Goal: Task Accomplishment & Management: Complete application form

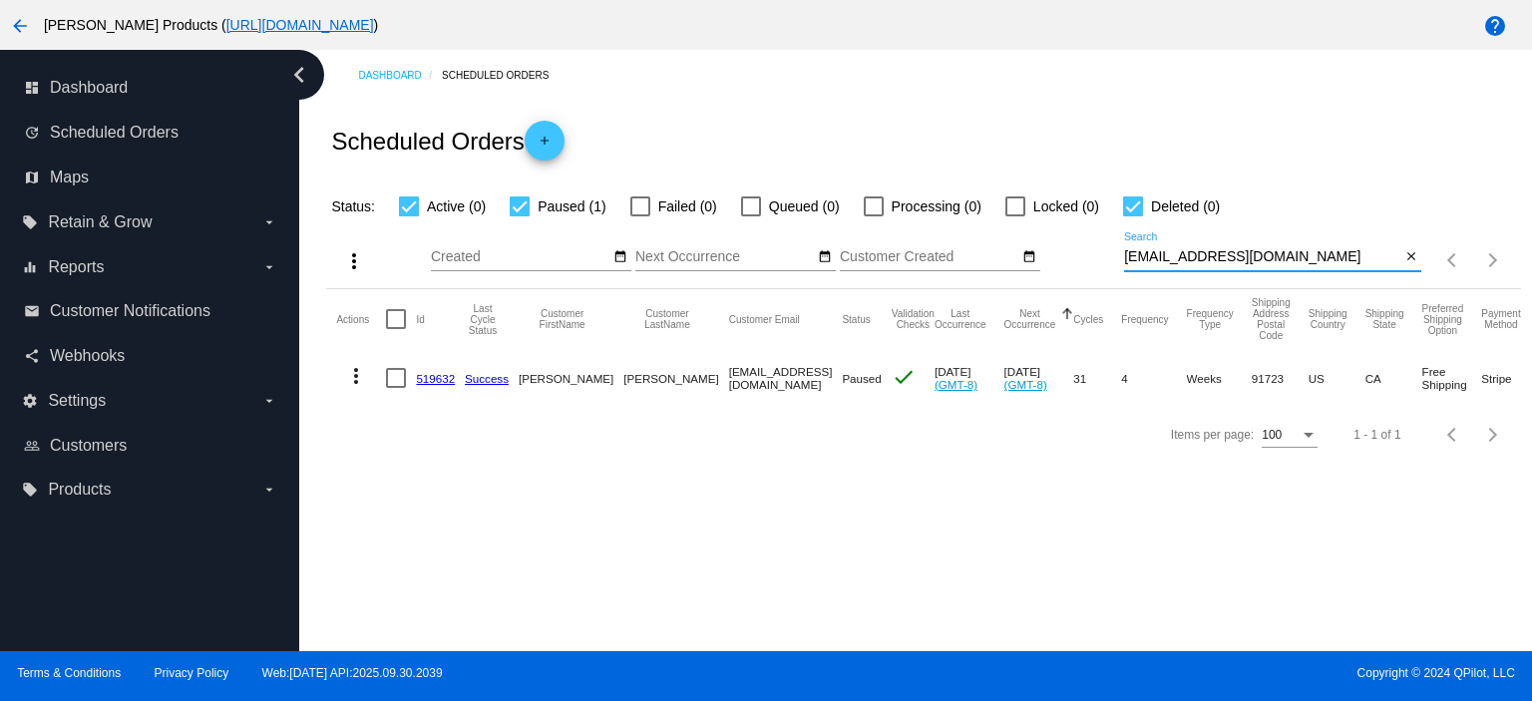
drag, startPoint x: 1240, startPoint y: 253, endPoint x: 1092, endPoint y: 261, distance: 148.8
click at [1092, 261] on div "more_vert Oct Jan Feb Mar [DATE]" at bounding box center [923, 253] width 1194 height 71
paste input "954804"
type input "954804"
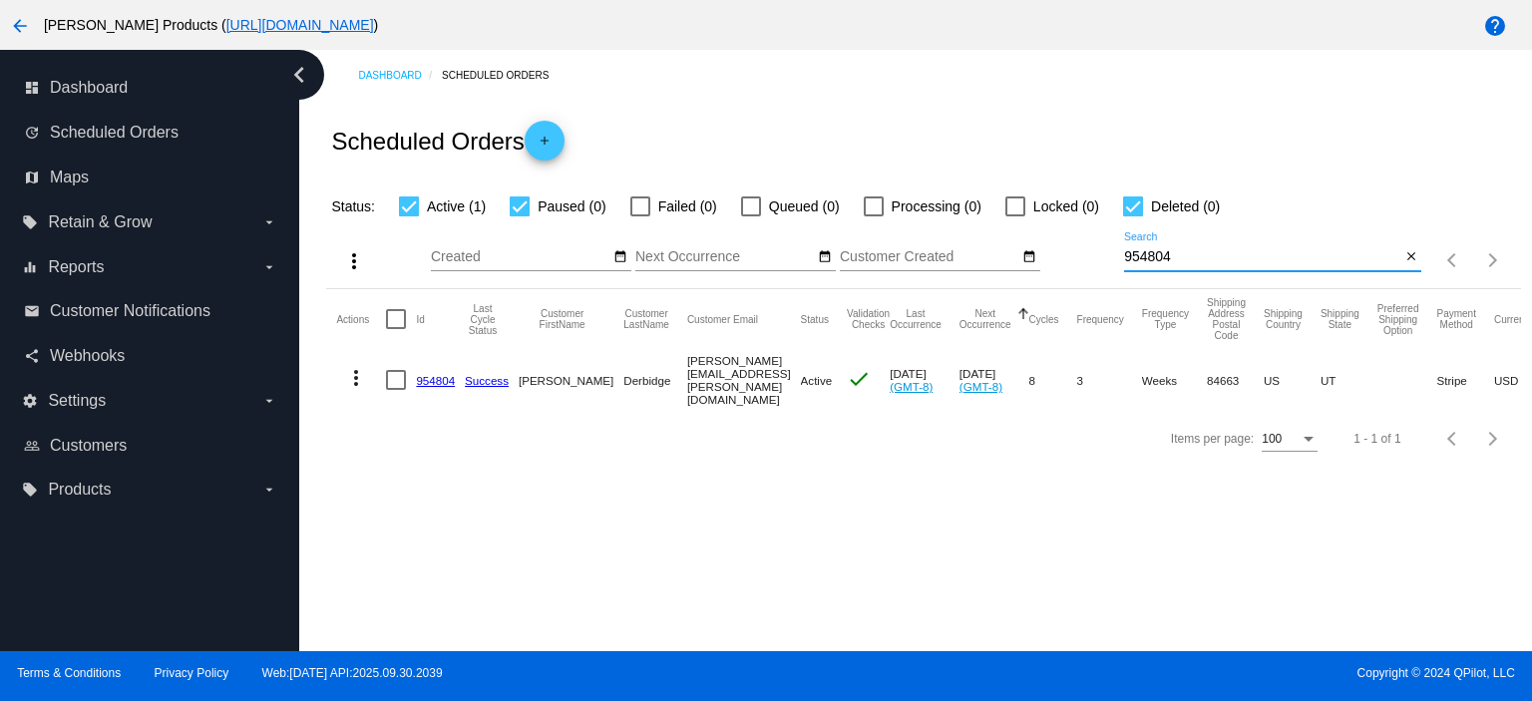
click at [438, 377] on link "954804" at bounding box center [435, 380] width 39 height 13
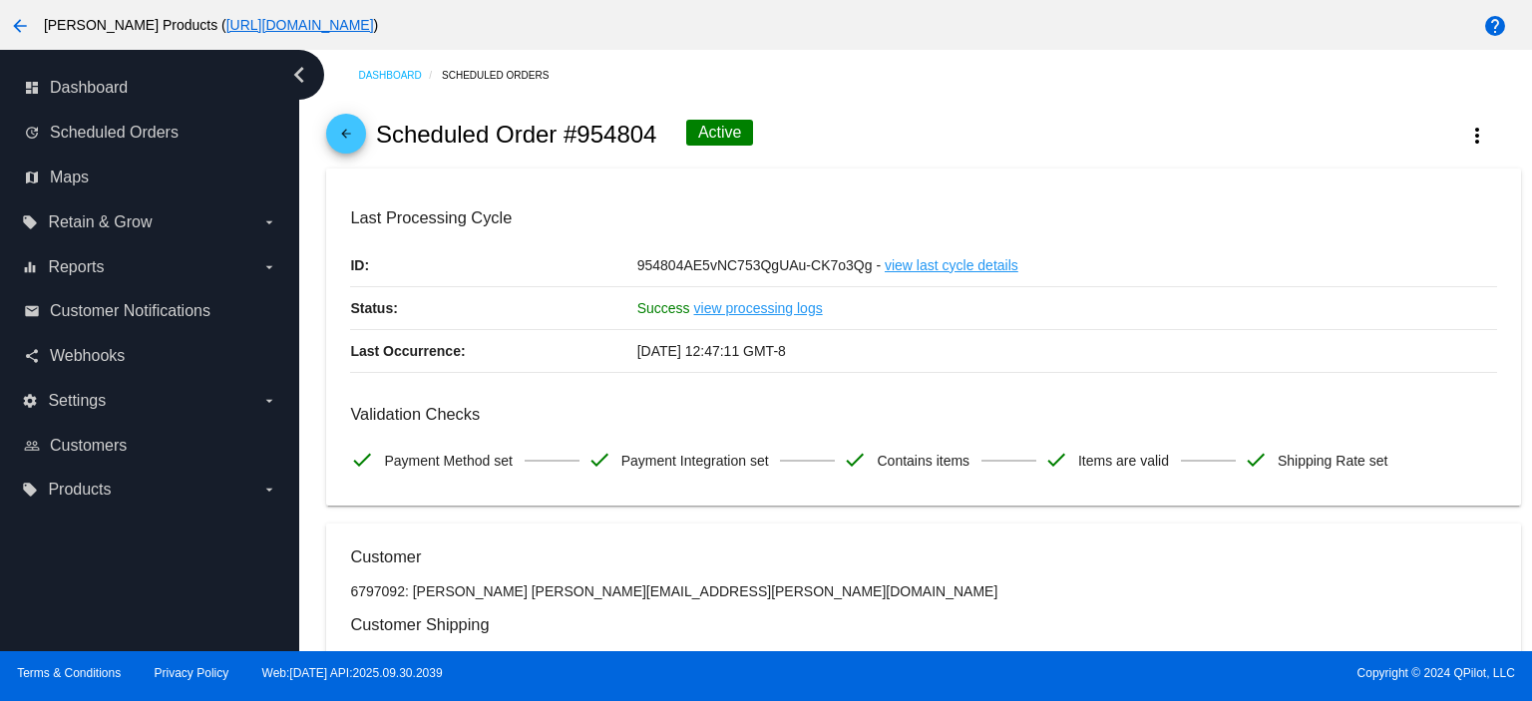
click at [358, 135] on mat-icon "arrow_back" at bounding box center [346, 139] width 24 height 24
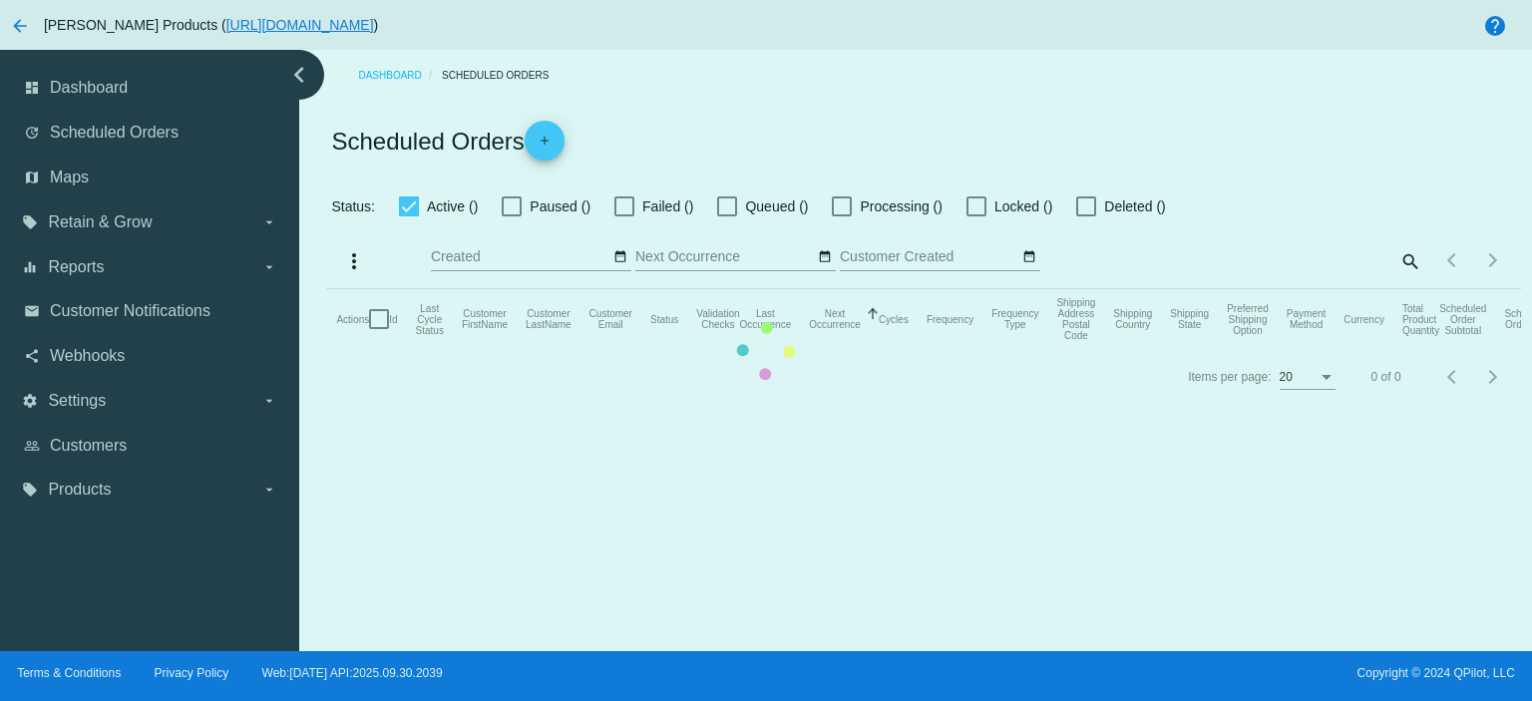
checkbox input "true"
click at [1195, 289] on mat-table "Actions Id Last Cycle Status Customer FirstName Customer LastName Customer Emai…" at bounding box center [923, 319] width 1194 height 60
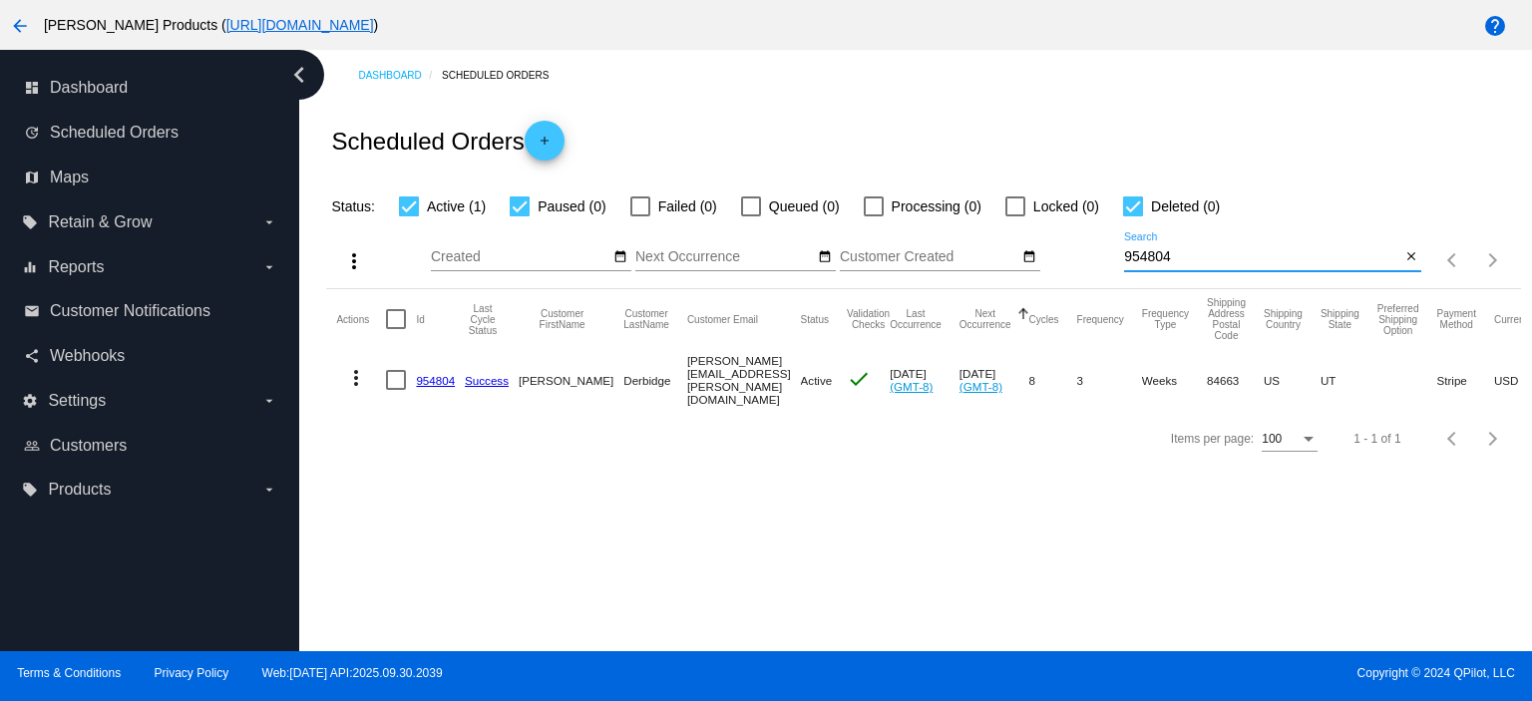
drag, startPoint x: 1173, startPoint y: 258, endPoint x: 1110, endPoint y: 265, distance: 63.2
click at [1110, 265] on div "more_vert Oct Jan Feb Mar [DATE]" at bounding box center [923, 253] width 1194 height 71
paste input "[EMAIL_ADDRESS][DOMAIN_NAME]"
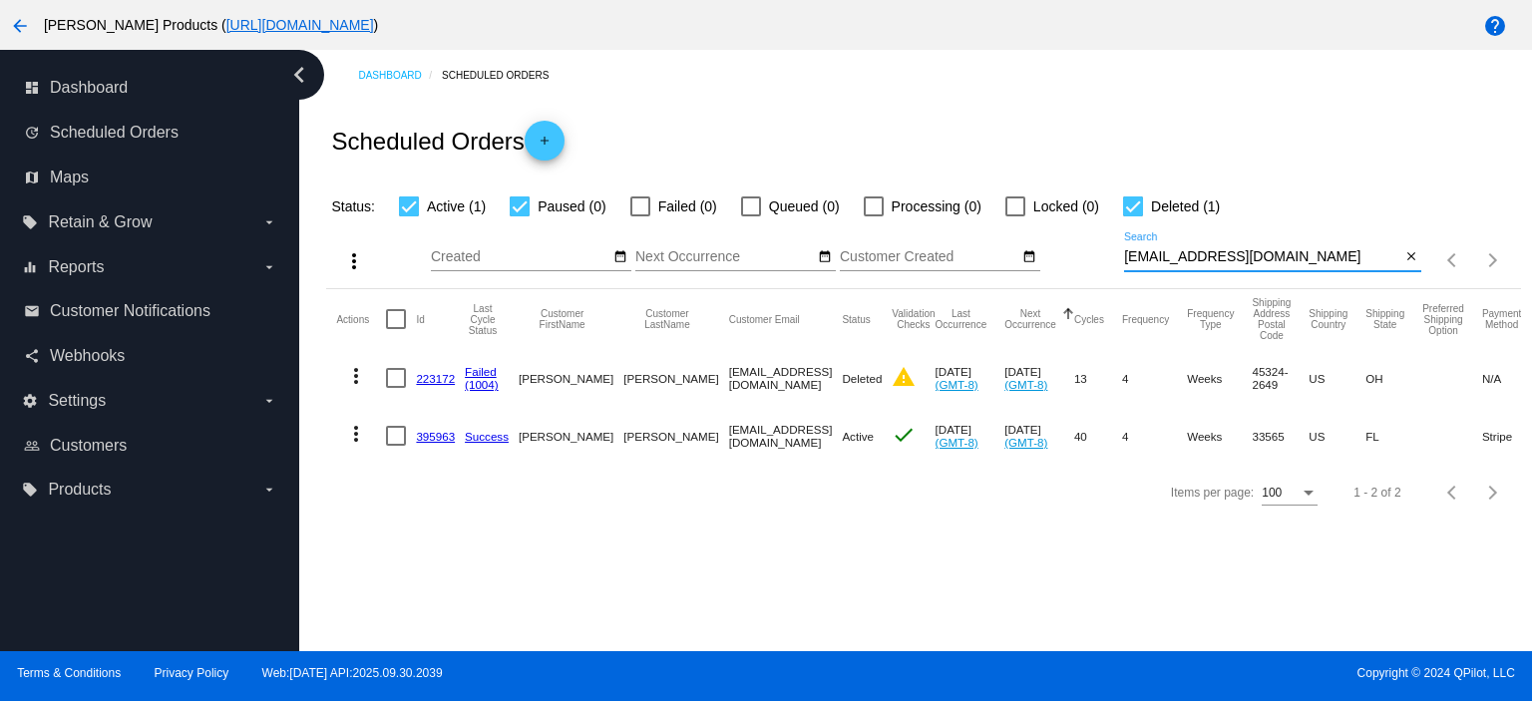
type input "[EMAIL_ADDRESS][DOMAIN_NAME]"
click at [432, 438] on link "395963" at bounding box center [435, 436] width 39 height 13
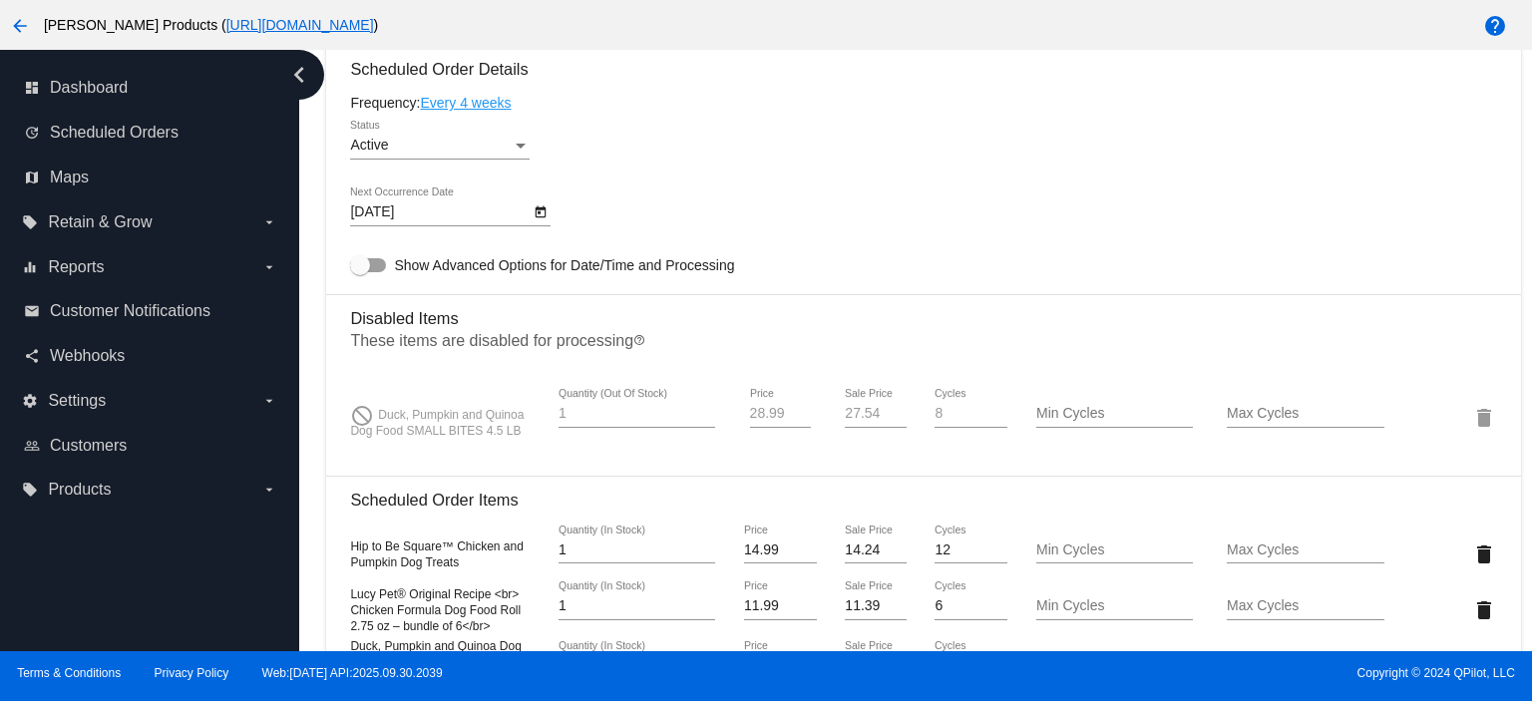
scroll to position [1462, 0]
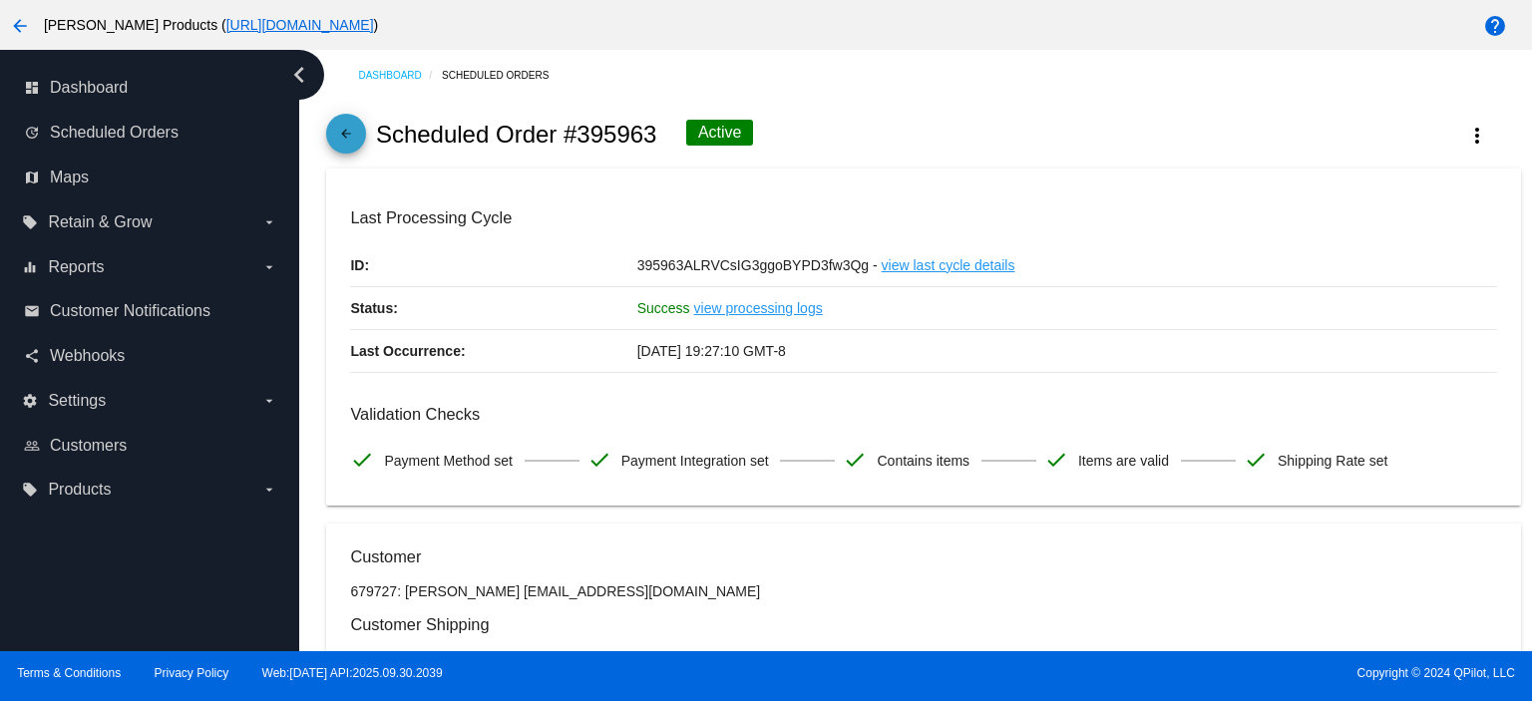
click at [332, 144] on link "arrow_back" at bounding box center [346, 134] width 40 height 40
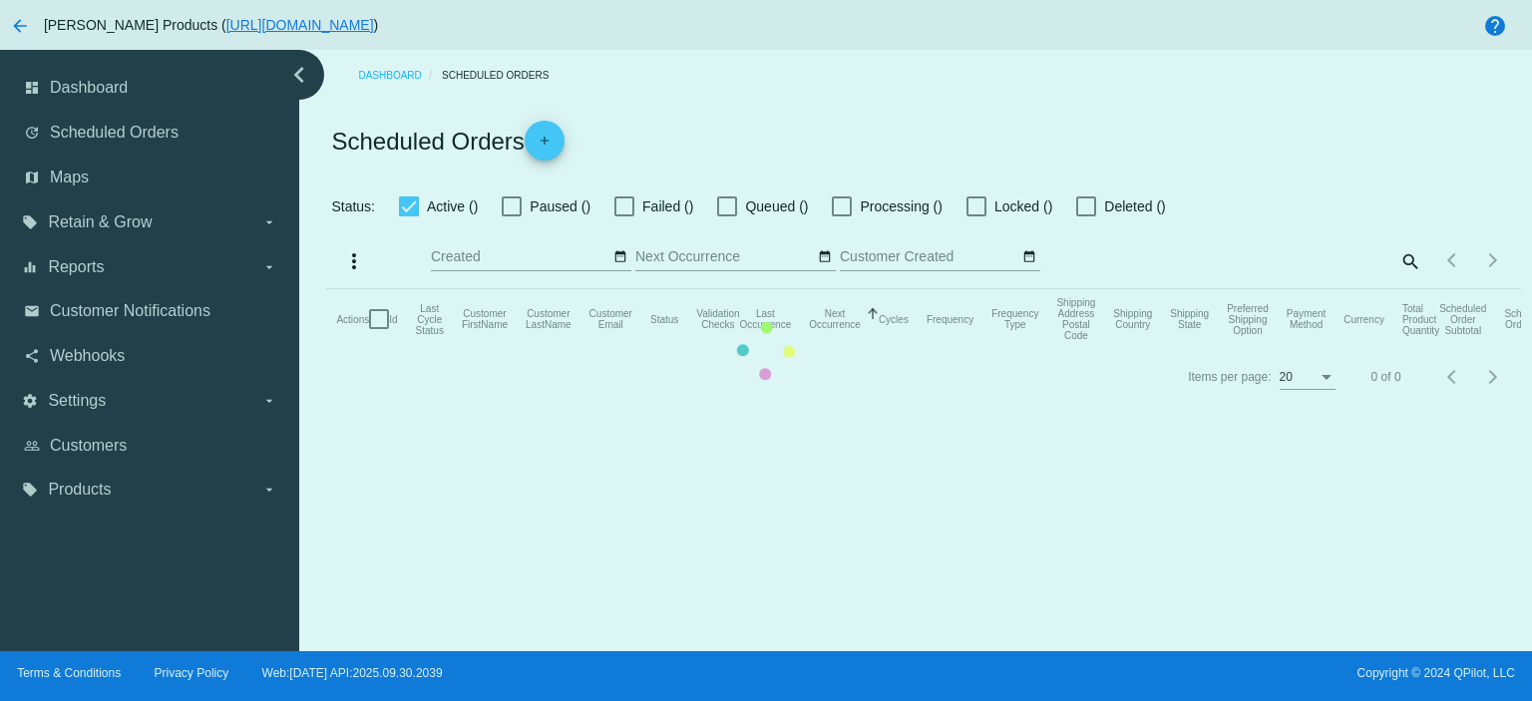
checkbox input "true"
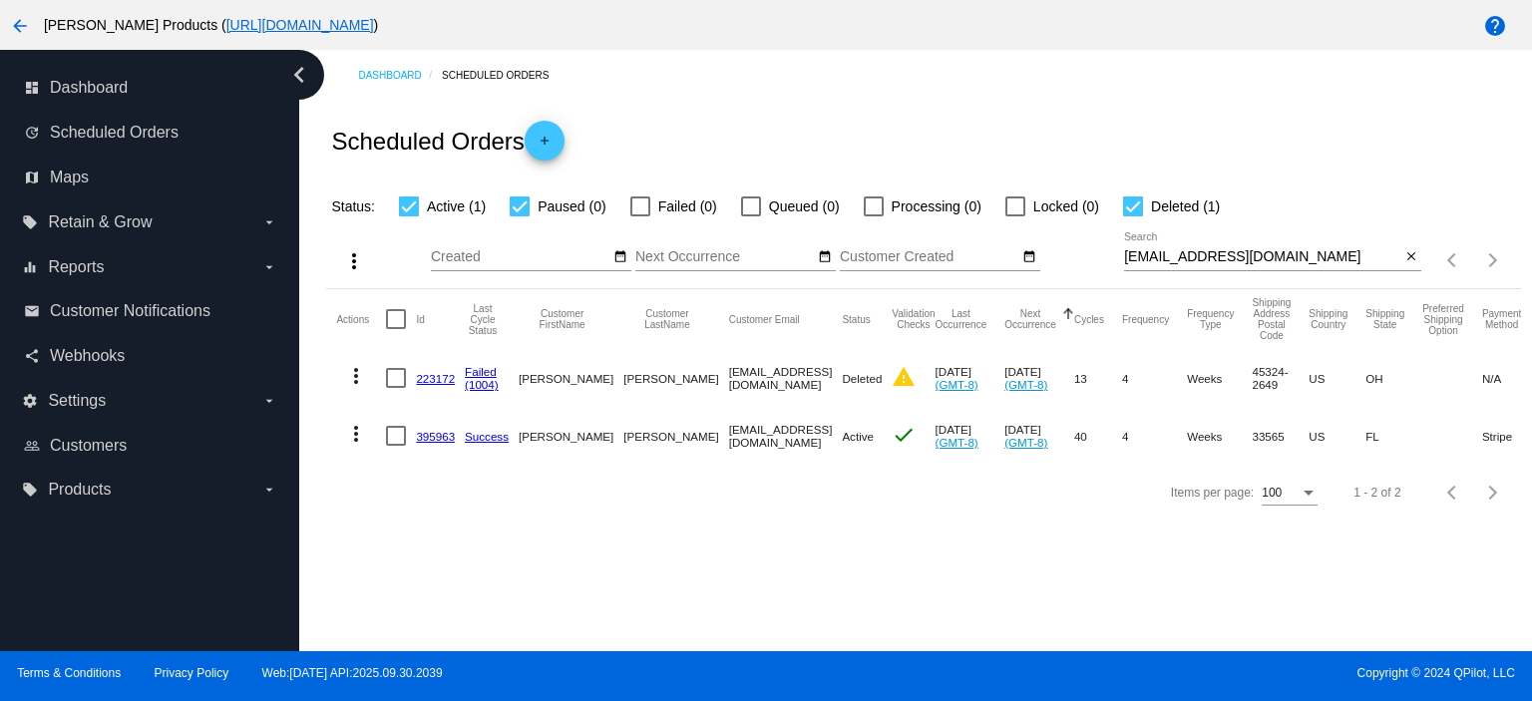
click at [545, 143] on mat-icon "add" at bounding box center [544, 146] width 24 height 24
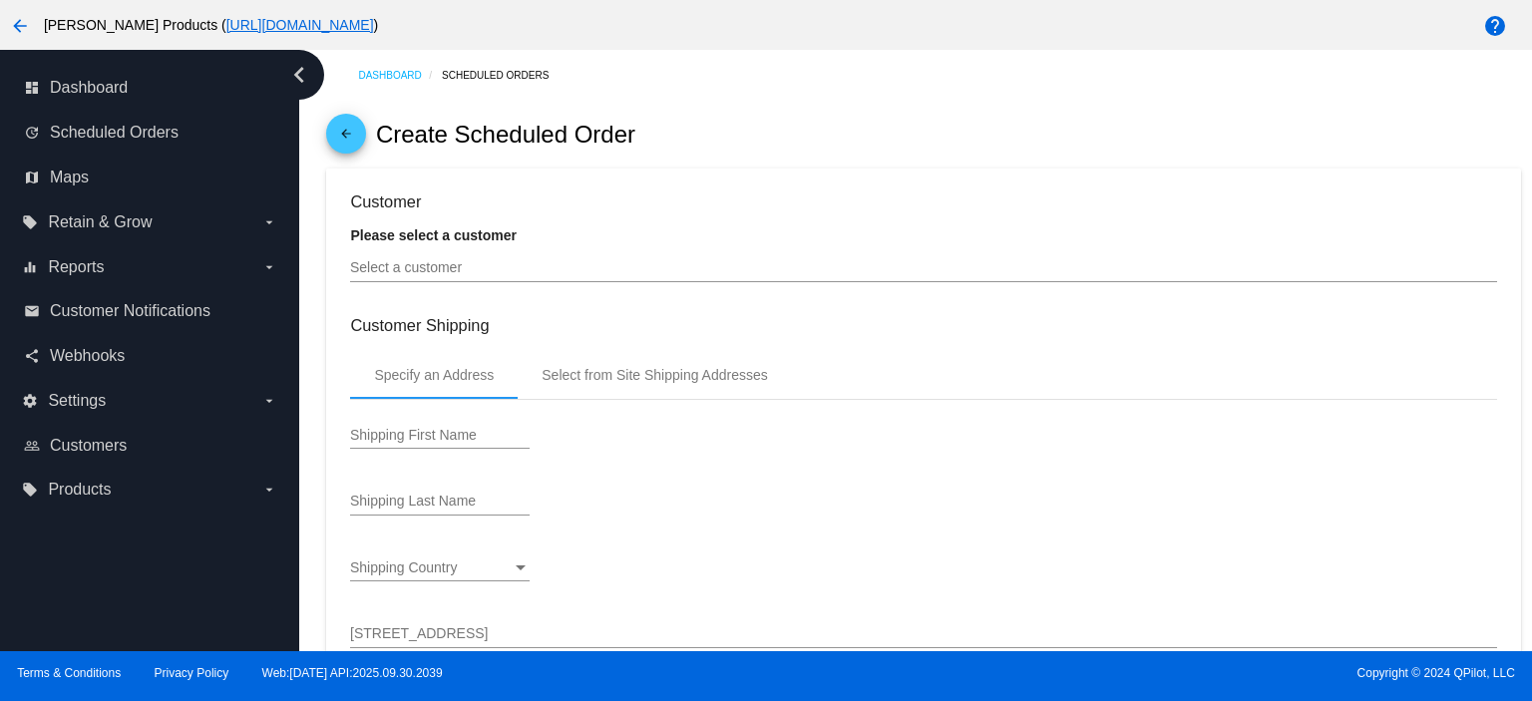
type input "[DATE]"
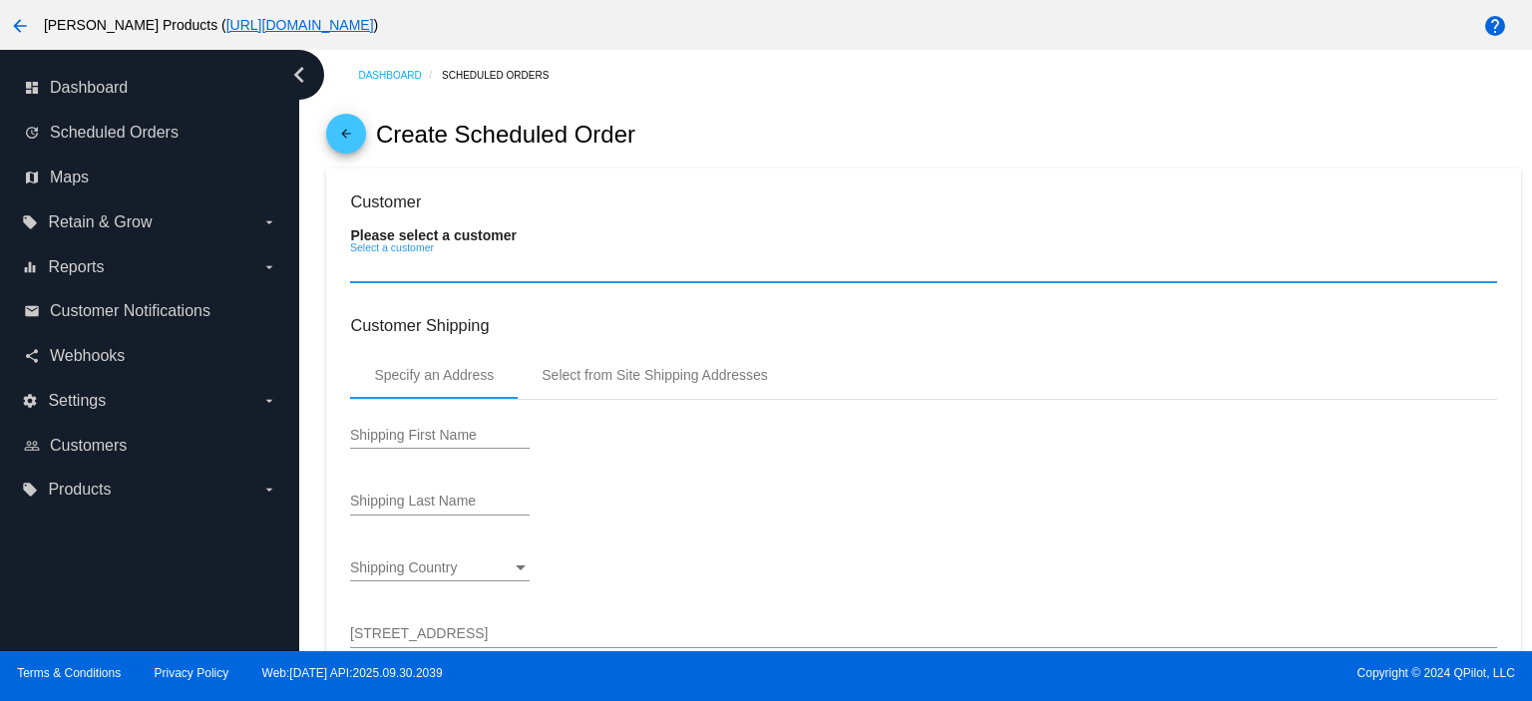
click at [355, 268] on input "Select a customer" at bounding box center [923, 268] width 1146 height 16
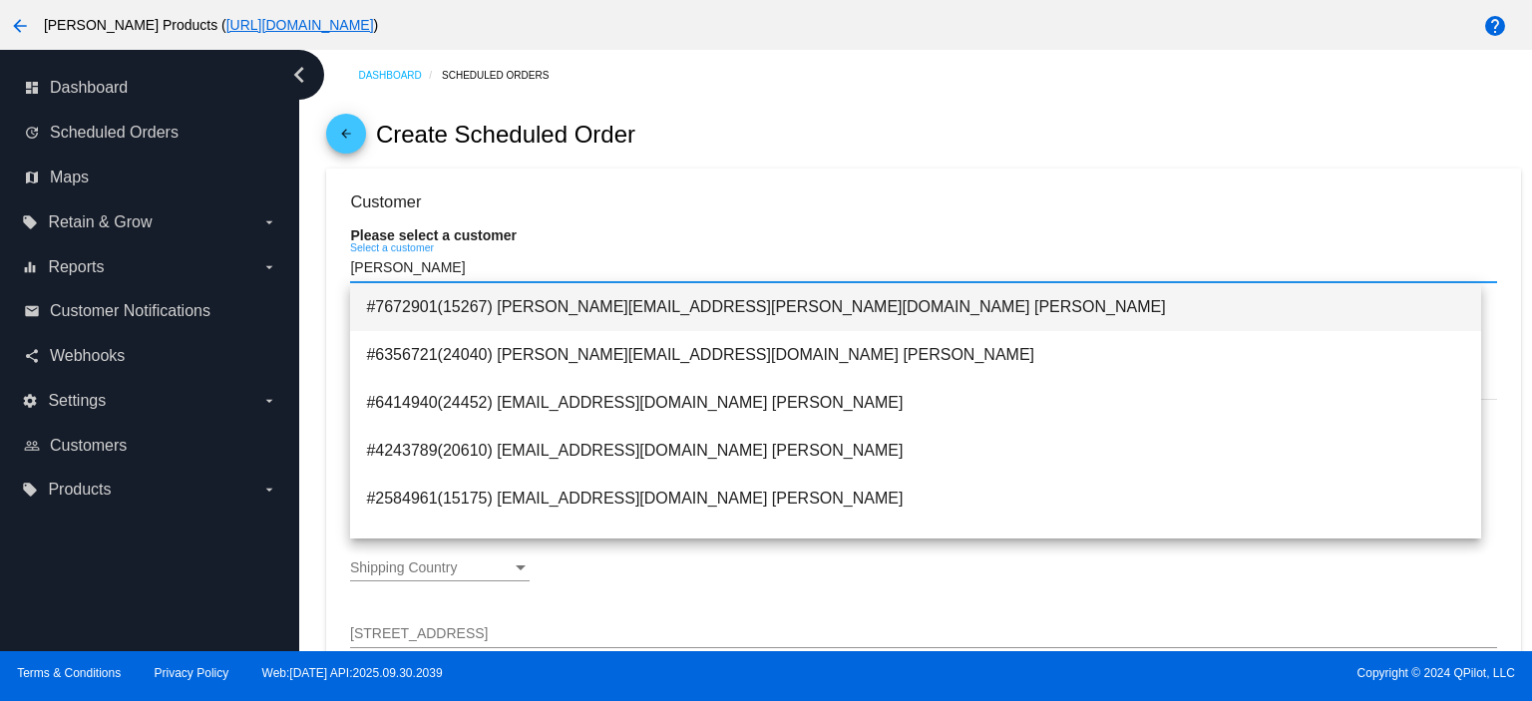
type input "[PERSON_NAME]"
click at [612, 306] on span "#7672901(15267) [PERSON_NAME][EMAIL_ADDRESS][PERSON_NAME][DOMAIN_NAME] [PERSON_…" at bounding box center [915, 307] width 1099 height 48
type input "CSUN"
type input "[PERSON_NAME]"
type input "[STREET_ADDRESS][PERSON_NAME]"
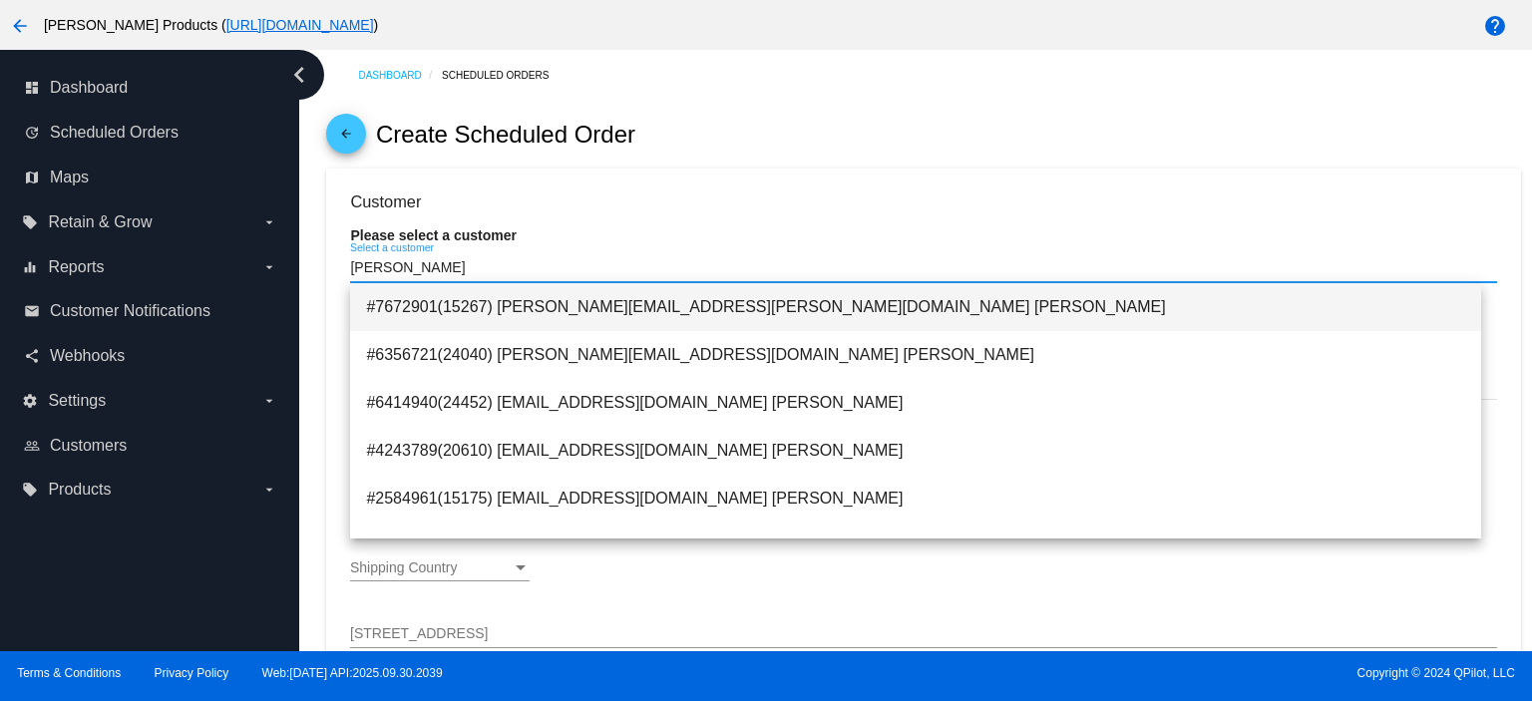
type input "NORTHRIDGE"
type input "91325"
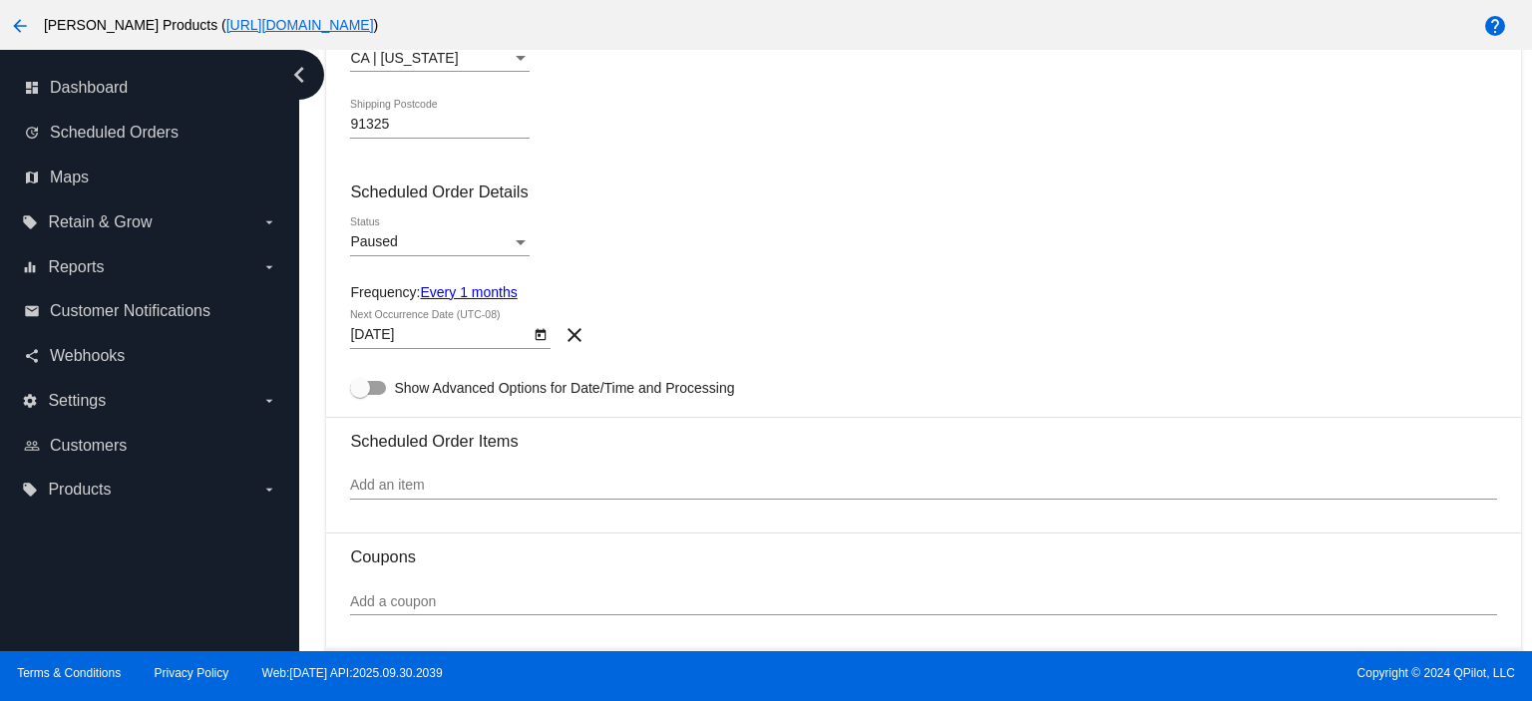
scroll to position [798, 0]
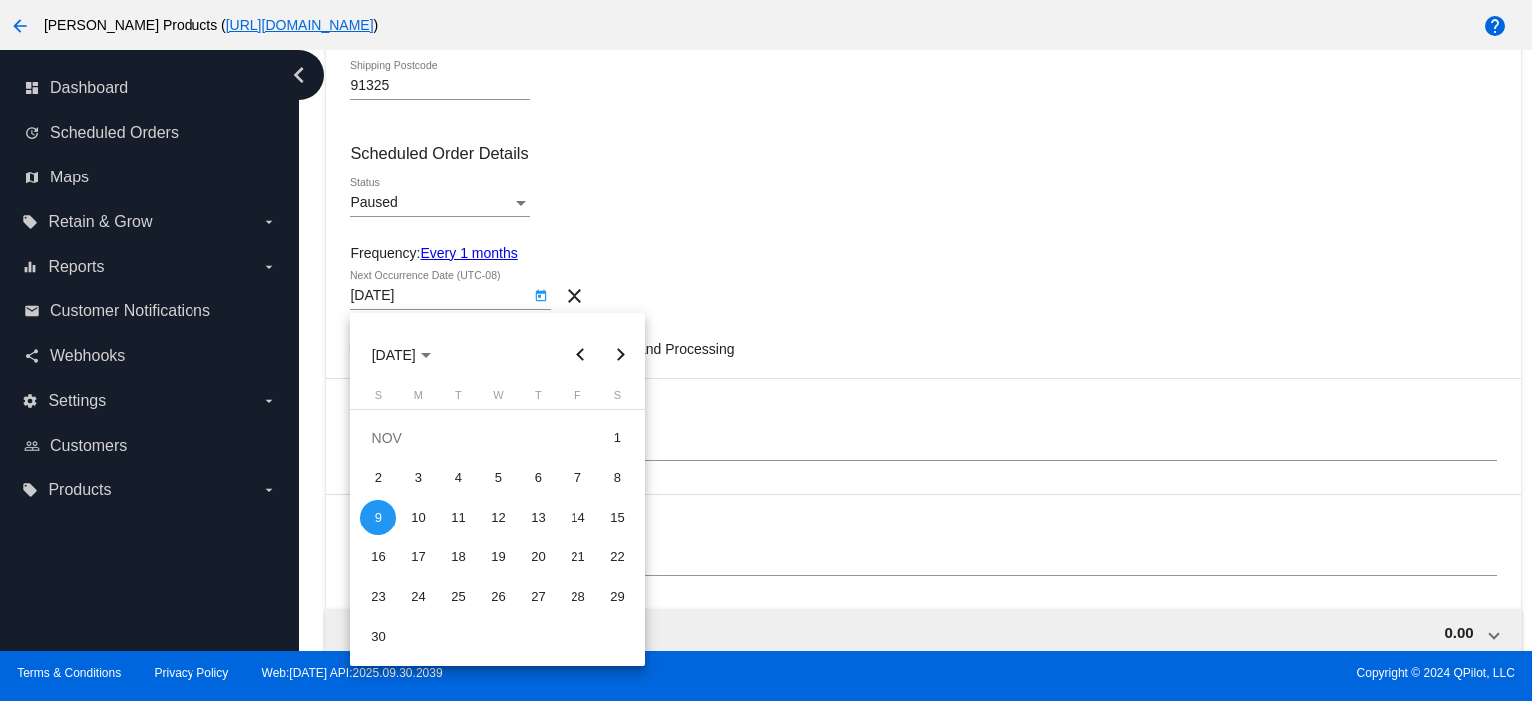
drag, startPoint x: 419, startPoint y: 295, endPoint x: 266, endPoint y: 323, distance: 155.1
click at [266, 323] on body "arrow_back [PERSON_NAME] Products ( [URL][DOMAIN_NAME] ) help dashboard Dashboa…" at bounding box center [766, 350] width 1532 height 701
click at [582, 357] on button "Previous month" at bounding box center [580, 355] width 40 height 40
click at [498, 512] on div "15" at bounding box center [498, 518] width 36 height 36
type input "[DATE]"
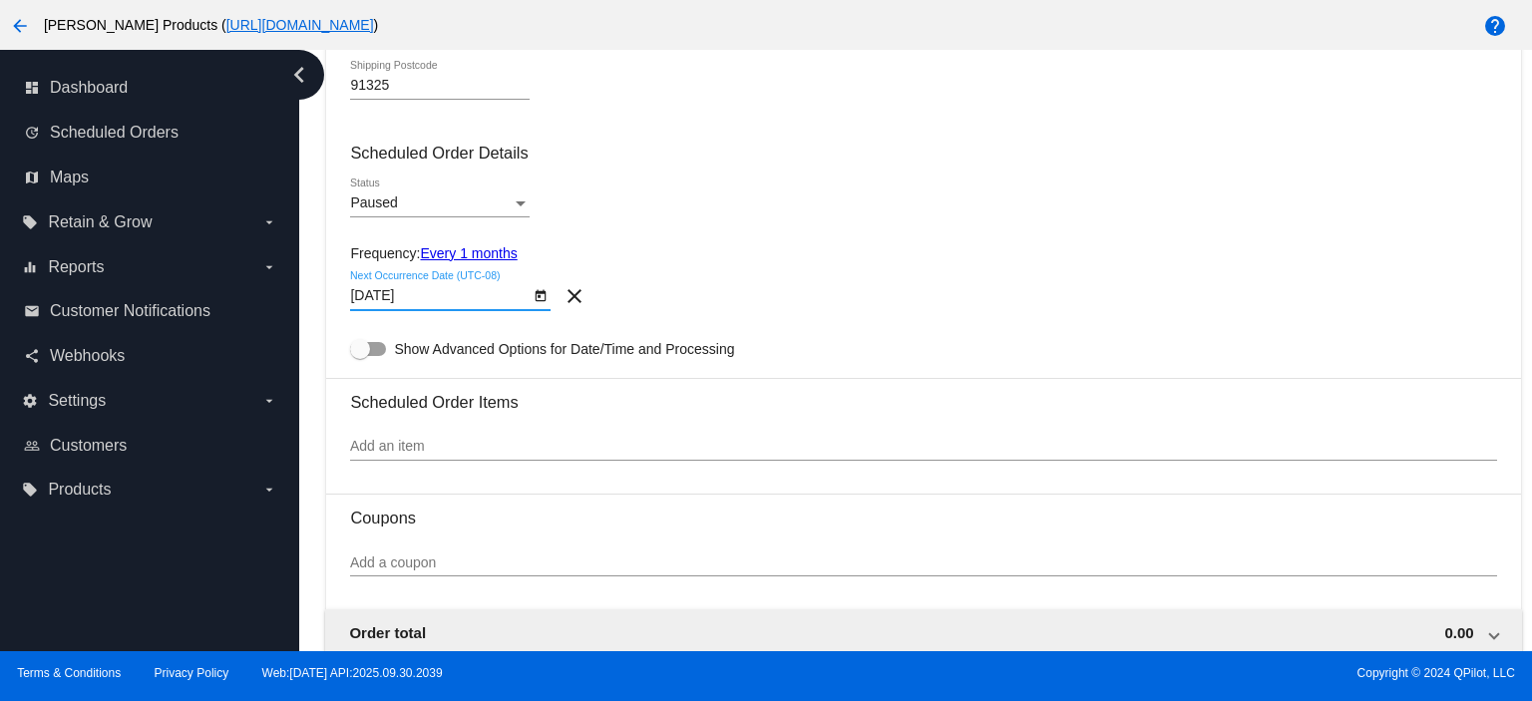
click at [405, 454] on input "Add an item" at bounding box center [923, 447] width 1146 height 16
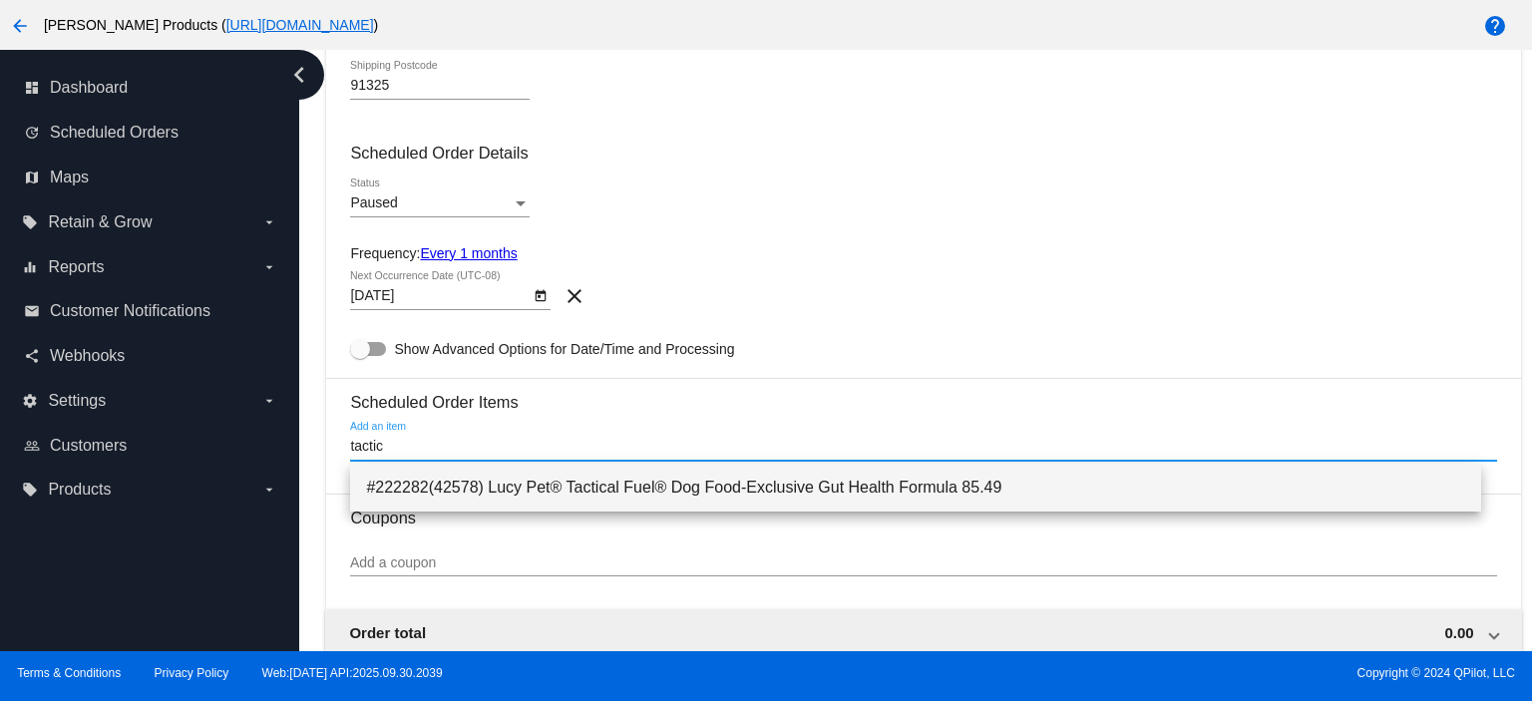
type input "tactic"
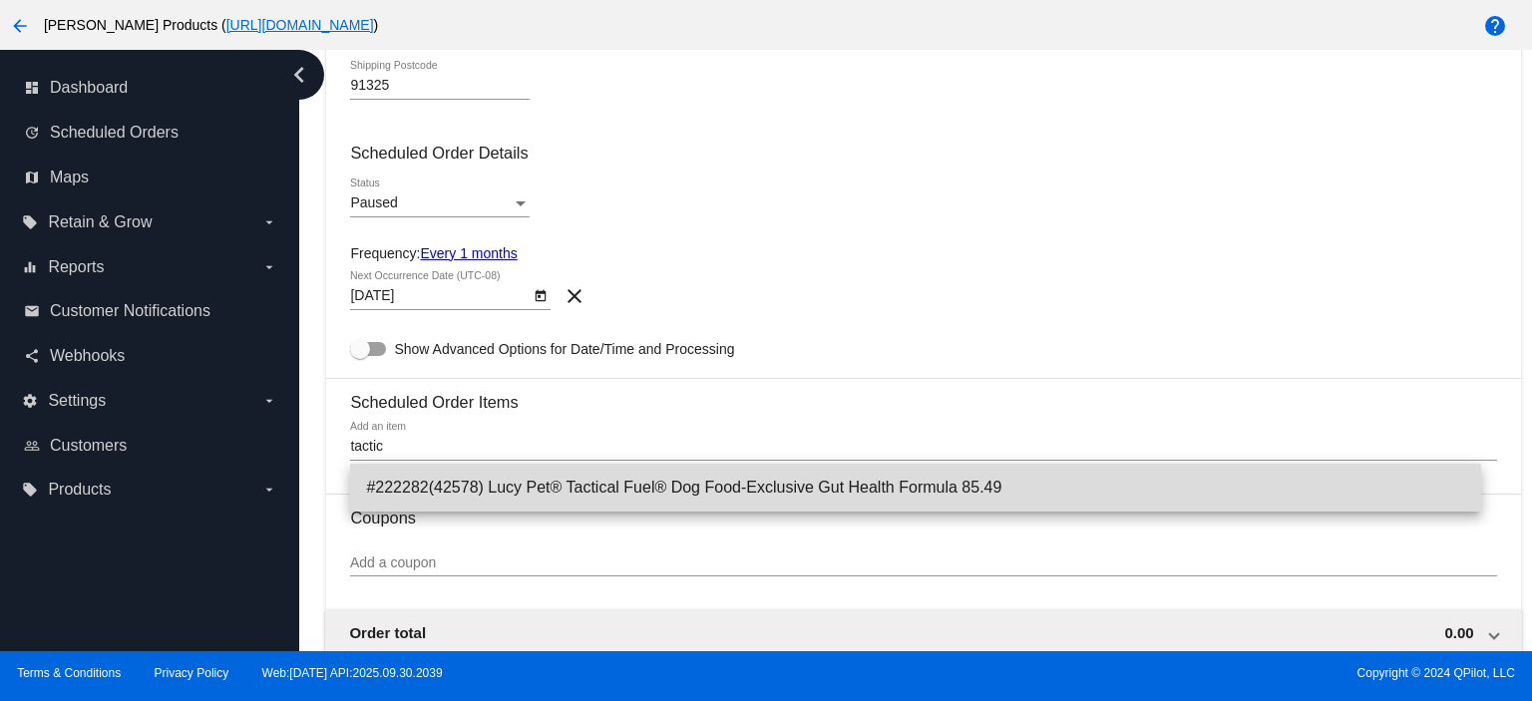
click at [472, 489] on span "#222282(42578) Lucy Pet® Tactical Fuel® Dog Food-Exclusive Gut Health Formula 8…" at bounding box center [915, 488] width 1099 height 48
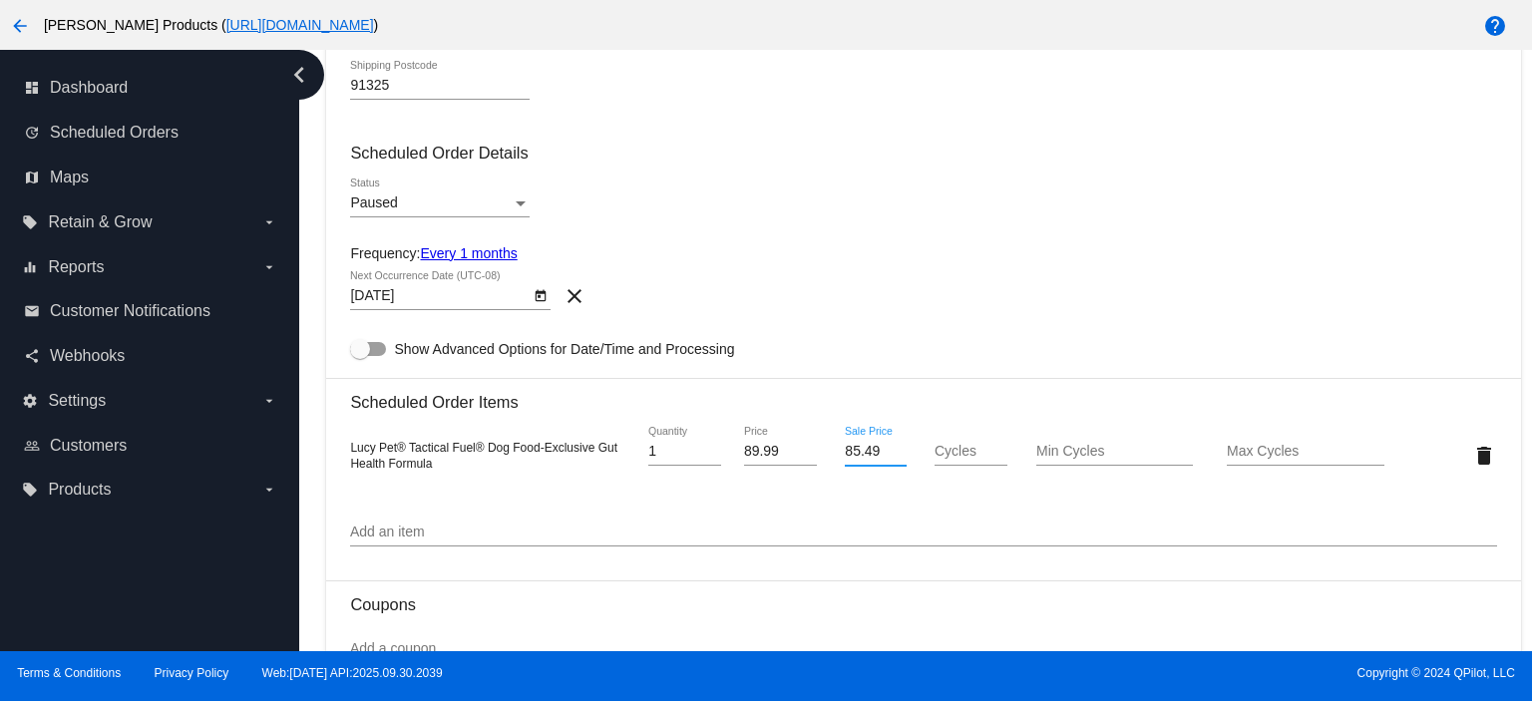
drag, startPoint x: 874, startPoint y: 449, endPoint x: 753, endPoint y: 454, distance: 121.8
click at [789, 459] on div "Lucy Pet® Tactical Fuel® Dog Food-Exclusive Gut Health Formula 1 Quantity 89.99…" at bounding box center [923, 455] width 1146 height 57
type input "74.07"
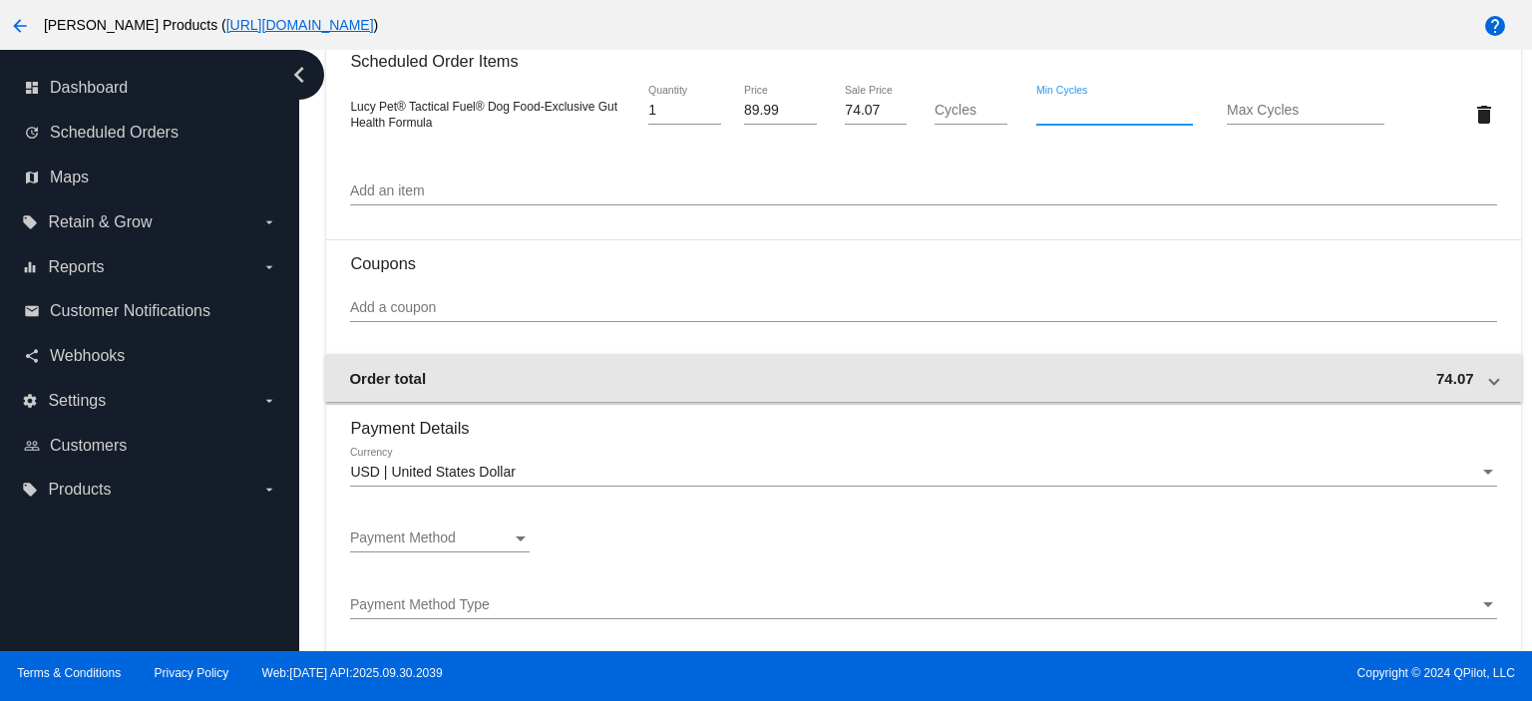
scroll to position [1197, 0]
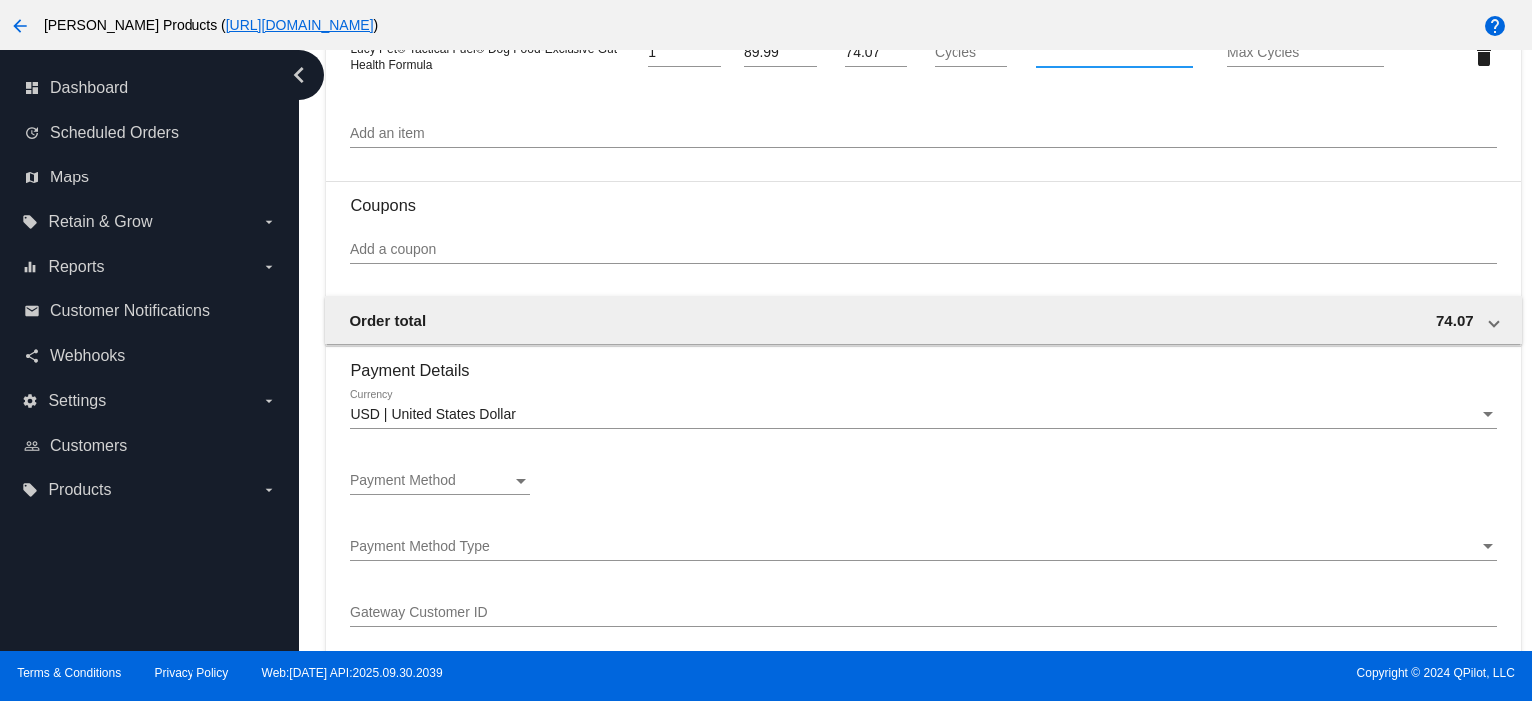
click at [461, 474] on div "Payment Method Payment Method" at bounding box center [439, 475] width 179 height 39
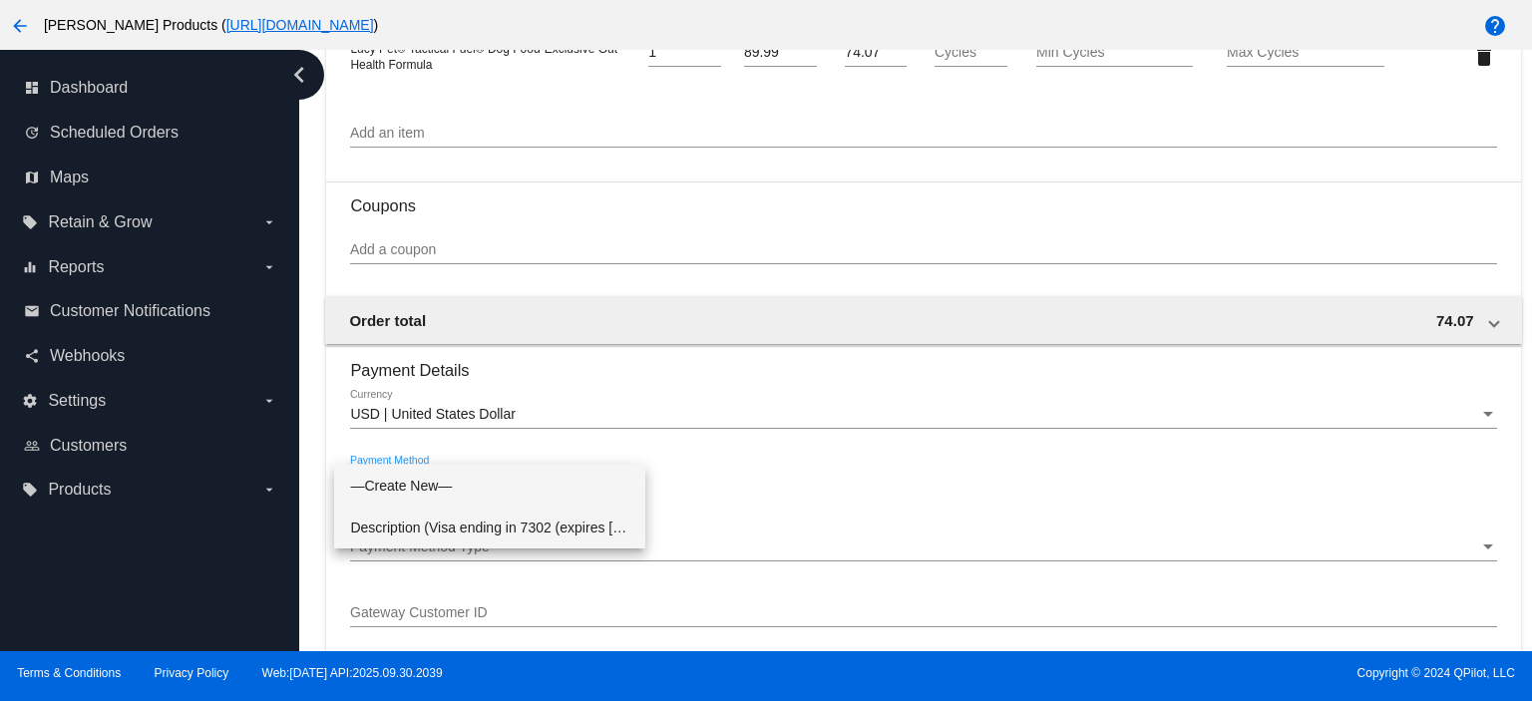
click at [455, 521] on span "Description (Visa ending in 7302 (expires [CREDIT_CARD_DATA])) GatewayCustomerI…" at bounding box center [489, 528] width 279 height 42
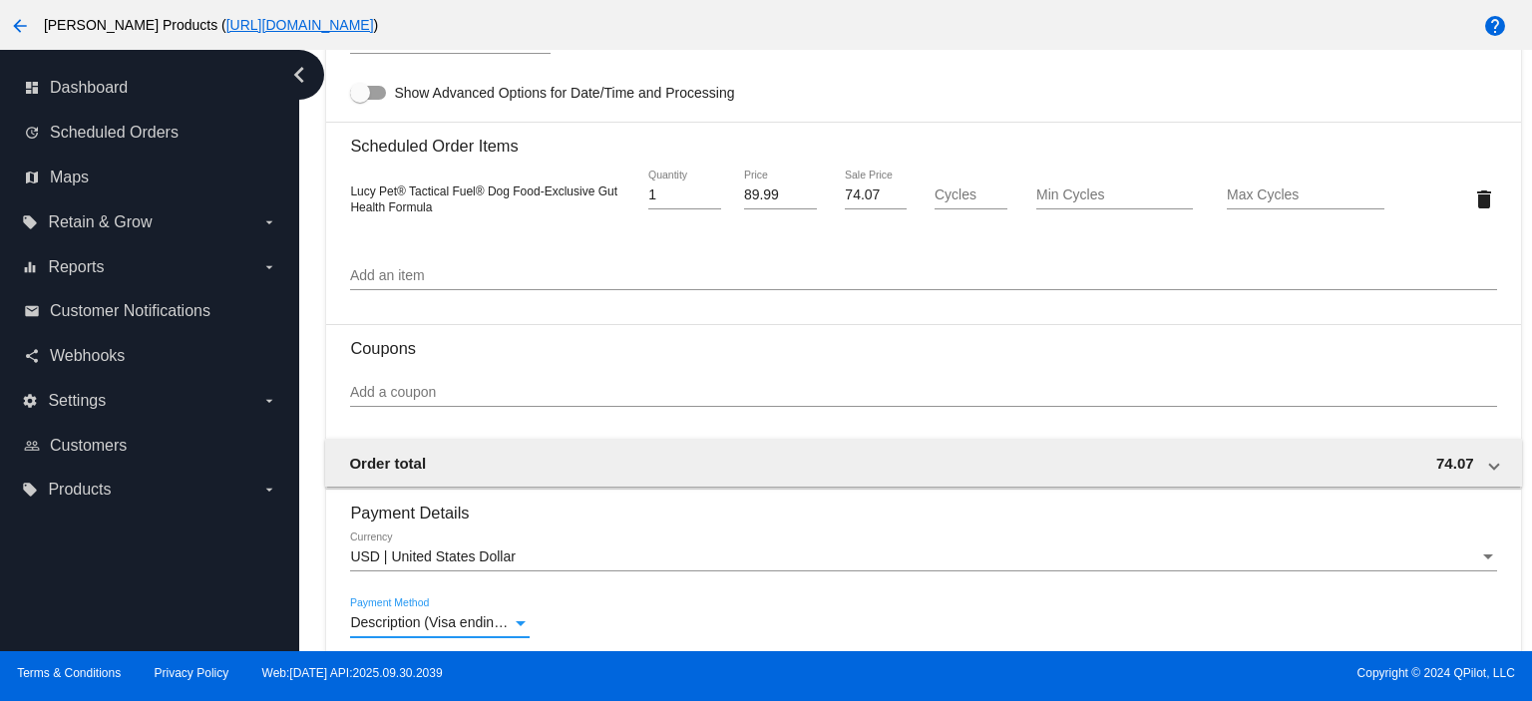
scroll to position [1320, 0]
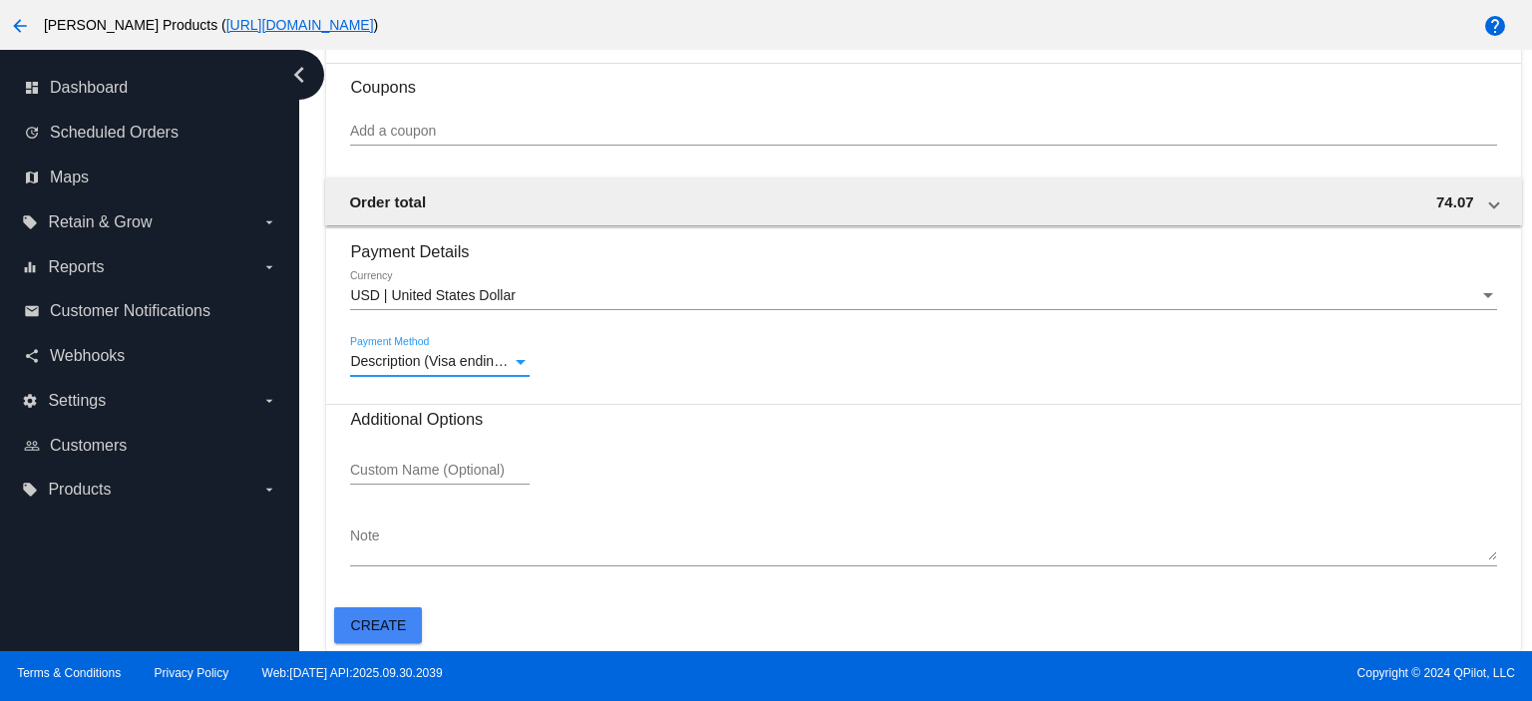
click at [393, 624] on span "Create" at bounding box center [379, 625] width 56 height 16
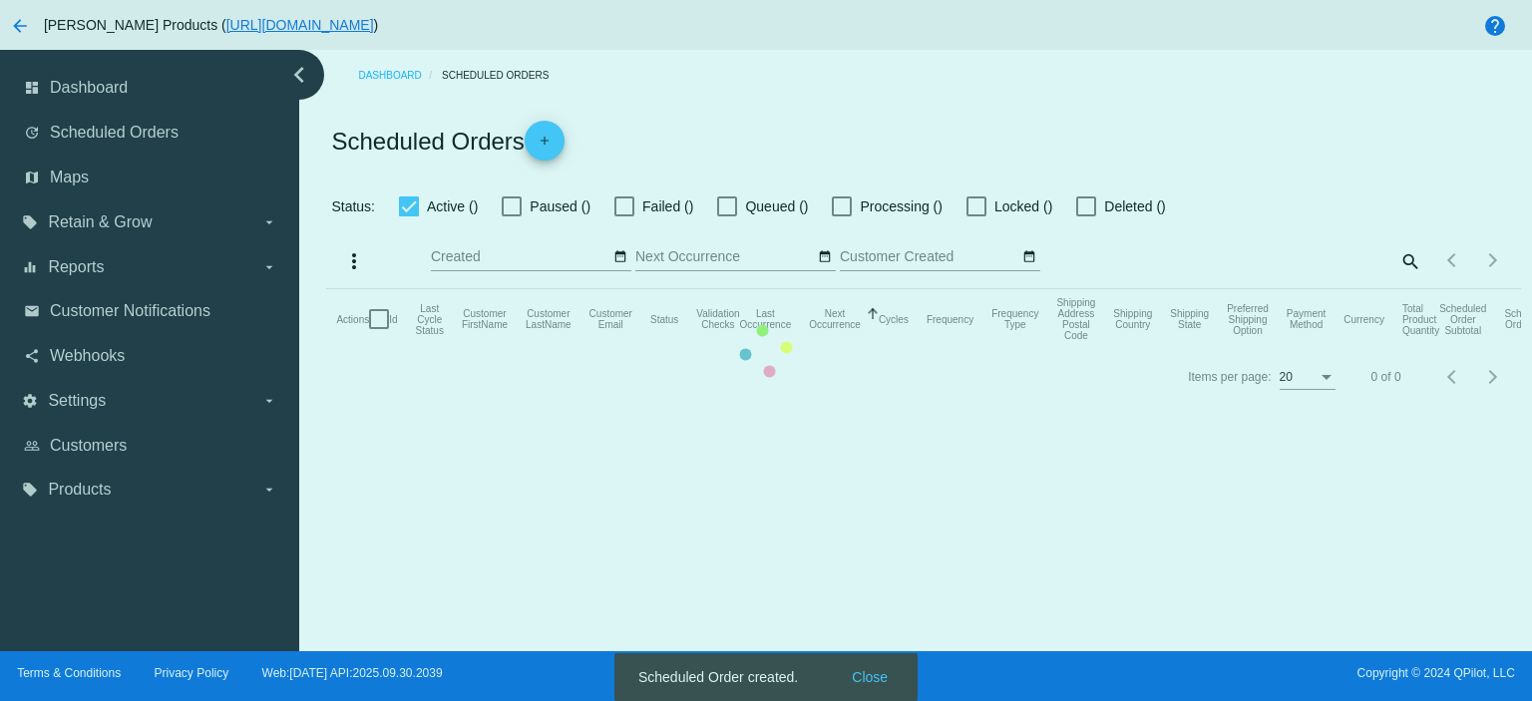
checkbox input "true"
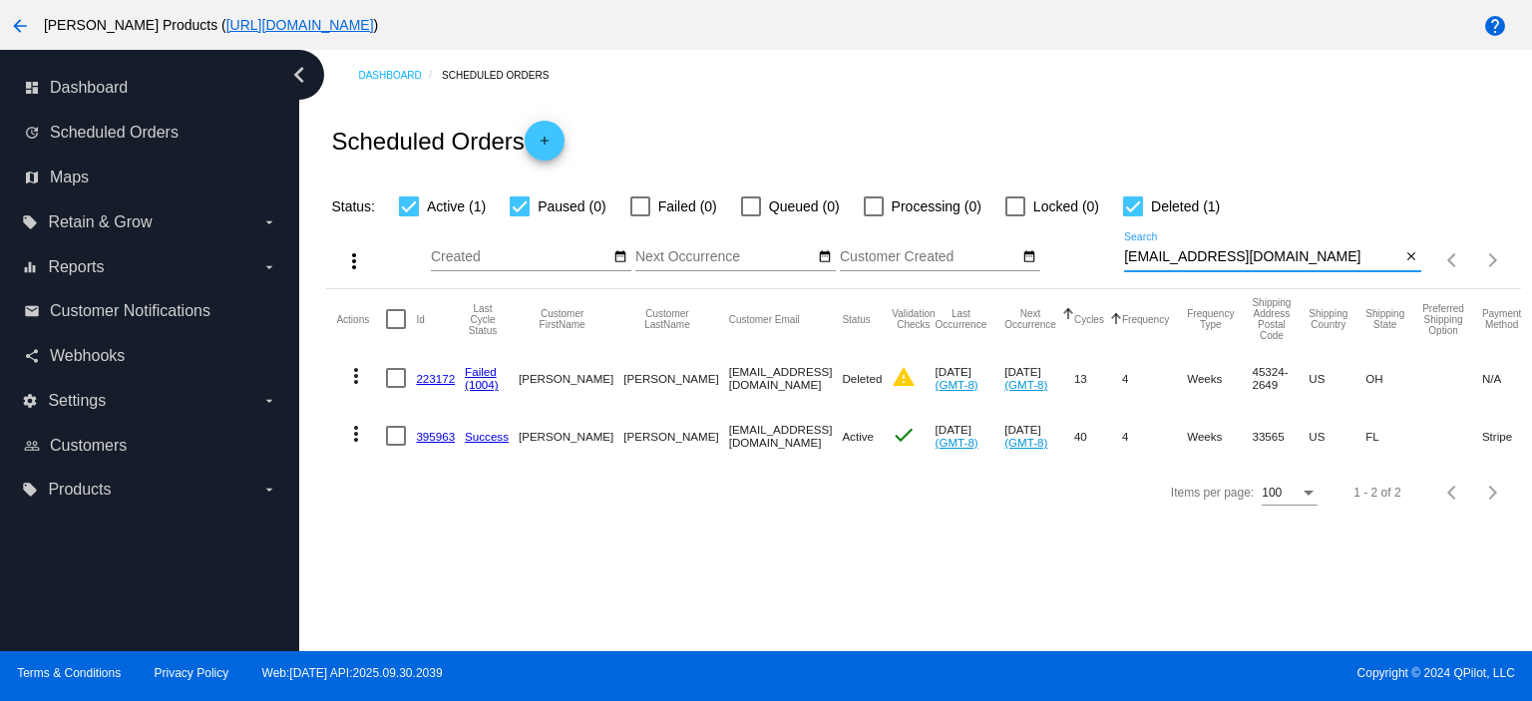
drag, startPoint x: 1301, startPoint y: 258, endPoint x: 1049, endPoint y: 306, distance: 256.8
click at [1049, 305] on app-dashboard-scheduled-orders "Scheduled Orders add Status: Active (1) Paused (0) Failed (0) Queued (0) Proces…" at bounding box center [923, 311] width 1194 height 420
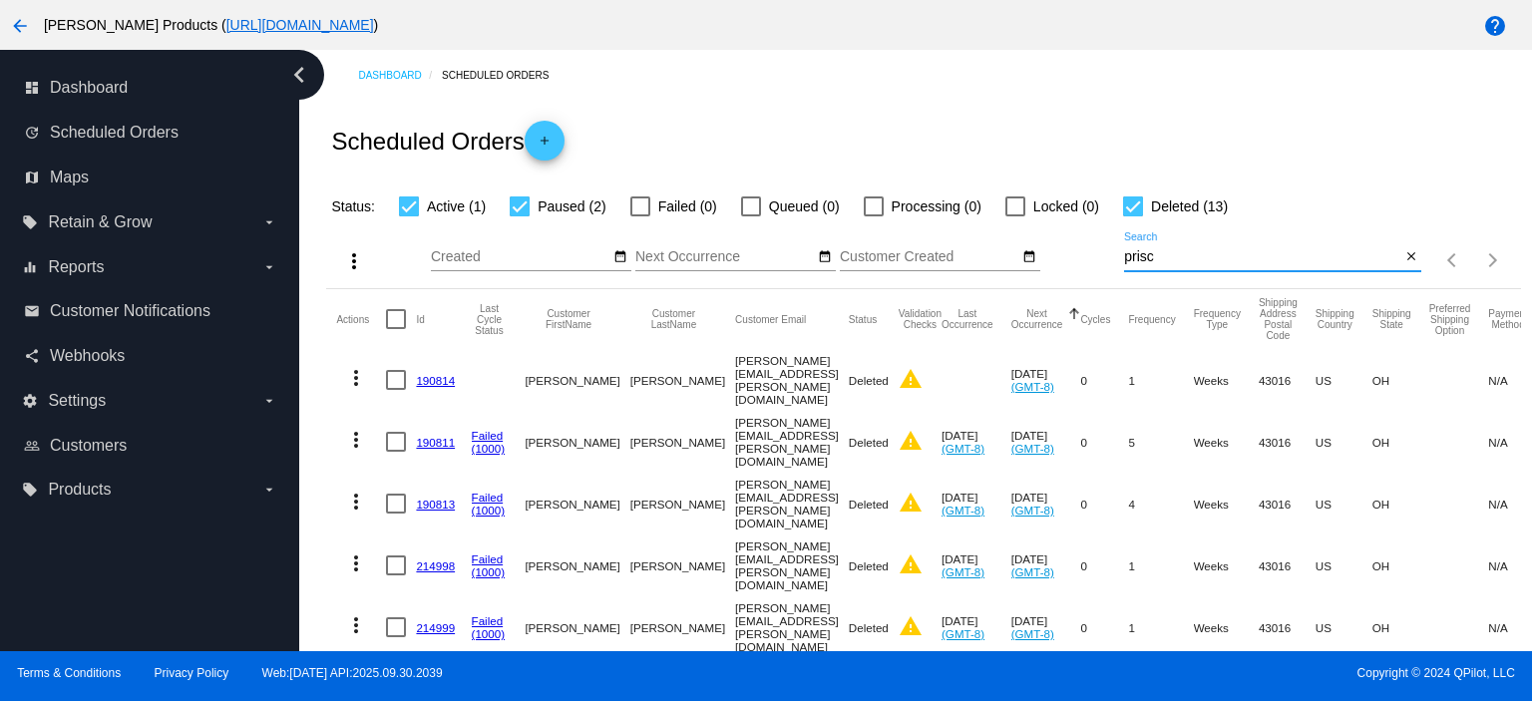
type input "prisc"
click at [1138, 210] on div at bounding box center [1133, 206] width 20 height 20
click at [1133, 216] on input "Deleted (13)" at bounding box center [1132, 216] width 1 height 1
checkbox input "false"
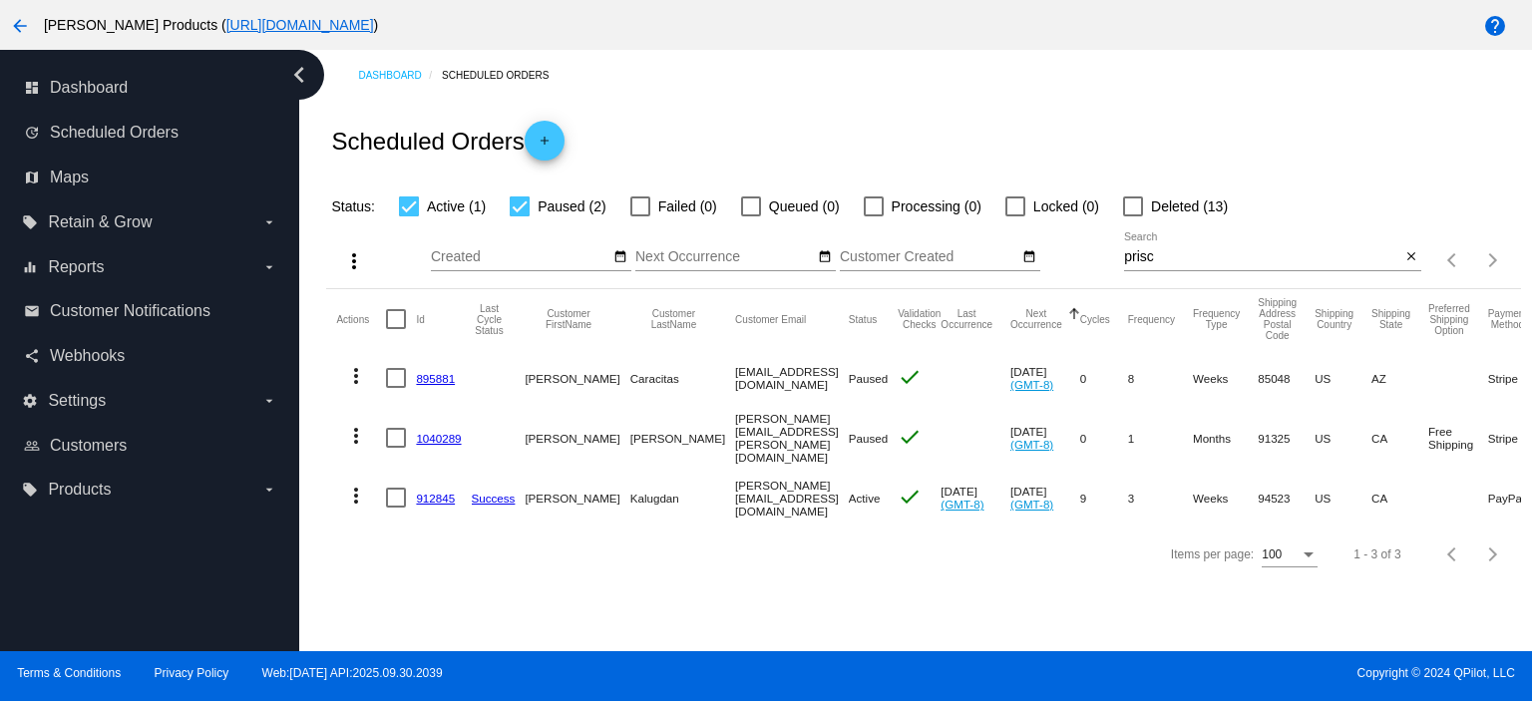
click at [520, 206] on div at bounding box center [520, 206] width 20 height 20
click at [520, 216] on input "Paused (2)" at bounding box center [519, 216] width 1 height 1
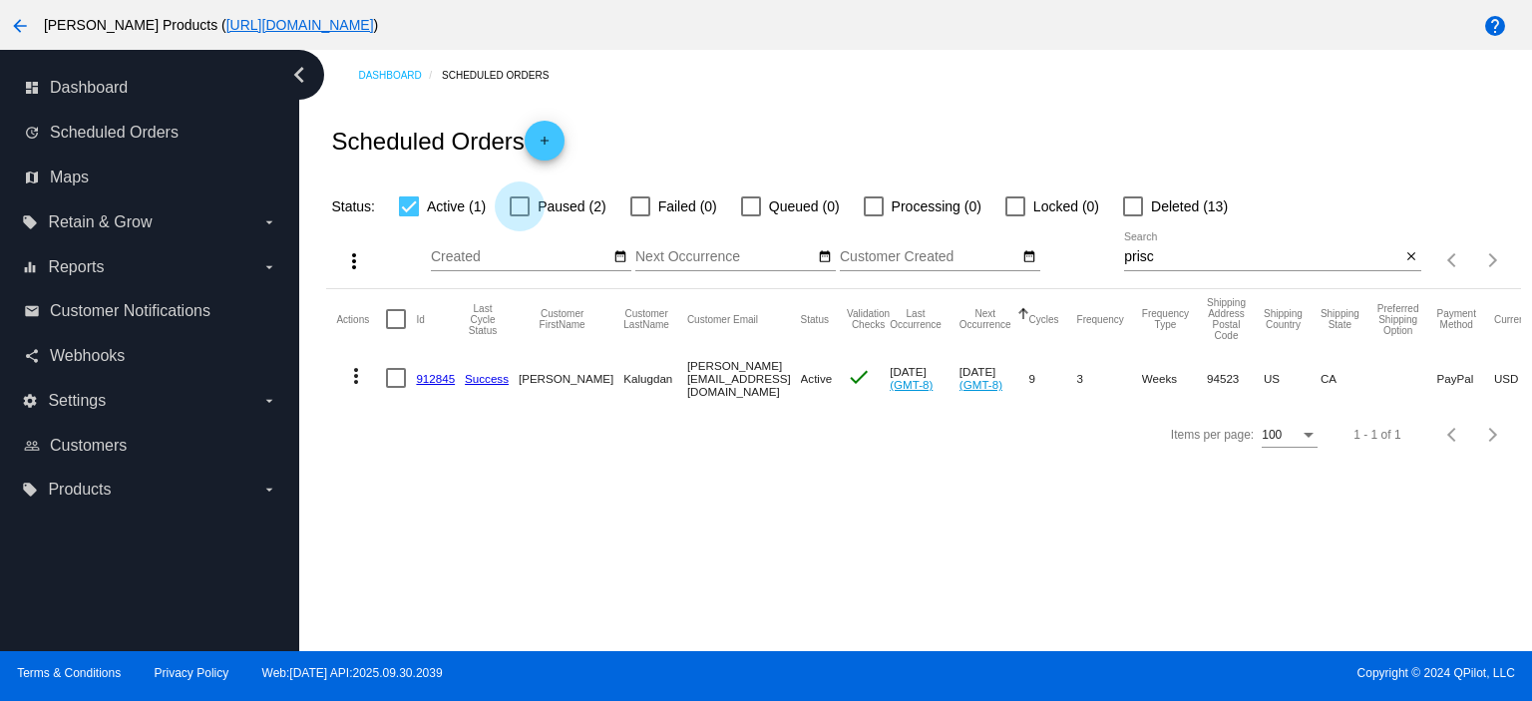
click at [521, 207] on div at bounding box center [520, 206] width 20 height 20
click at [520, 216] on input "Paused (2)" at bounding box center [519, 216] width 1 height 1
checkbox input "true"
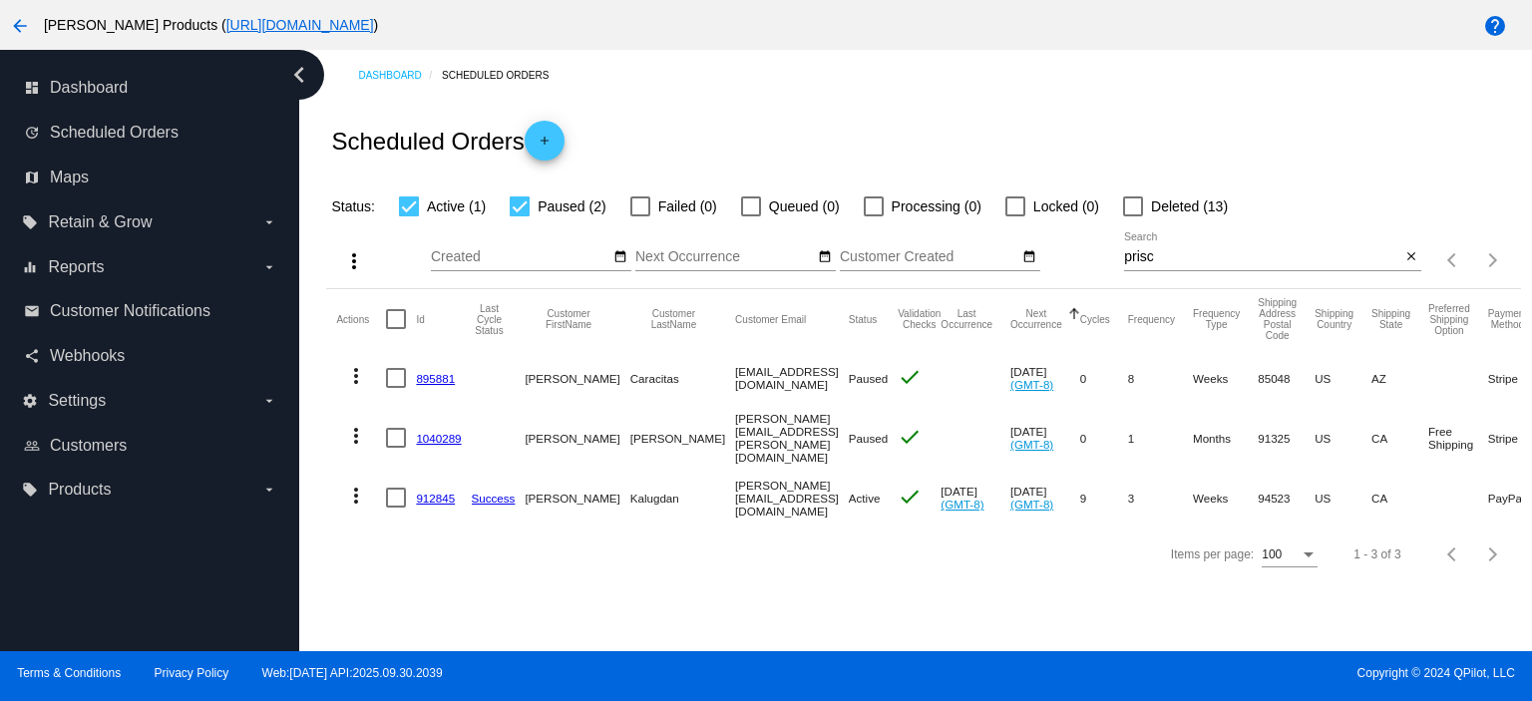
click at [440, 434] on link "1040289" at bounding box center [438, 438] width 45 height 13
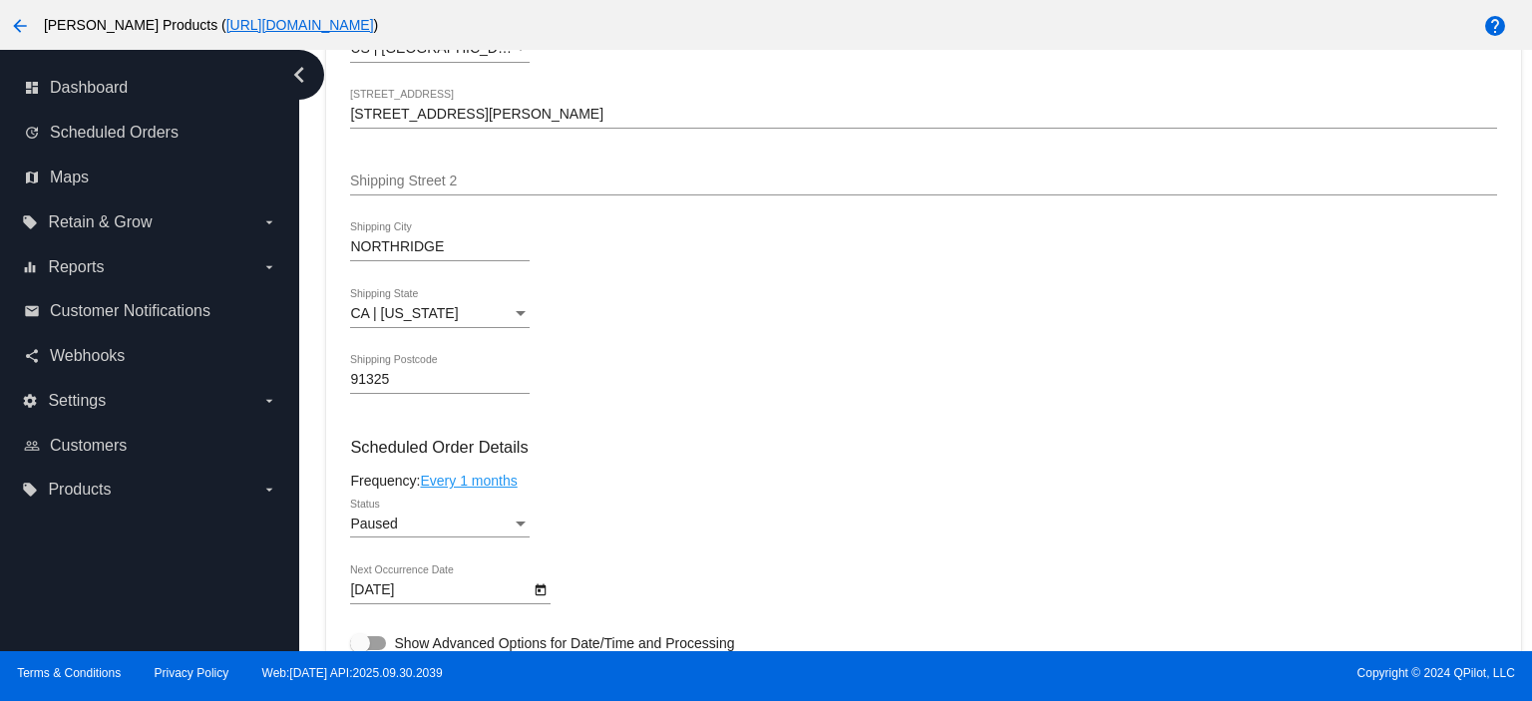
scroll to position [798, 0]
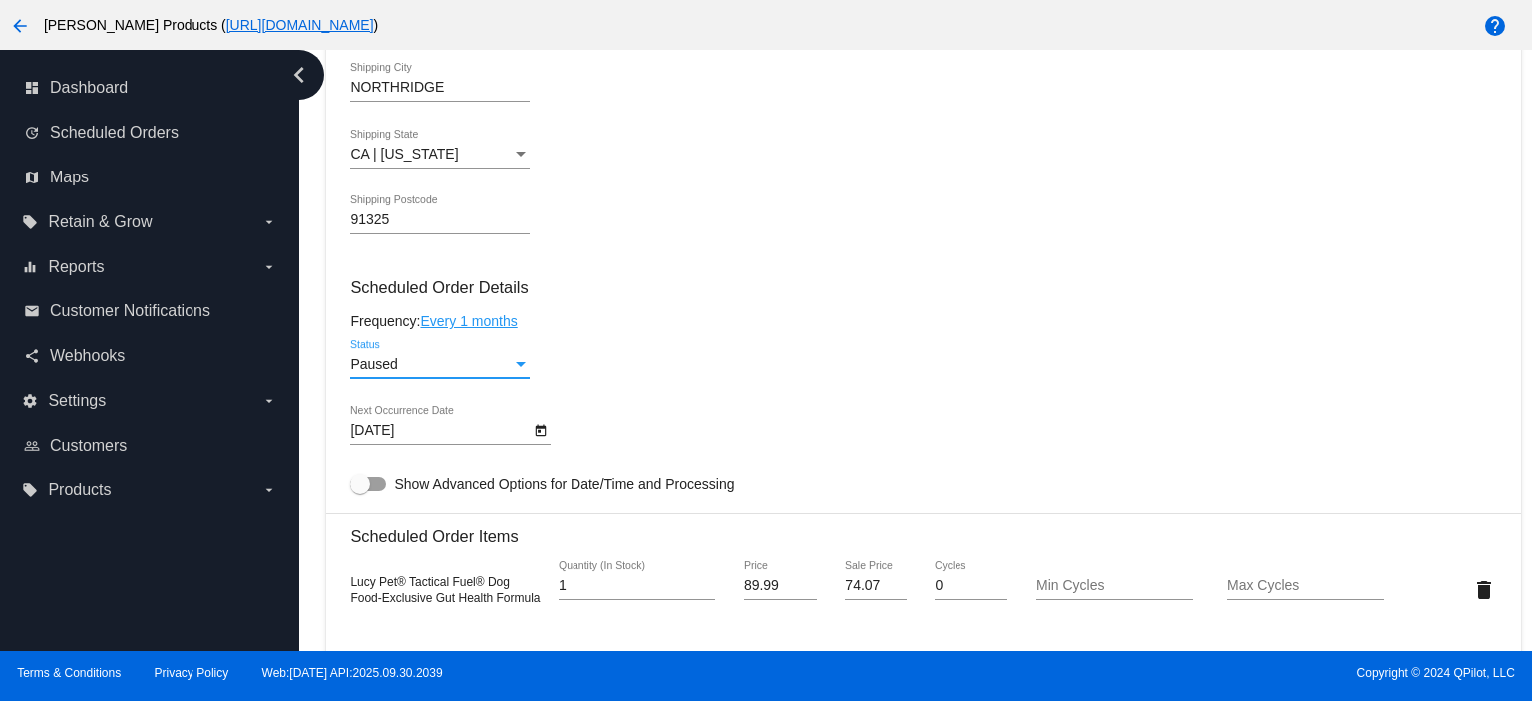
click at [419, 367] on div "Paused" at bounding box center [431, 365] width 162 height 16
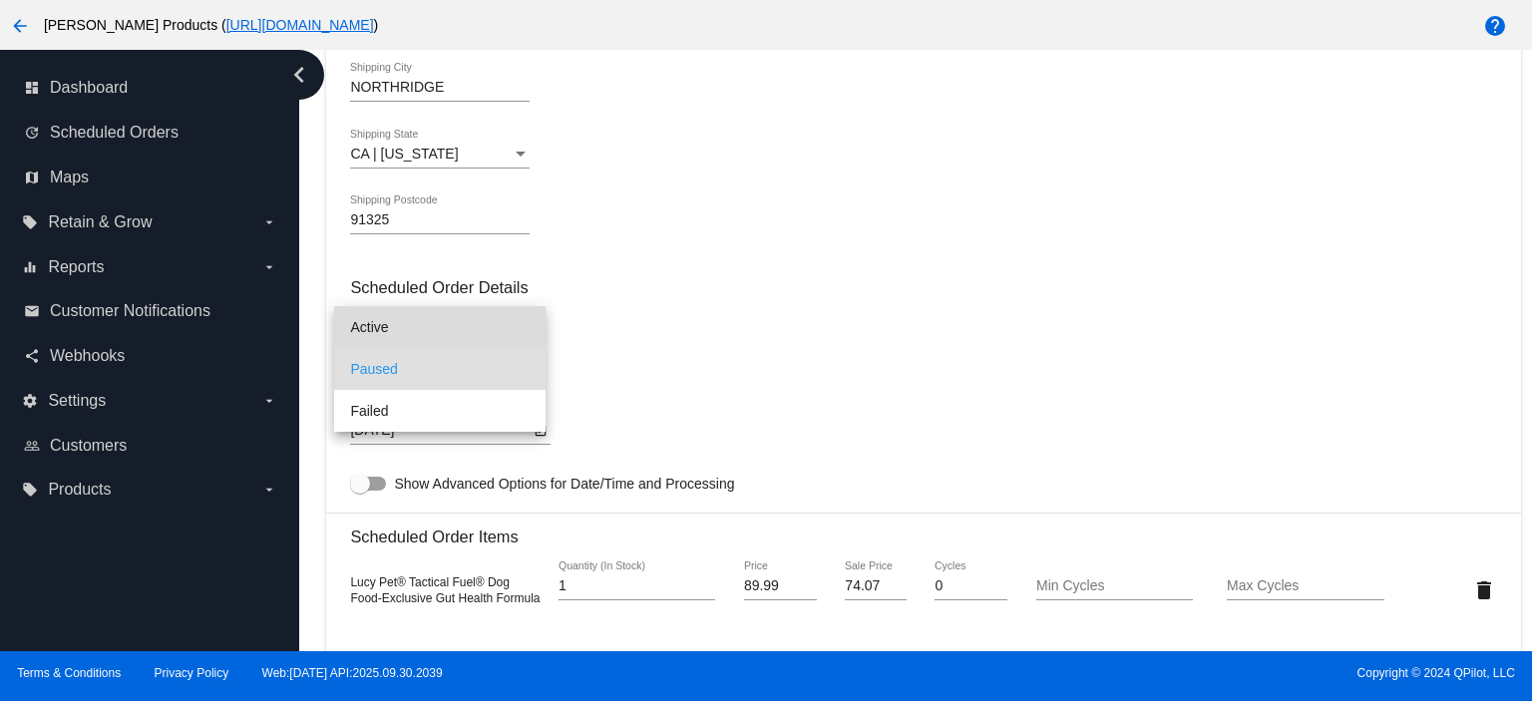
click at [407, 329] on span "Active" at bounding box center [439, 327] width 179 height 42
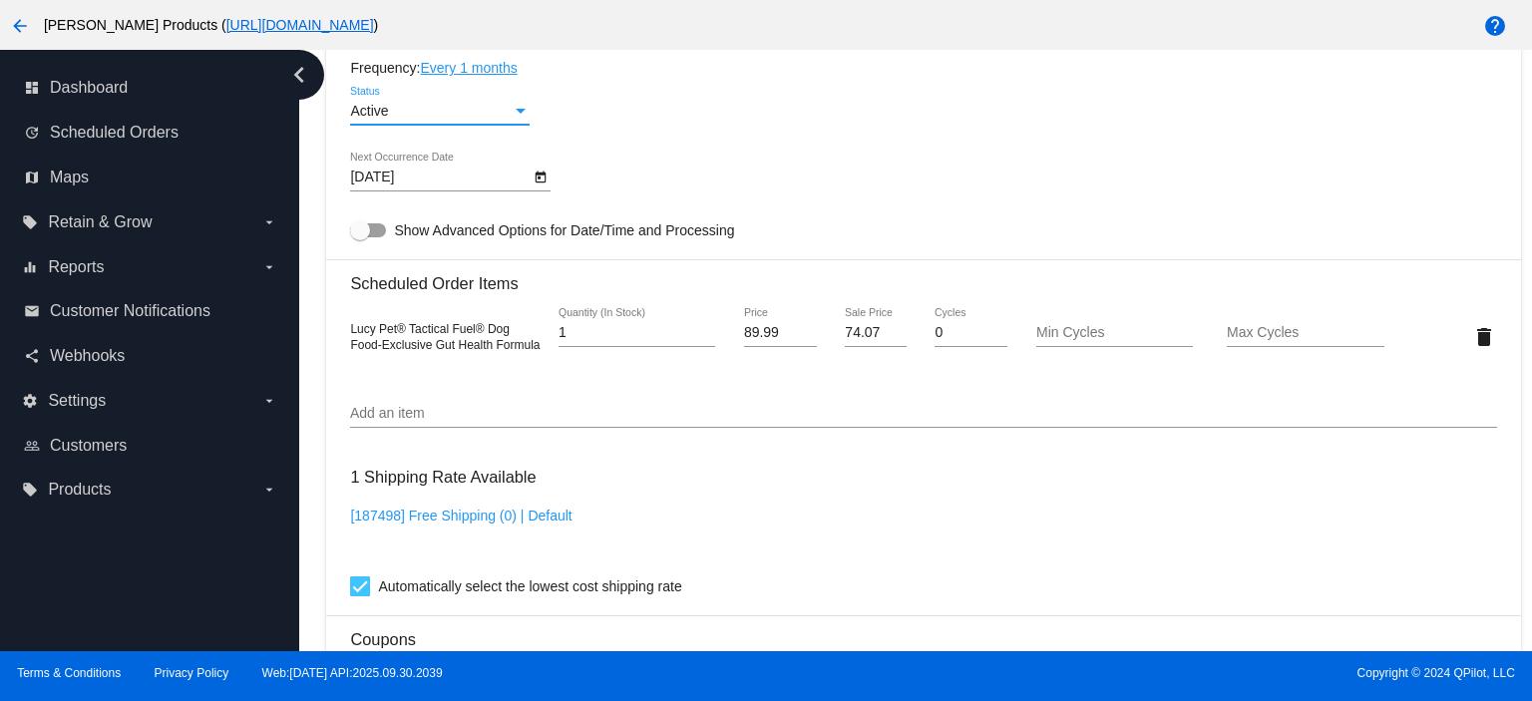
scroll to position [930, 0]
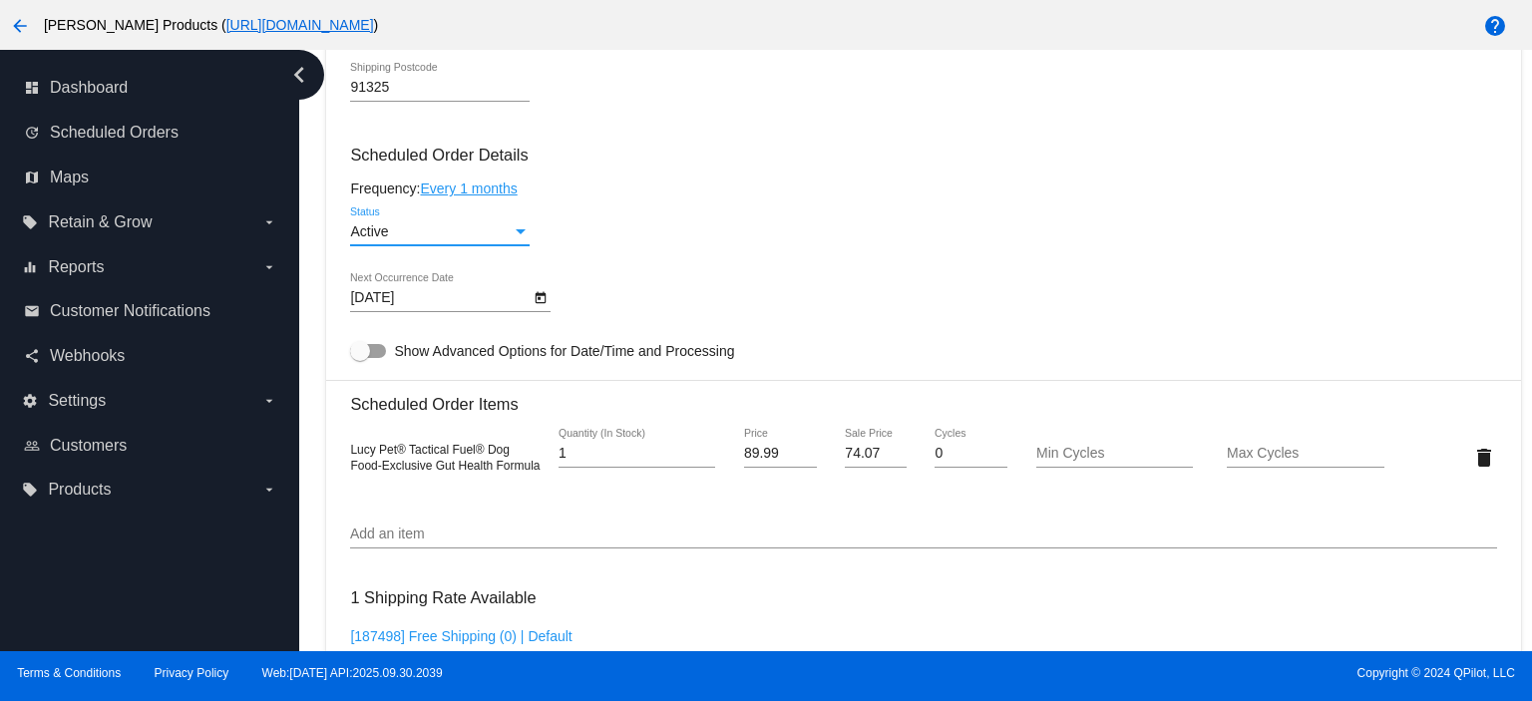
click at [468, 193] on link "Every 1 months" at bounding box center [468, 188] width 97 height 16
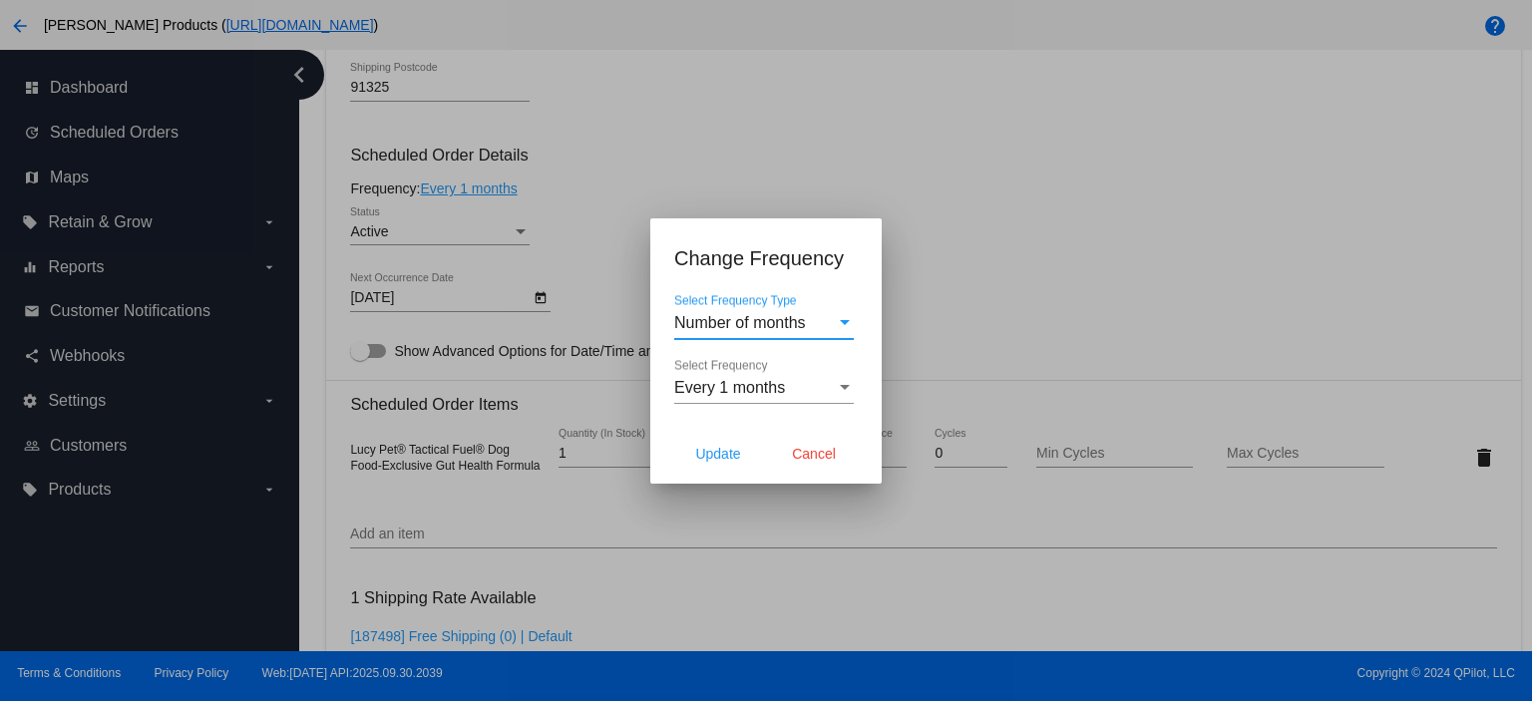
click at [746, 368] on div "Every 1 months Select Frequency" at bounding box center [763, 381] width 179 height 45
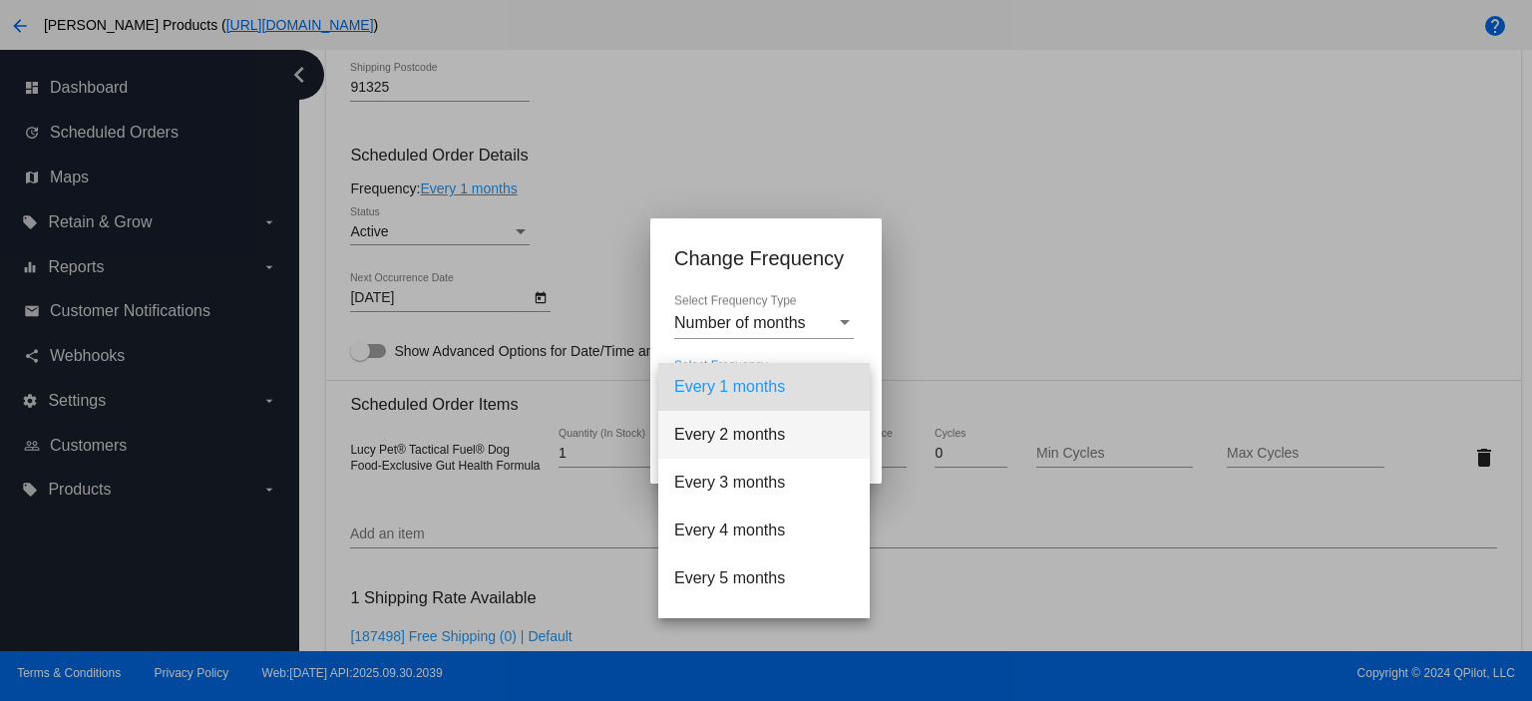
click at [751, 441] on span "Every 2 months" at bounding box center [763, 435] width 179 height 48
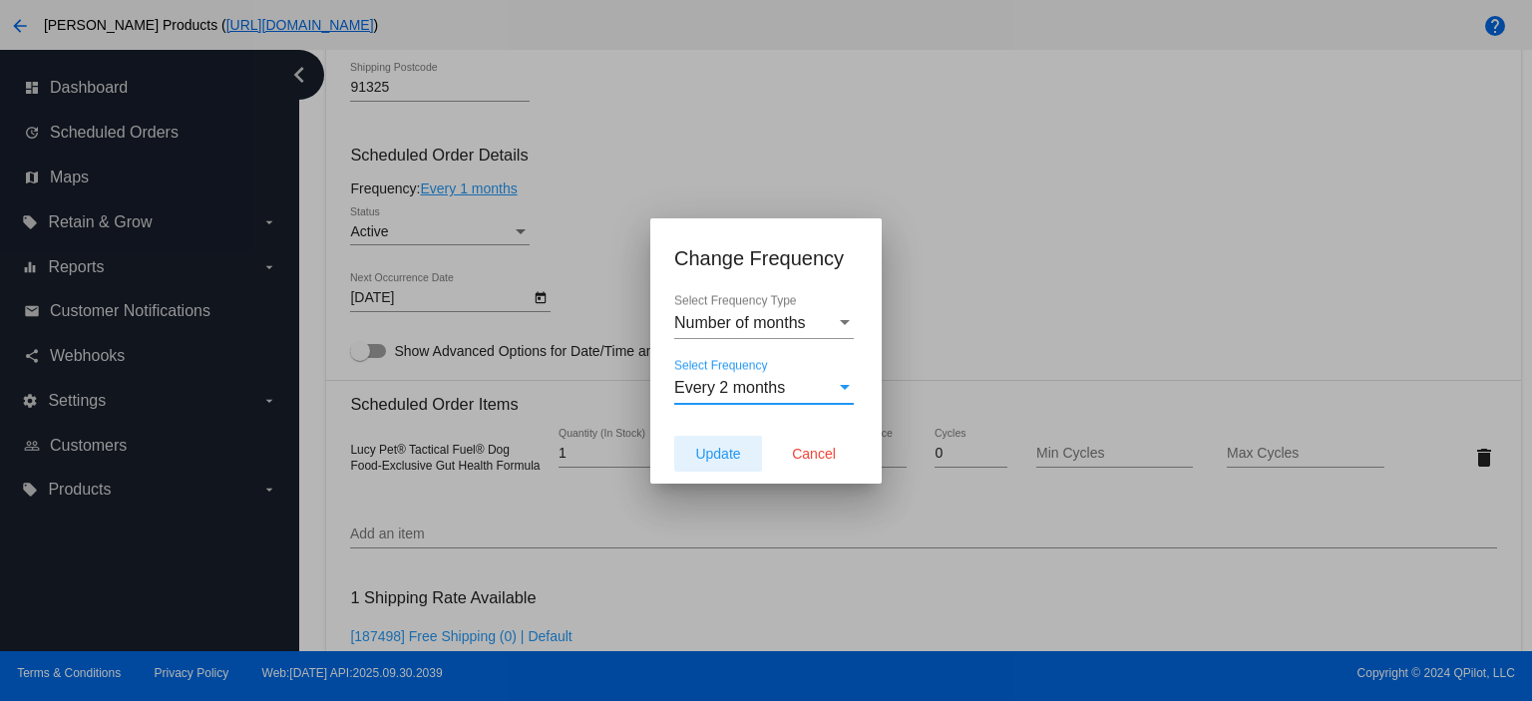
click at [704, 446] on span "Update" at bounding box center [717, 454] width 45 height 16
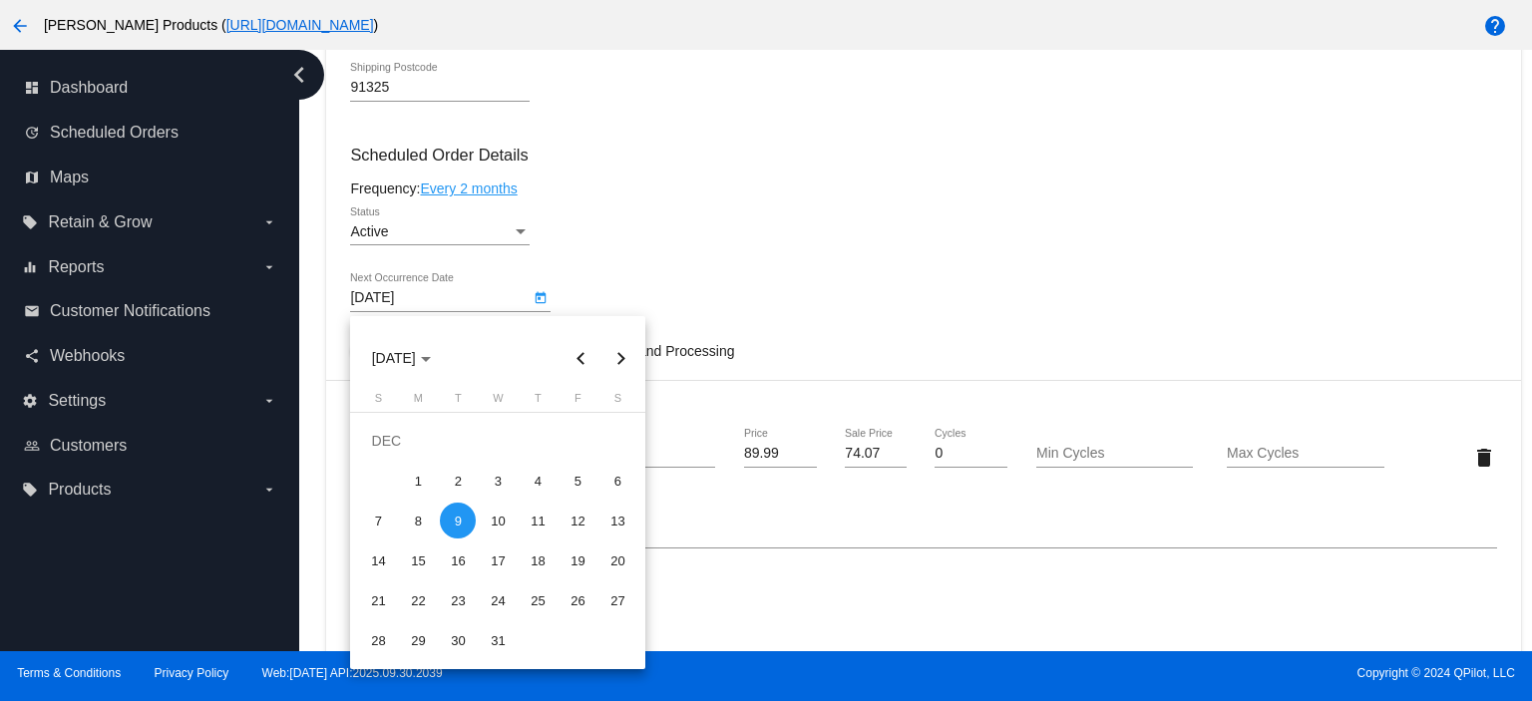
drag, startPoint x: 419, startPoint y: 294, endPoint x: 337, endPoint y: 307, distance: 82.8
click at [337, 307] on body "arrow_back [PERSON_NAME] Products ( [URL][DOMAIN_NAME] ) help dashboard Dashboa…" at bounding box center [766, 350] width 1532 height 701
click at [584, 354] on button "Previous month" at bounding box center [580, 358] width 40 height 40
click at [494, 515] on div "15" at bounding box center [498, 521] width 36 height 36
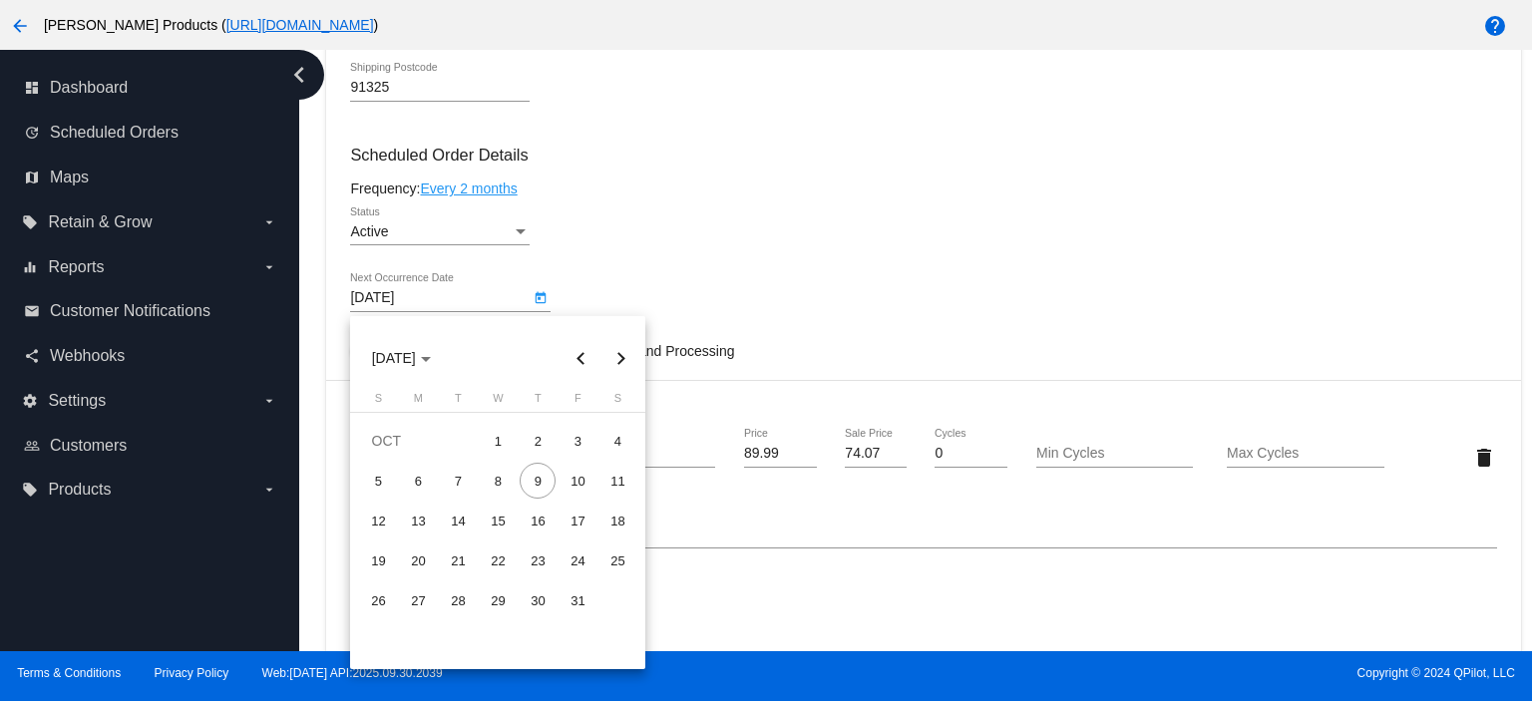
type input "[DATE]"
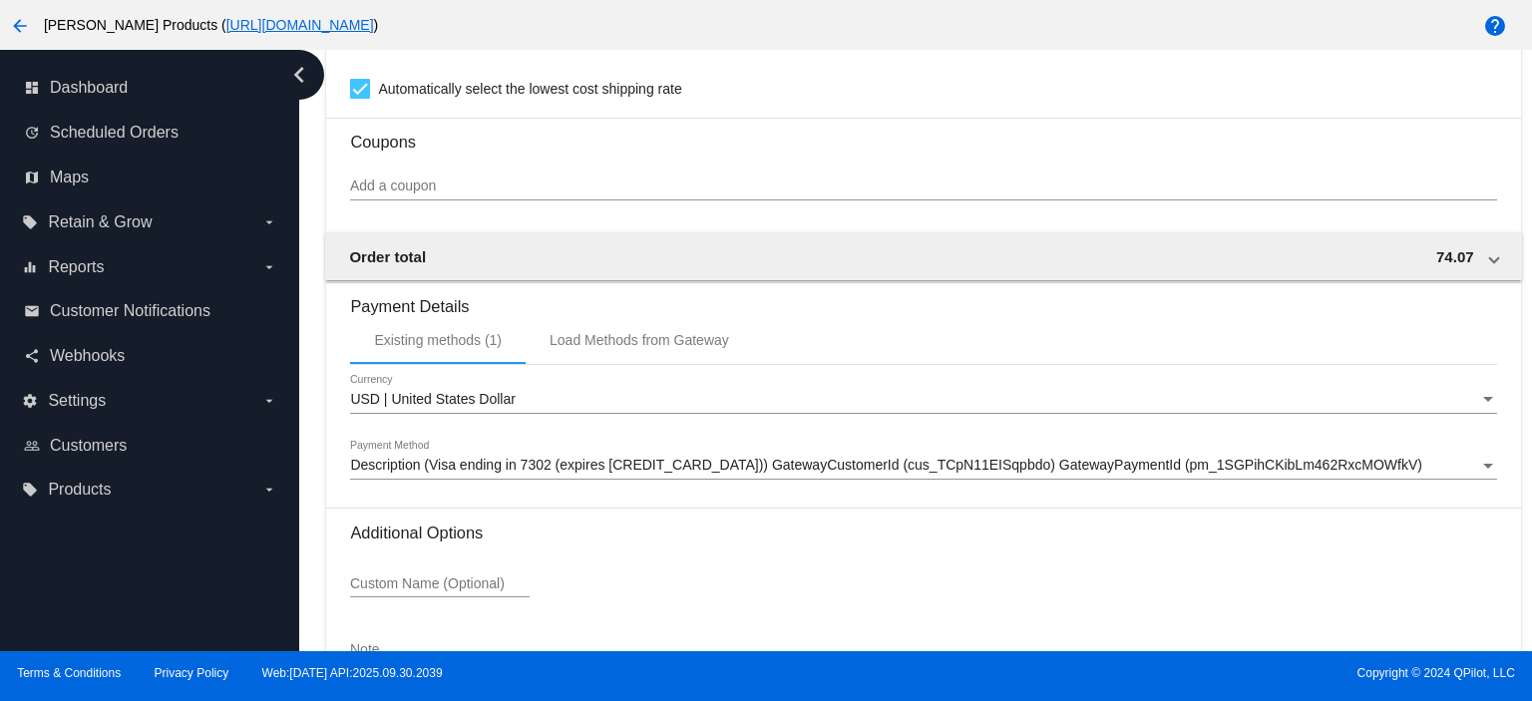
scroll to position [1692, 0]
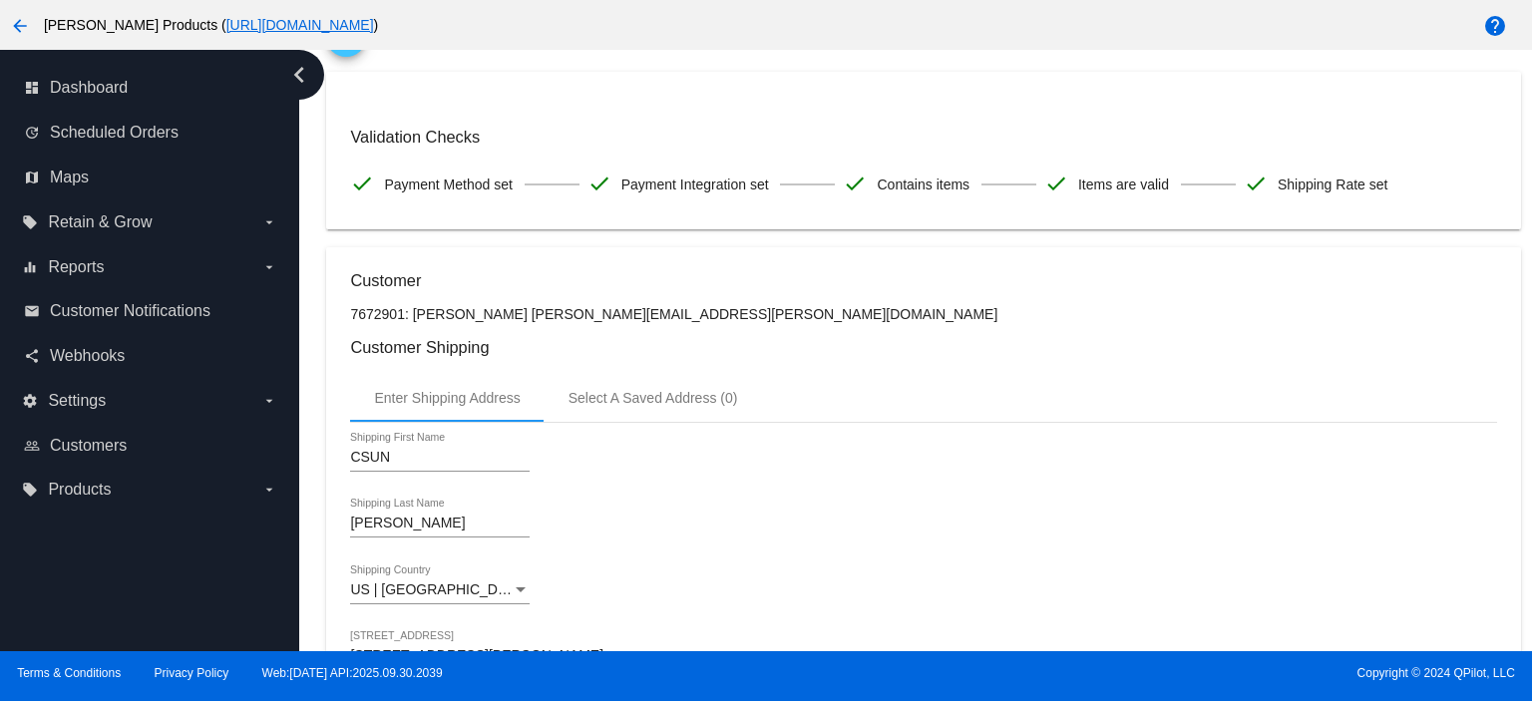
scroll to position [0, 0]
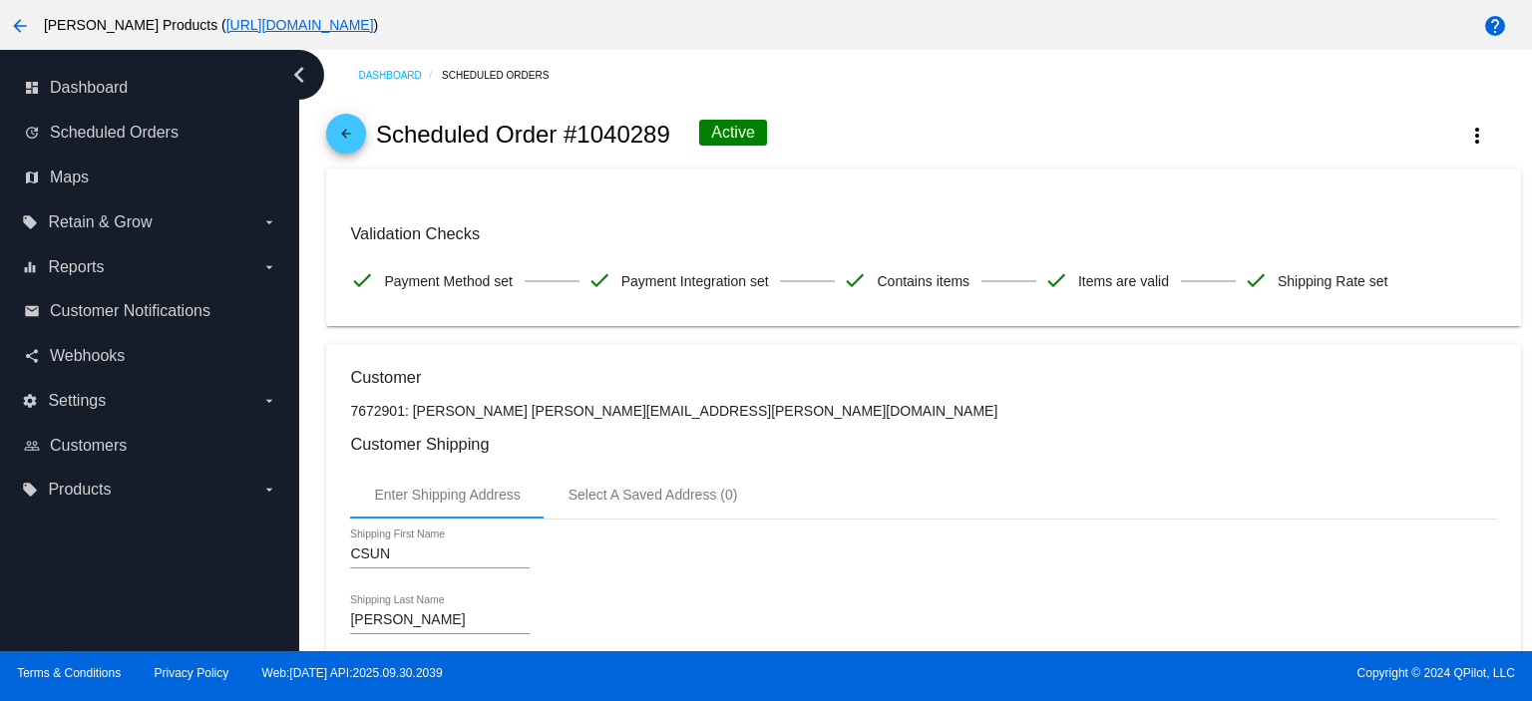
click at [338, 139] on mat-icon "arrow_back" at bounding box center [346, 139] width 24 height 24
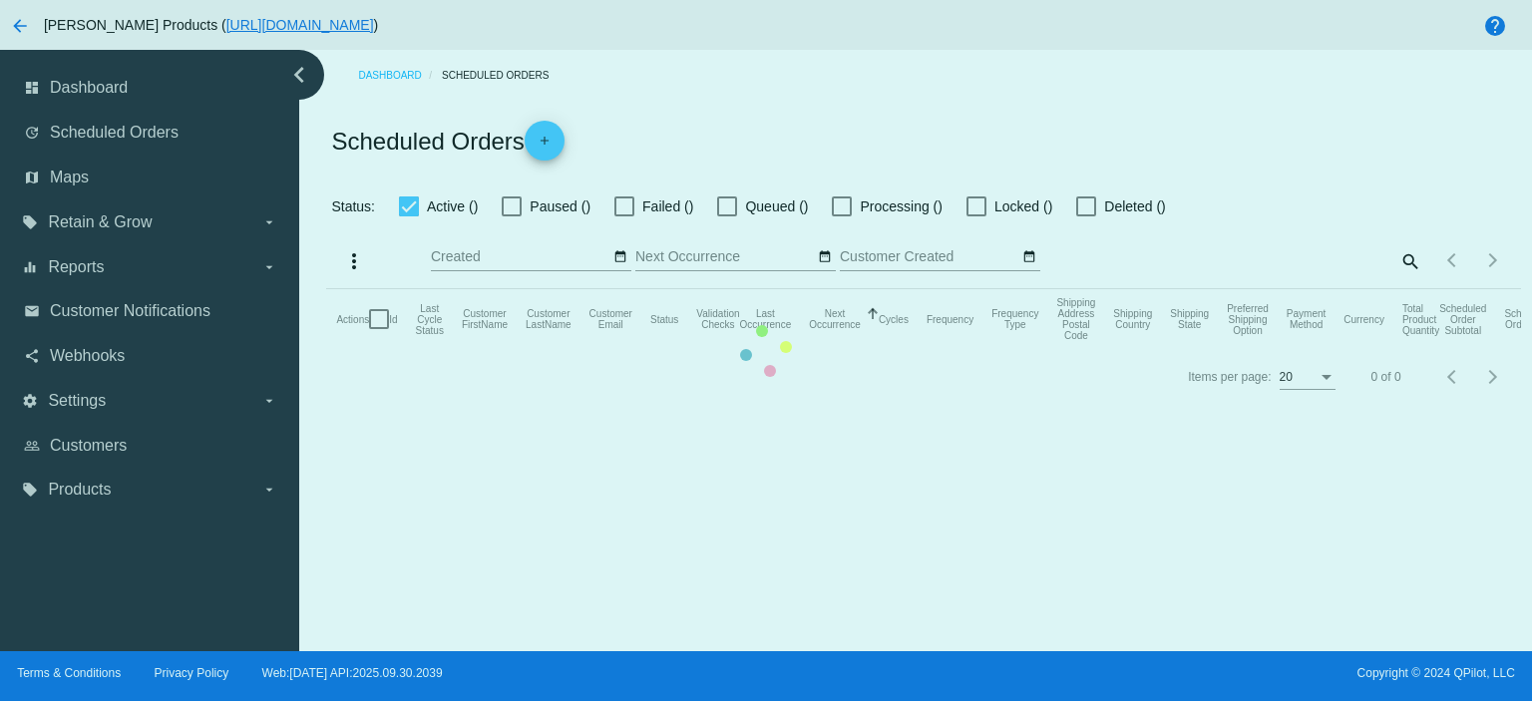
checkbox input "true"
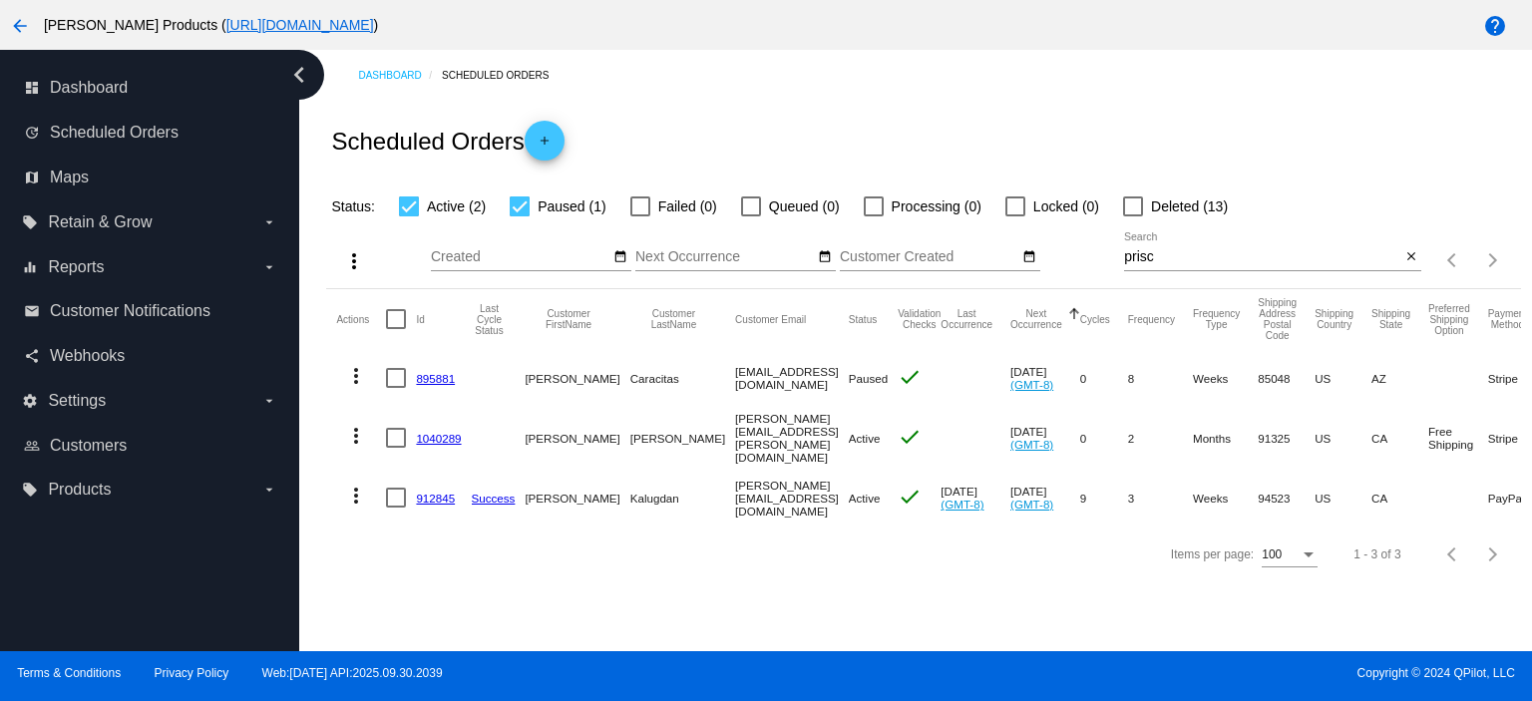
drag, startPoint x: 658, startPoint y: 436, endPoint x: 798, endPoint y: 435, distance: 139.6
click at [798, 435] on mat-row "more_vert 1040289 [PERSON_NAME] [PERSON_NAME][EMAIL_ADDRESS][PERSON_NAME][DOMAI…" at bounding box center [1053, 438] width 1434 height 62
copy mat-row "[PERSON_NAME][EMAIL_ADDRESS][PERSON_NAME][DOMAIN_NAME]"
drag, startPoint x: 1164, startPoint y: 258, endPoint x: 1091, endPoint y: 264, distance: 73.0
click at [1091, 264] on div "more_vert Oct Jan Feb Mar [DATE]" at bounding box center [923, 253] width 1194 height 71
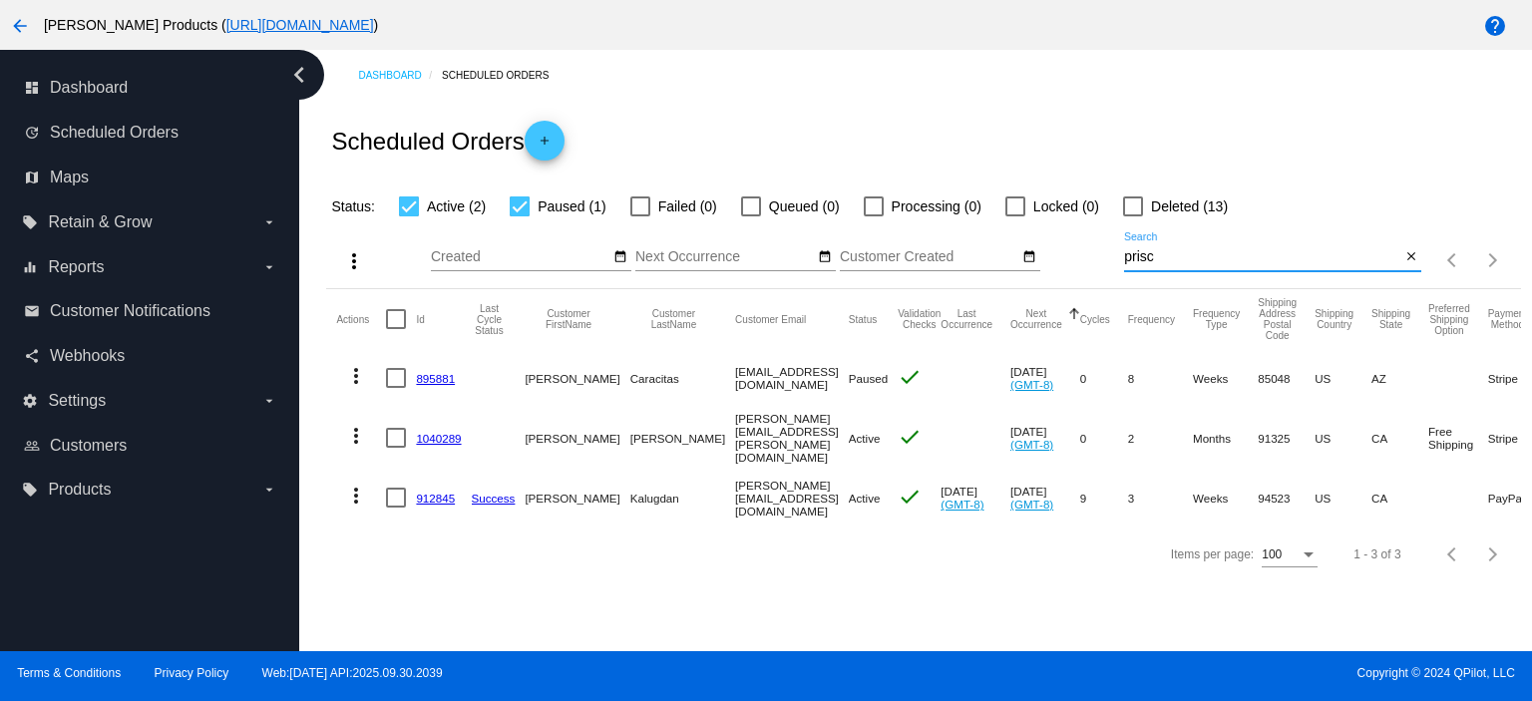
click at [554, 135] on mat-icon "add" at bounding box center [544, 146] width 24 height 24
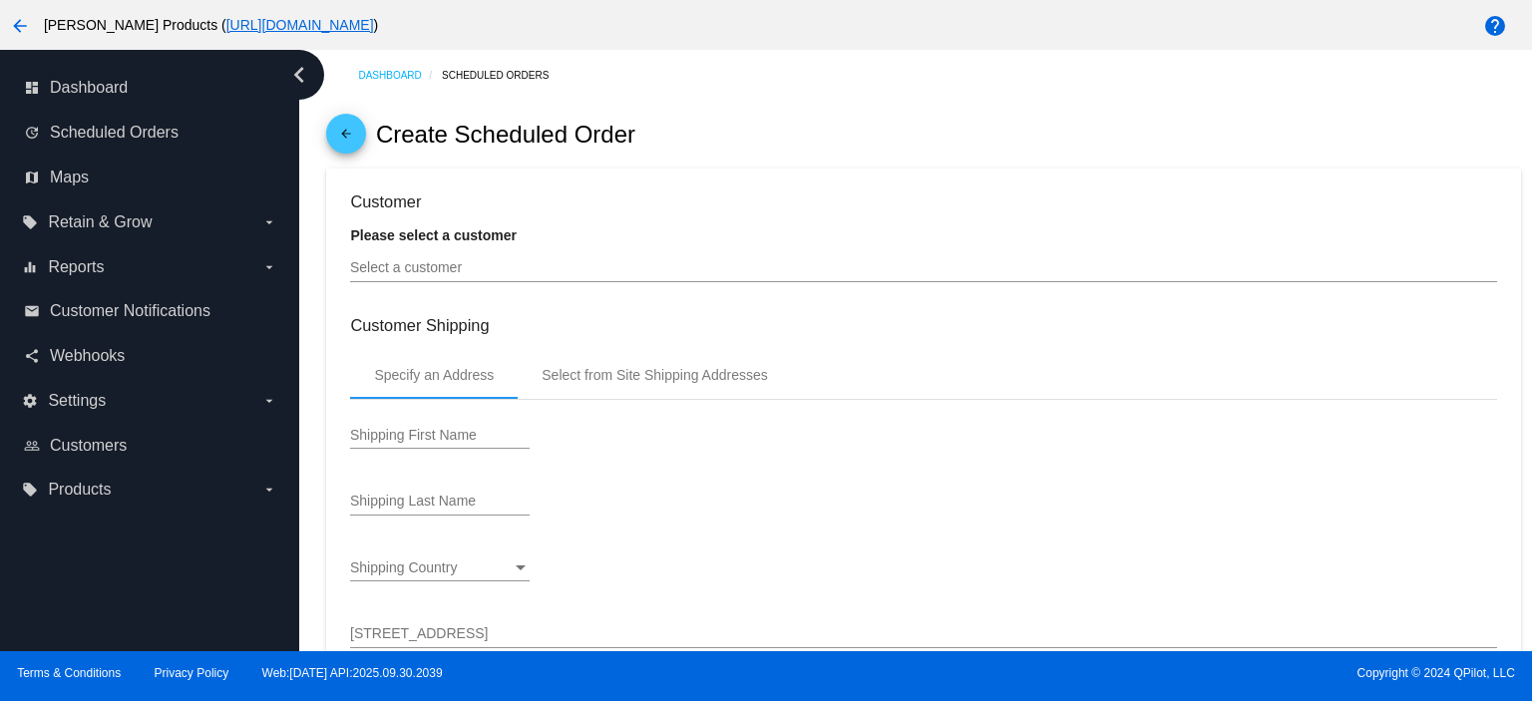
click at [355, 269] on input "Select a customer" at bounding box center [923, 268] width 1146 height 16
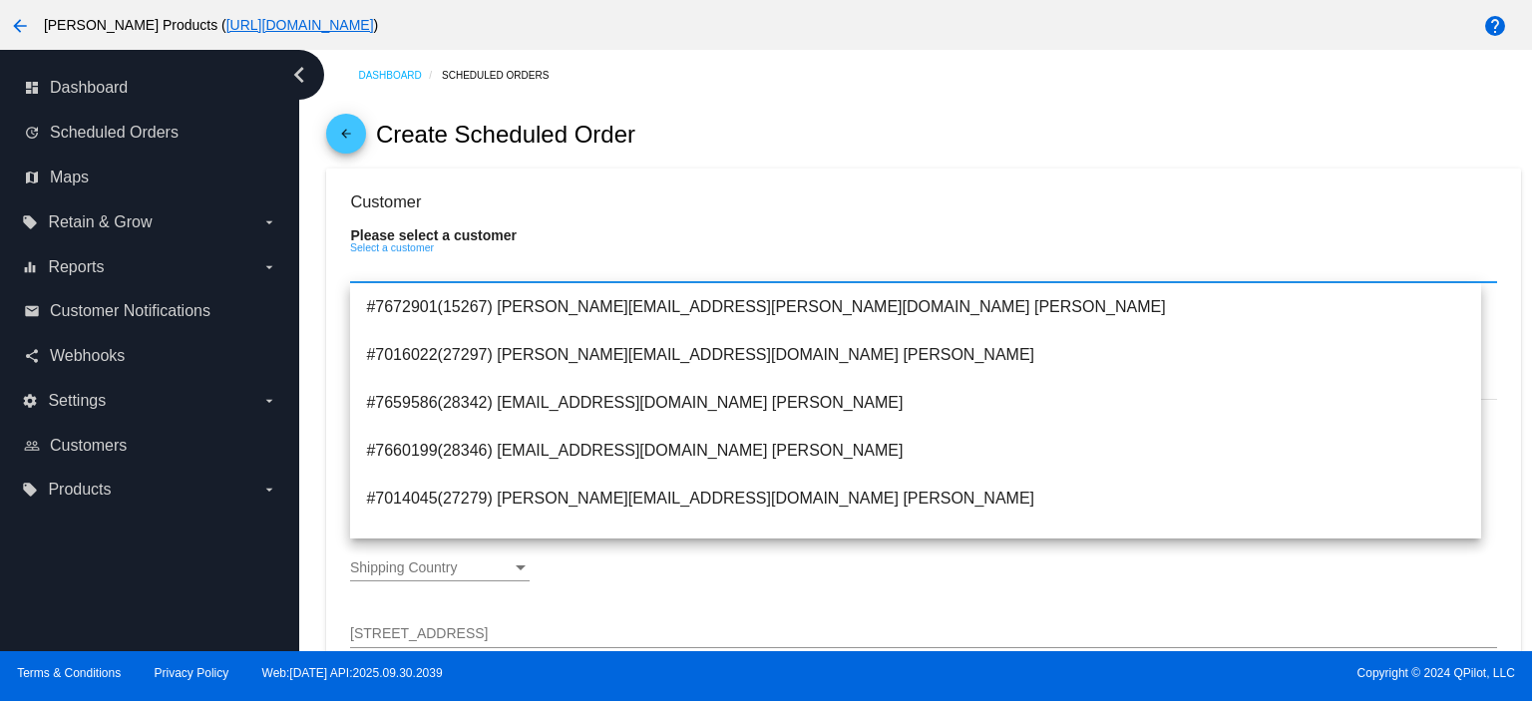
paste input "[PERSON_NAME][EMAIL_ADDRESS][PERSON_NAME][DOMAIN_NAME]"
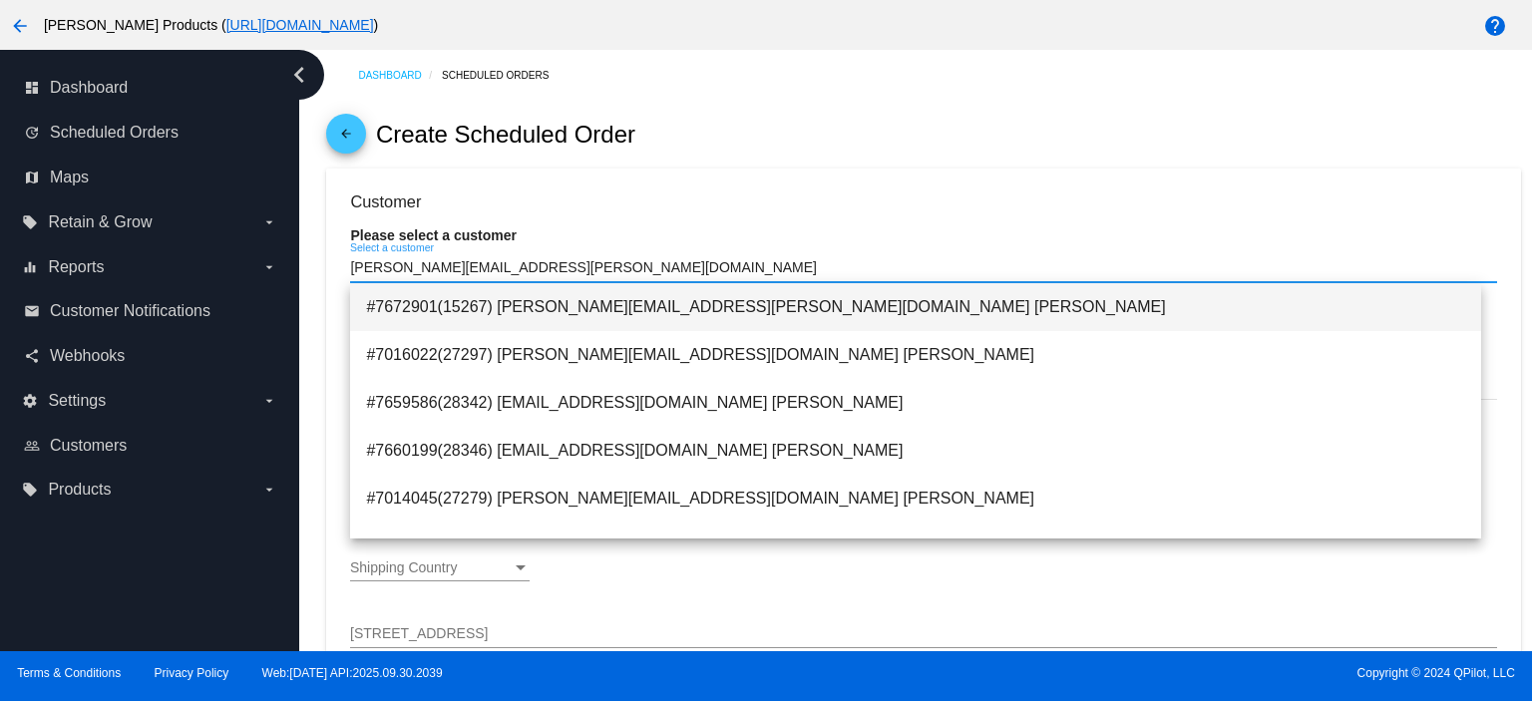
type input "[PERSON_NAME][EMAIL_ADDRESS][PERSON_NAME][DOMAIN_NAME]"
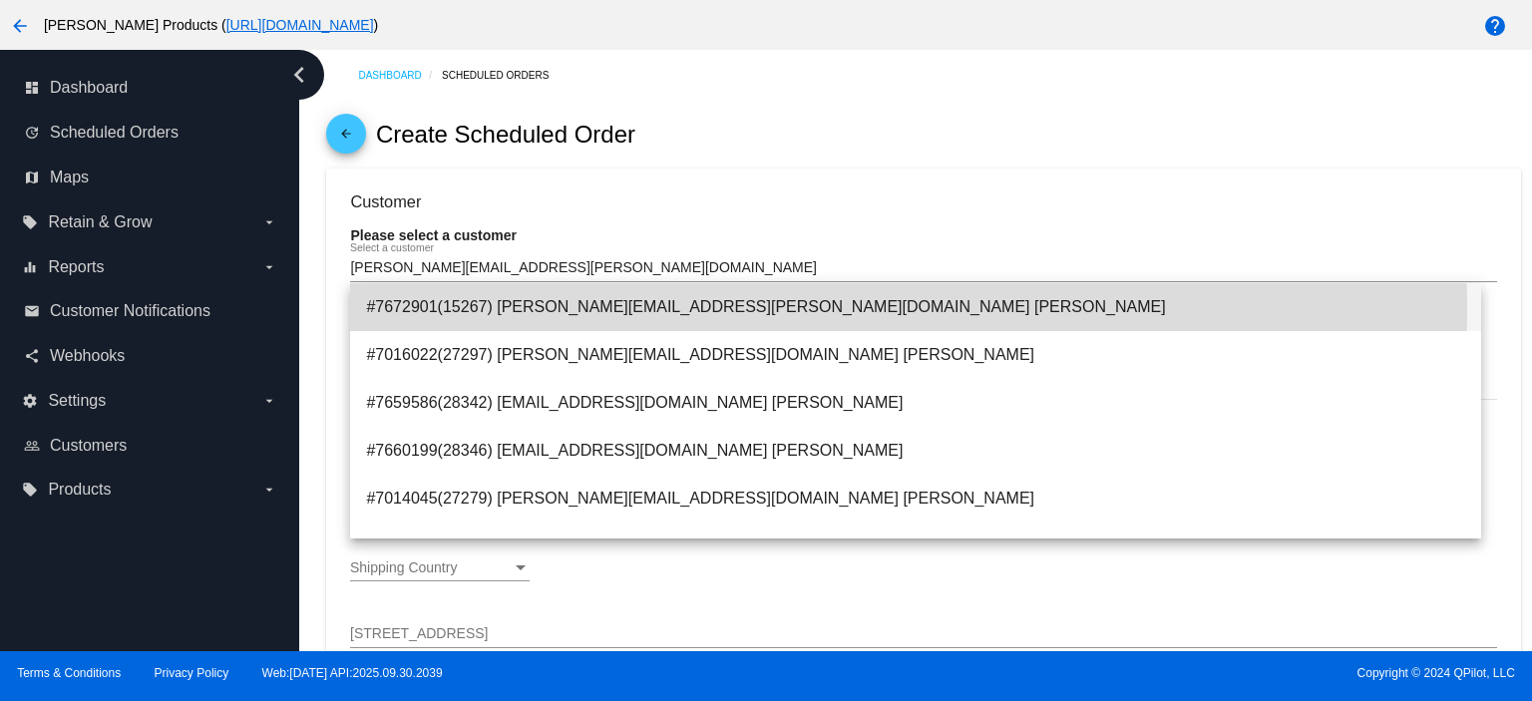
click at [611, 310] on span "#7672901(15267) [PERSON_NAME][EMAIL_ADDRESS][PERSON_NAME][DOMAIN_NAME] [PERSON_…" at bounding box center [915, 307] width 1099 height 48
type input "CSUN"
type input "[PERSON_NAME]"
type input "[STREET_ADDRESS][PERSON_NAME]"
type input "NORTHRIDGE"
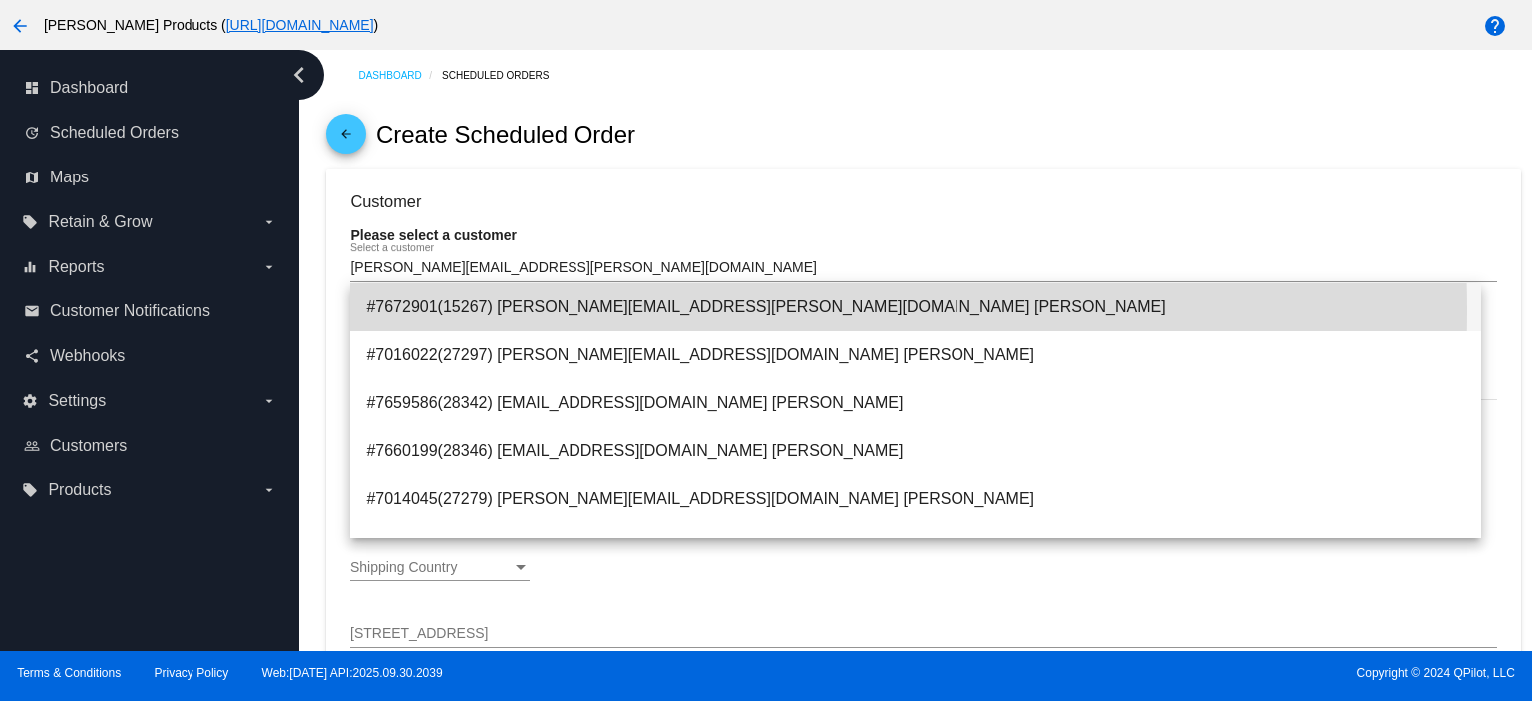
type input "91325"
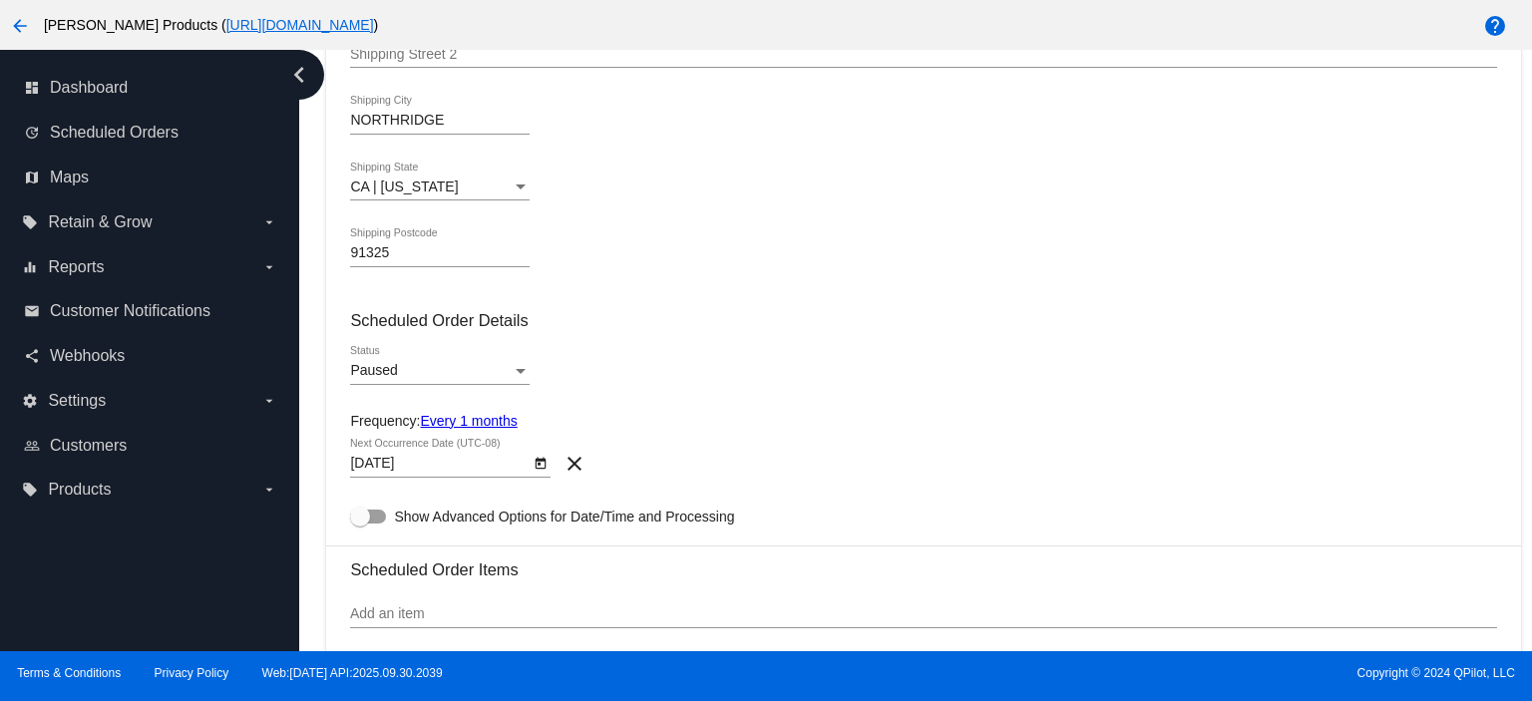
scroll to position [664, 0]
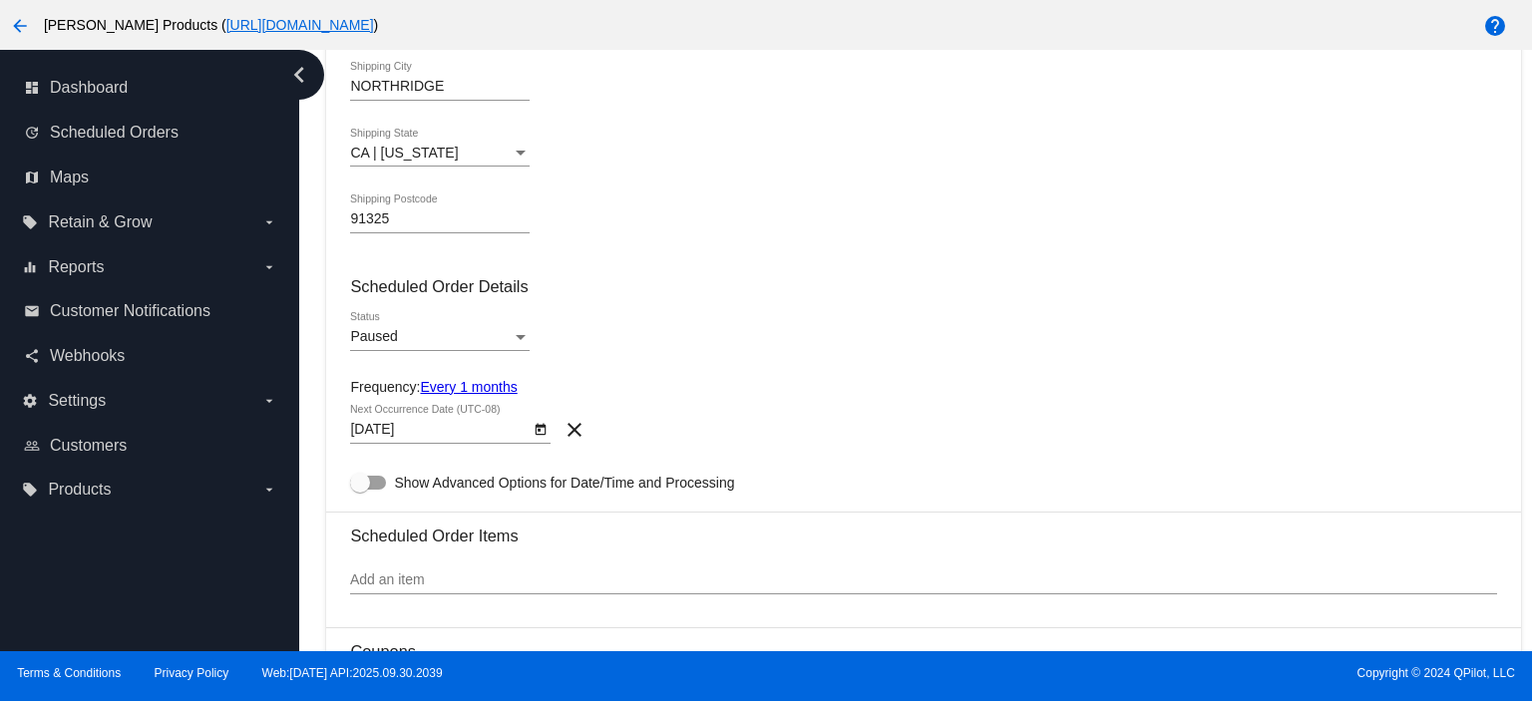
click at [457, 386] on link "Every 1 months" at bounding box center [468, 387] width 97 height 16
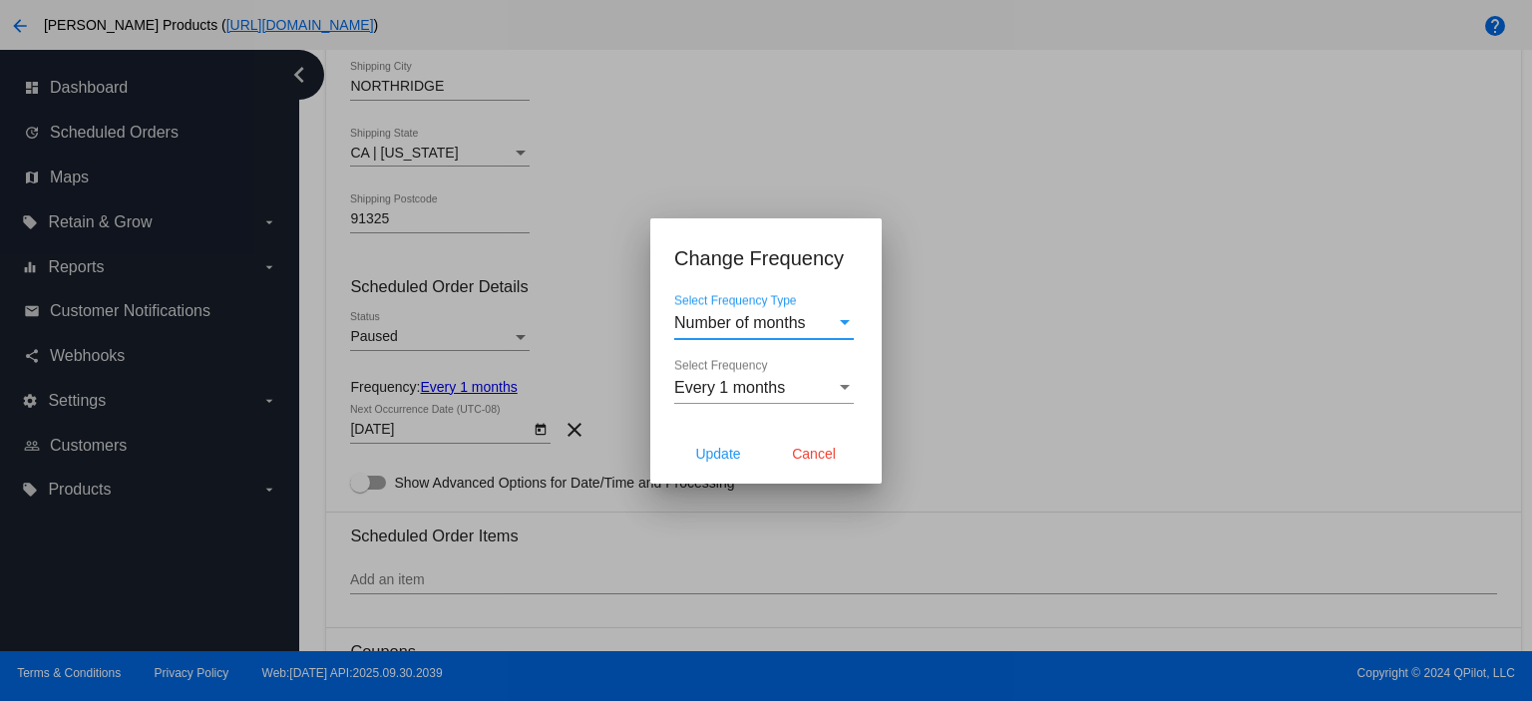
click at [742, 319] on span "Number of months" at bounding box center [740, 322] width 132 height 17
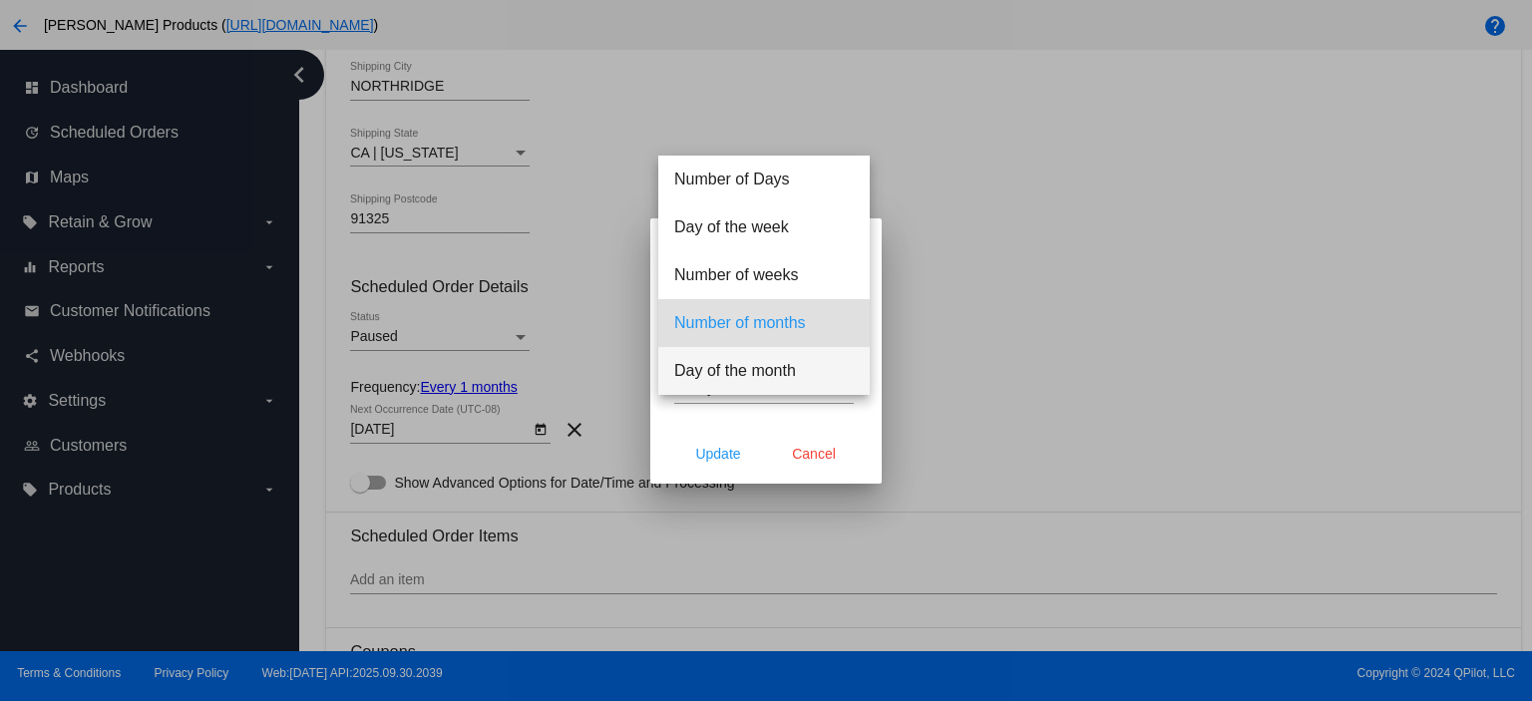
click at [746, 375] on span "Day of the month" at bounding box center [763, 371] width 179 height 48
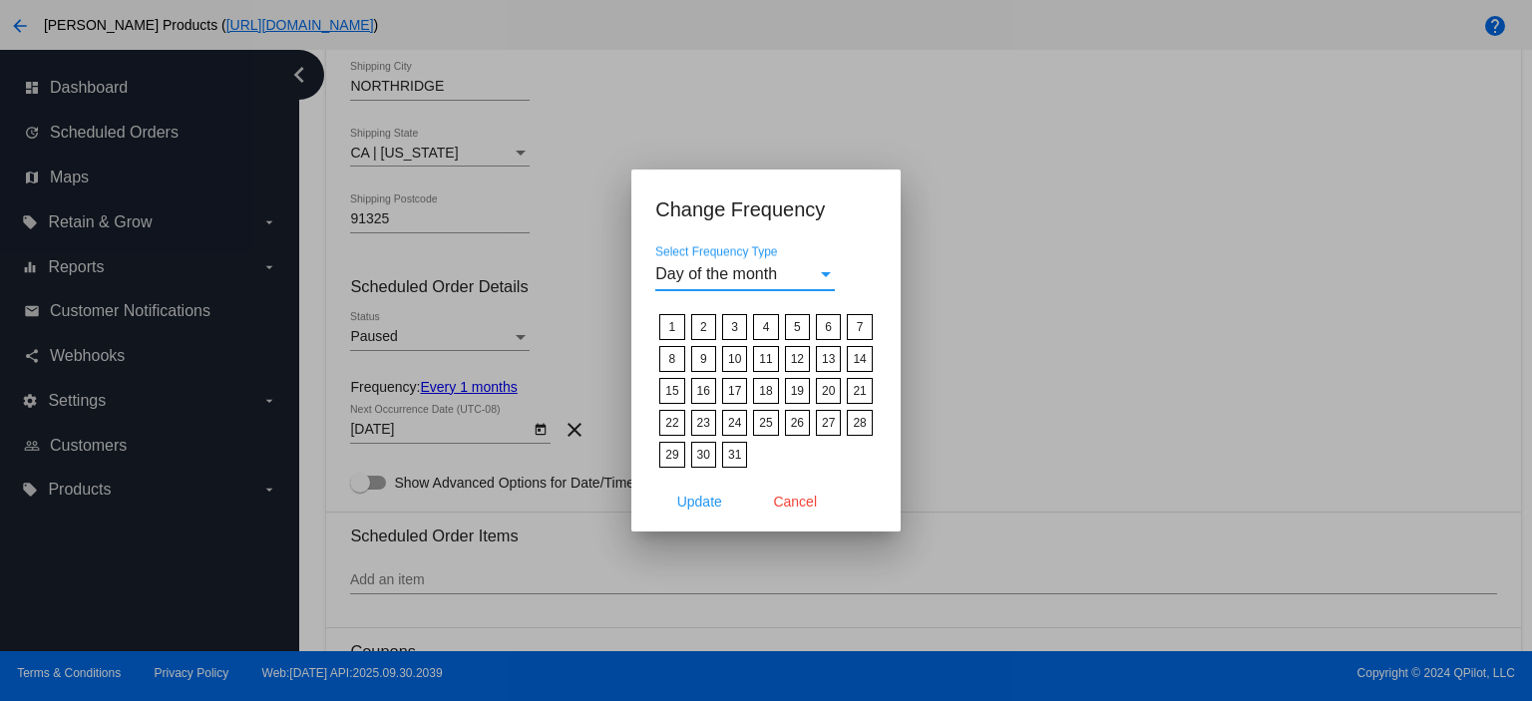
click at [746, 282] on span "Day of the month" at bounding box center [716, 273] width 122 height 17
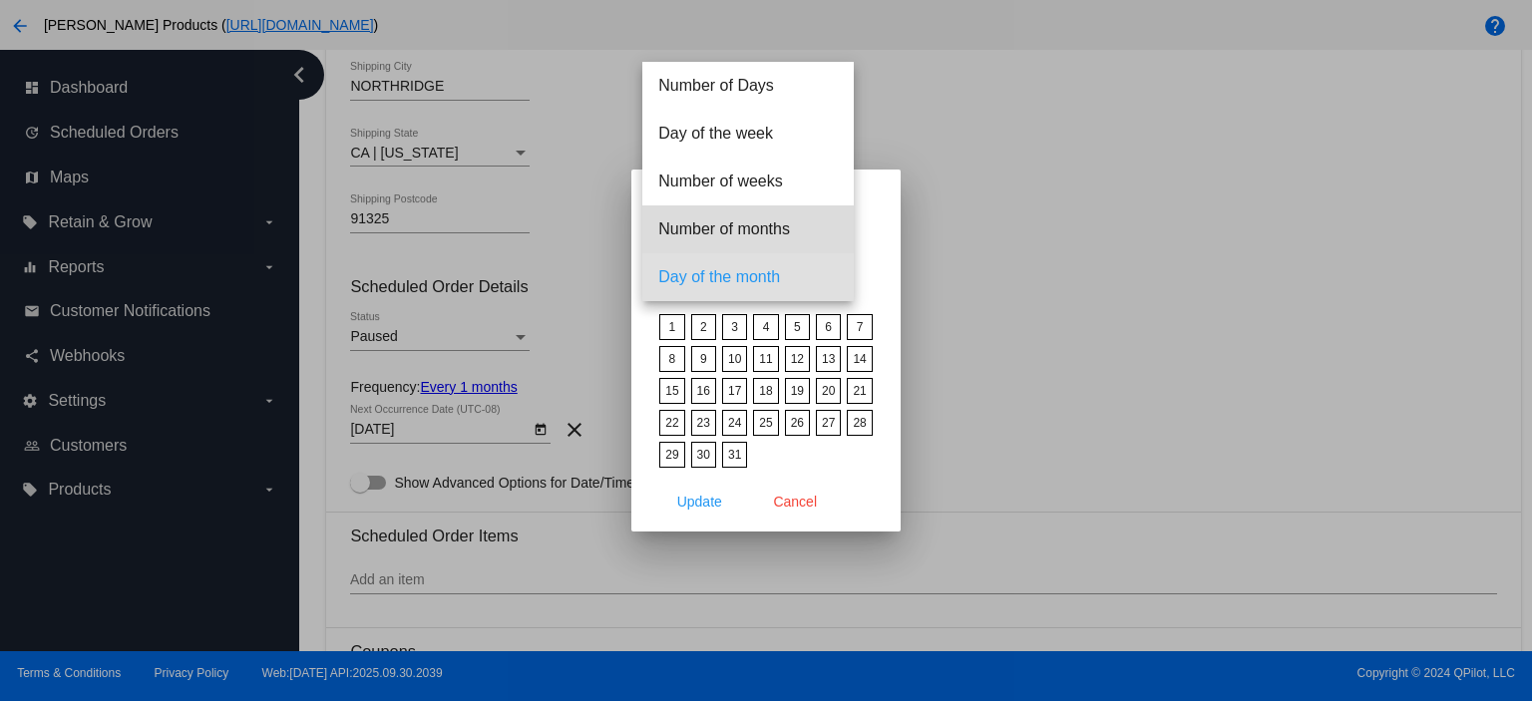
click at [735, 221] on span "Number of months" at bounding box center [747, 229] width 179 height 48
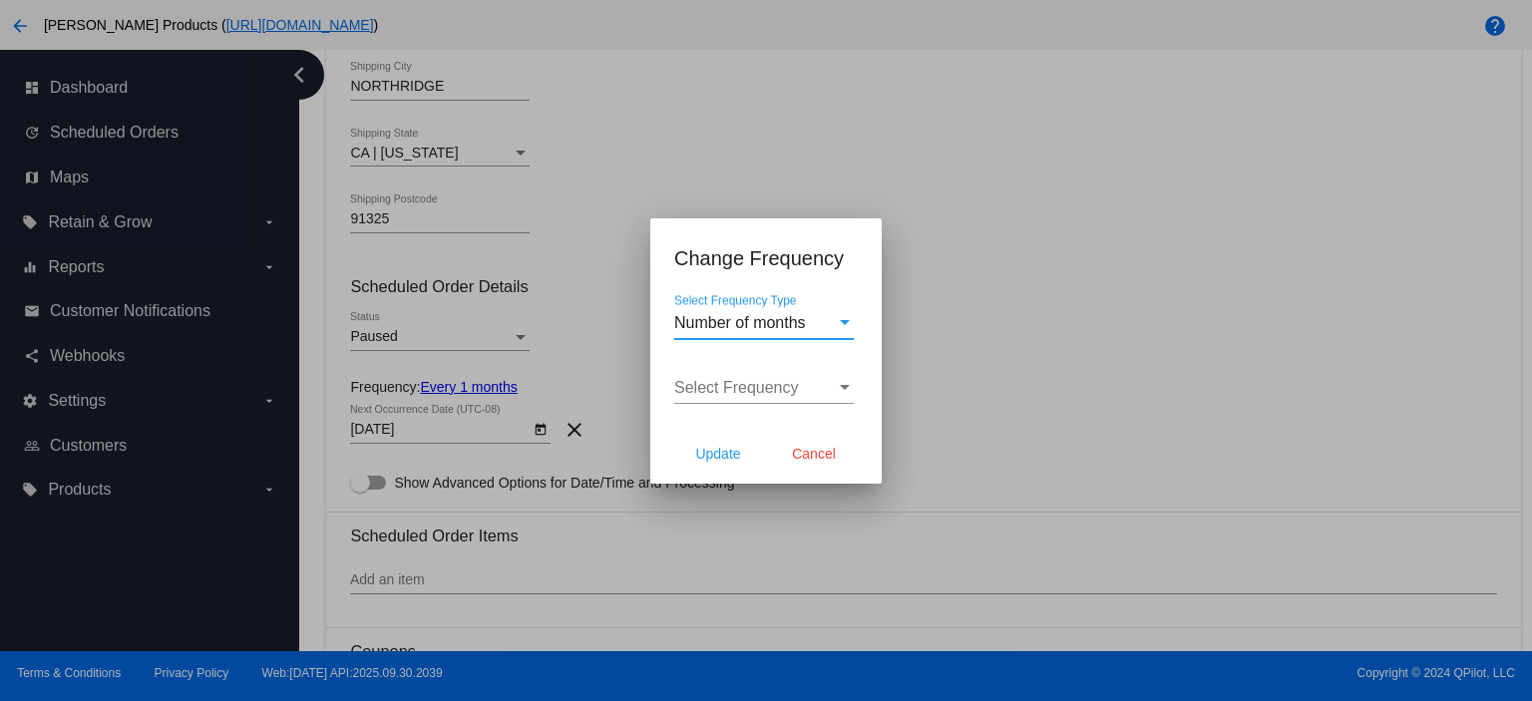
click at [701, 387] on span "Select Frequency" at bounding box center [736, 387] width 125 height 17
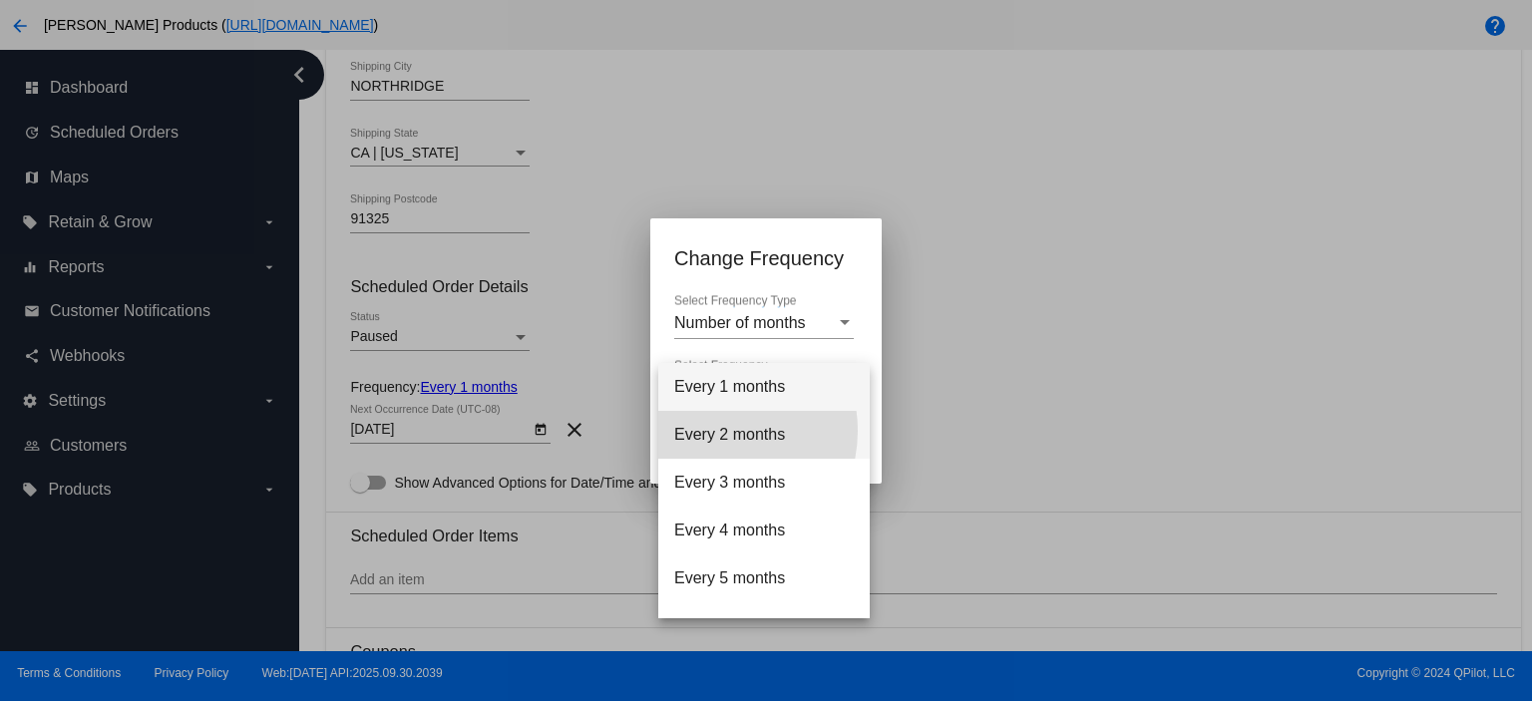
click at [715, 431] on span "Every 2 months" at bounding box center [763, 435] width 179 height 48
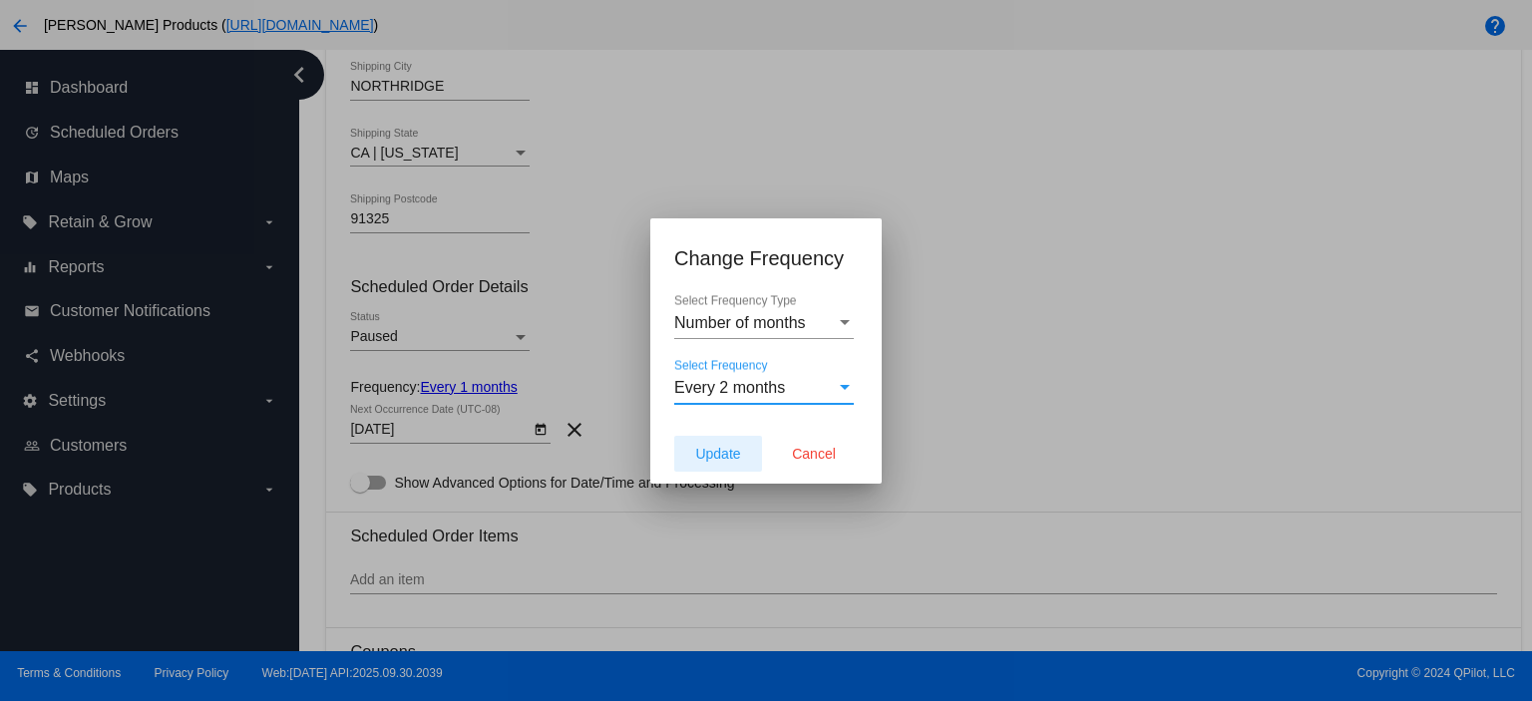
click at [714, 446] on span "Update" at bounding box center [717, 454] width 45 height 16
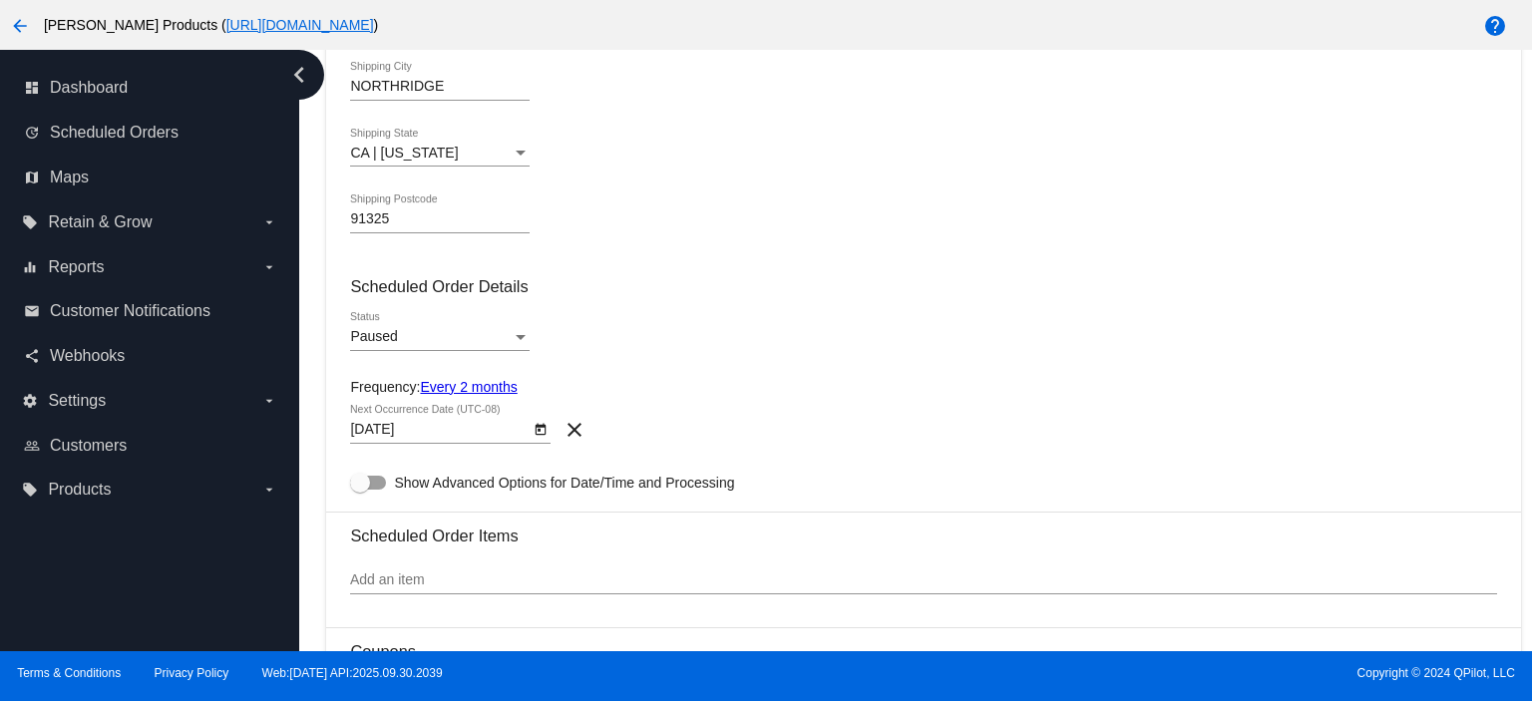
click at [484, 427] on body "arrow_back [PERSON_NAME] Products ( [URL][DOMAIN_NAME] ) help dashboard Dashboa…" at bounding box center [766, 350] width 1532 height 701
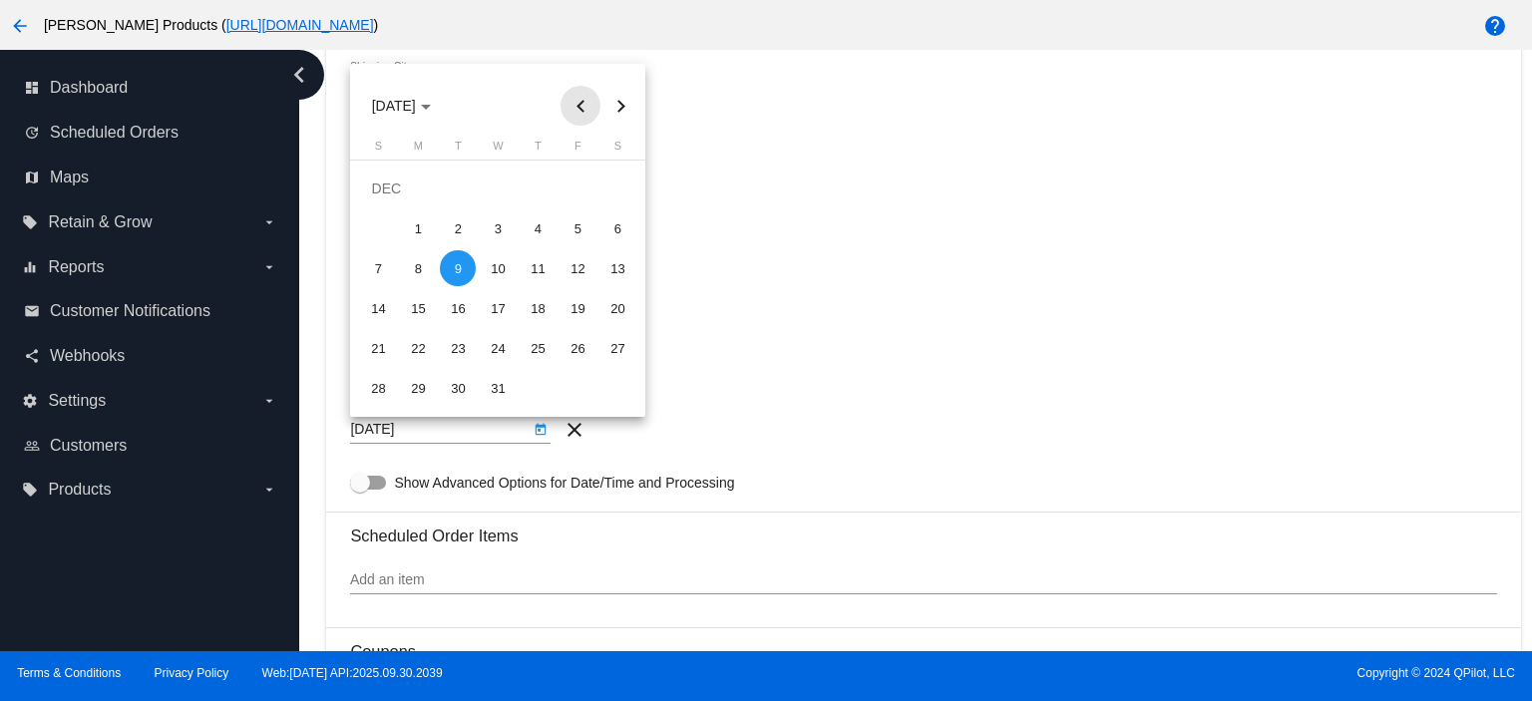
click at [566, 111] on button "Previous month" at bounding box center [580, 106] width 40 height 40
click at [610, 262] on div "15" at bounding box center [617, 268] width 36 height 36
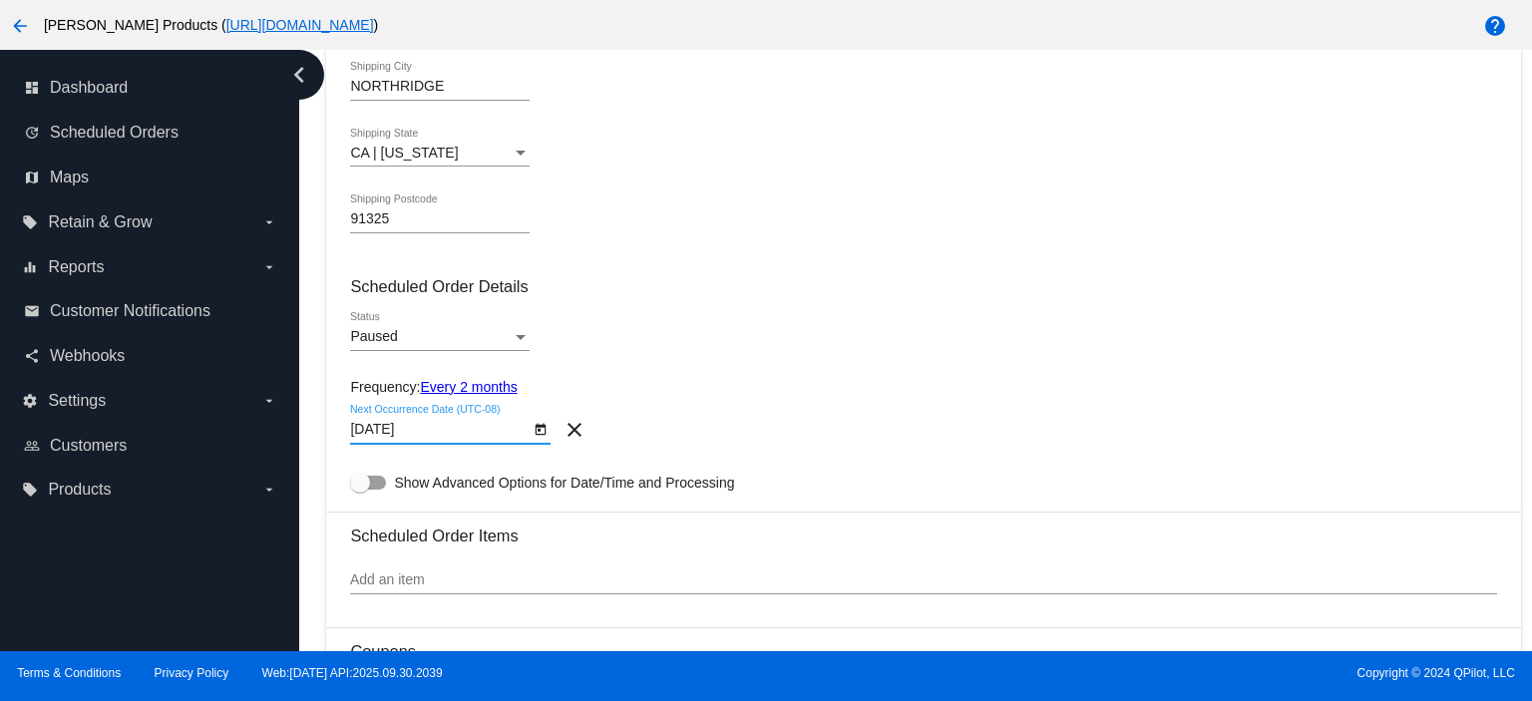
scroll to position [798, 0]
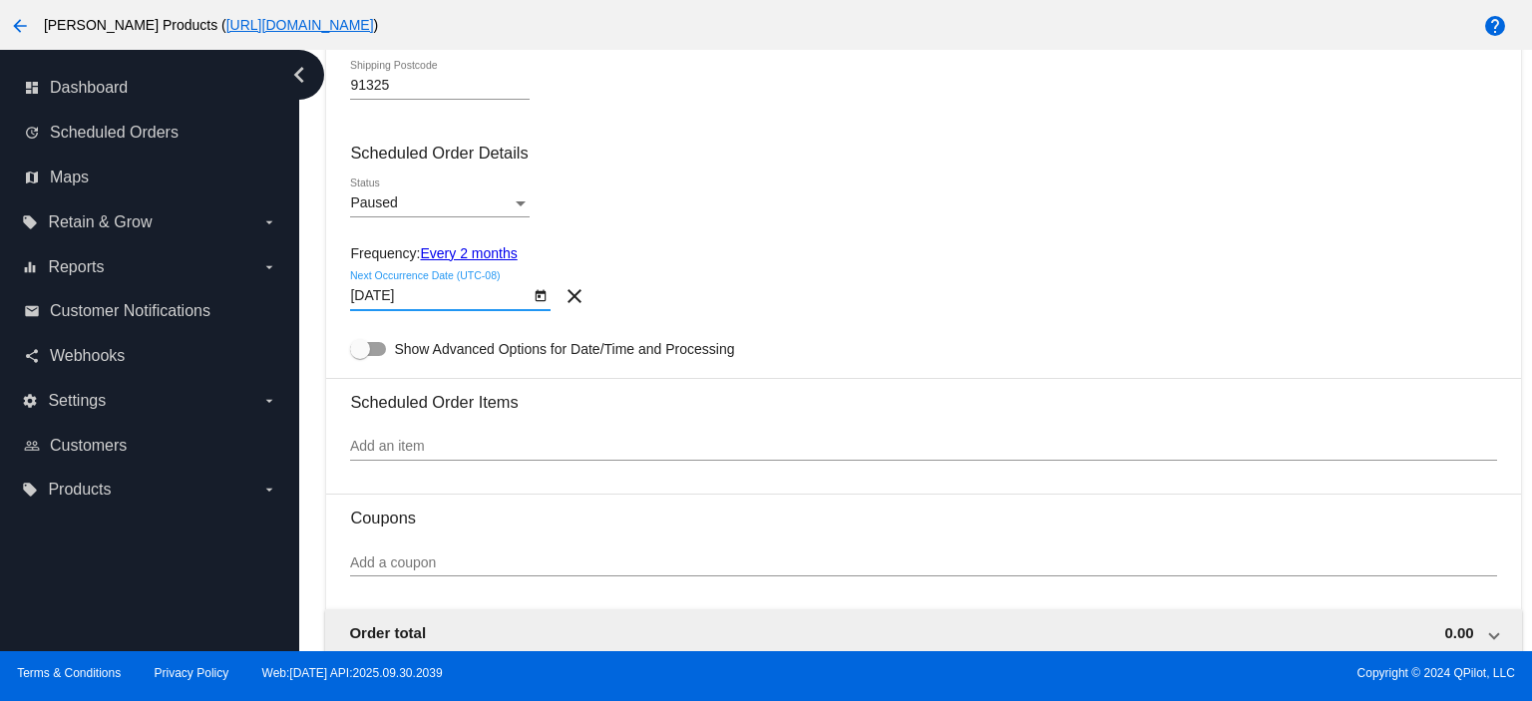
click at [483, 256] on link "Every 2 months" at bounding box center [468, 253] width 97 height 16
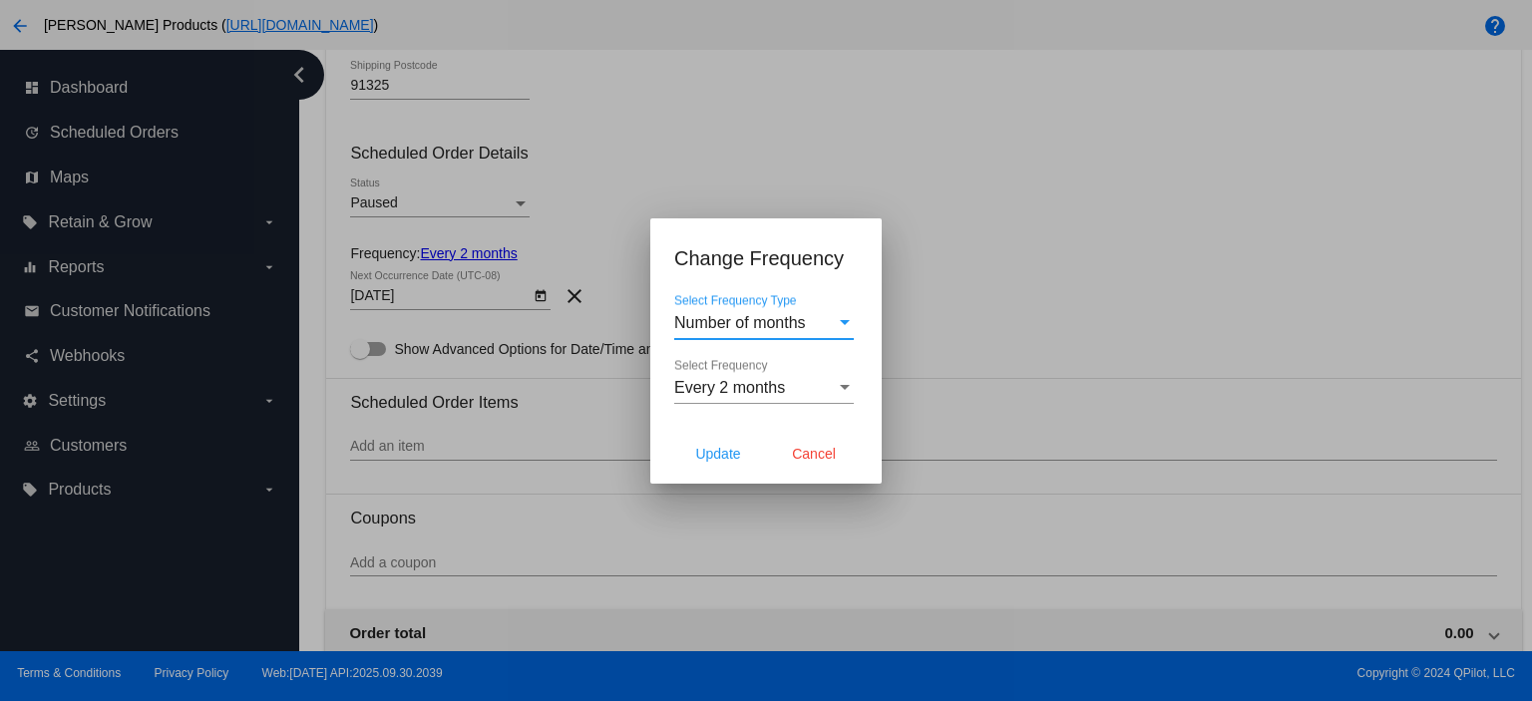
click at [779, 326] on span "Number of months" at bounding box center [740, 322] width 132 height 17
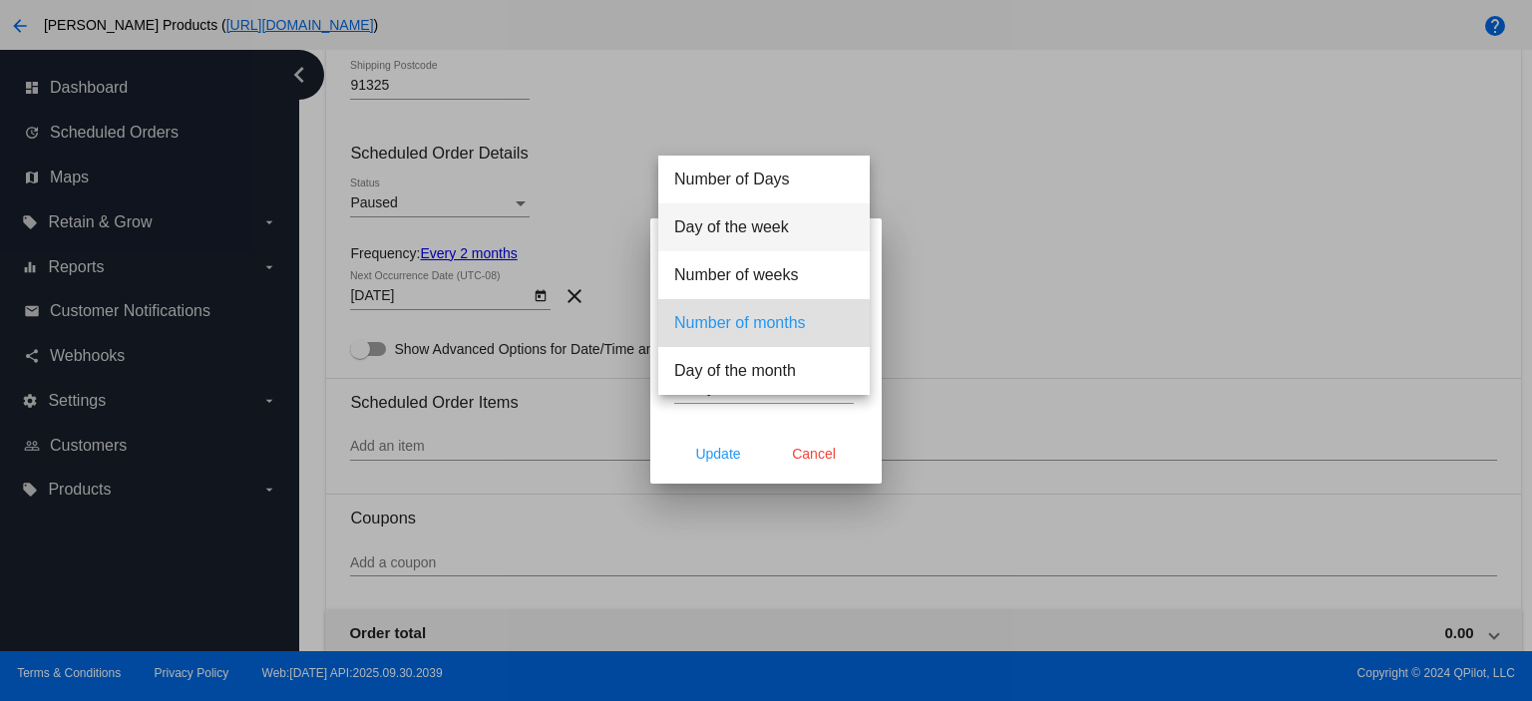
click at [754, 226] on span "Day of the week" at bounding box center [763, 227] width 179 height 48
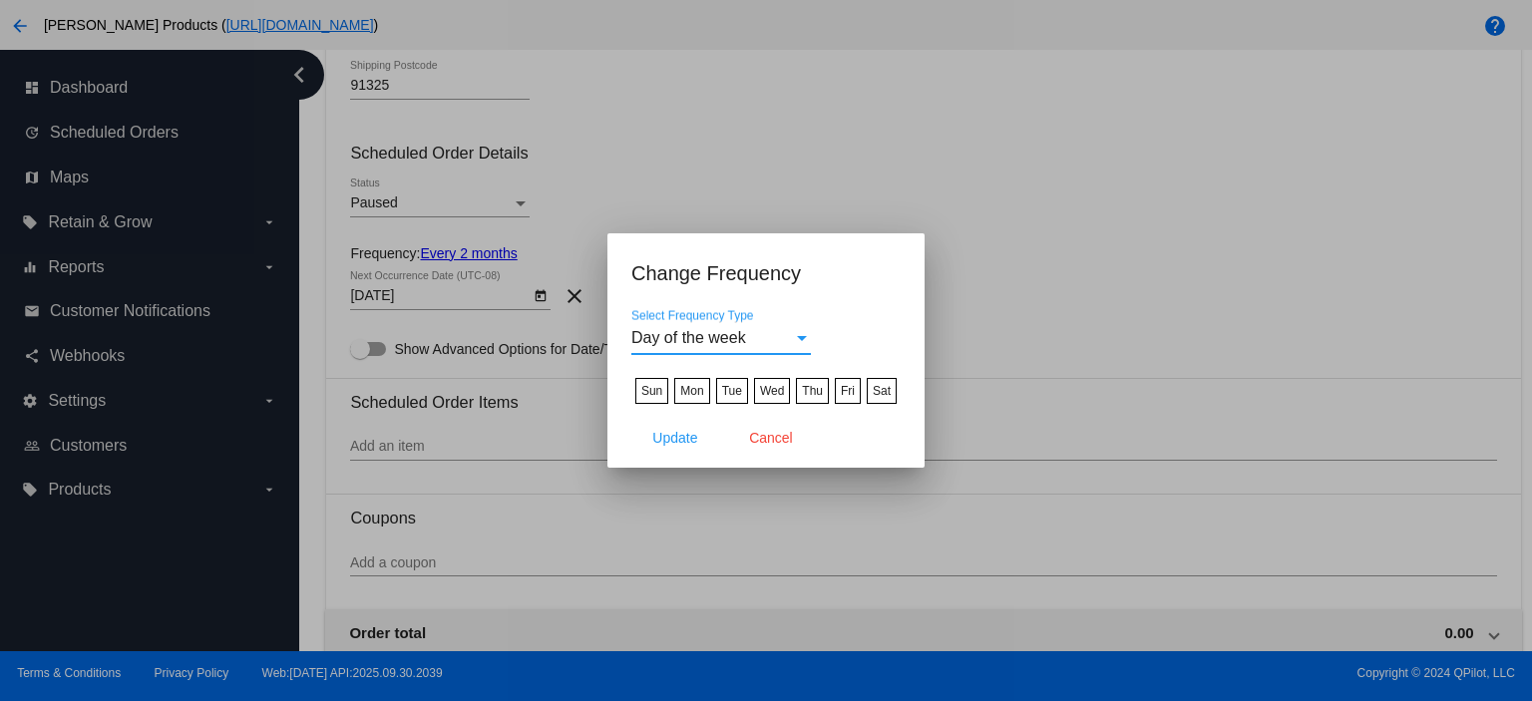
click at [731, 338] on span "Day of the week" at bounding box center [688, 337] width 115 height 17
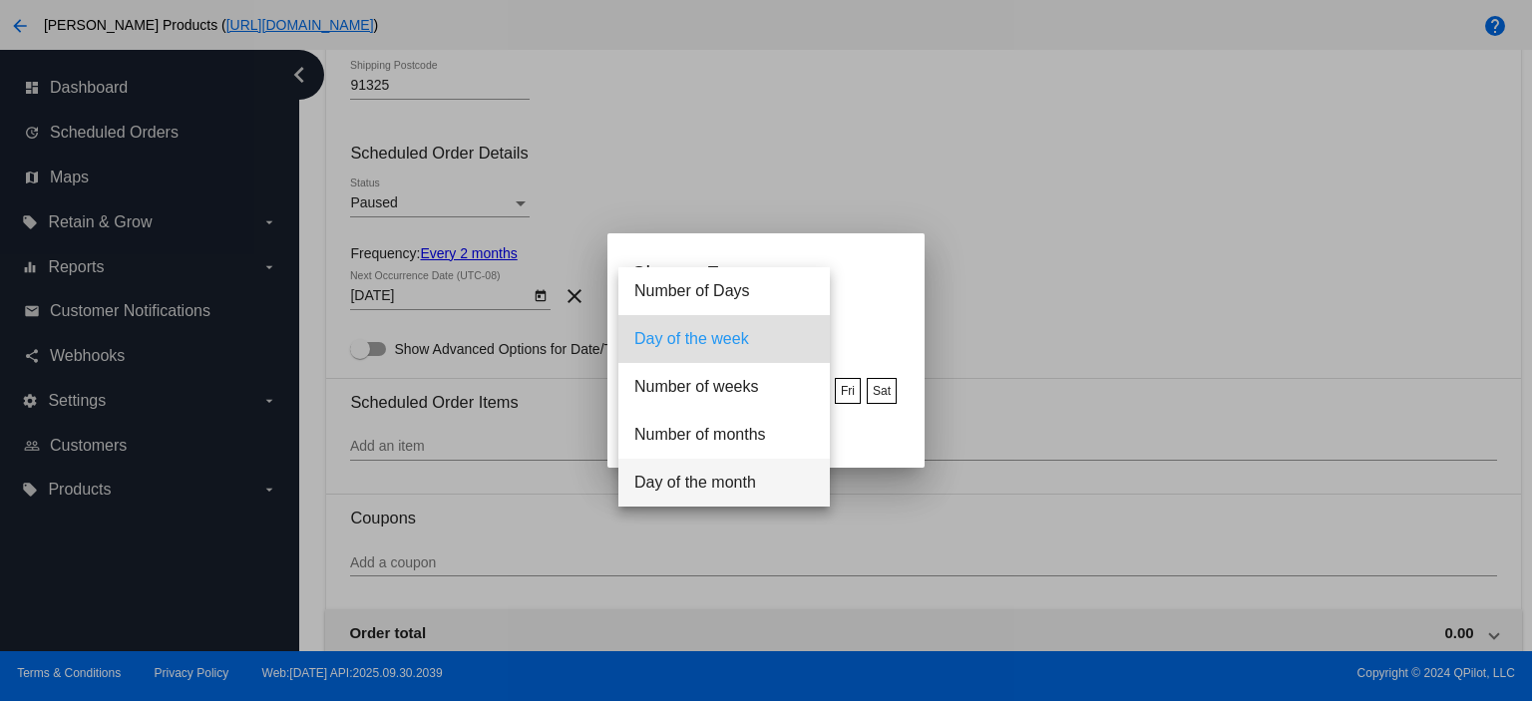
click at [708, 474] on span "Day of the month" at bounding box center [723, 483] width 179 height 48
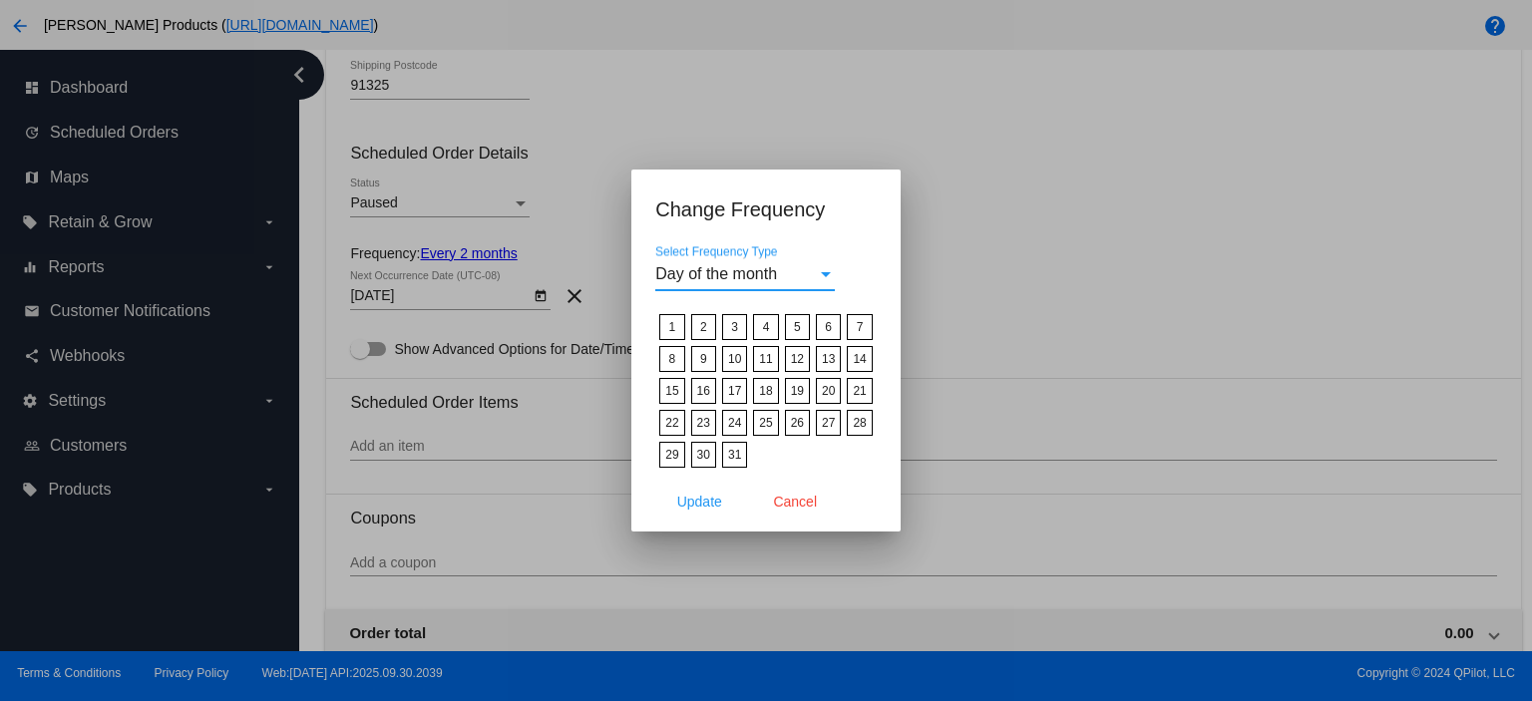
click at [671, 390] on label "15" at bounding box center [671, 391] width 25 height 26
click at [0, 0] on input "15" at bounding box center [0, 0] width 0 height 0
click at [690, 498] on span "Update" at bounding box center [699, 502] width 45 height 16
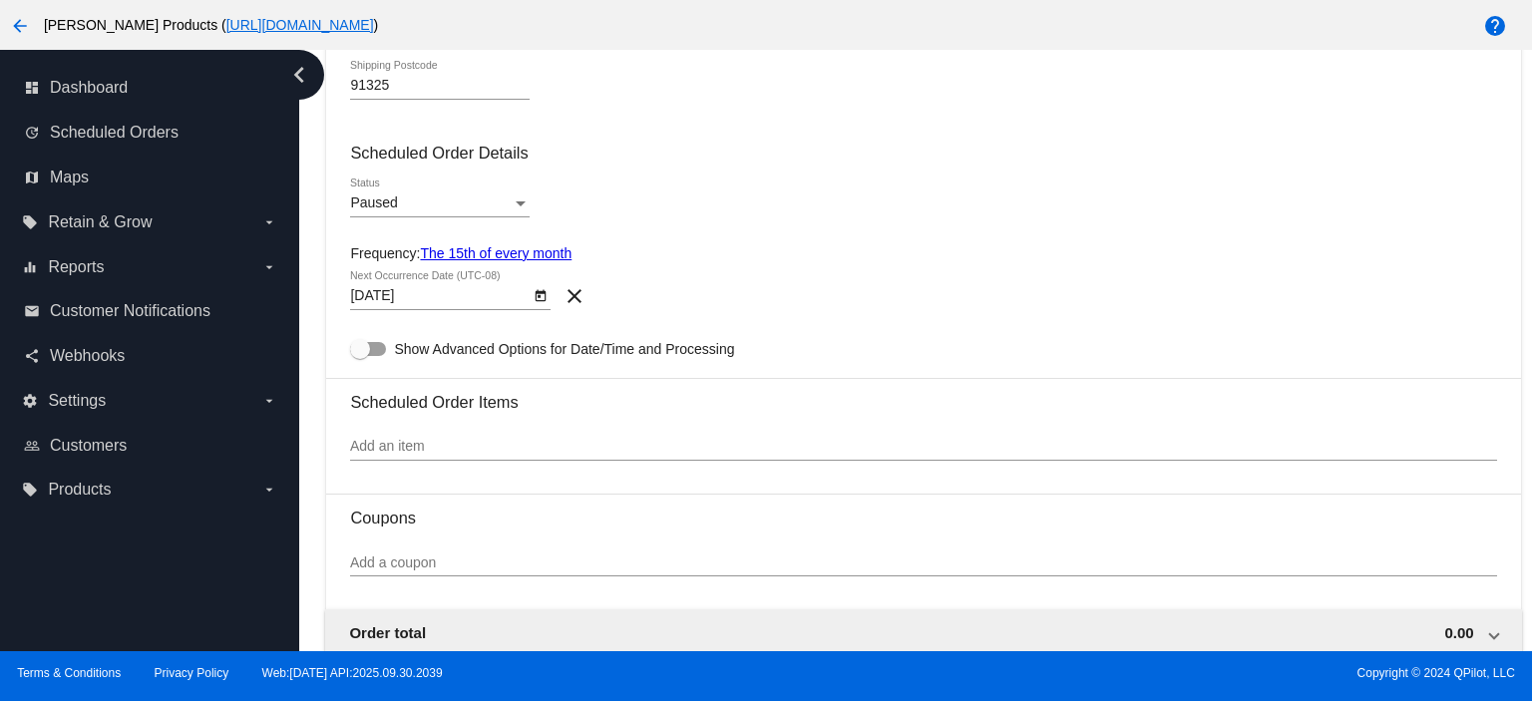
click at [434, 300] on body "arrow_back [PERSON_NAME] Products ( [URL][DOMAIN_NAME] ) help dashboard Dashboa…" at bounding box center [766, 350] width 1532 height 701
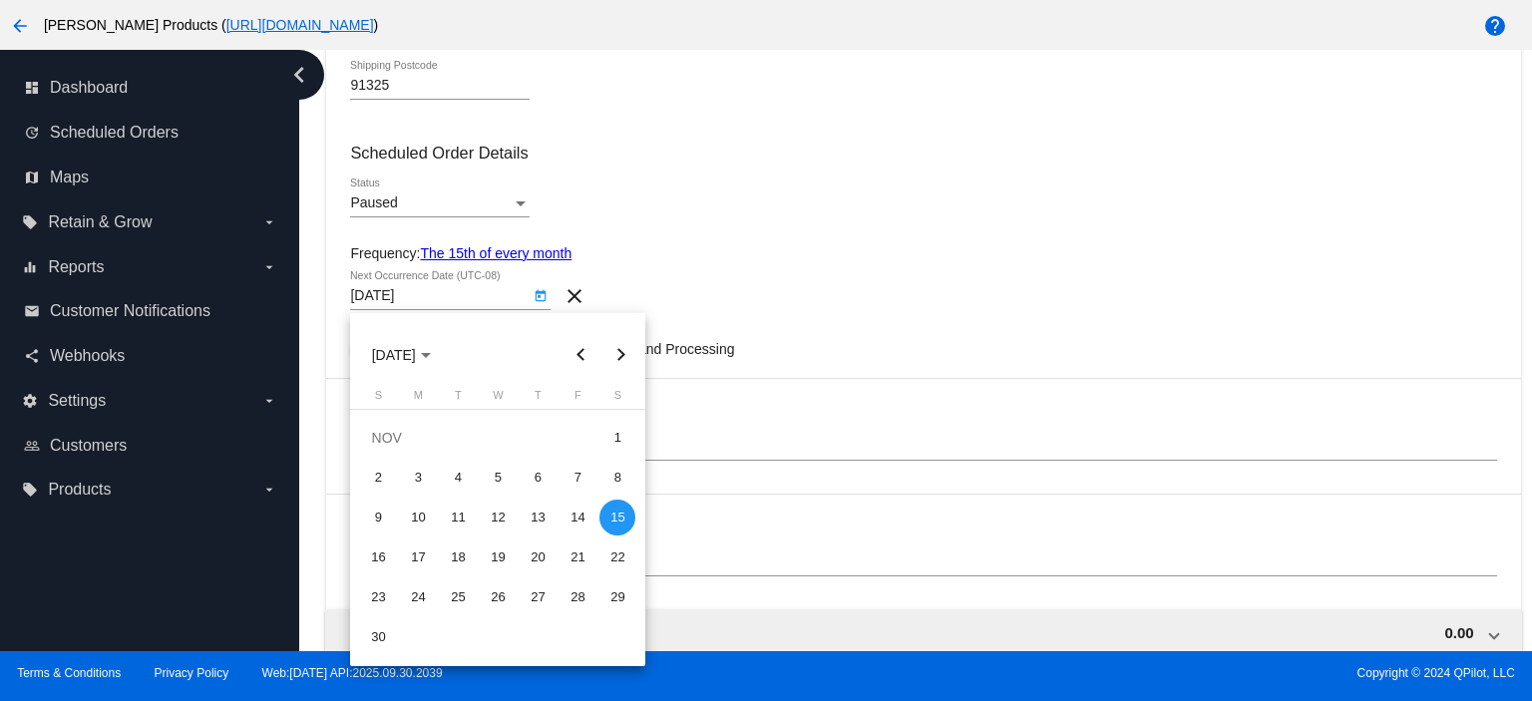
click at [562, 258] on div at bounding box center [766, 350] width 1532 height 701
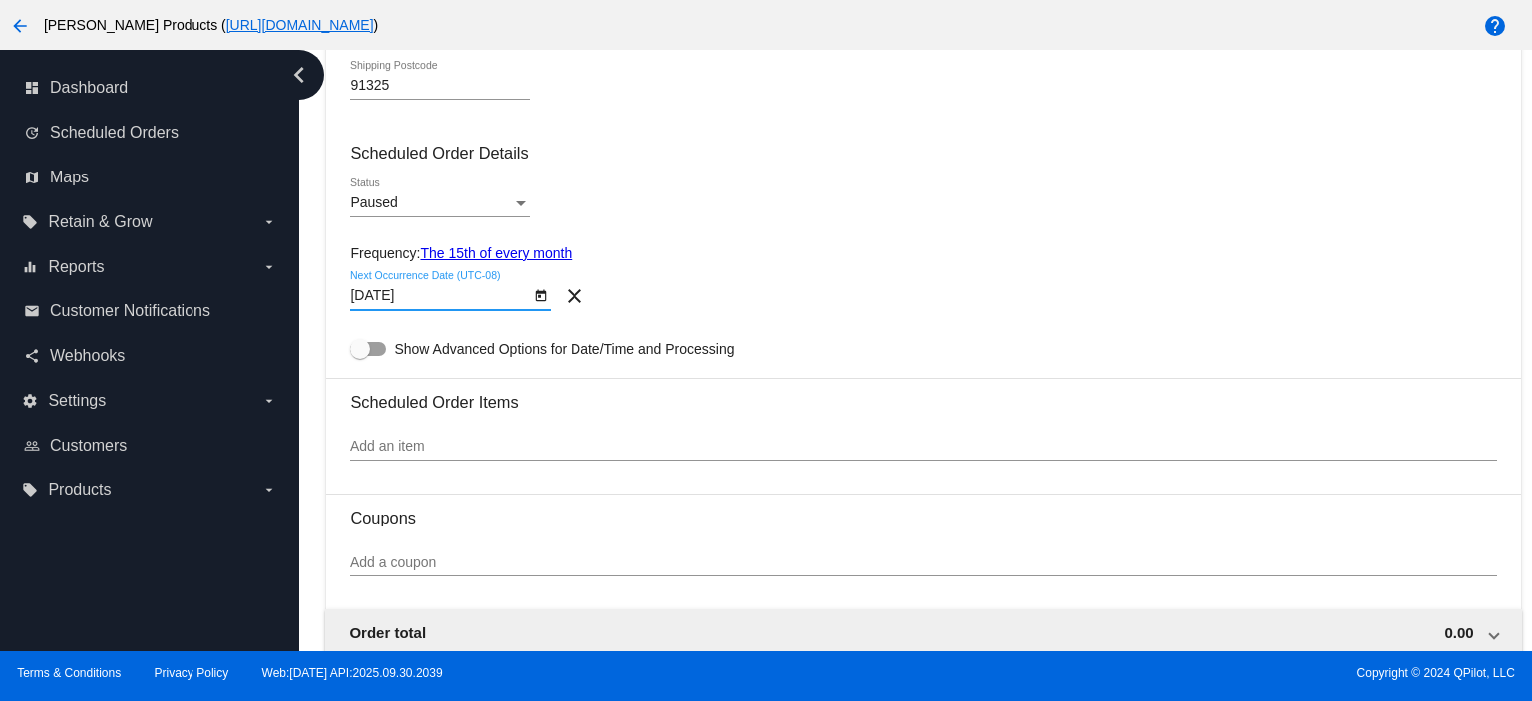
click at [562, 258] on link "The 15th of every month" at bounding box center [496, 253] width 152 height 16
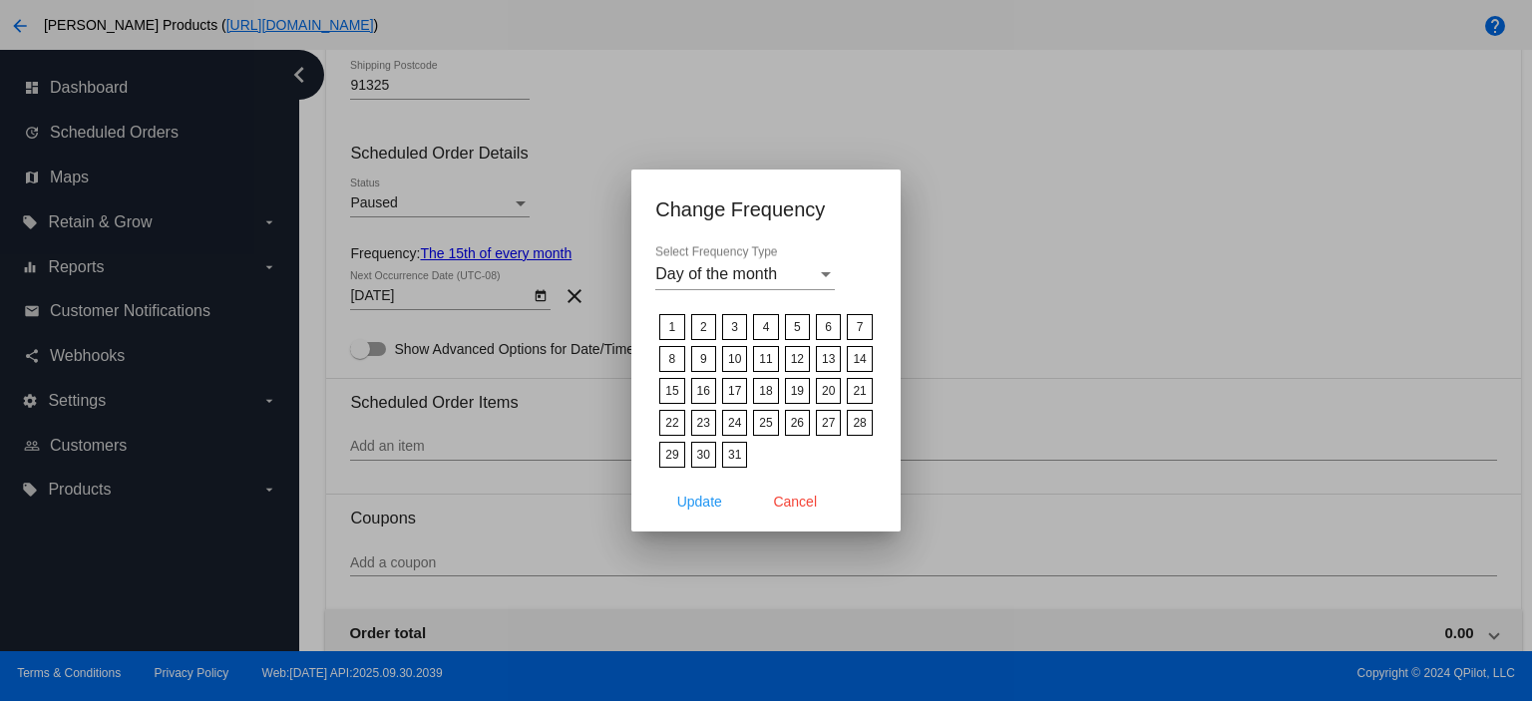
click at [694, 265] on div "Day of the month Select Frequency Type" at bounding box center [744, 267] width 179 height 45
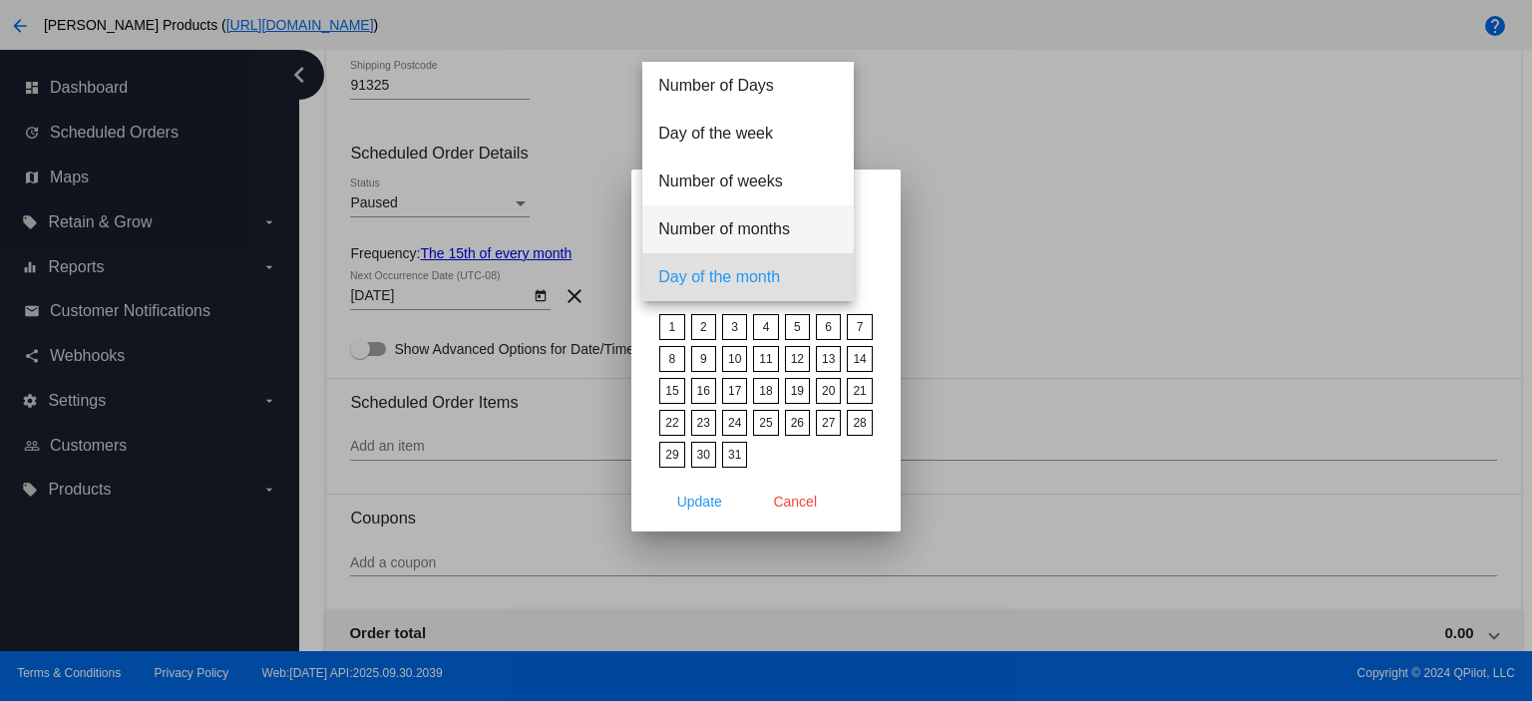
click at [767, 236] on span "Number of months" at bounding box center [747, 229] width 179 height 48
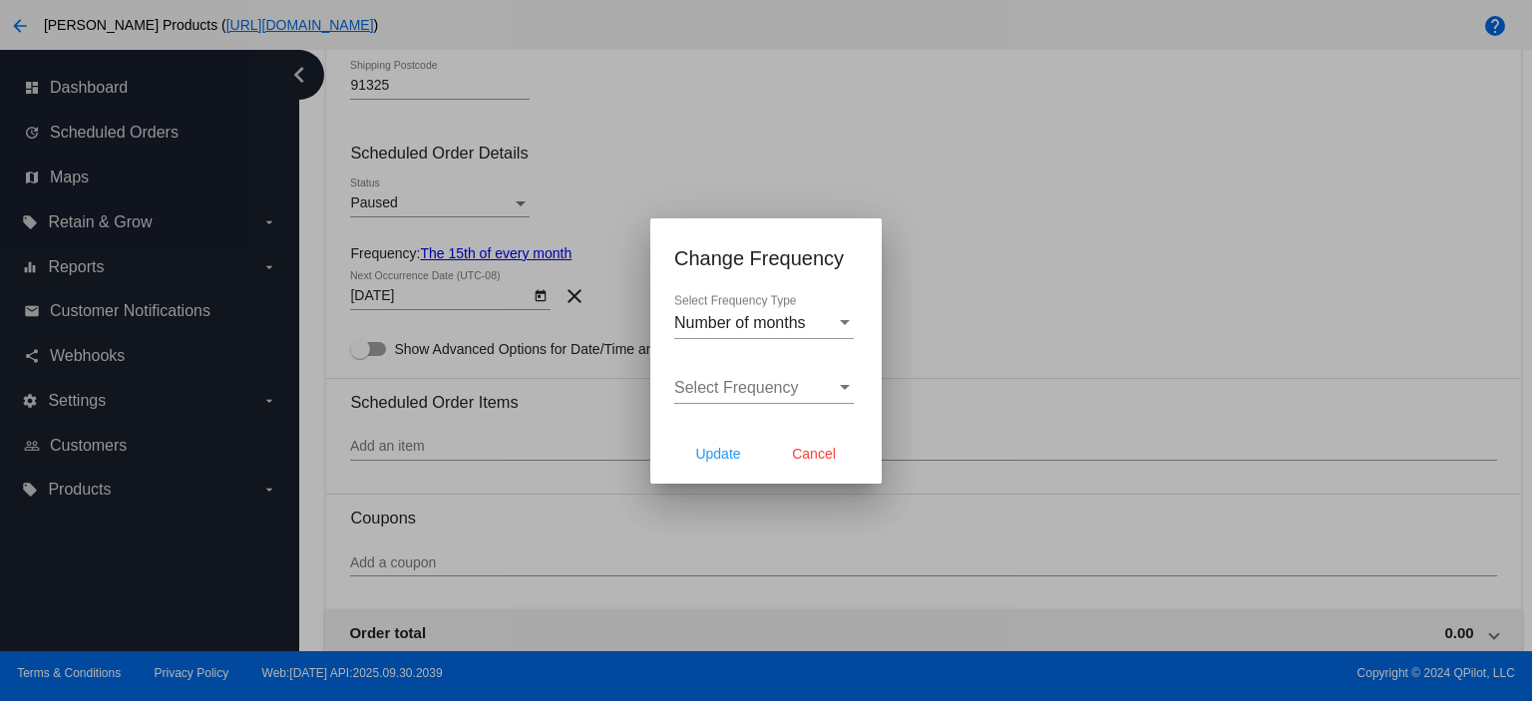
click at [740, 370] on div "Select Frequency Select Frequency" at bounding box center [763, 381] width 179 height 45
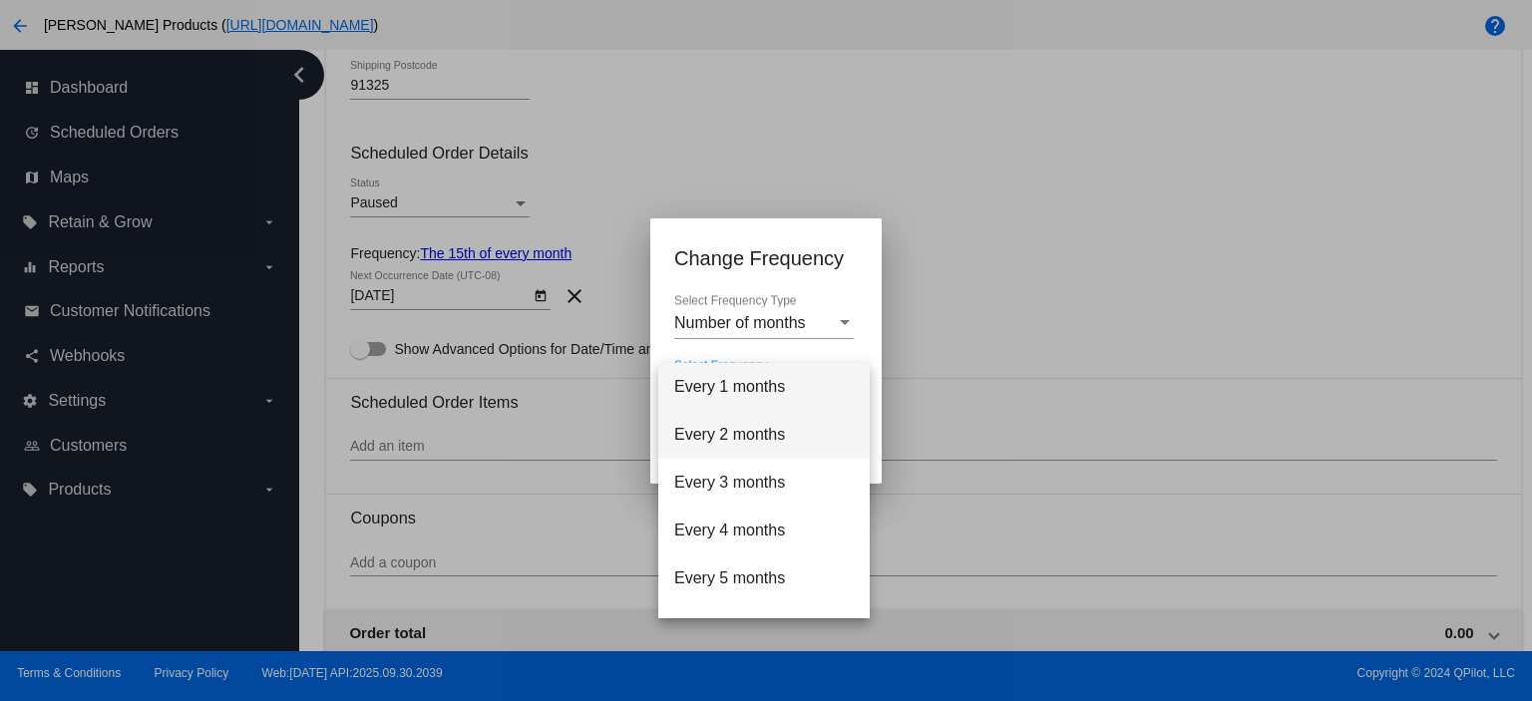
click at [724, 430] on span "Every 2 months" at bounding box center [763, 435] width 179 height 48
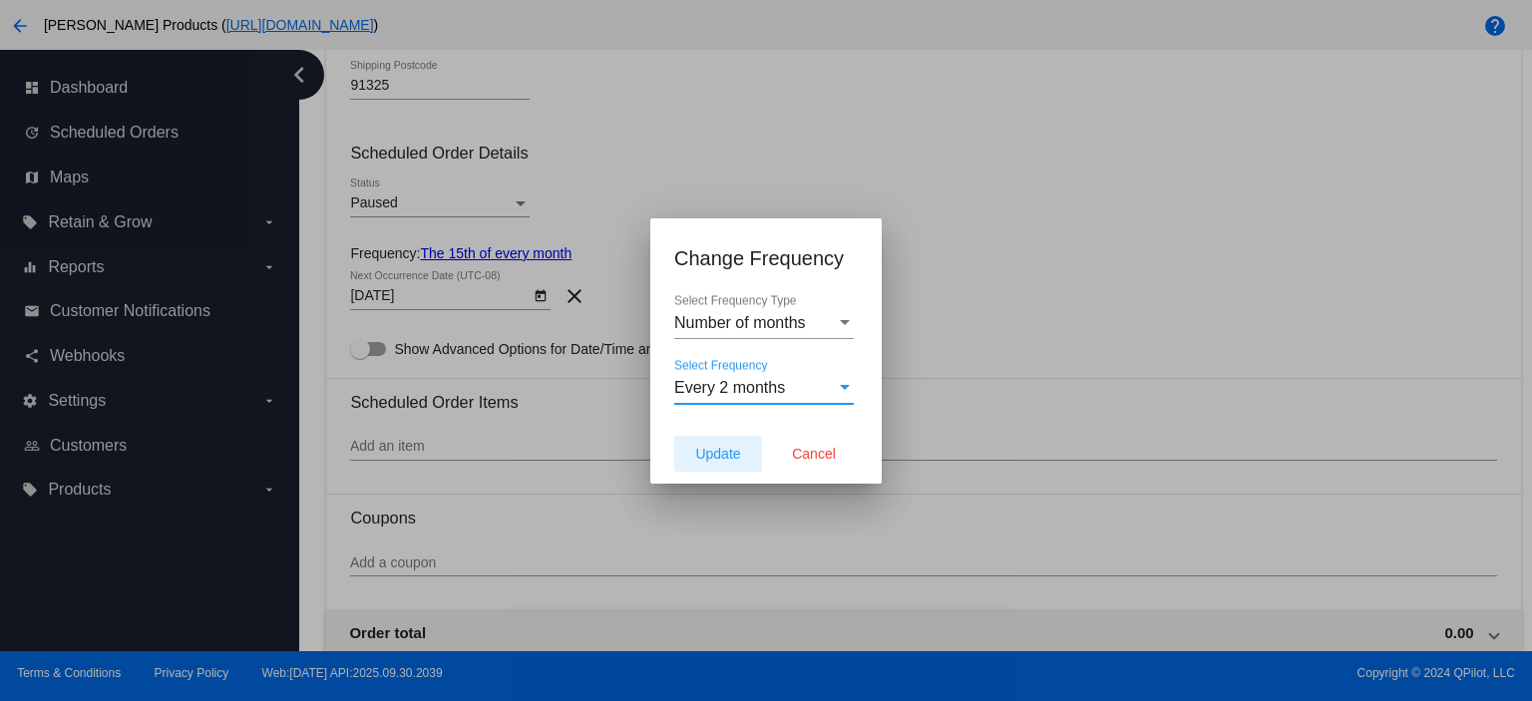
click at [712, 461] on span "Update" at bounding box center [717, 454] width 45 height 16
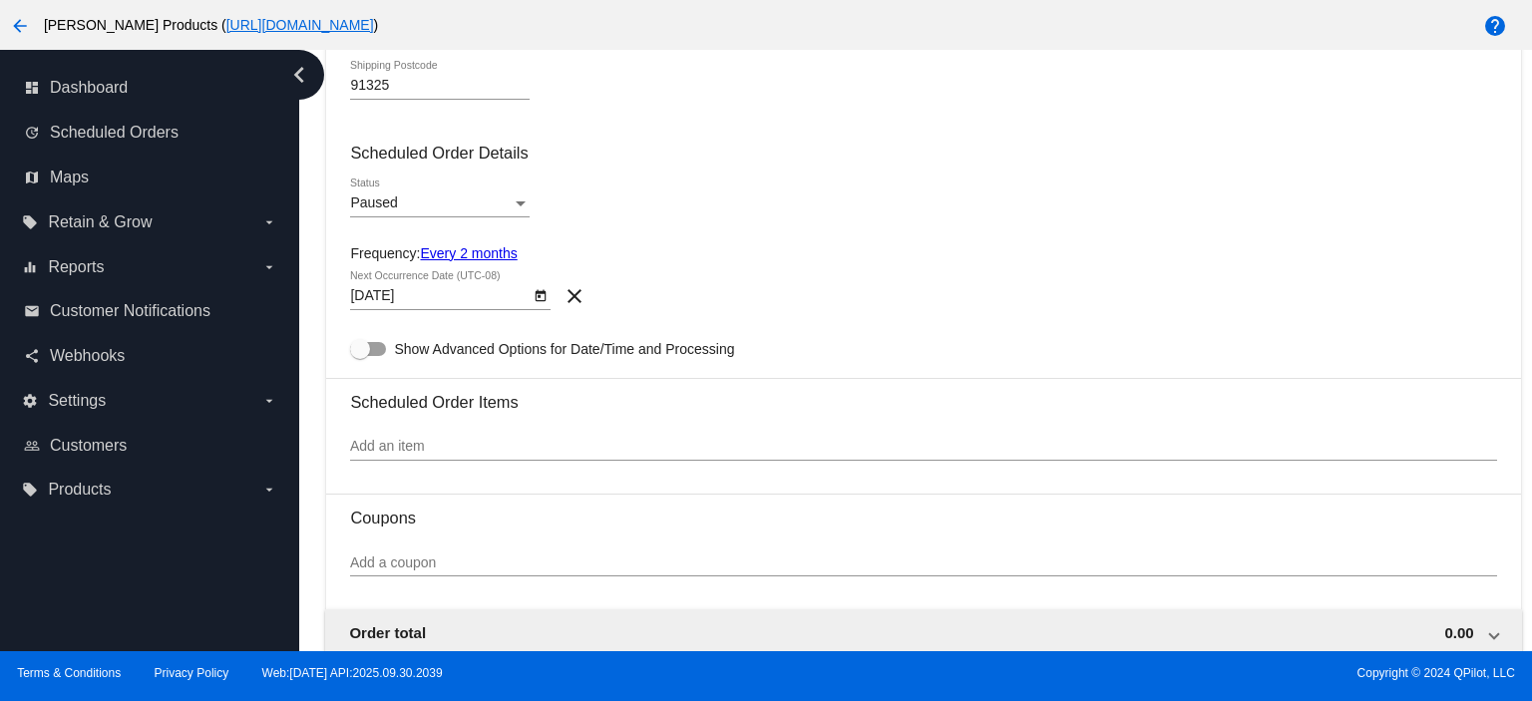
click at [419, 302] on body "arrow_back [PERSON_NAME] Products ( [URL][DOMAIN_NAME] ) help dashboard Dashboa…" at bounding box center [766, 350] width 1532 height 701
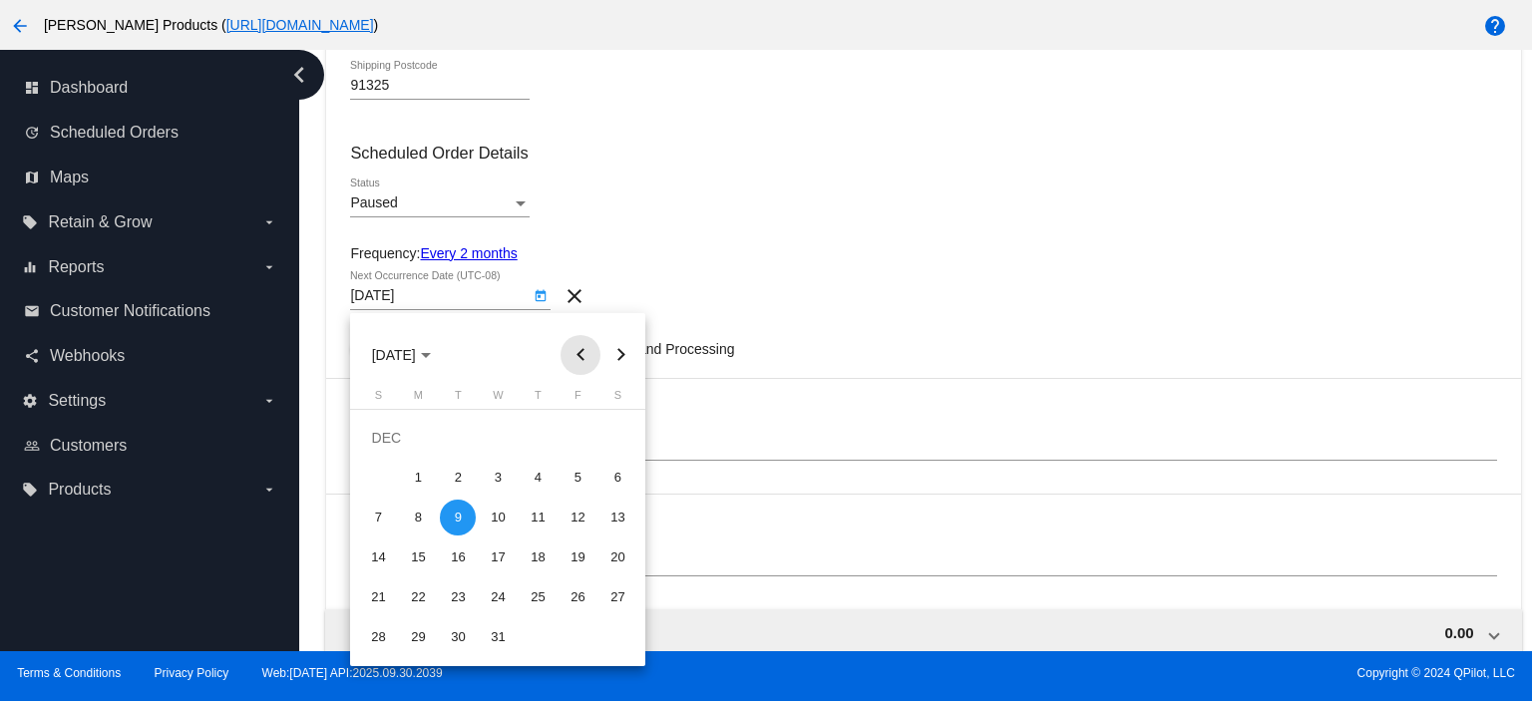
click at [582, 343] on button "Previous month" at bounding box center [580, 355] width 40 height 40
click at [621, 509] on div "15" at bounding box center [617, 518] width 36 height 36
type input "[DATE]"
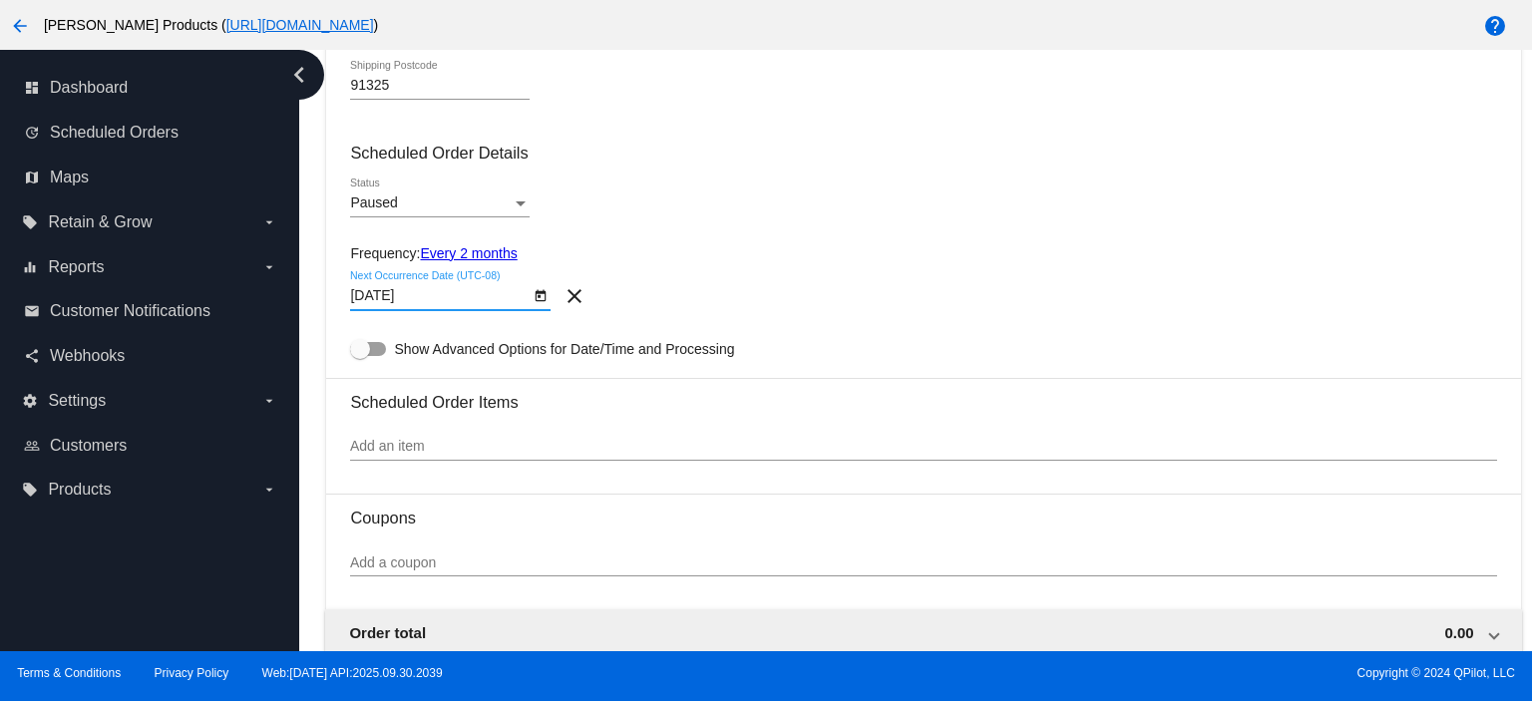
click at [383, 449] on input "Add an item" at bounding box center [923, 447] width 1146 height 16
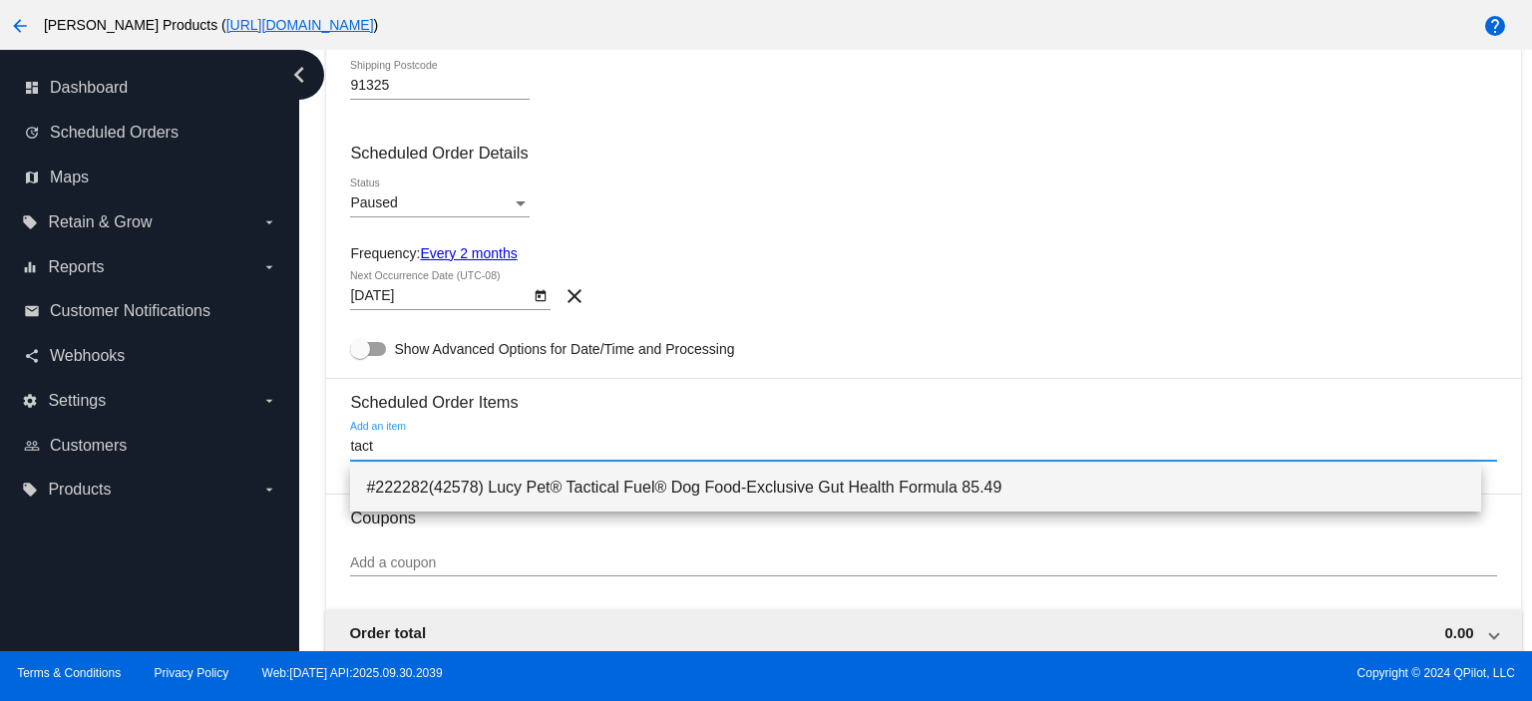
type input "tact"
click at [488, 479] on span "#222282(42578) Lucy Pet® Tactical Fuel® Dog Food-Exclusive Gut Health Formula 8…" at bounding box center [915, 488] width 1099 height 48
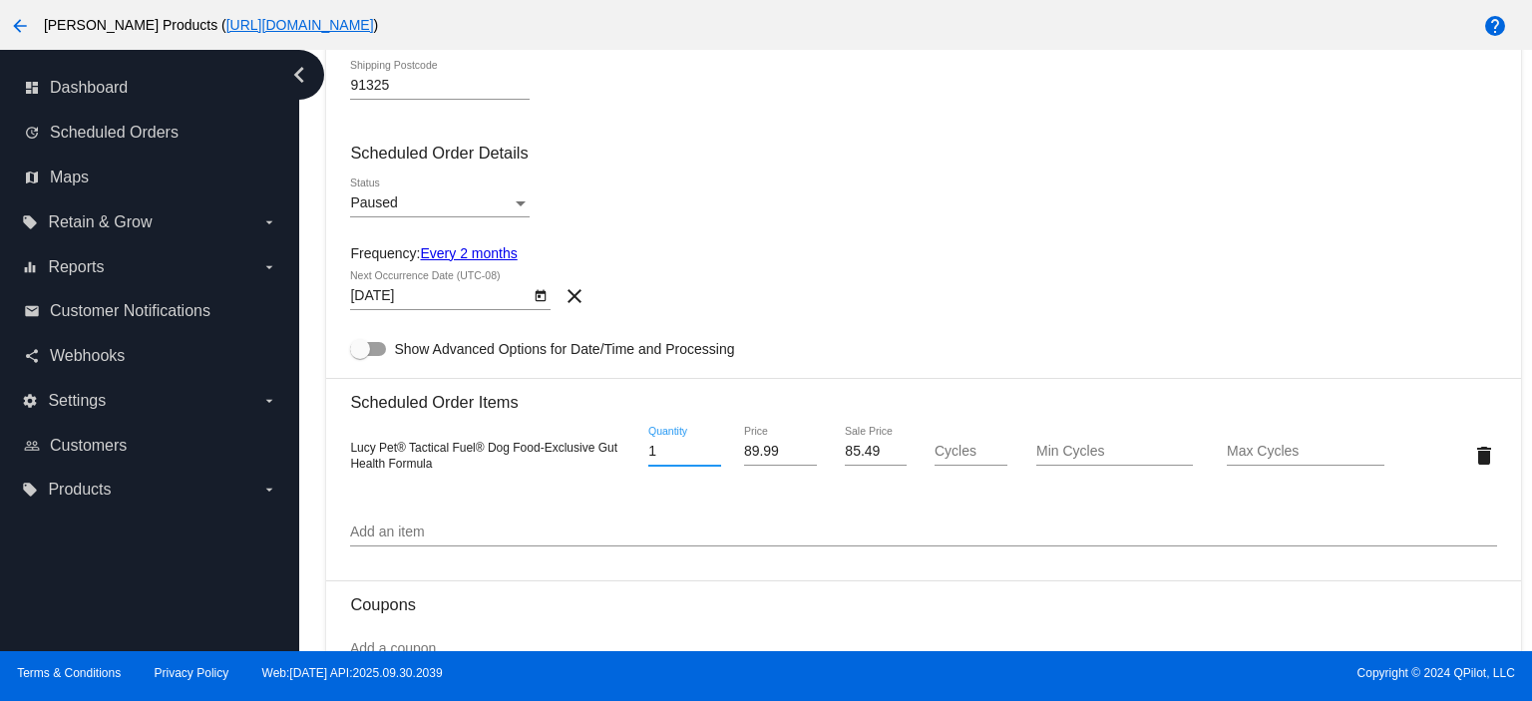
drag, startPoint x: 661, startPoint y: 455, endPoint x: 620, endPoint y: 460, distance: 41.2
click at [620, 460] on div "Lucy Pet® Tactical Fuel® Dog Food-Exclusive Gut Health Formula 1 Quantity 89.99…" at bounding box center [923, 455] width 1146 height 57
type input "2"
type input "74.07"
click at [944, 460] on input "Cycles" at bounding box center [970, 452] width 73 height 16
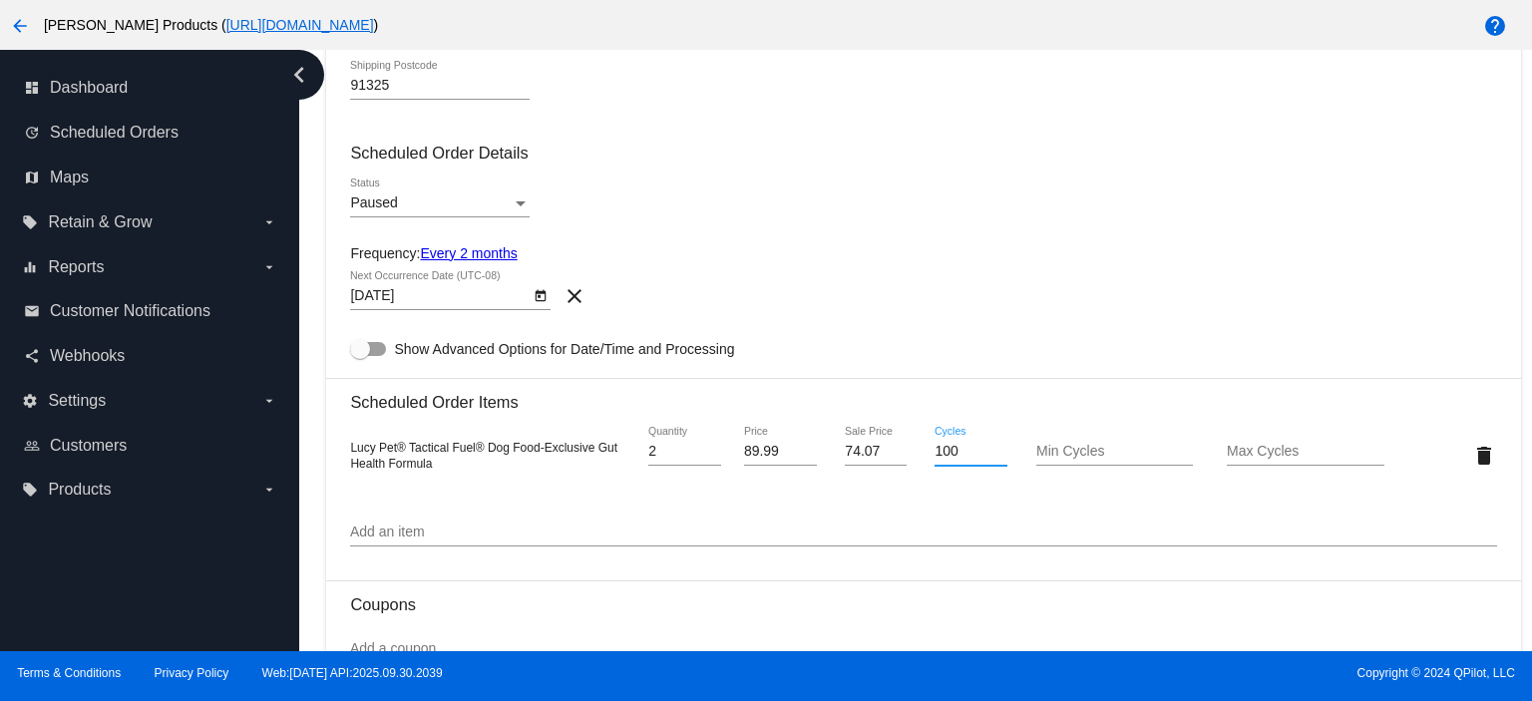
type input "100"
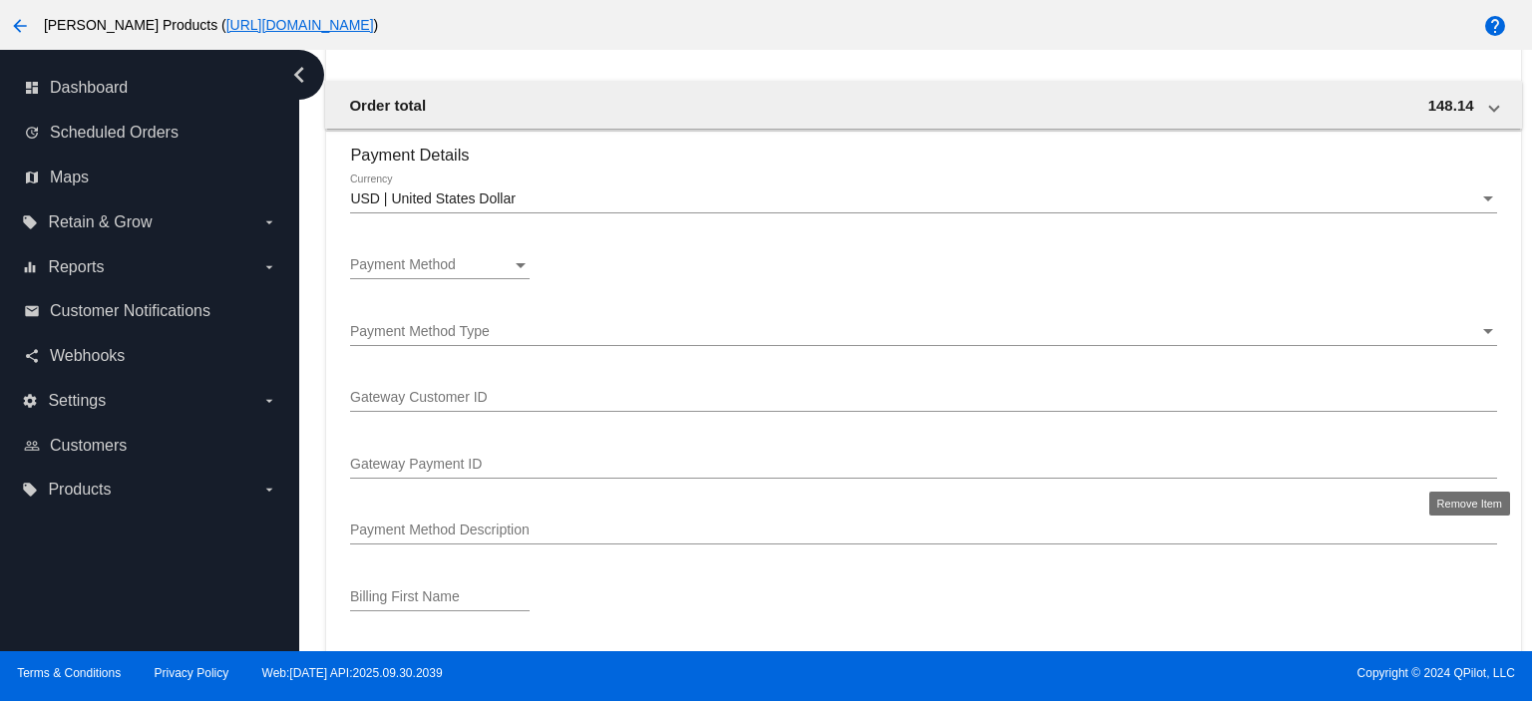
scroll to position [1462, 0]
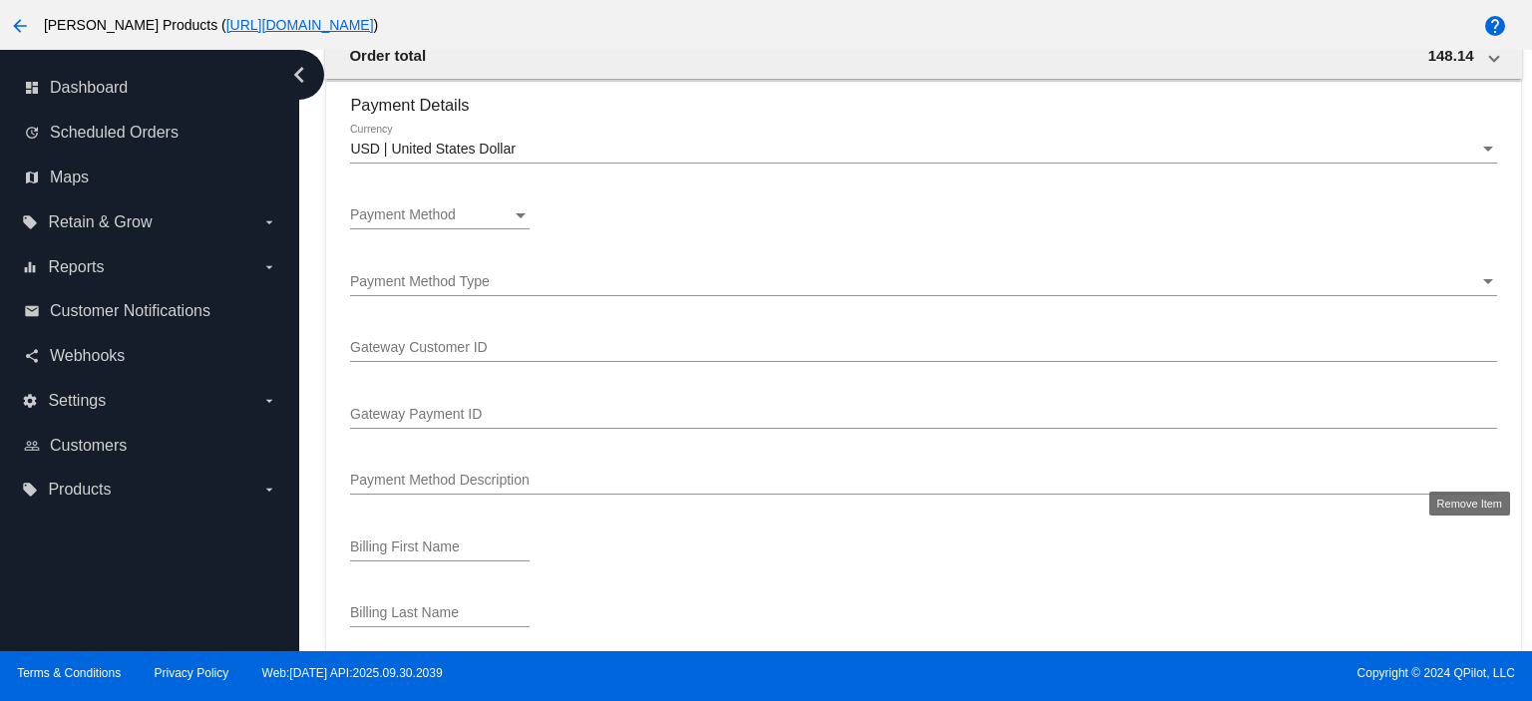
click at [427, 214] on span "Payment Method" at bounding box center [403, 214] width 106 height 16
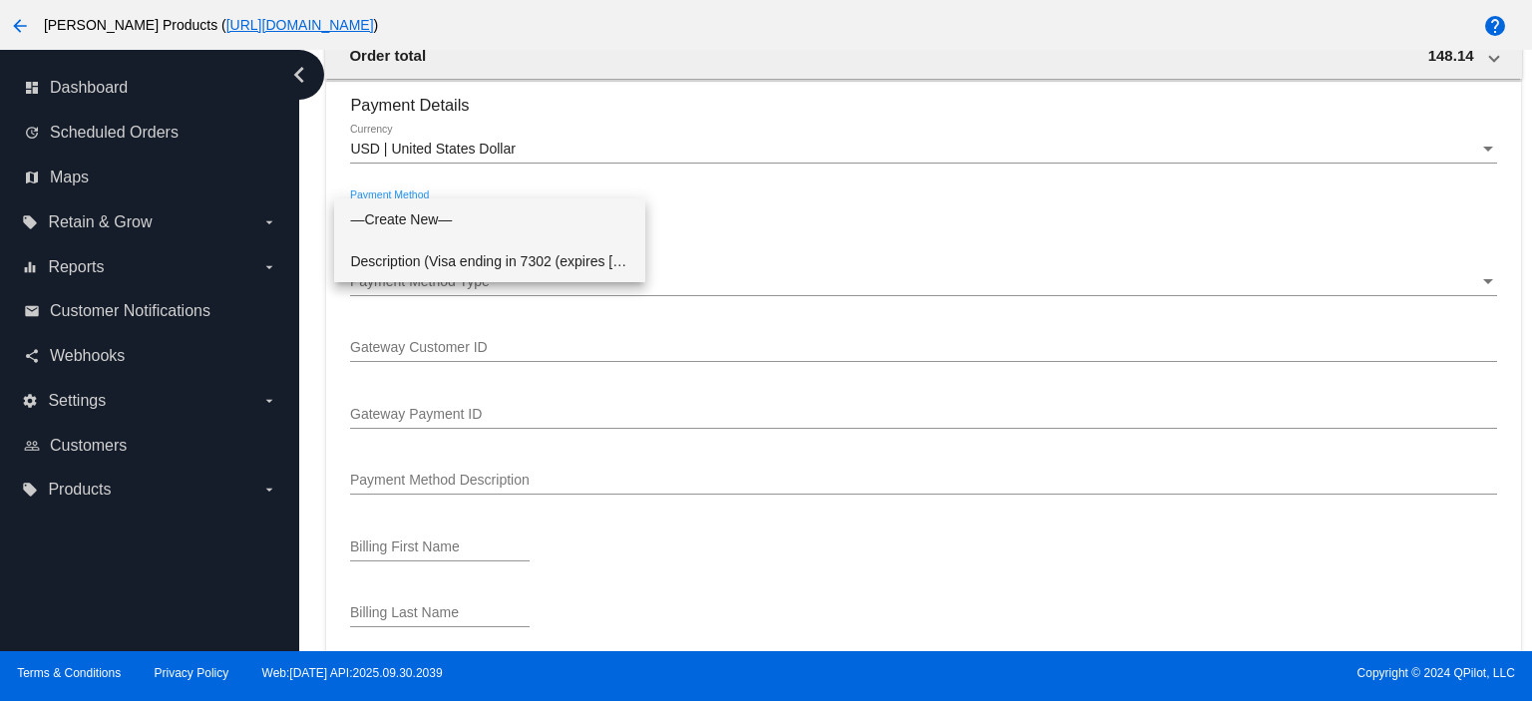
click at [419, 262] on span "Description (Visa ending in 7302 (expires [CREDIT_CARD_DATA])) GatewayCustomerI…" at bounding box center [489, 261] width 279 height 42
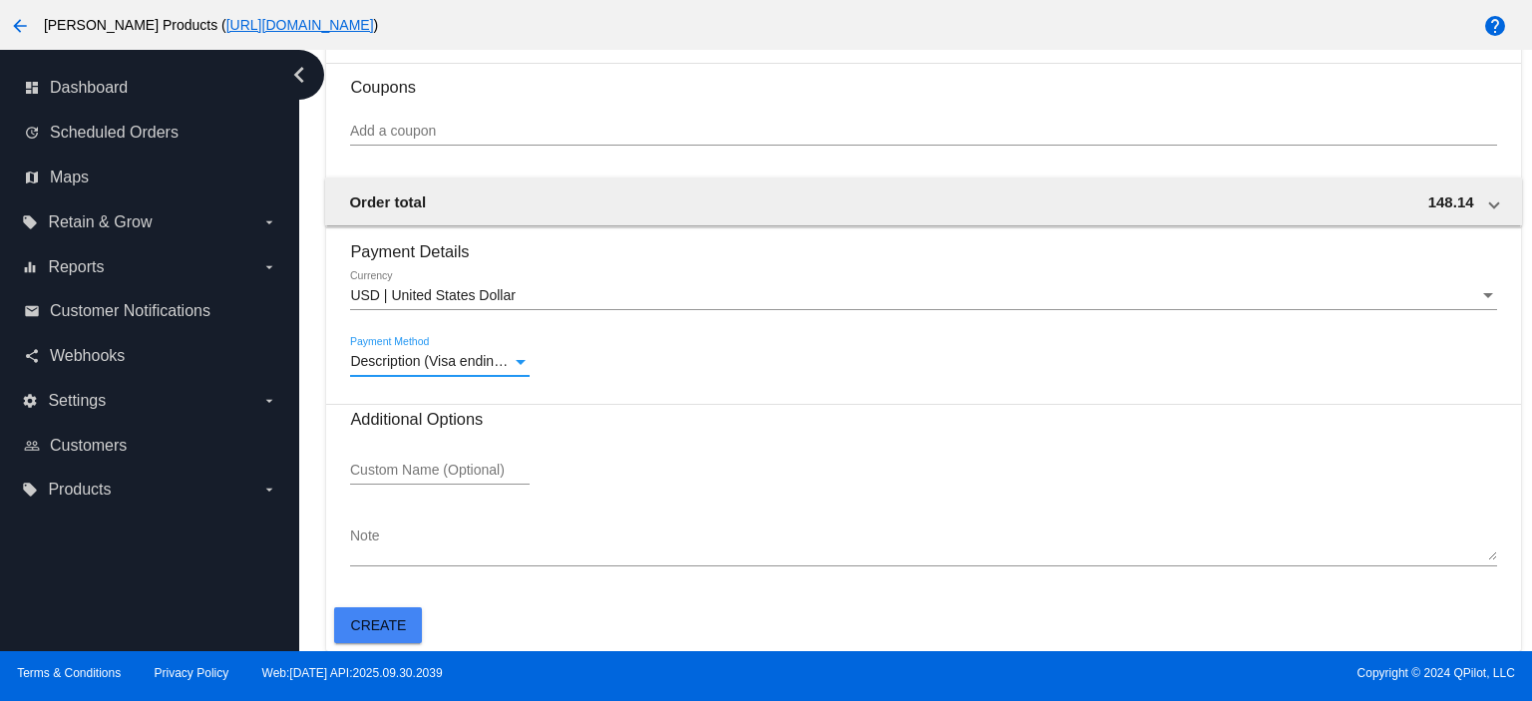
click at [370, 628] on span "Create" at bounding box center [379, 625] width 56 height 16
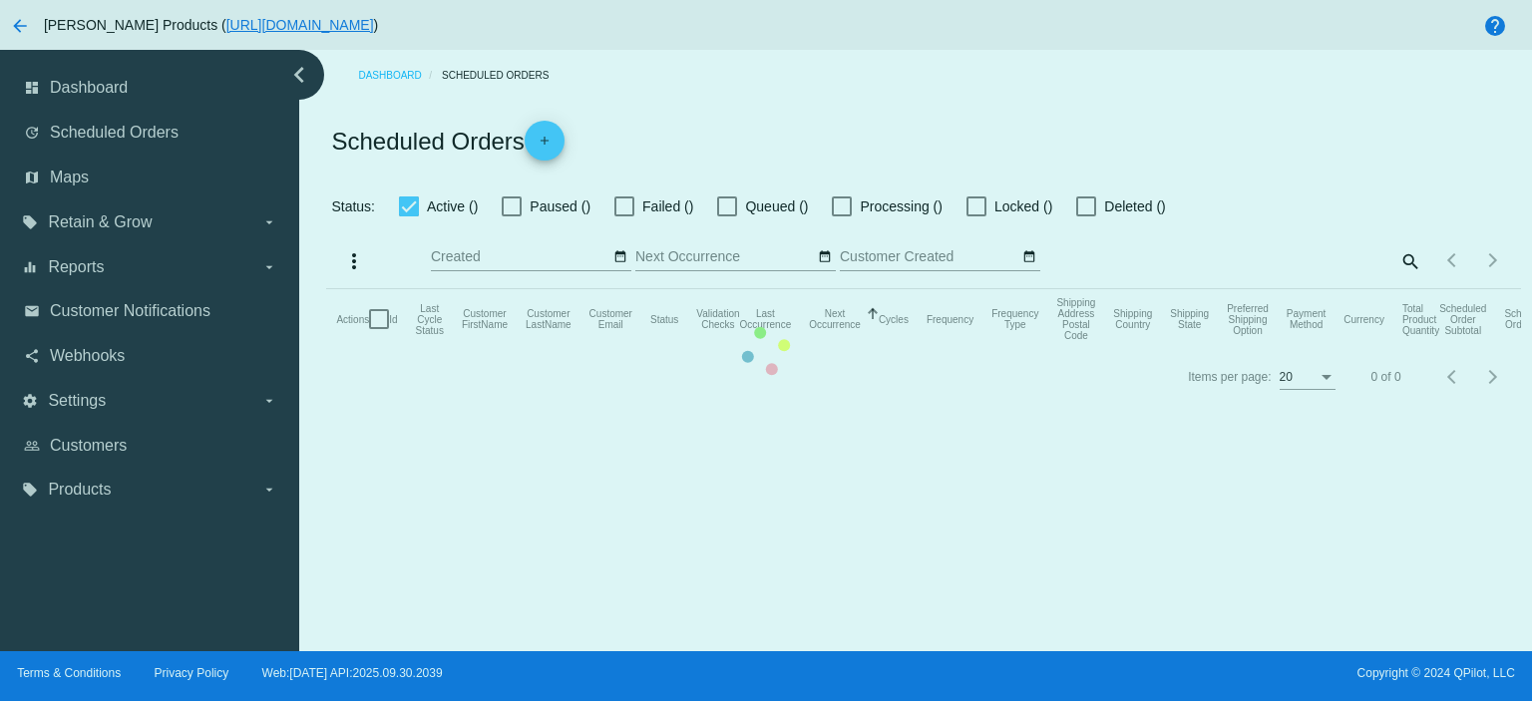
checkbox input "true"
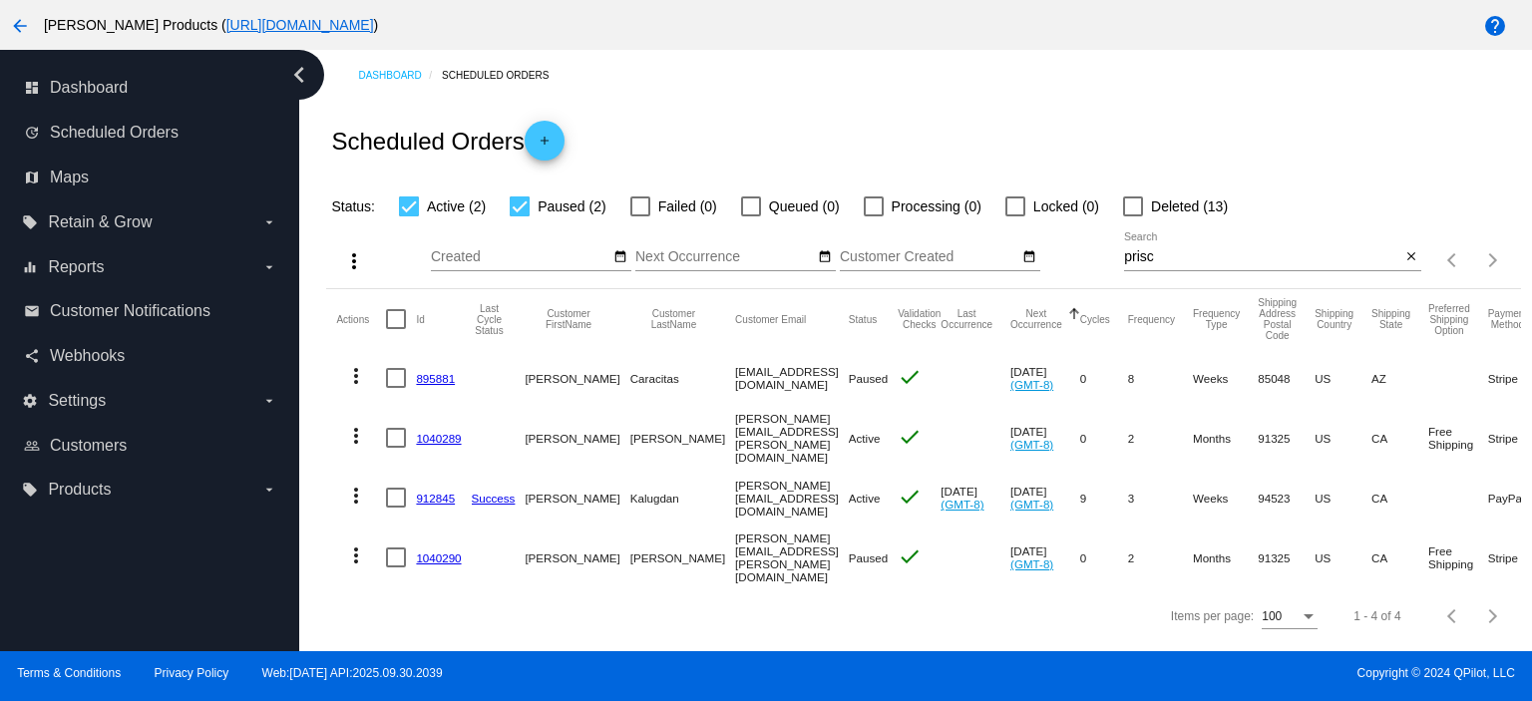
click at [444, 551] on link "1040290" at bounding box center [438, 557] width 45 height 13
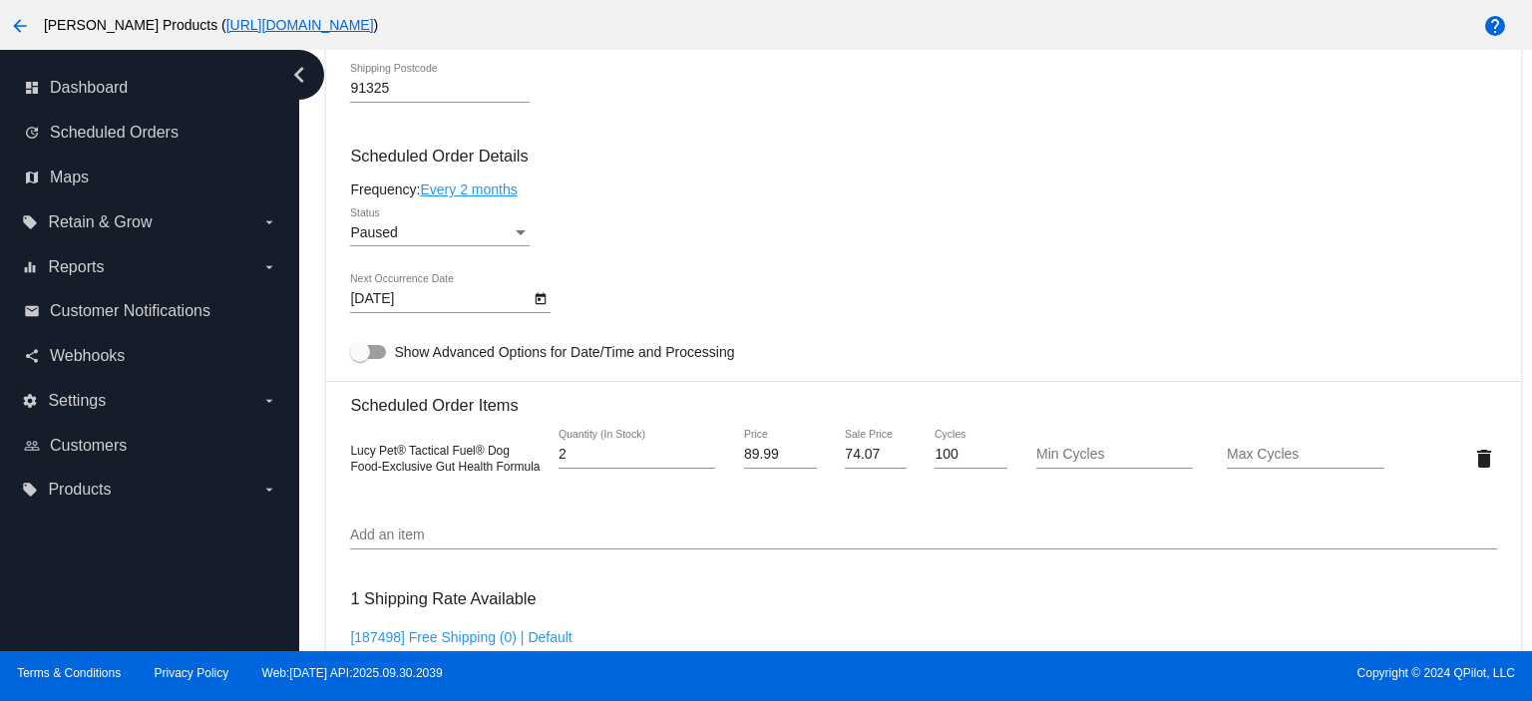
scroll to position [930, 0]
click at [432, 245] on div "Paused Status" at bounding box center [439, 225] width 179 height 39
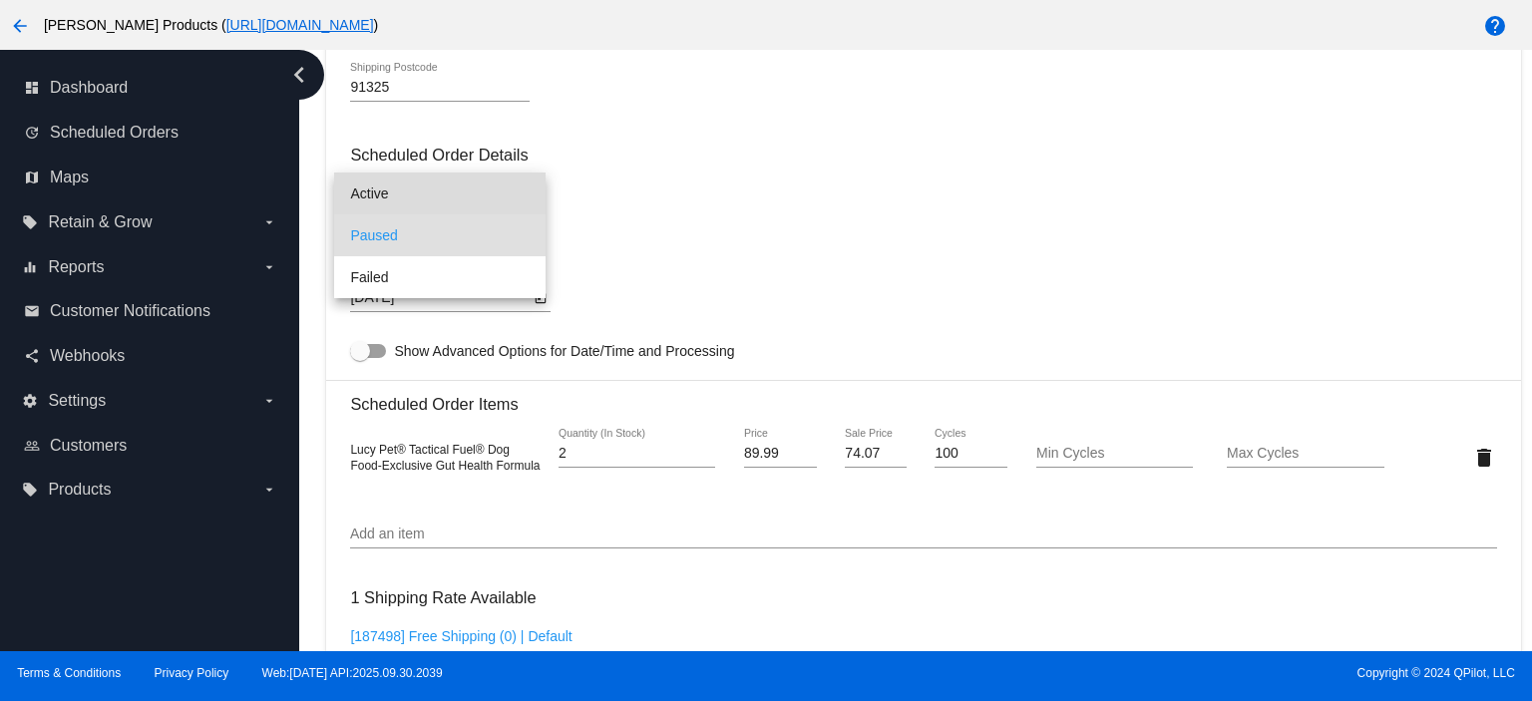
click at [405, 192] on span "Active" at bounding box center [439, 194] width 179 height 42
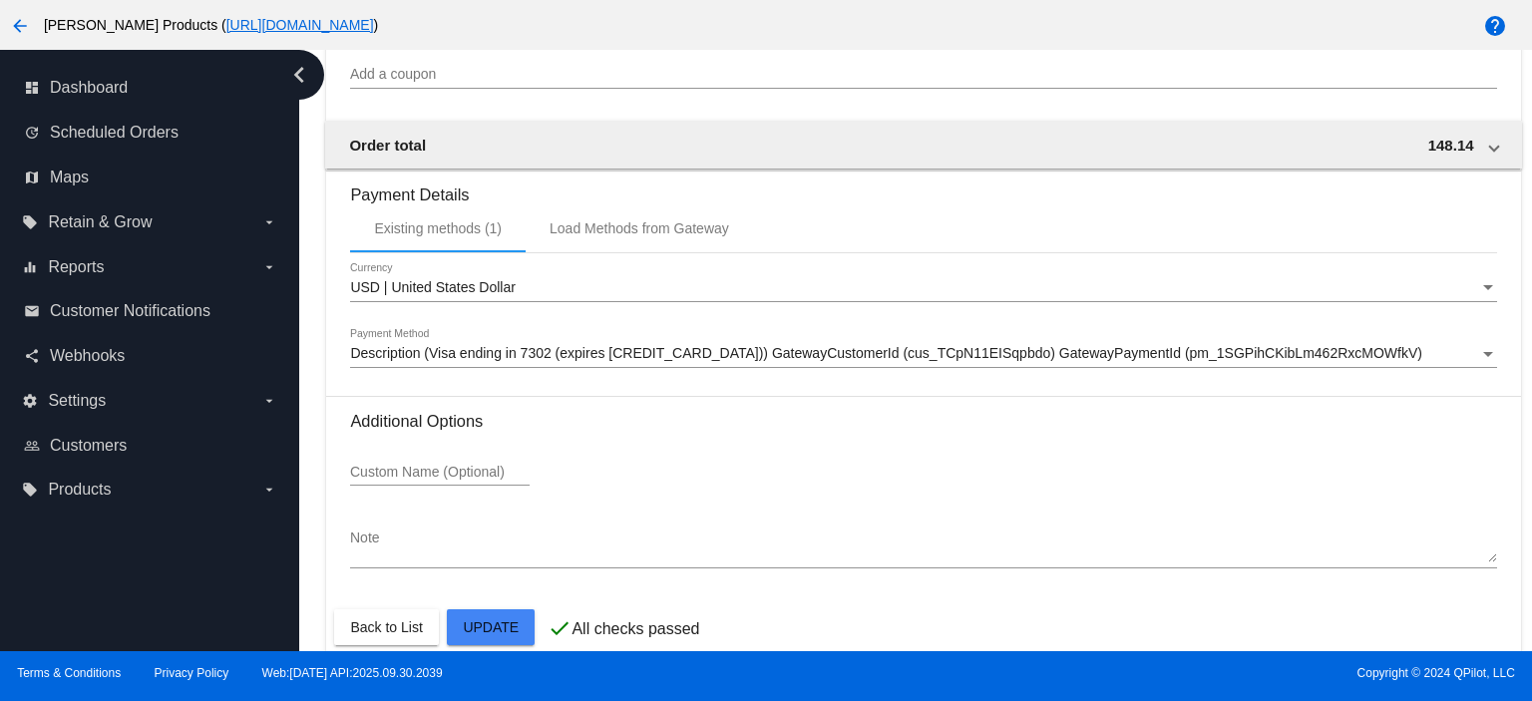
scroll to position [1692, 0]
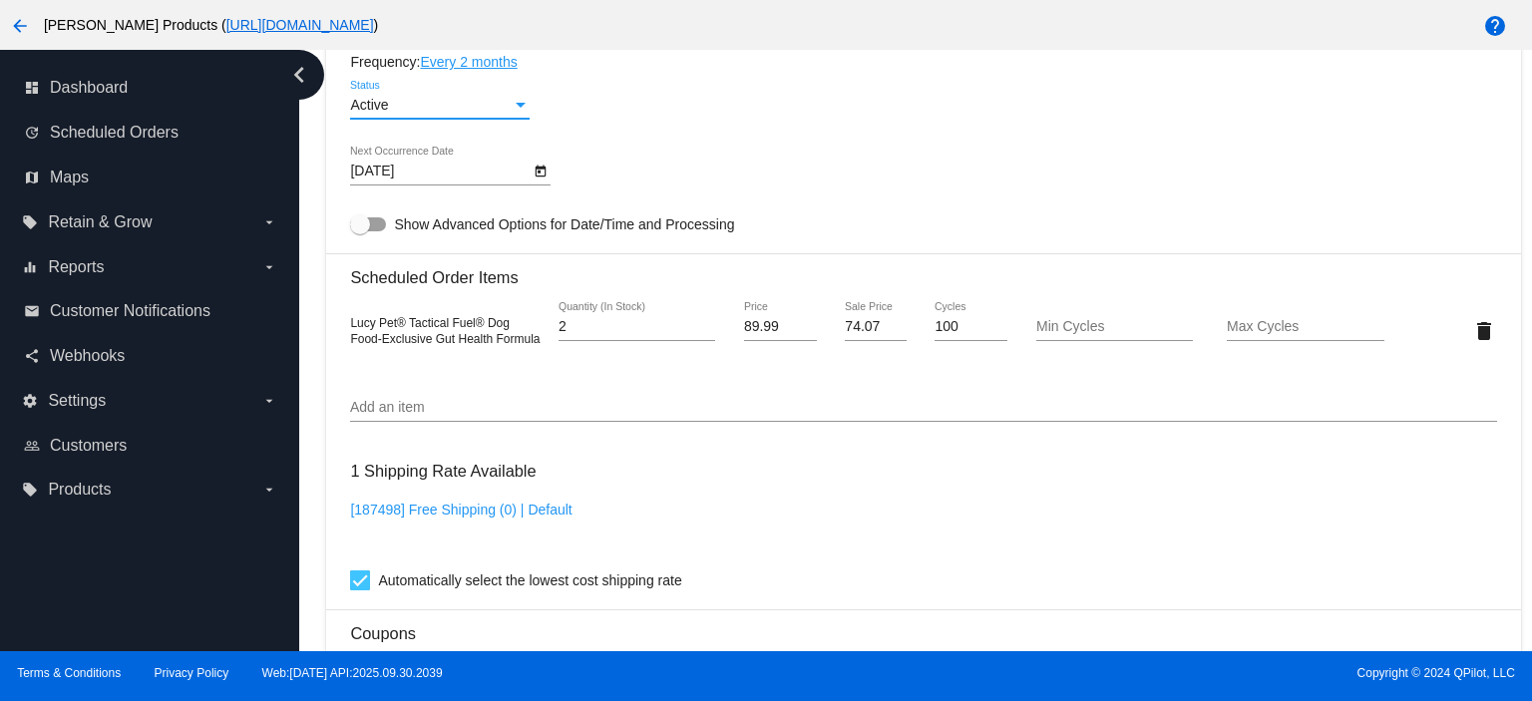
scroll to position [1028, 0]
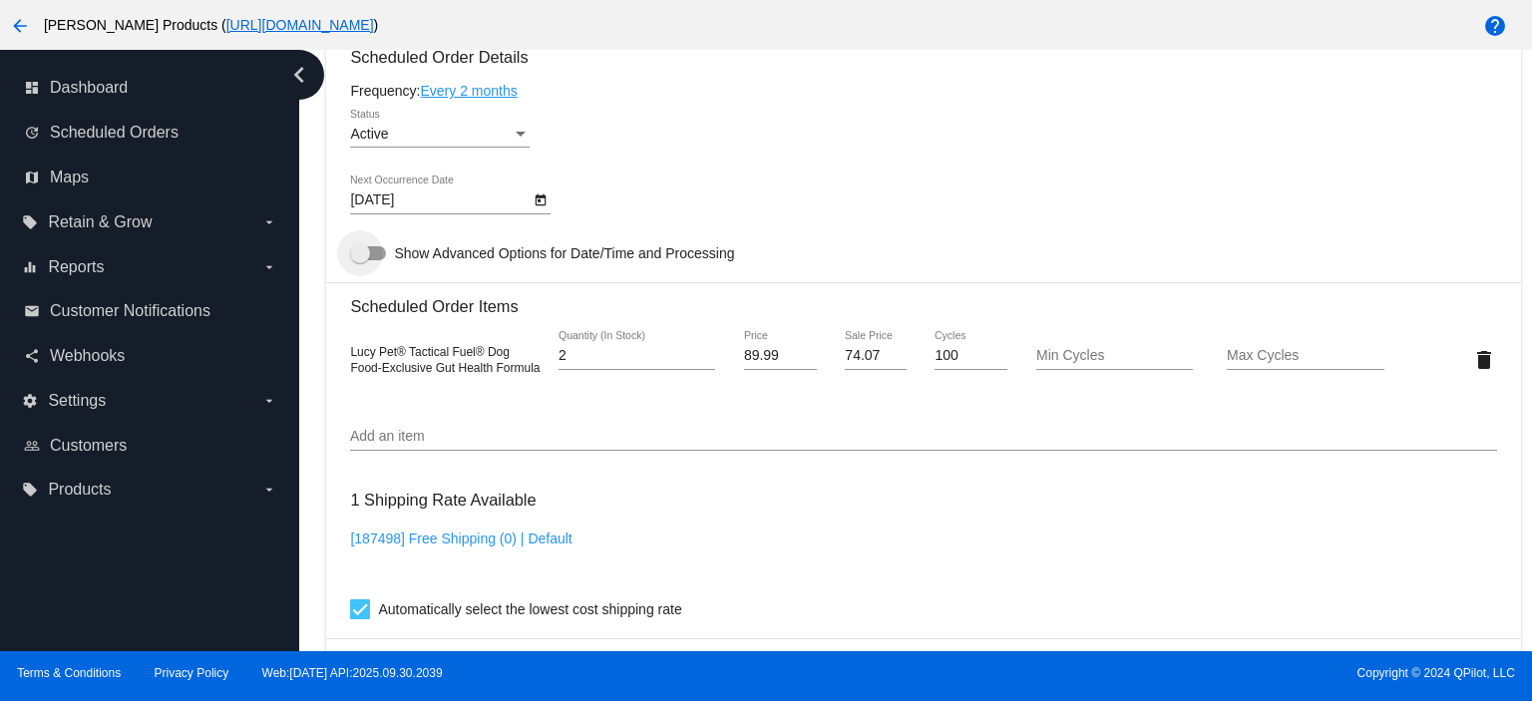
click at [367, 263] on div at bounding box center [360, 253] width 20 height 20
click at [360, 261] on input "Show Advanced Options for Date/Time and Processing" at bounding box center [359, 260] width 1 height 1
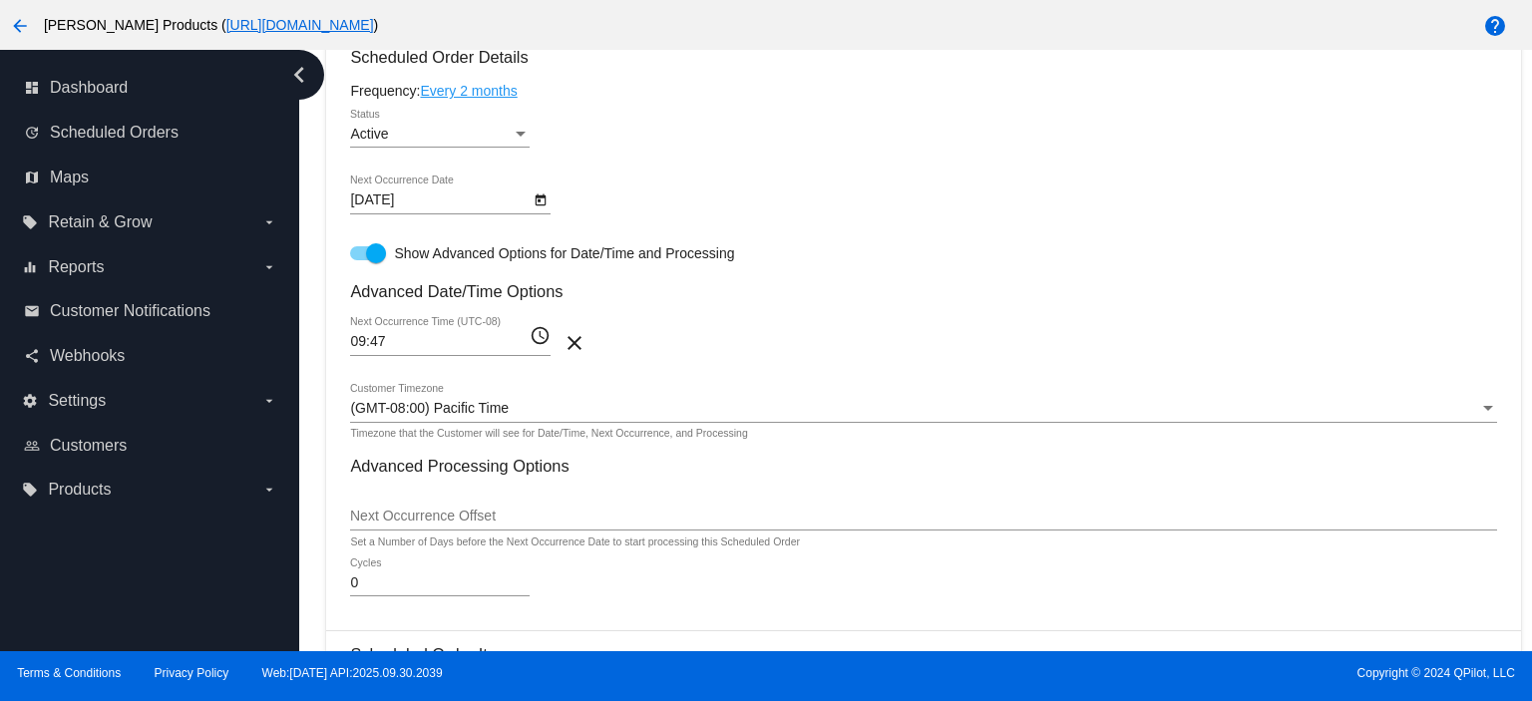
click at [359, 260] on div at bounding box center [368, 253] width 36 height 14
click at [359, 261] on input "Show Advanced Options for Date/Time and Processing" at bounding box center [359, 260] width 1 height 1
checkbox input "false"
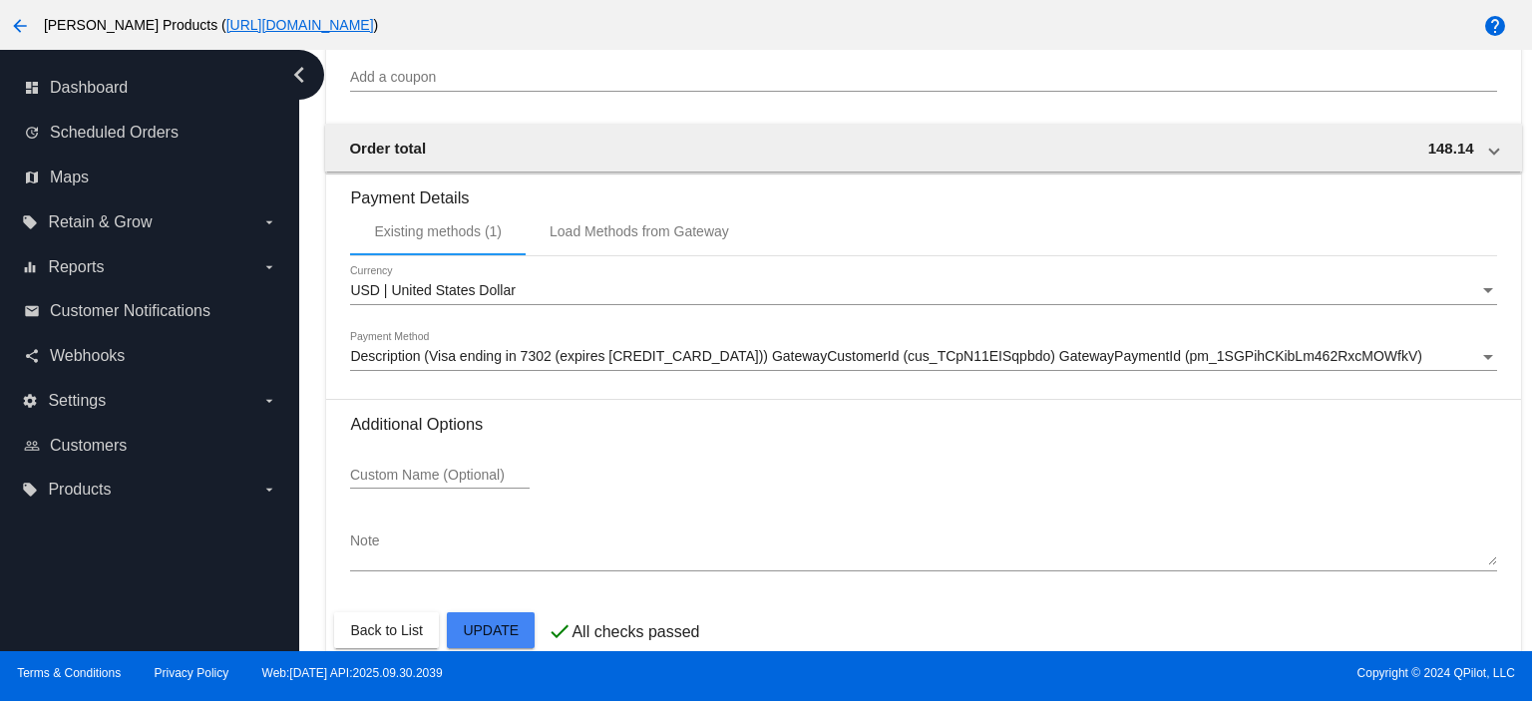
scroll to position [1692, 0]
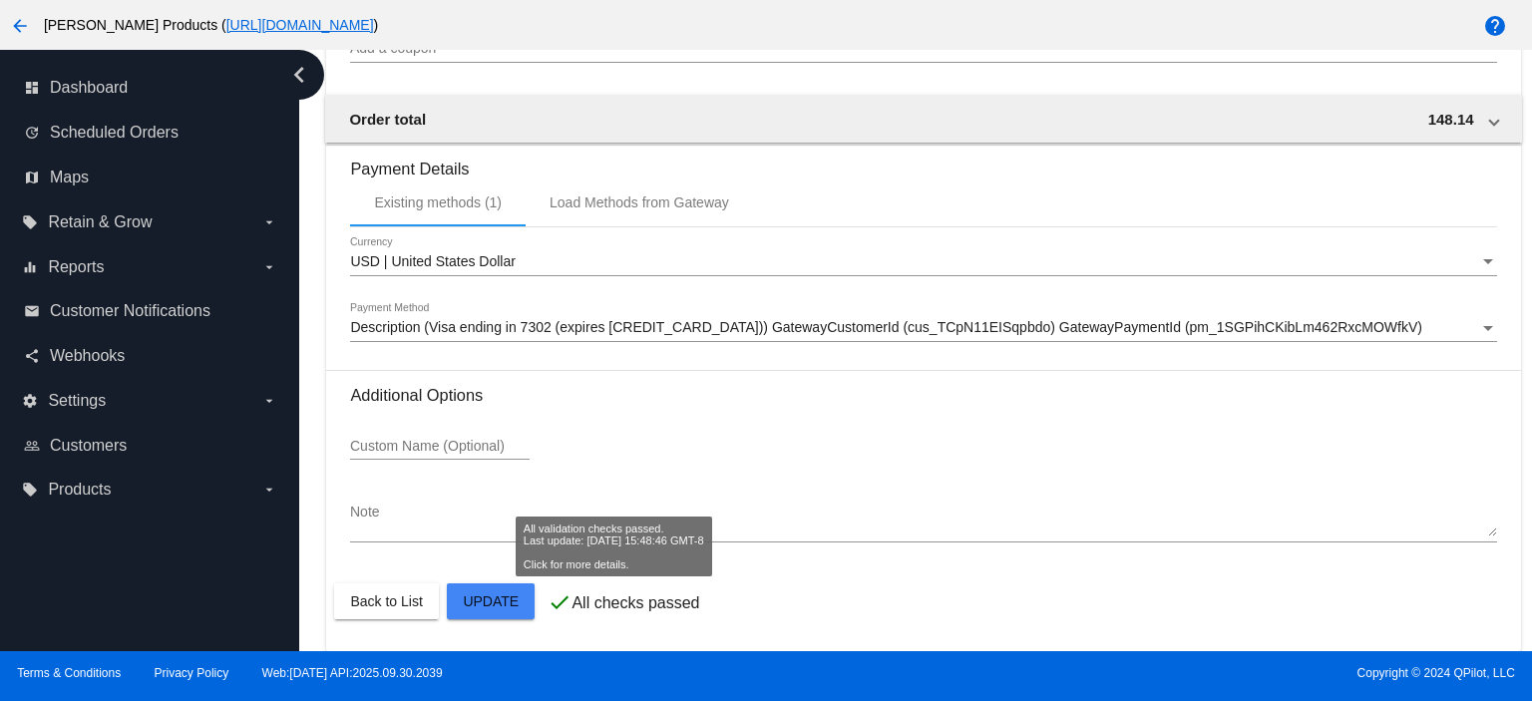
click at [547, 592] on mat-icon "check" at bounding box center [559, 602] width 24 height 24
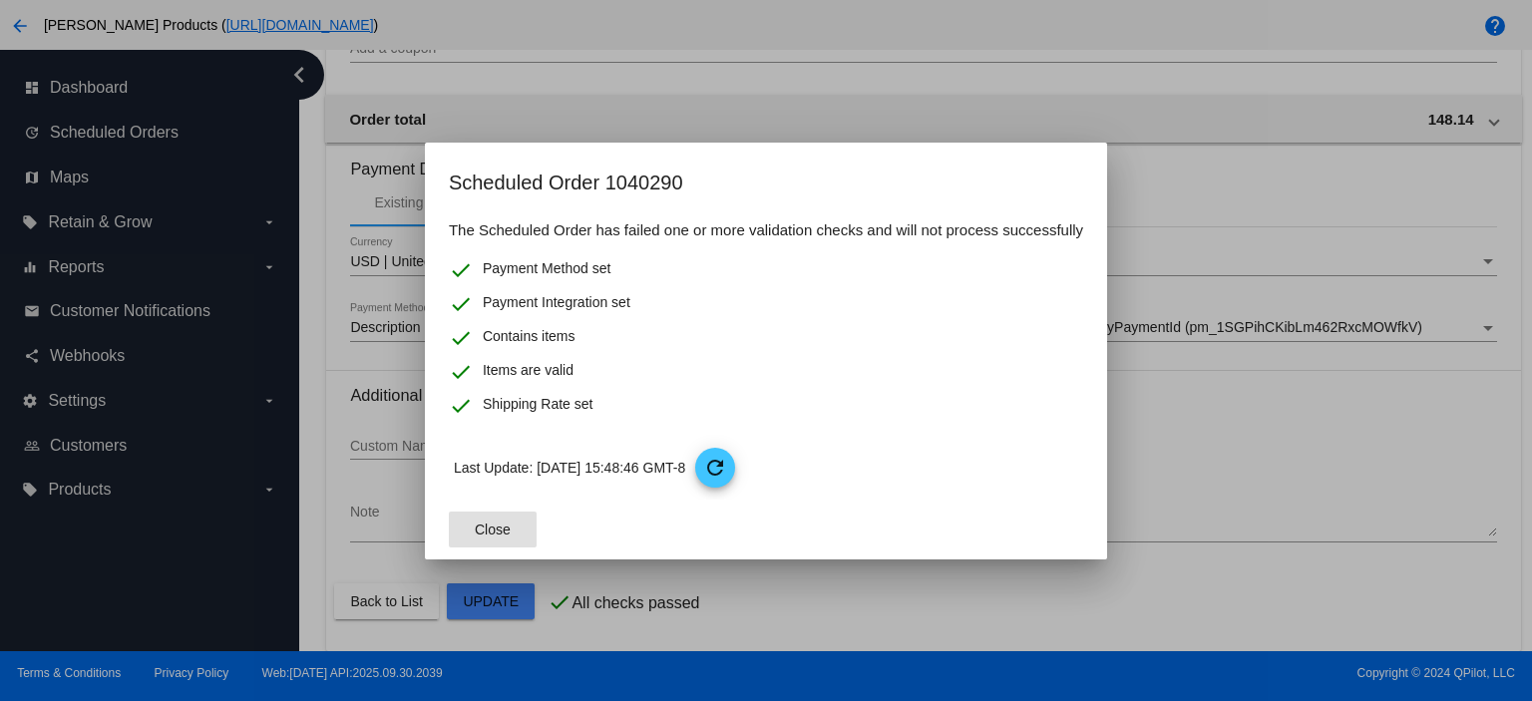
click at [511, 529] on button "Close" at bounding box center [493, 530] width 88 height 36
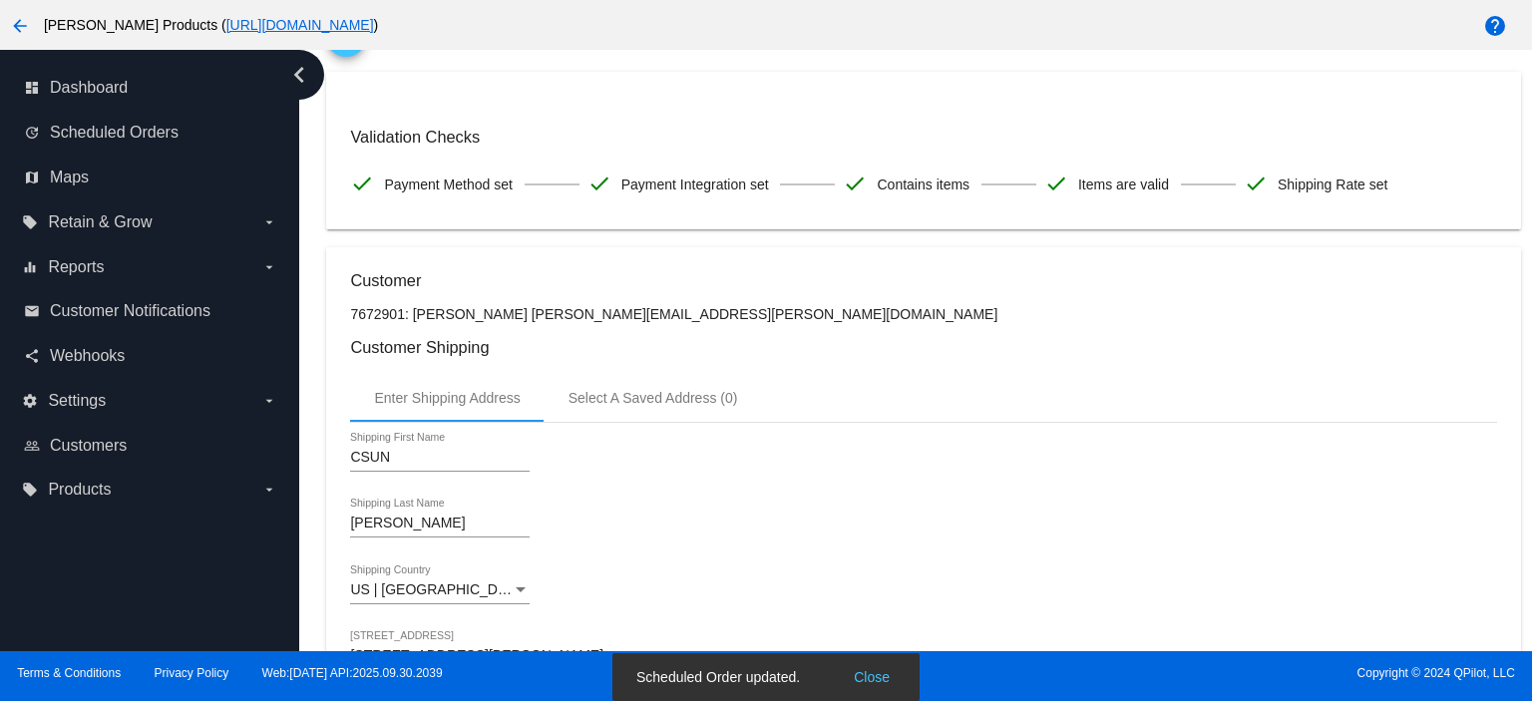
scroll to position [0, 0]
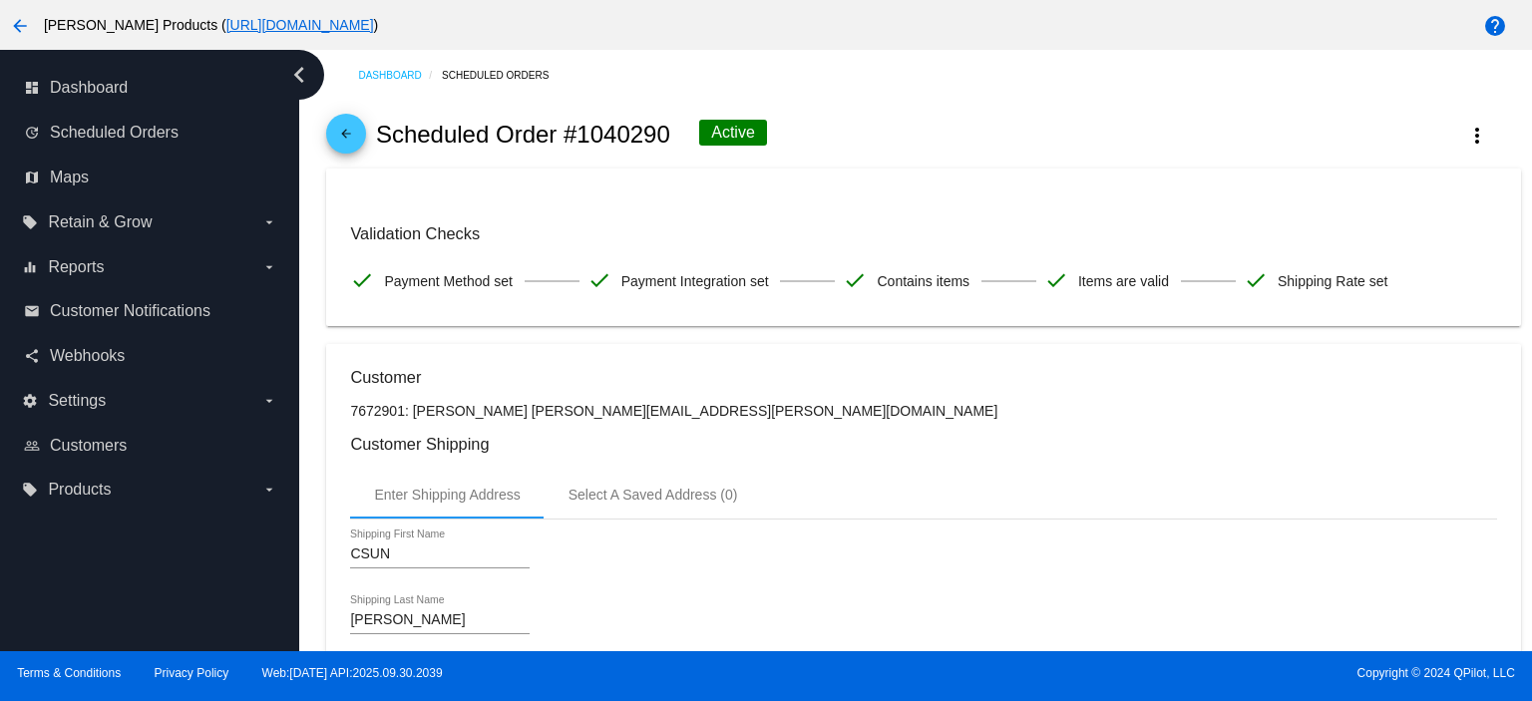
click at [334, 135] on mat-icon "arrow_back" at bounding box center [346, 139] width 24 height 24
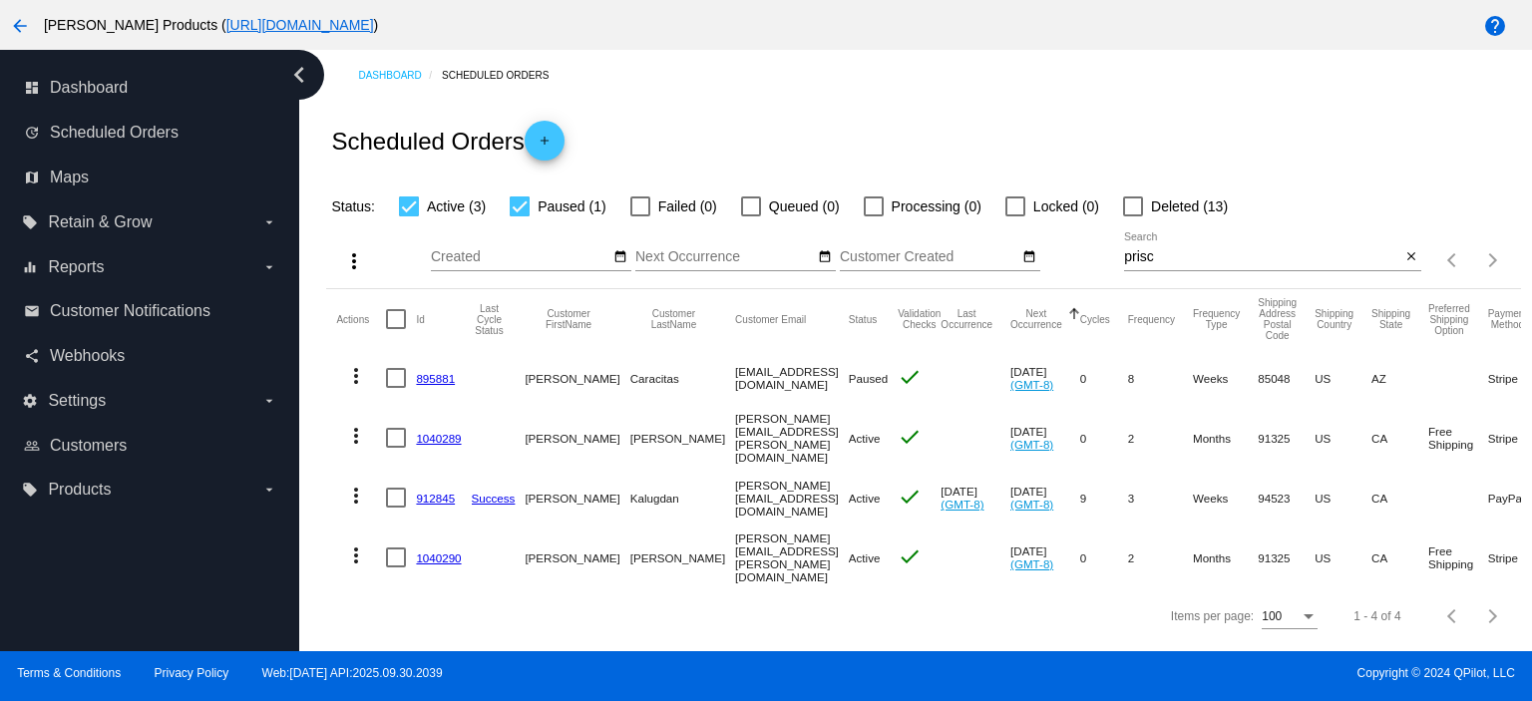
click at [523, 211] on div at bounding box center [520, 206] width 20 height 20
click at [520, 216] on input "Paused (1)" at bounding box center [519, 216] width 1 height 1
checkbox input "false"
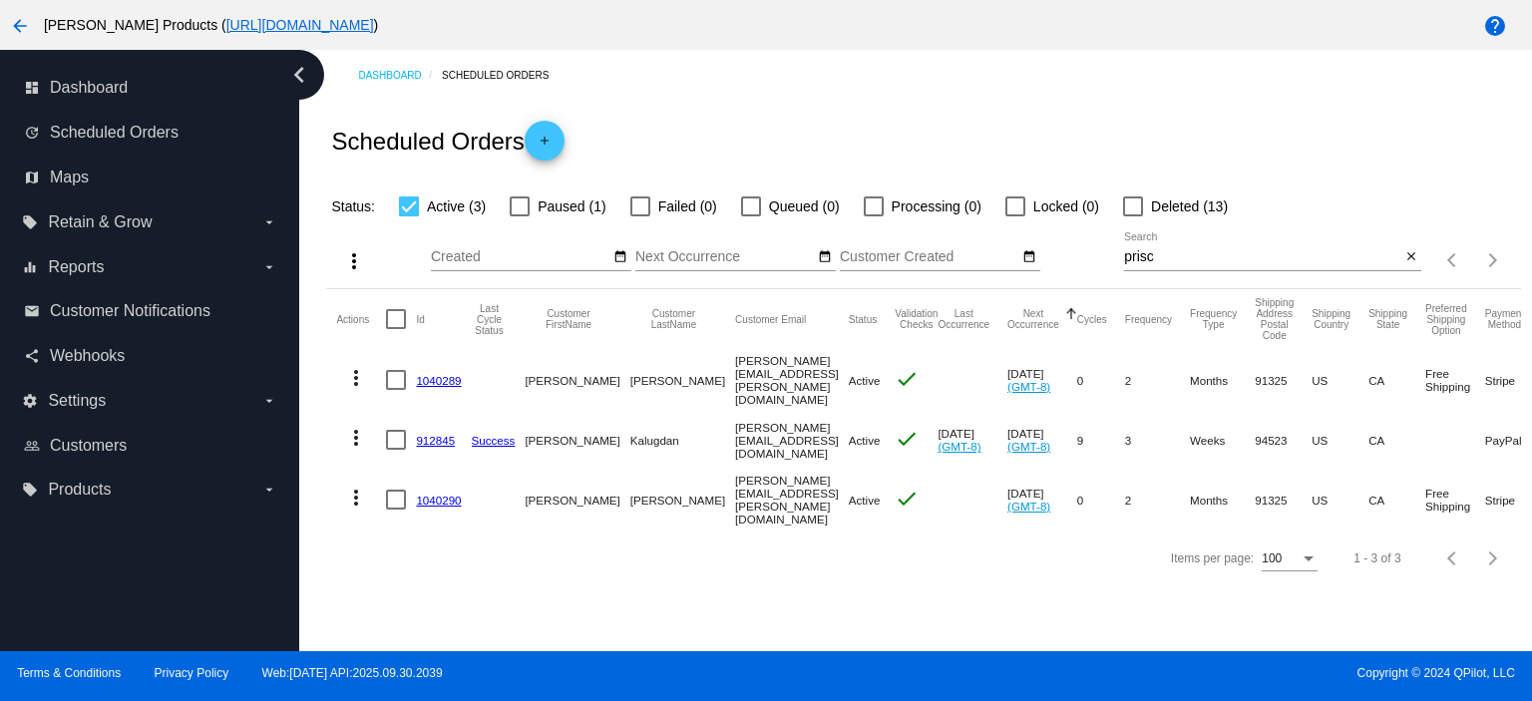
click at [556, 142] on mat-icon "add" at bounding box center [544, 146] width 24 height 24
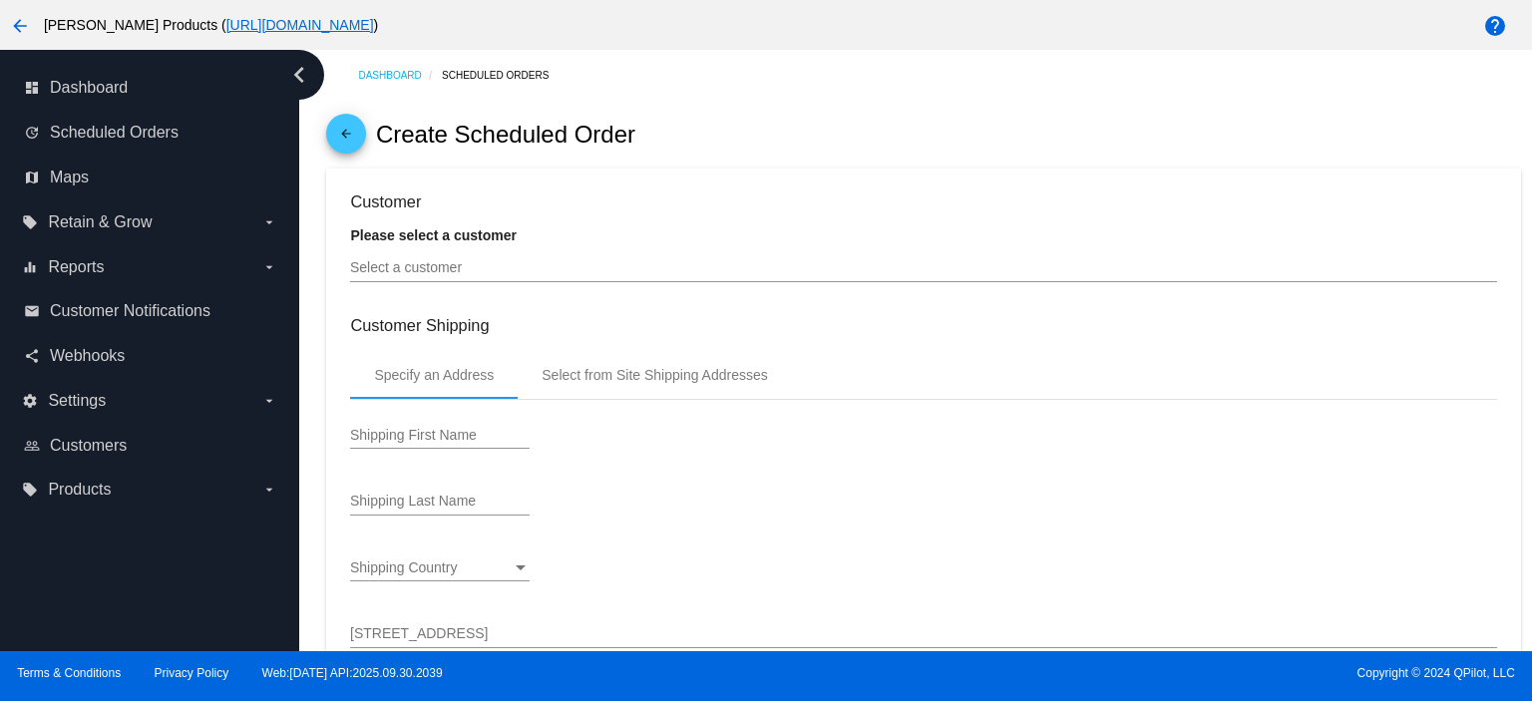
type input "[DATE]"
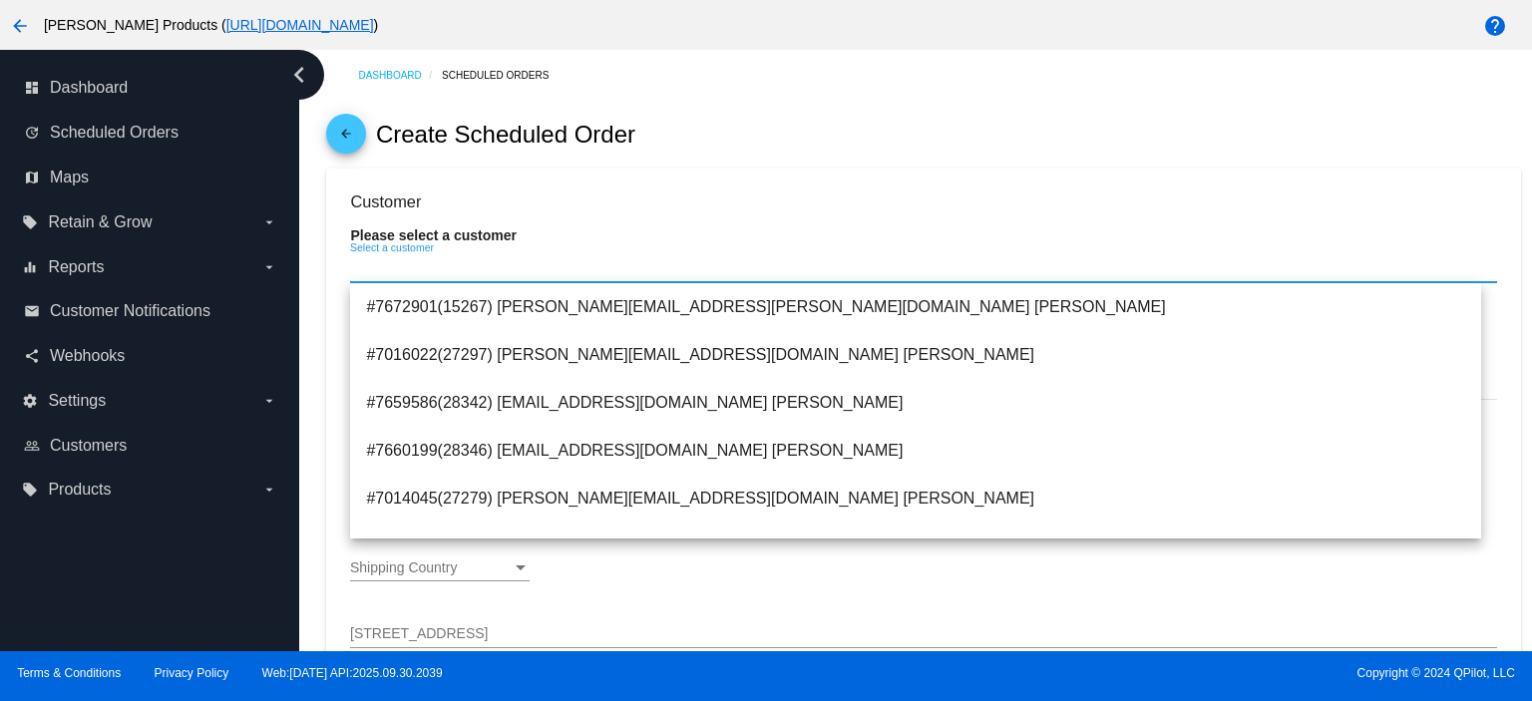
paste input "[PERSON_NAME][EMAIL_ADDRESS][PERSON_NAME][PERSON_NAME][DOMAIN_NAME]"
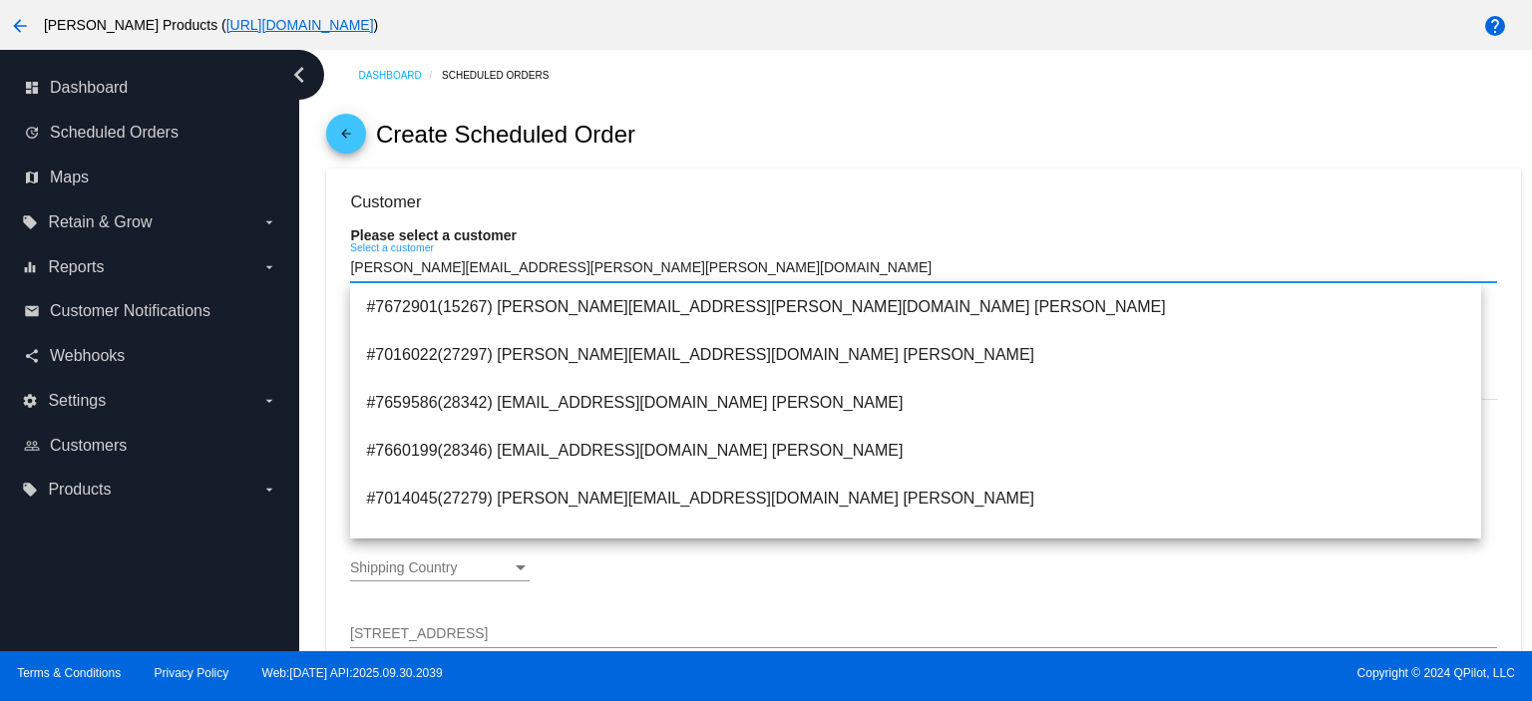
click at [546, 264] on input "[PERSON_NAME][EMAIL_ADDRESS][PERSON_NAME][PERSON_NAME][DOMAIN_NAME]" at bounding box center [923, 268] width 1146 height 16
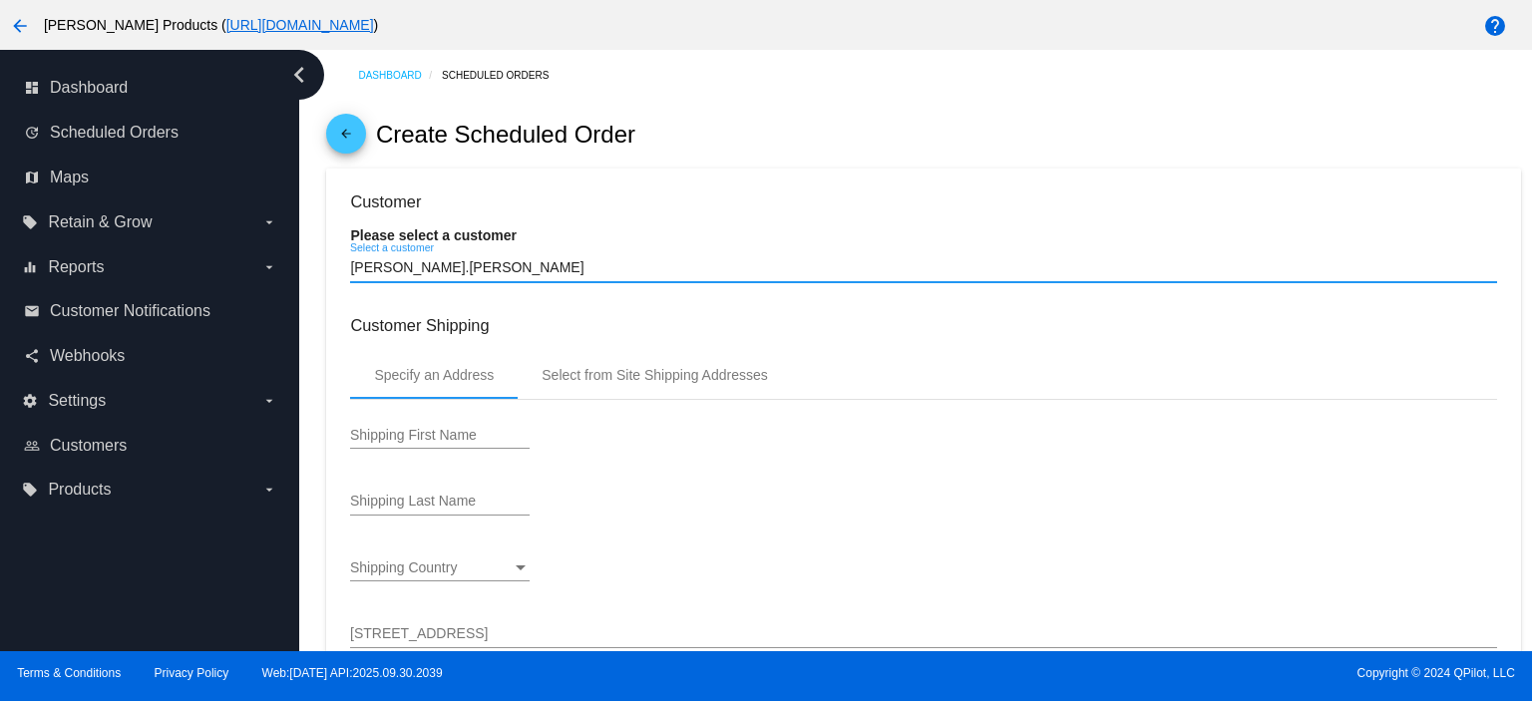
type input "[PERSON_NAME].[PERSON_NAME]"
click at [340, 119] on span "arrow_back" at bounding box center [346, 138] width 24 height 49
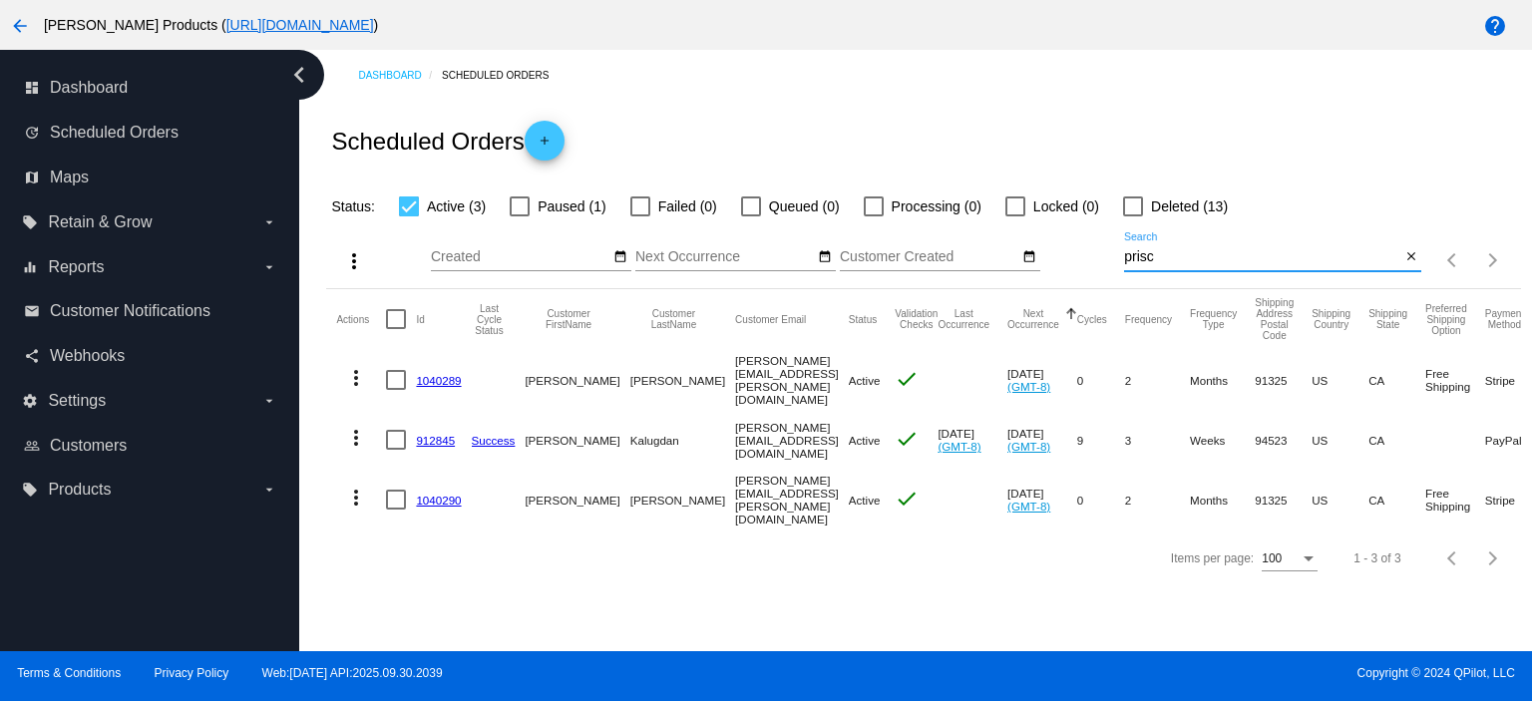
drag, startPoint x: 1162, startPoint y: 255, endPoint x: 1101, endPoint y: 270, distance: 62.6
click at [1101, 270] on div "more_vert Oct Jan Feb Mar [DATE]" at bounding box center [923, 253] width 1194 height 71
paste input "[PERSON_NAME][EMAIL_ADDRESS][PERSON_NAME][PERSON_NAME][DOMAIN_NAME]"
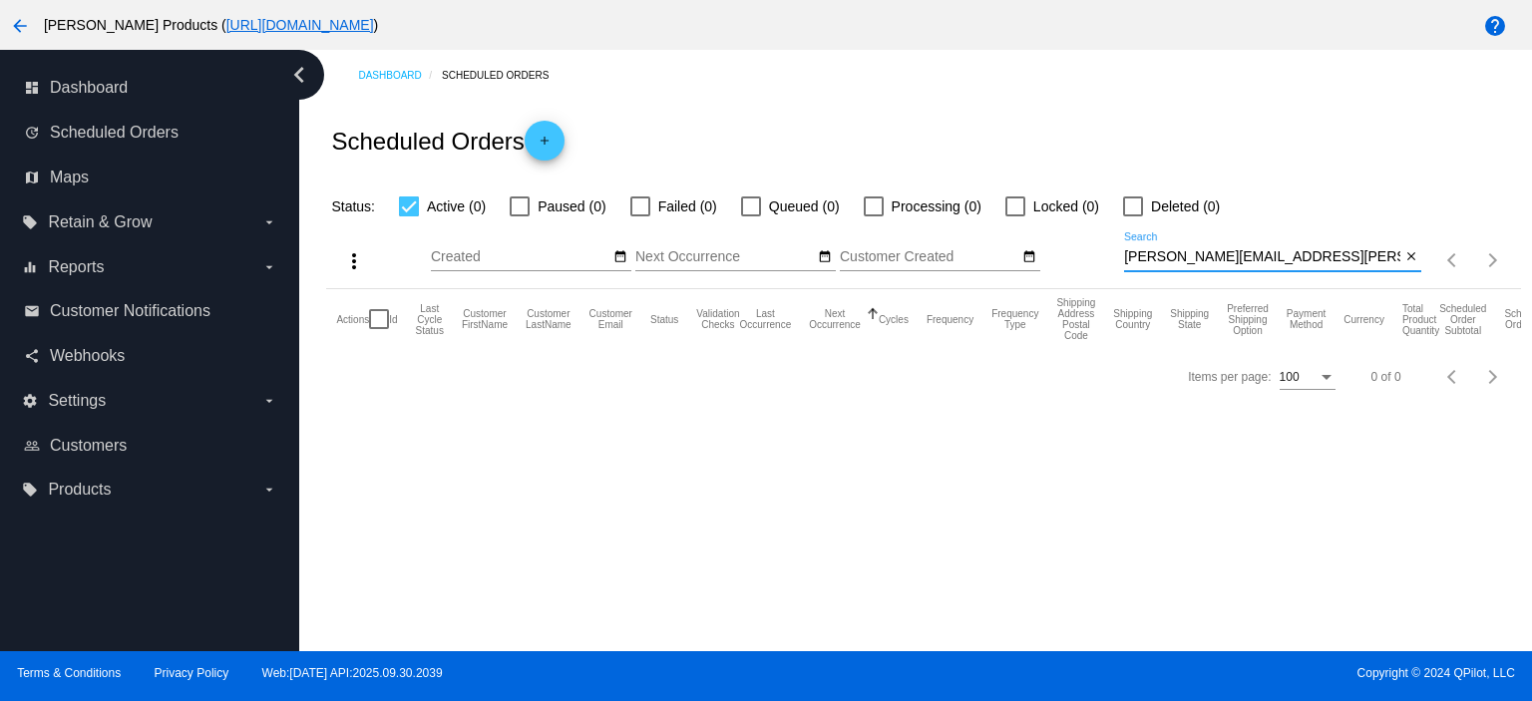
type input "[PERSON_NAME][EMAIL_ADDRESS][PERSON_NAME][PERSON_NAME][DOMAIN_NAME]"
click at [548, 139] on mat-icon "add" at bounding box center [544, 146] width 24 height 24
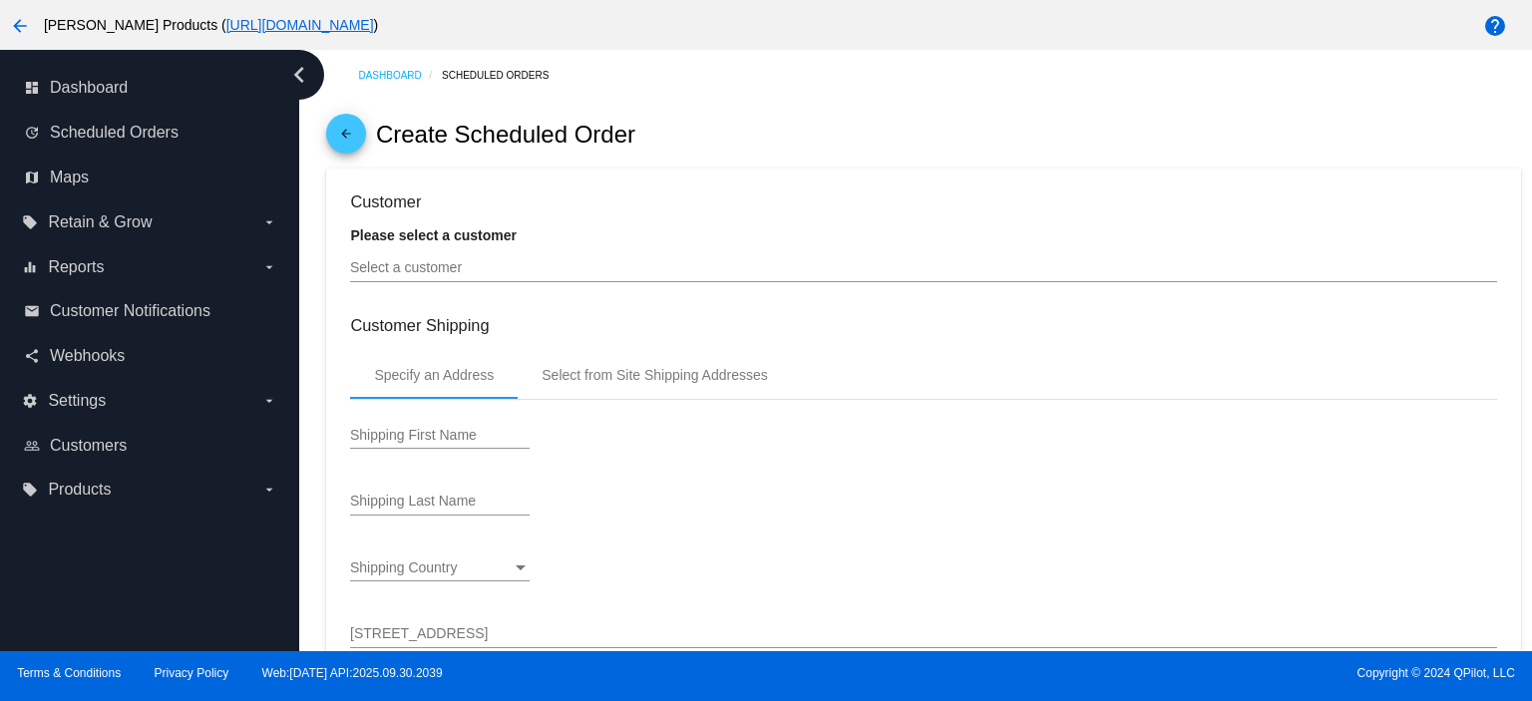
type input "[DATE]"
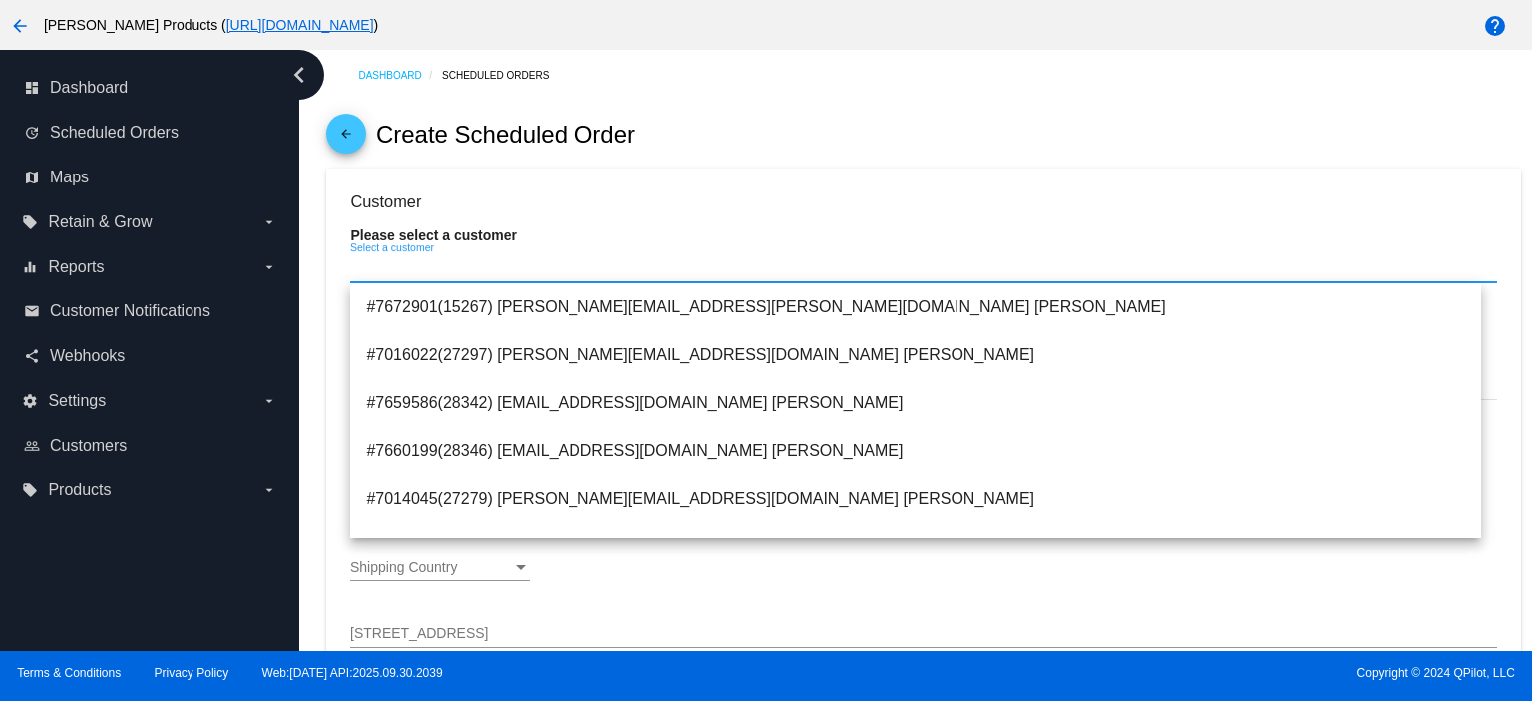
paste input "[PERSON_NAME][EMAIL_ADDRESS][PERSON_NAME][PERSON_NAME][DOMAIN_NAME]"
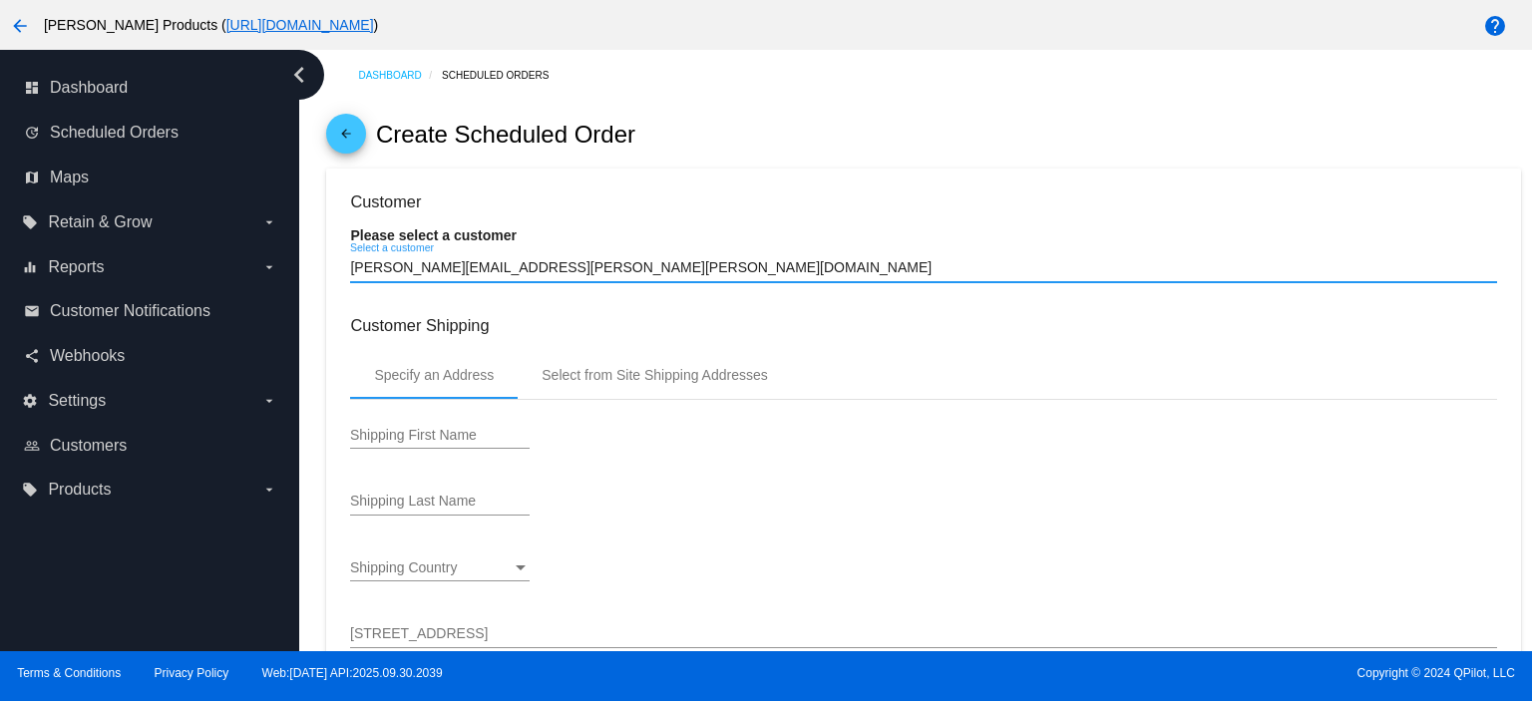
type input "[PERSON_NAME][EMAIL_ADDRESS][PERSON_NAME][PERSON_NAME][DOMAIN_NAME]"
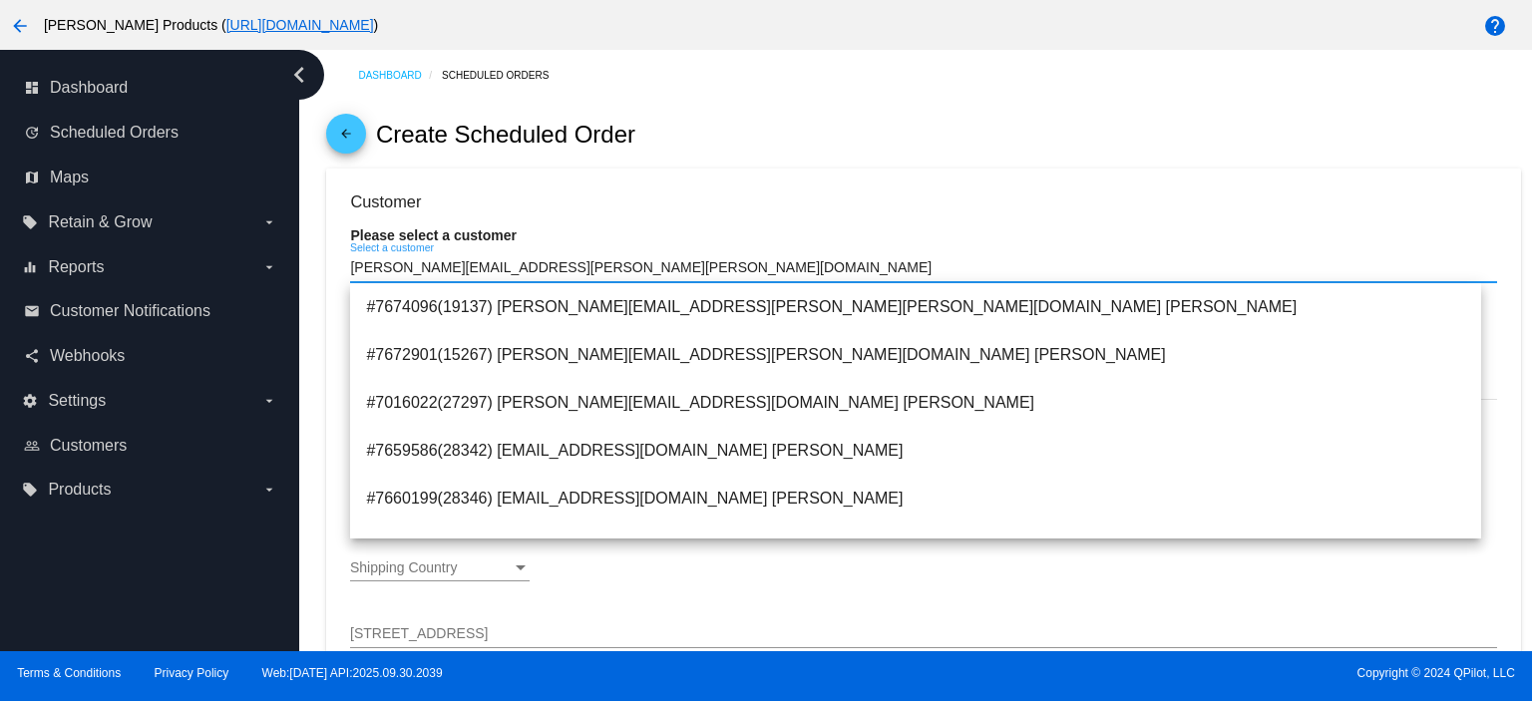
click at [546, 266] on input "[PERSON_NAME][EMAIL_ADDRESS][PERSON_NAME][PERSON_NAME][DOMAIN_NAME]" at bounding box center [923, 268] width 1146 height 16
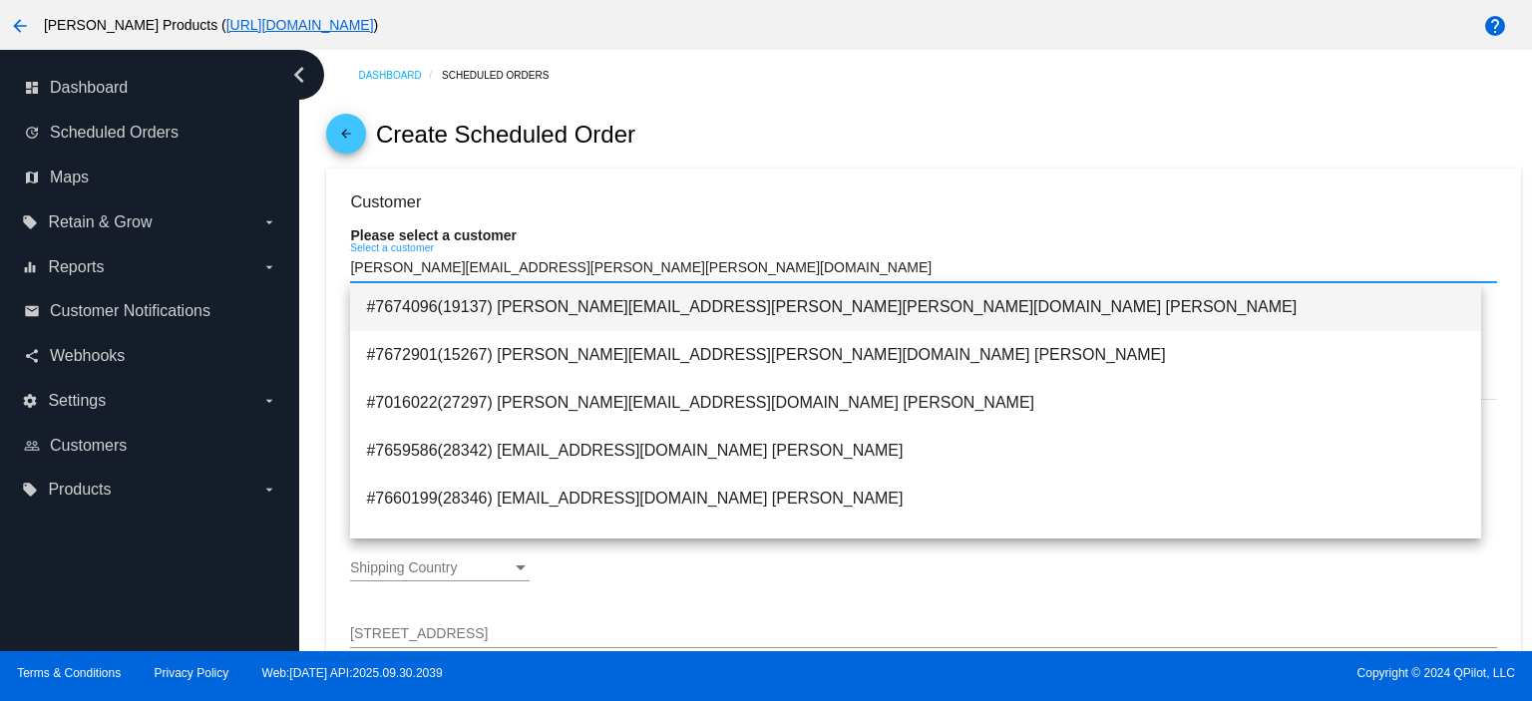
click at [543, 318] on span "#7674096(19137) [PERSON_NAME][EMAIL_ADDRESS][PERSON_NAME][PERSON_NAME][DOMAIN_N…" at bounding box center [915, 307] width 1099 height 48
type input "[PERSON_NAME]"
type input "[STREET_ADDRESS]"
type input "CAMARILLO"
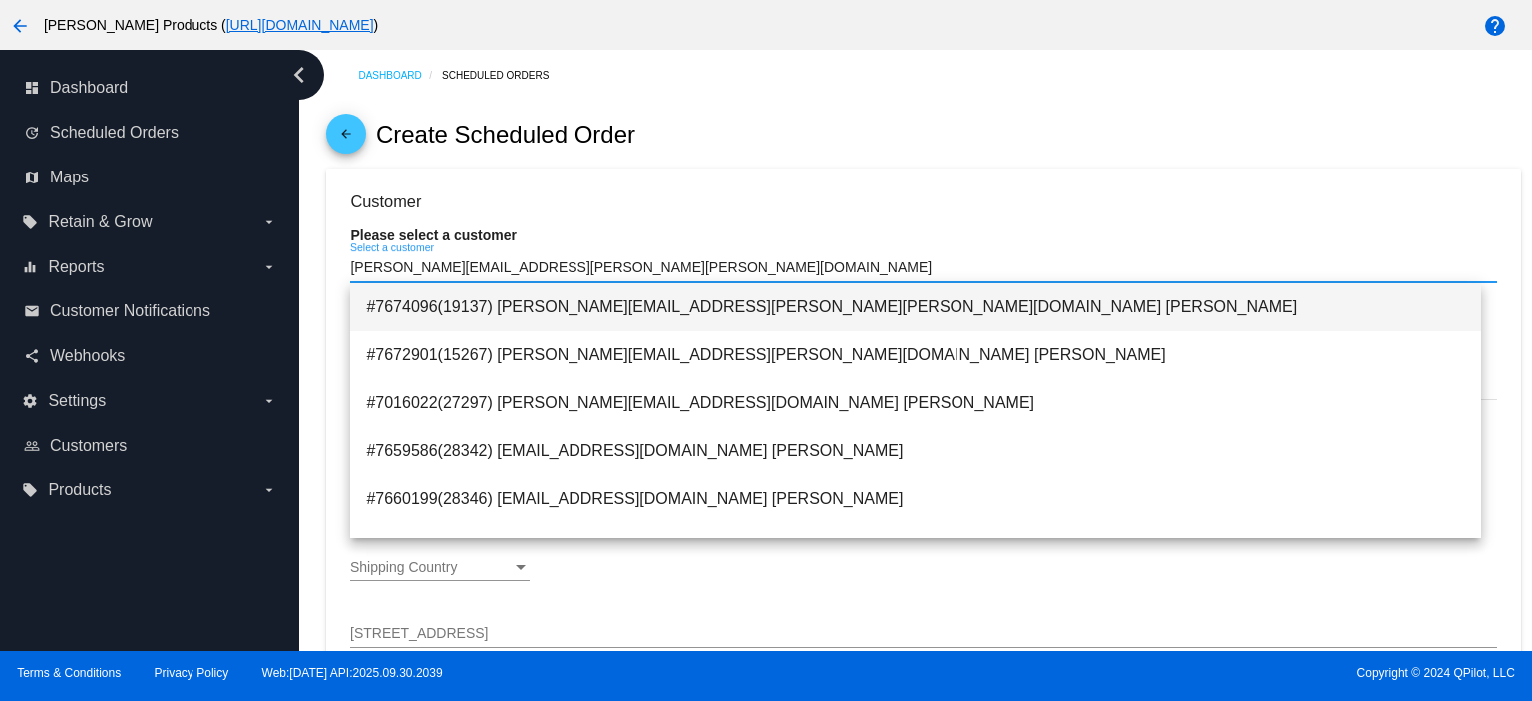
type input "93012"
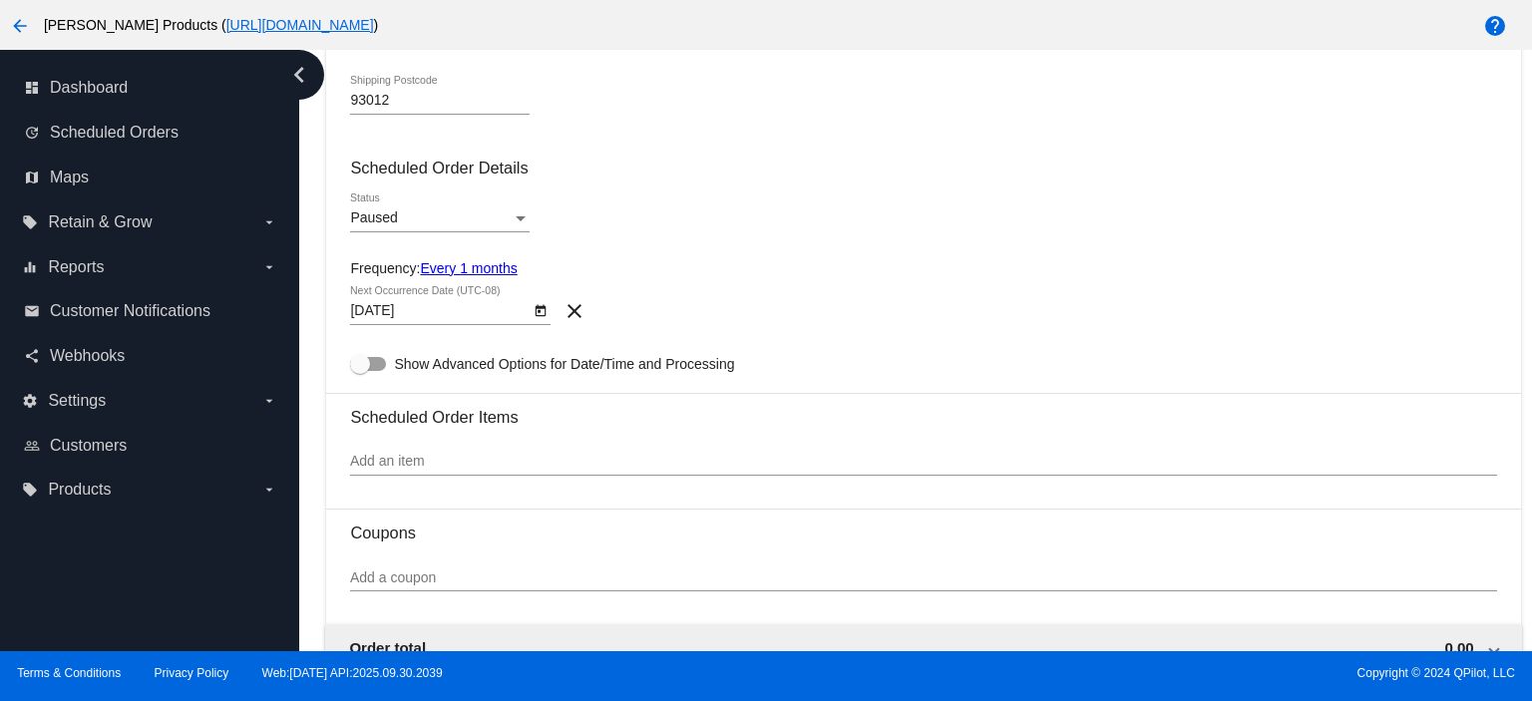
scroll to position [798, 0]
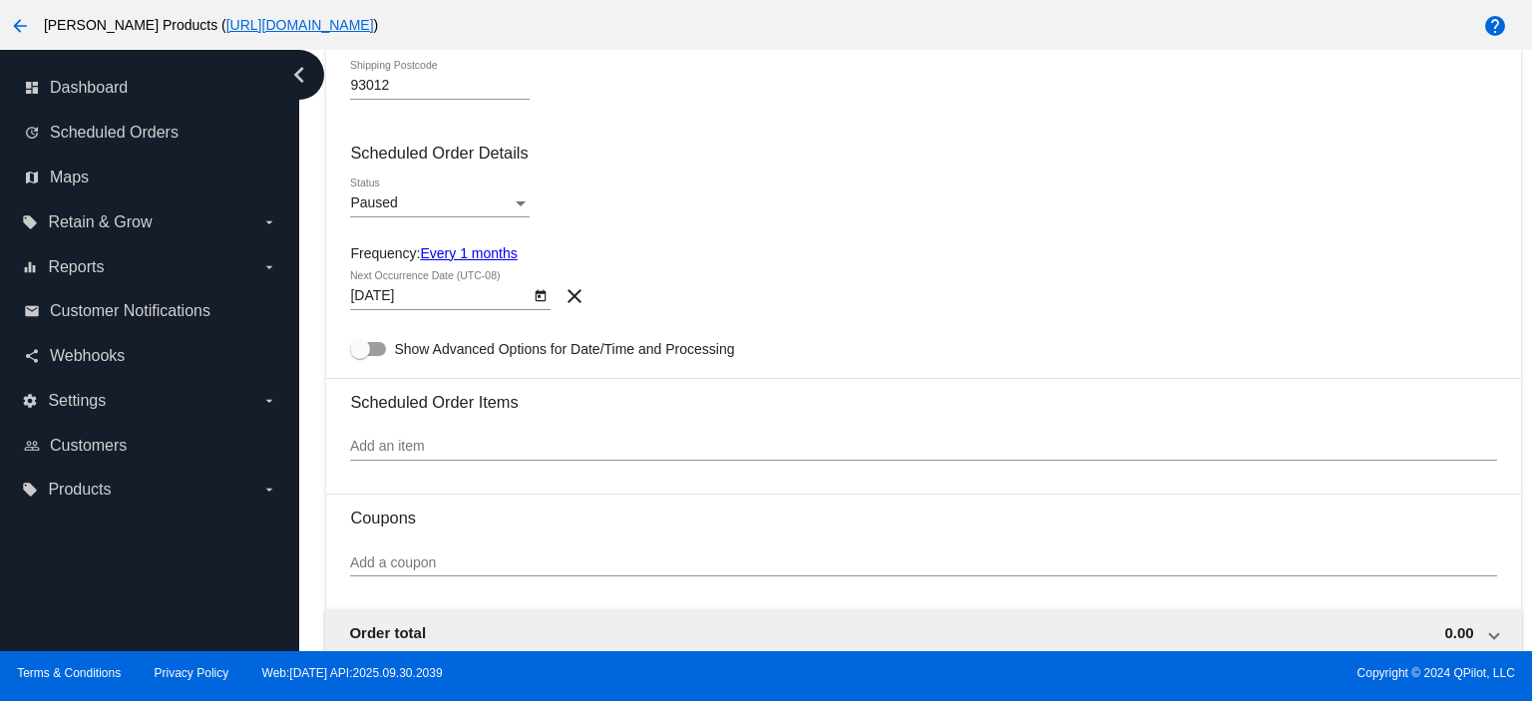
click at [424, 203] on div "Paused" at bounding box center [431, 203] width 162 height 16
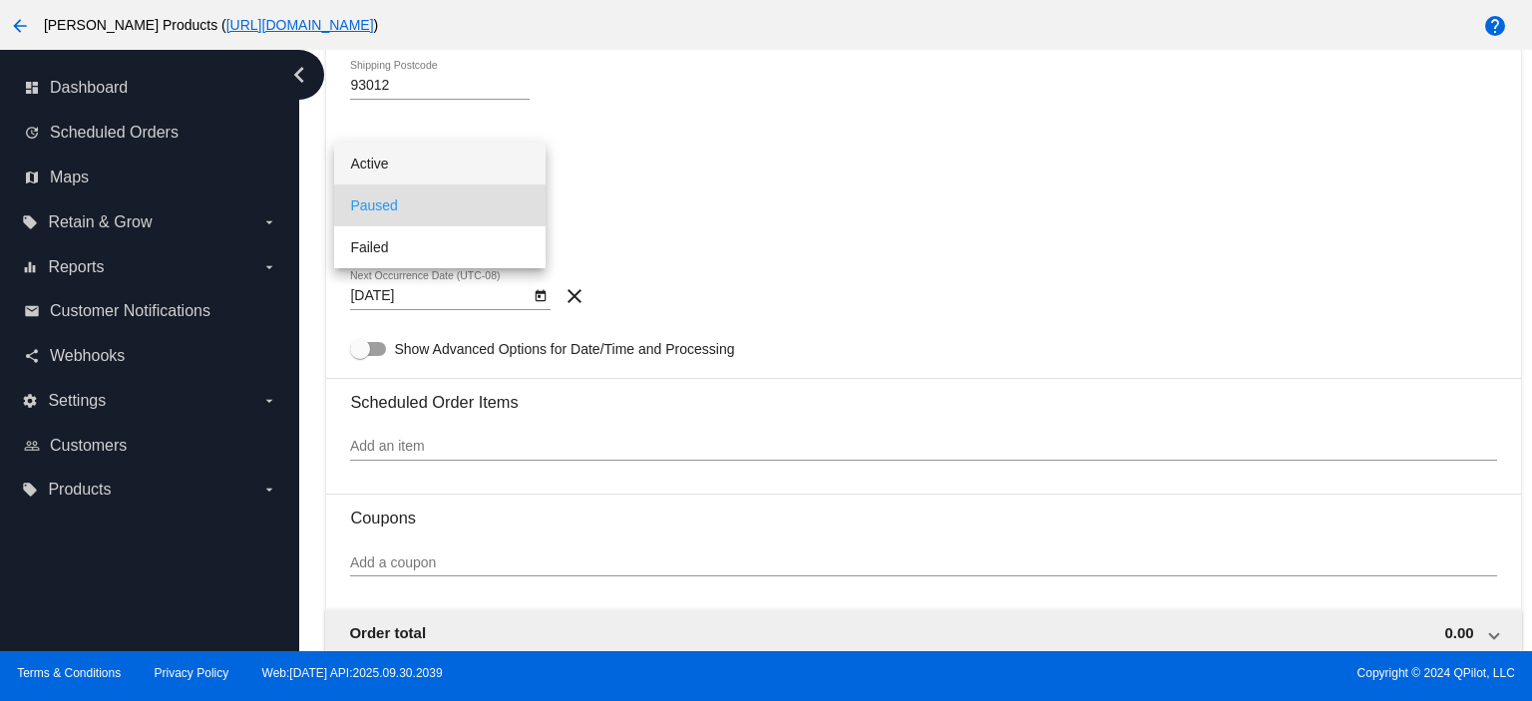
click at [379, 171] on span "Active" at bounding box center [439, 164] width 179 height 42
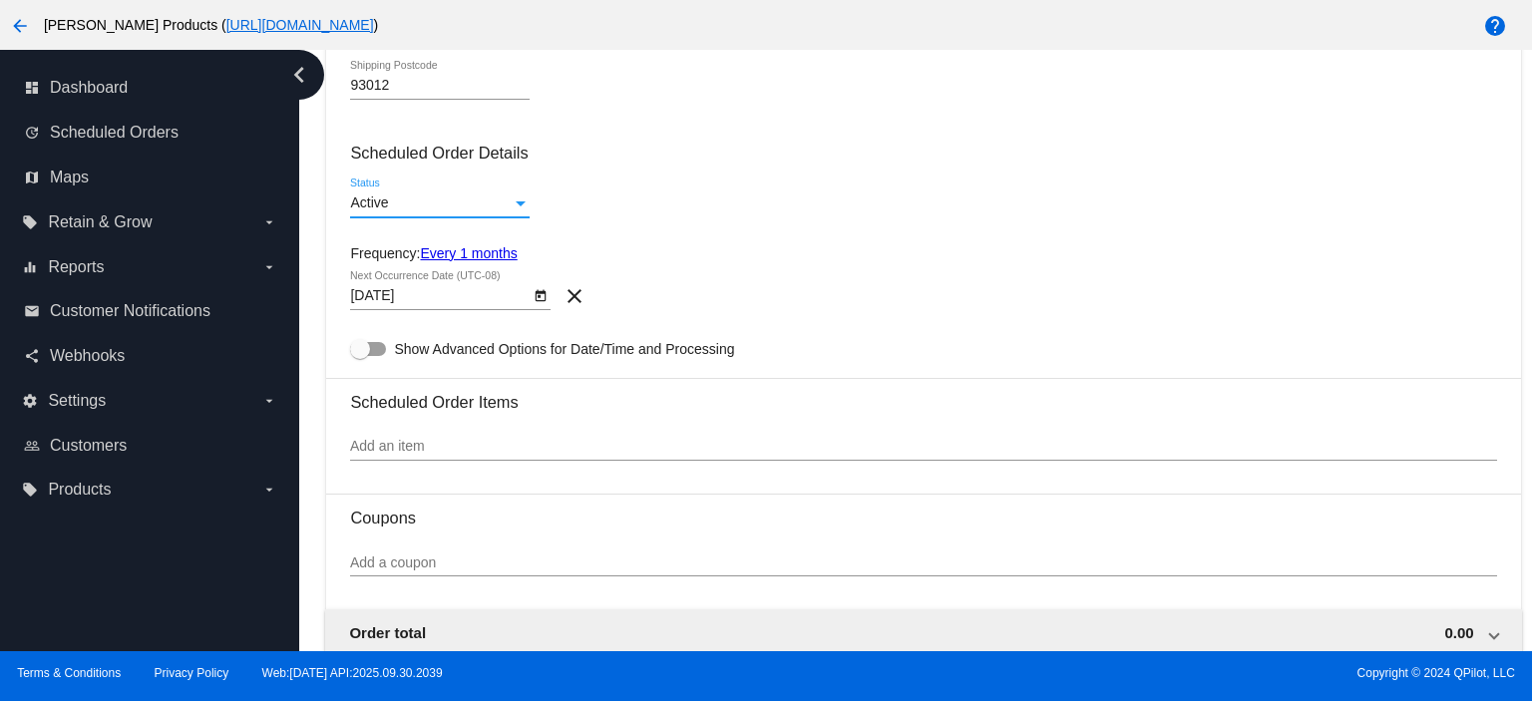
click at [434, 277] on div "[DATE] Next Occurrence Date (UTC-08)" at bounding box center [439, 290] width 179 height 39
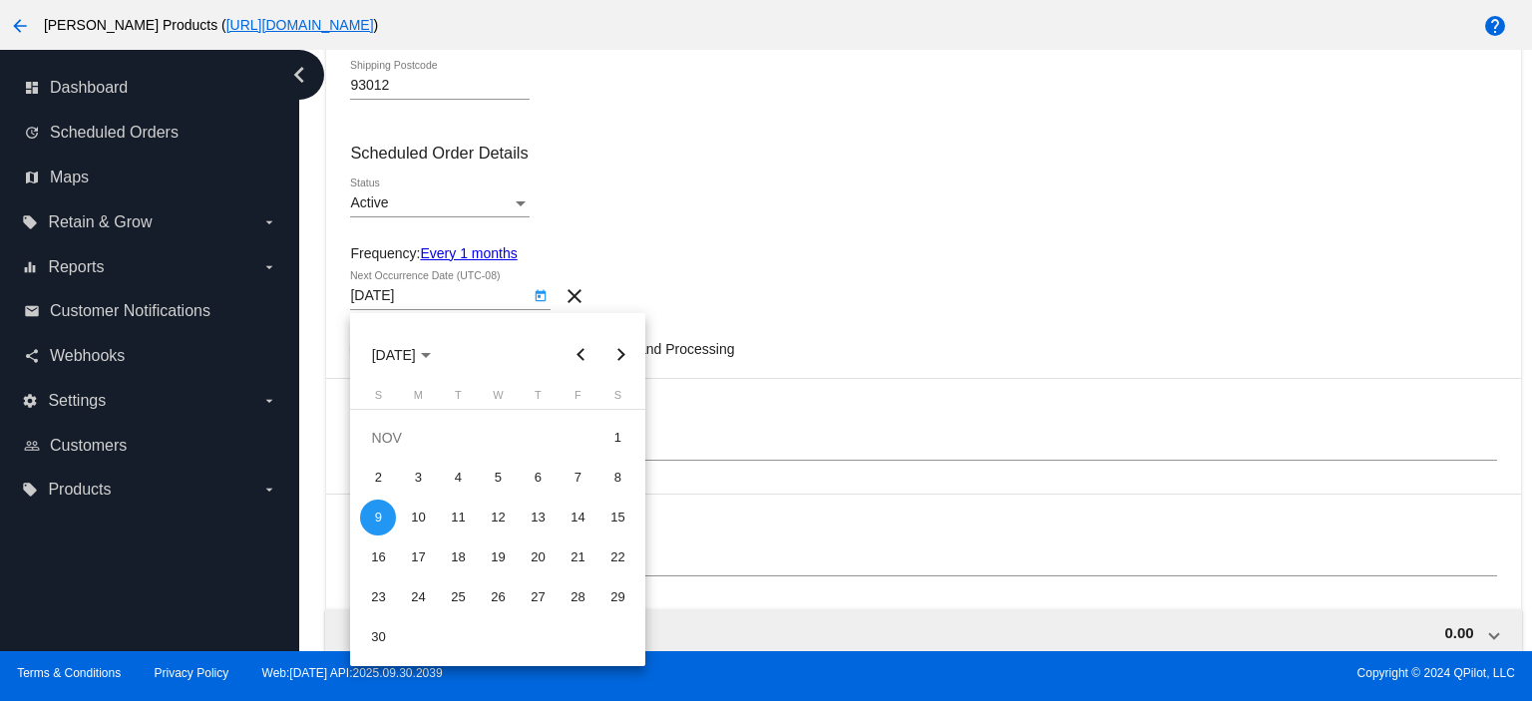
click at [489, 254] on div at bounding box center [766, 350] width 1532 height 701
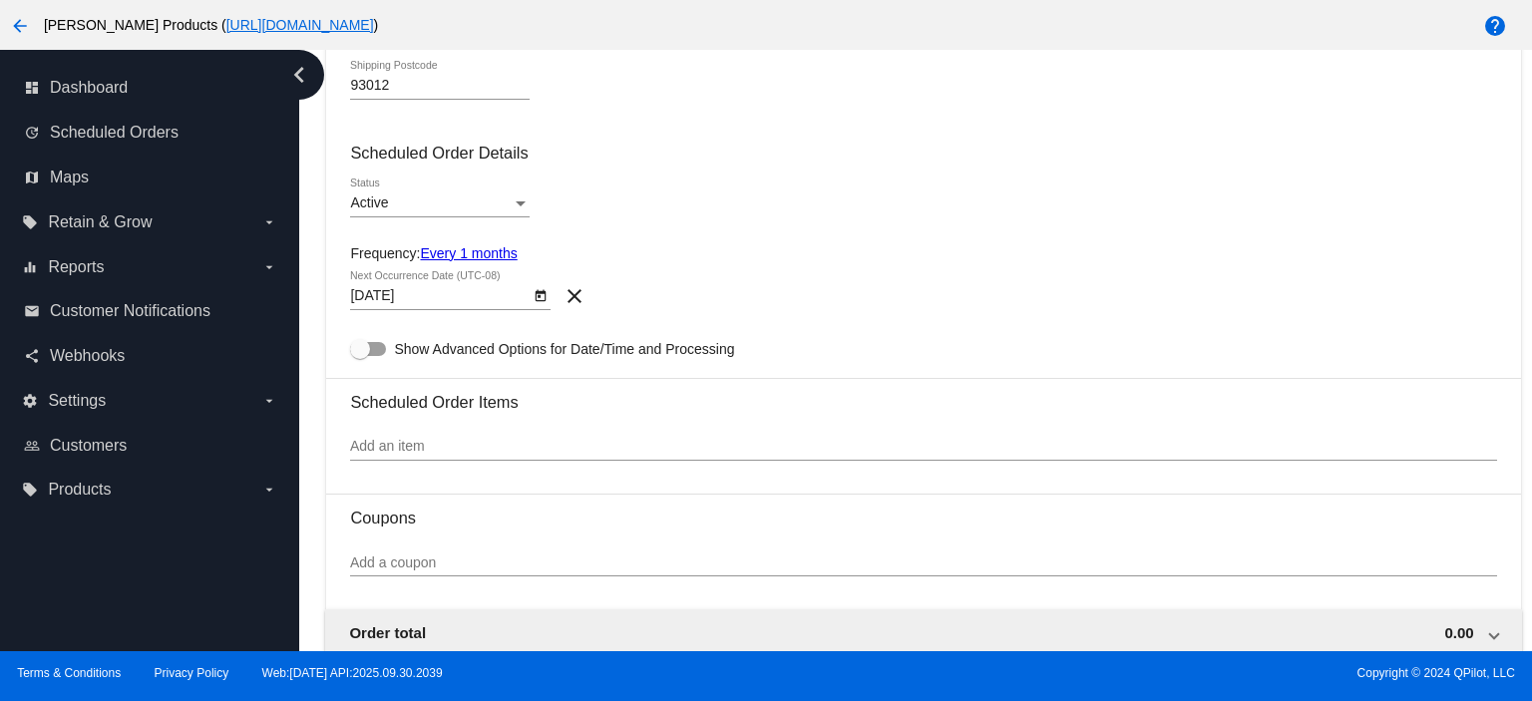
click at [472, 254] on link "Every 1 months" at bounding box center [468, 253] width 97 height 16
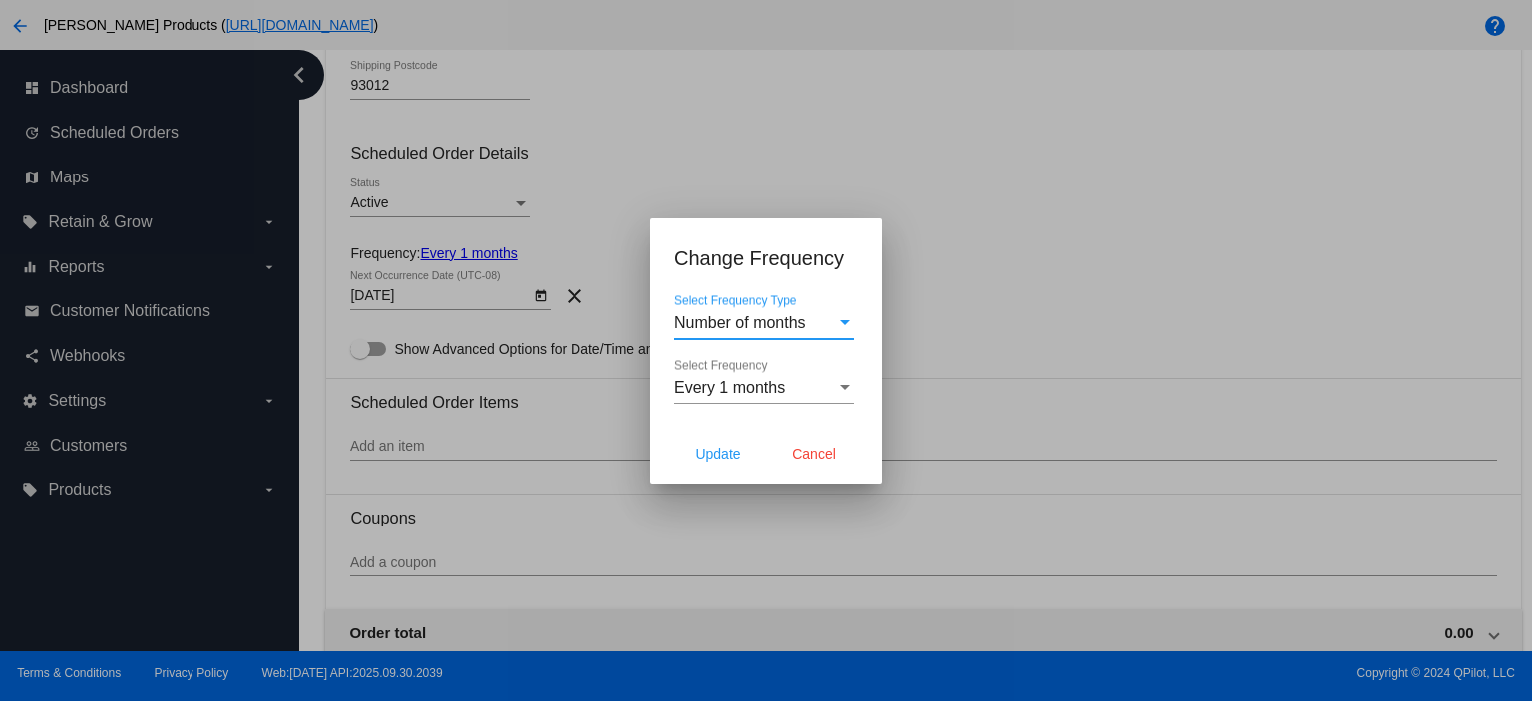
click at [748, 323] on span "Number of months" at bounding box center [740, 322] width 132 height 17
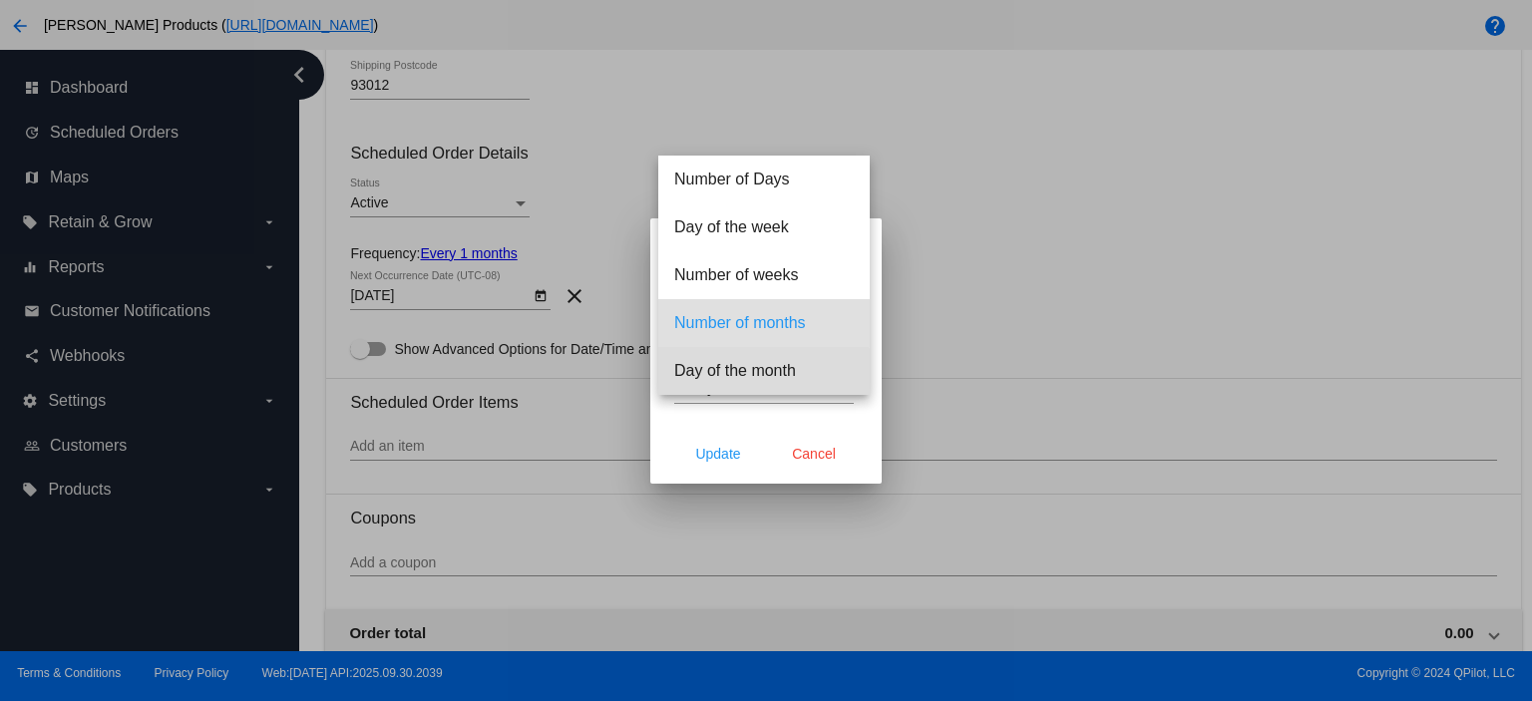
click at [733, 372] on span "Day of the month" at bounding box center [763, 371] width 179 height 48
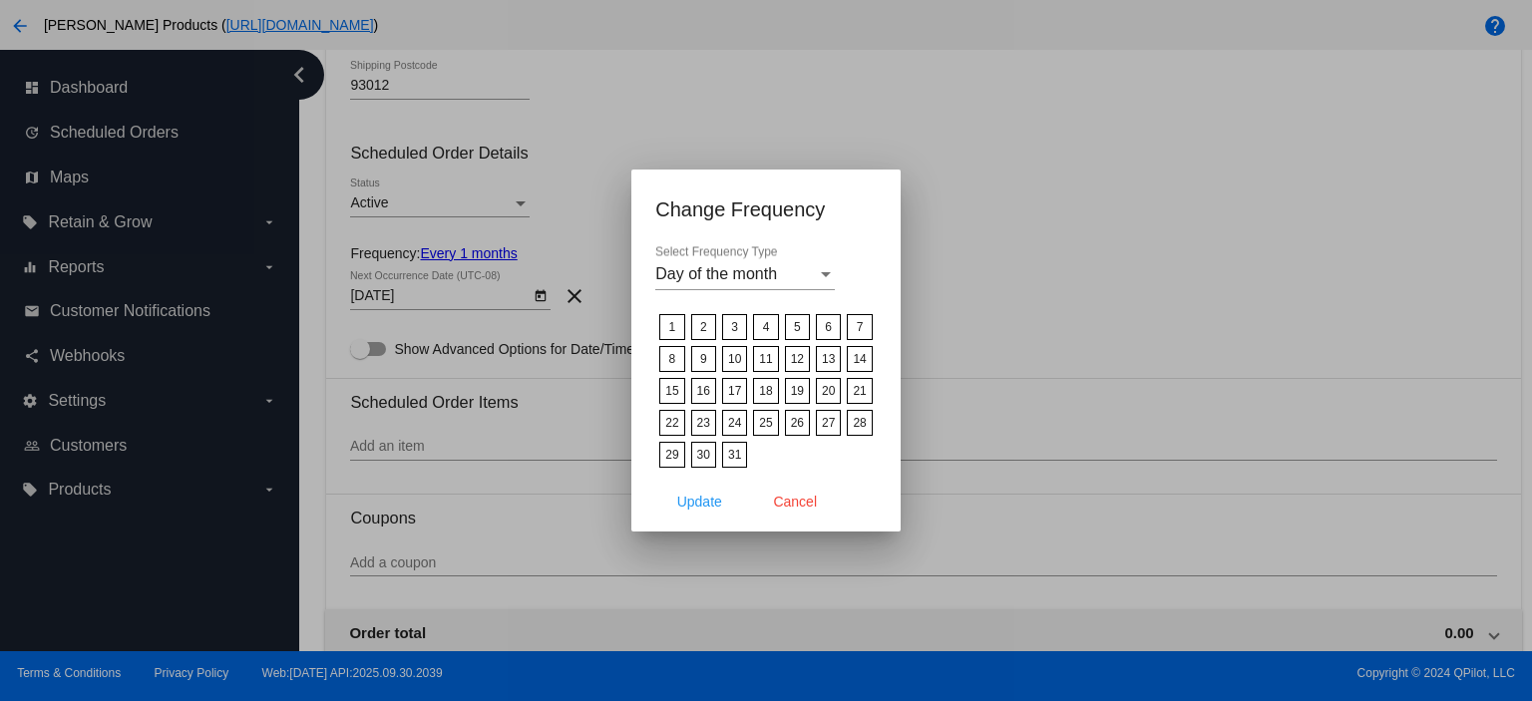
click at [672, 393] on label "15" at bounding box center [671, 391] width 25 height 26
click at [0, 0] on input "15" at bounding box center [0, 0] width 0 height 0
click at [690, 495] on span "Update" at bounding box center [699, 502] width 45 height 16
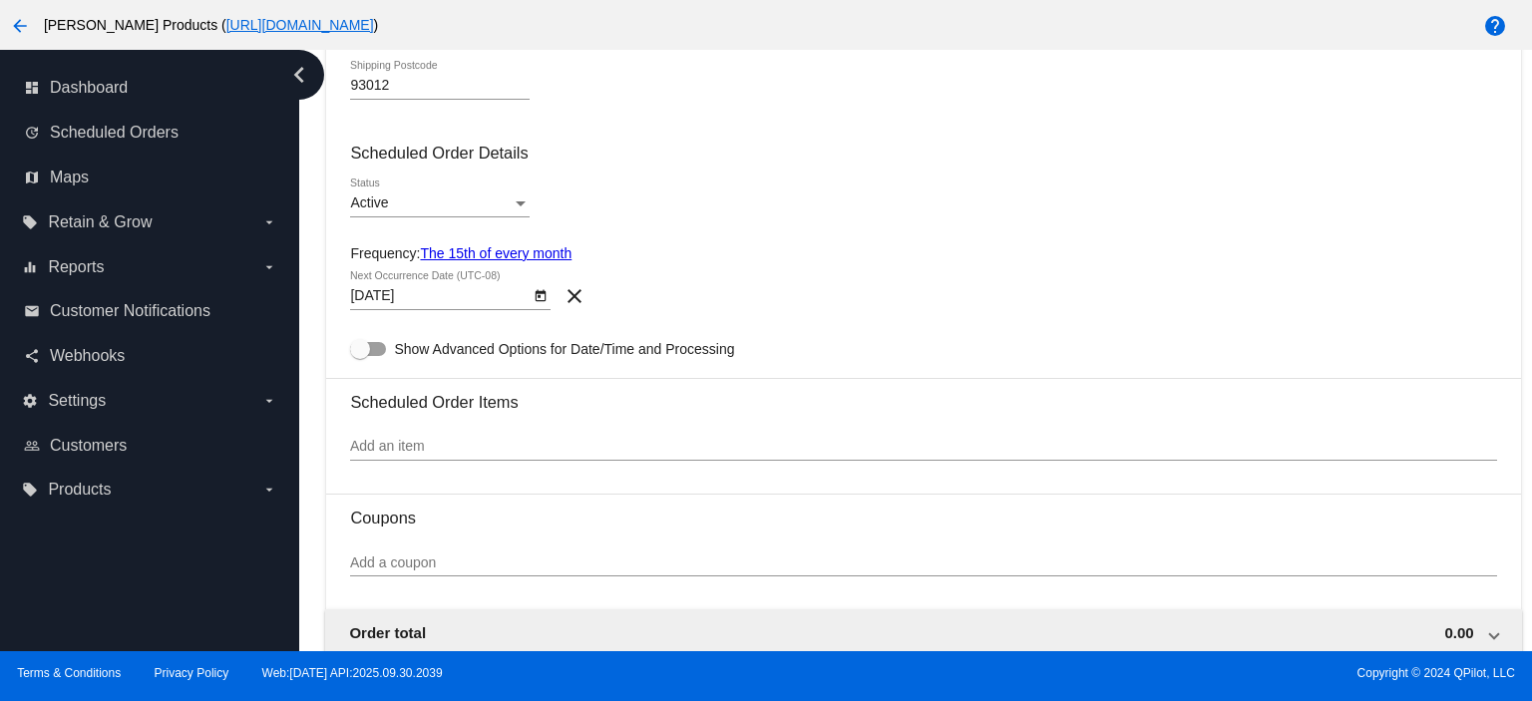
click at [442, 302] on body "arrow_back [PERSON_NAME] Products ( [URL][DOMAIN_NAME] ) help dashboard Dashboa…" at bounding box center [766, 350] width 1532 height 701
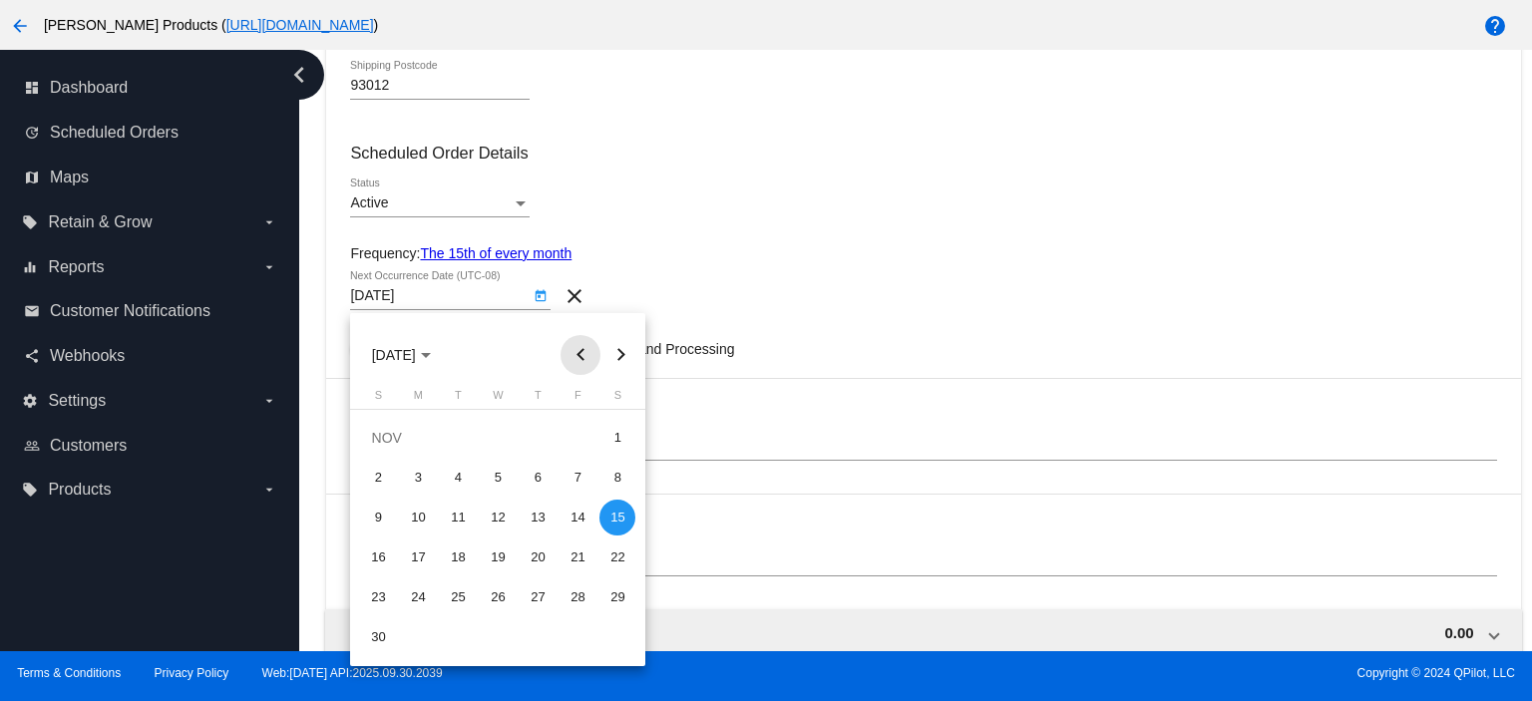
click at [574, 356] on button "Previous month" at bounding box center [580, 355] width 40 height 40
click at [506, 512] on div "15" at bounding box center [498, 518] width 36 height 36
type input "[DATE]"
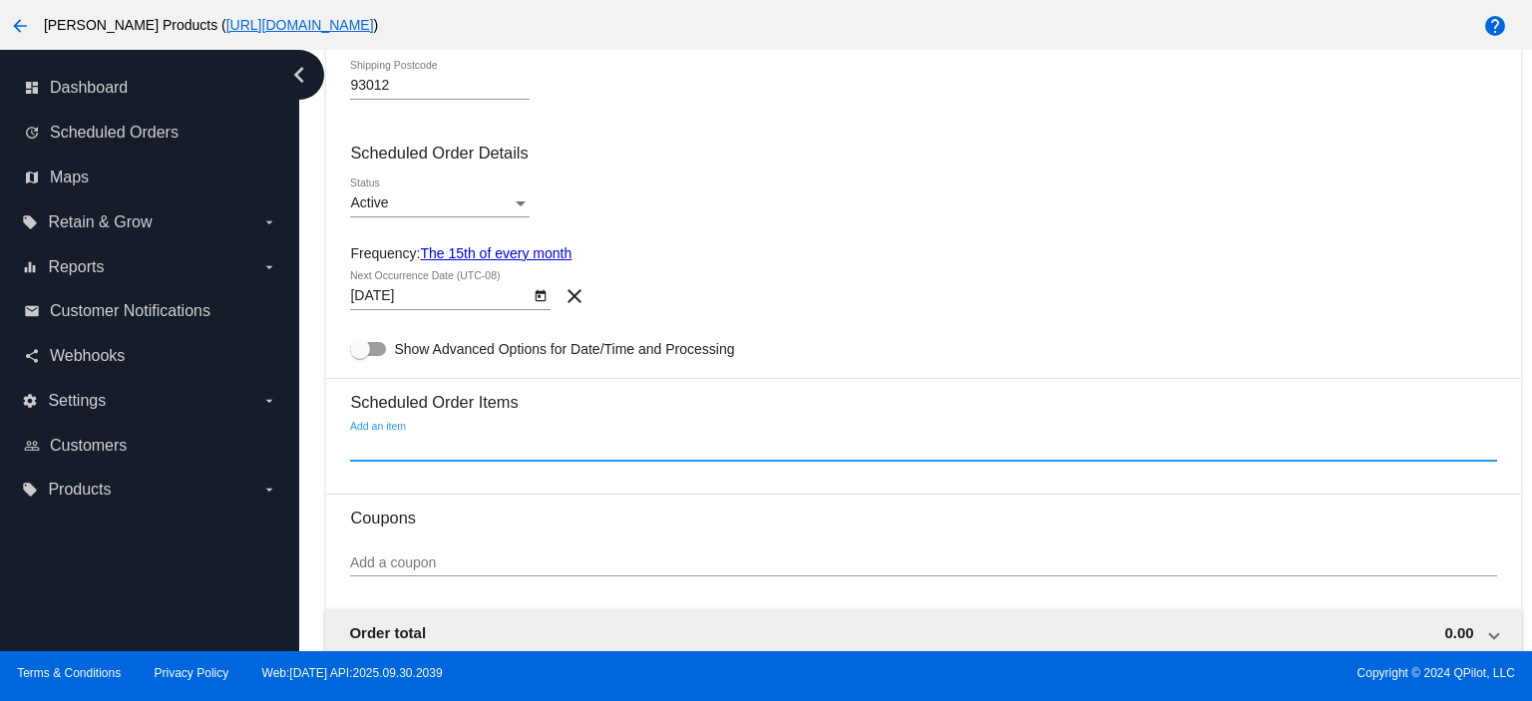
click at [354, 450] on input "Add an item" at bounding box center [923, 447] width 1146 height 16
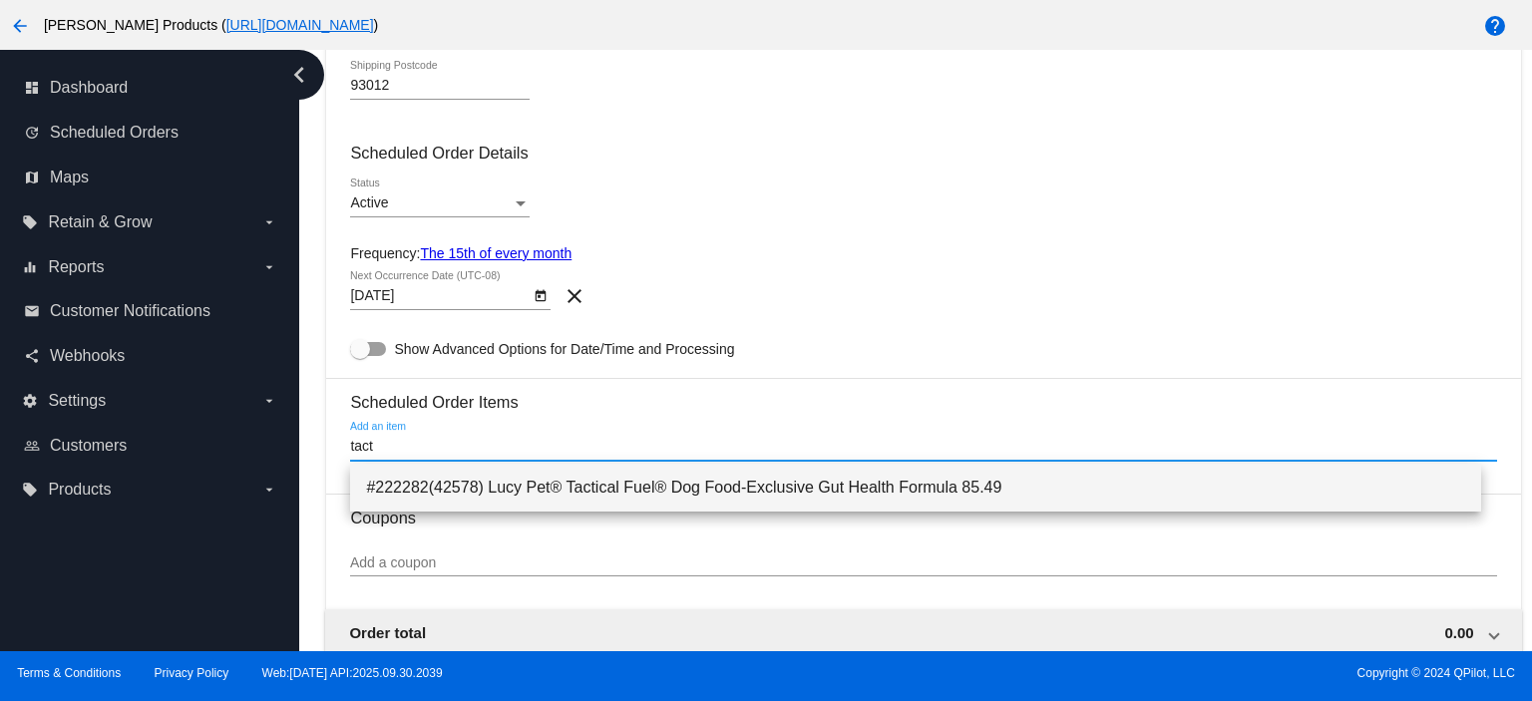
type input "tact"
click at [447, 486] on span "#222282(42578) Lucy Pet® Tactical Fuel® Dog Food-Exclusive Gut Health Formula 8…" at bounding box center [915, 488] width 1099 height 48
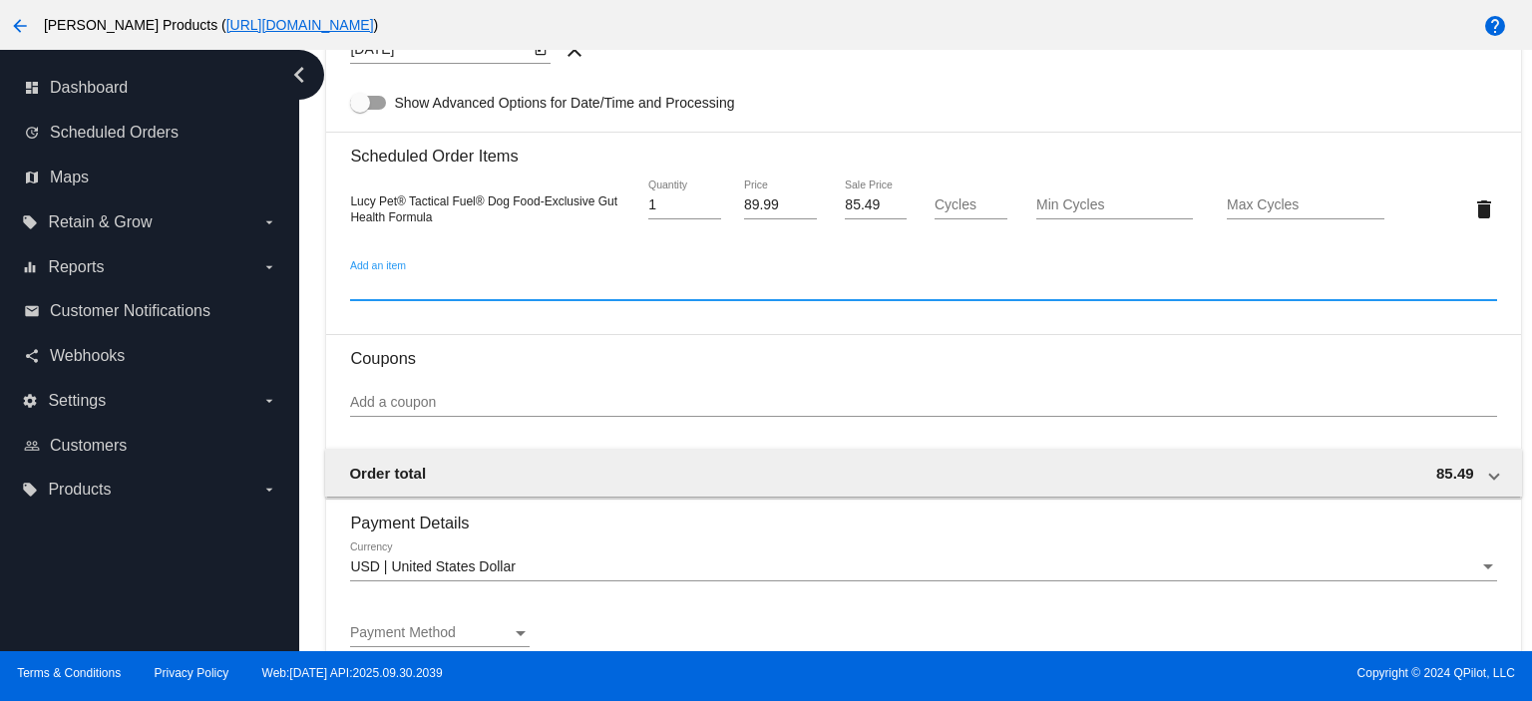
scroll to position [1063, 0]
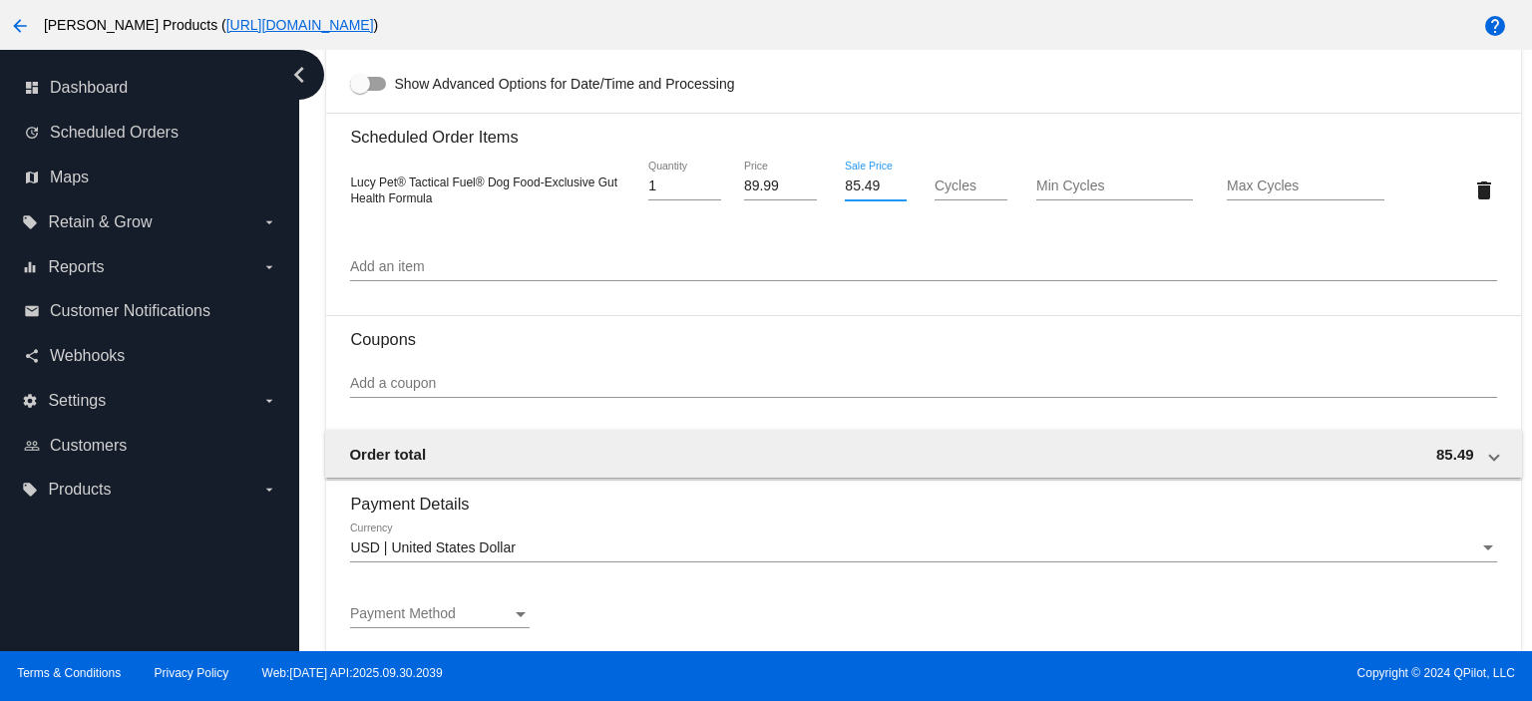
drag, startPoint x: 879, startPoint y: 186, endPoint x: 745, endPoint y: 195, distance: 134.9
click at [745, 195] on div "Lucy Pet® Tactical Fuel® Dog Food-Exclusive Gut Health Formula 1 Quantity 89.99…" at bounding box center [923, 190] width 1146 height 57
type input "74.07"
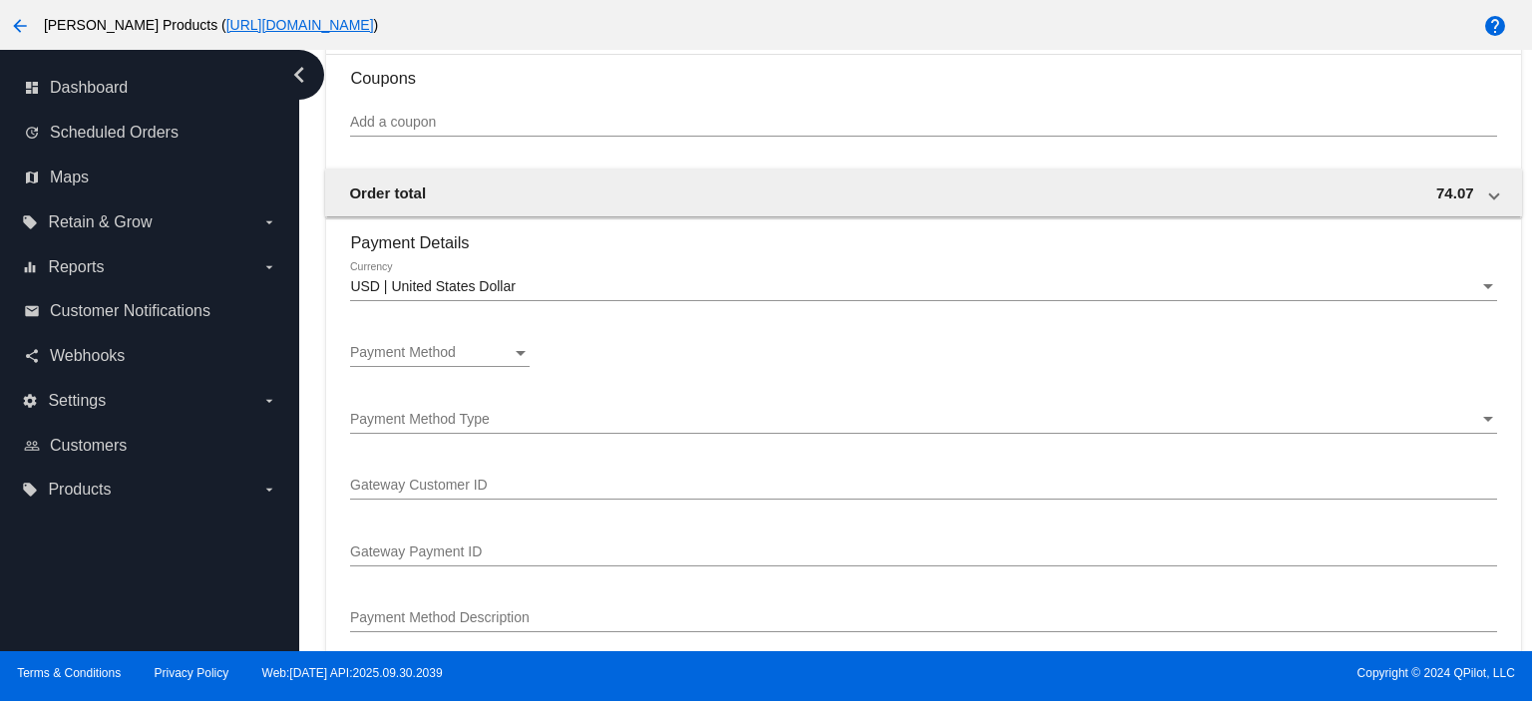
scroll to position [1329, 0]
type input "100"
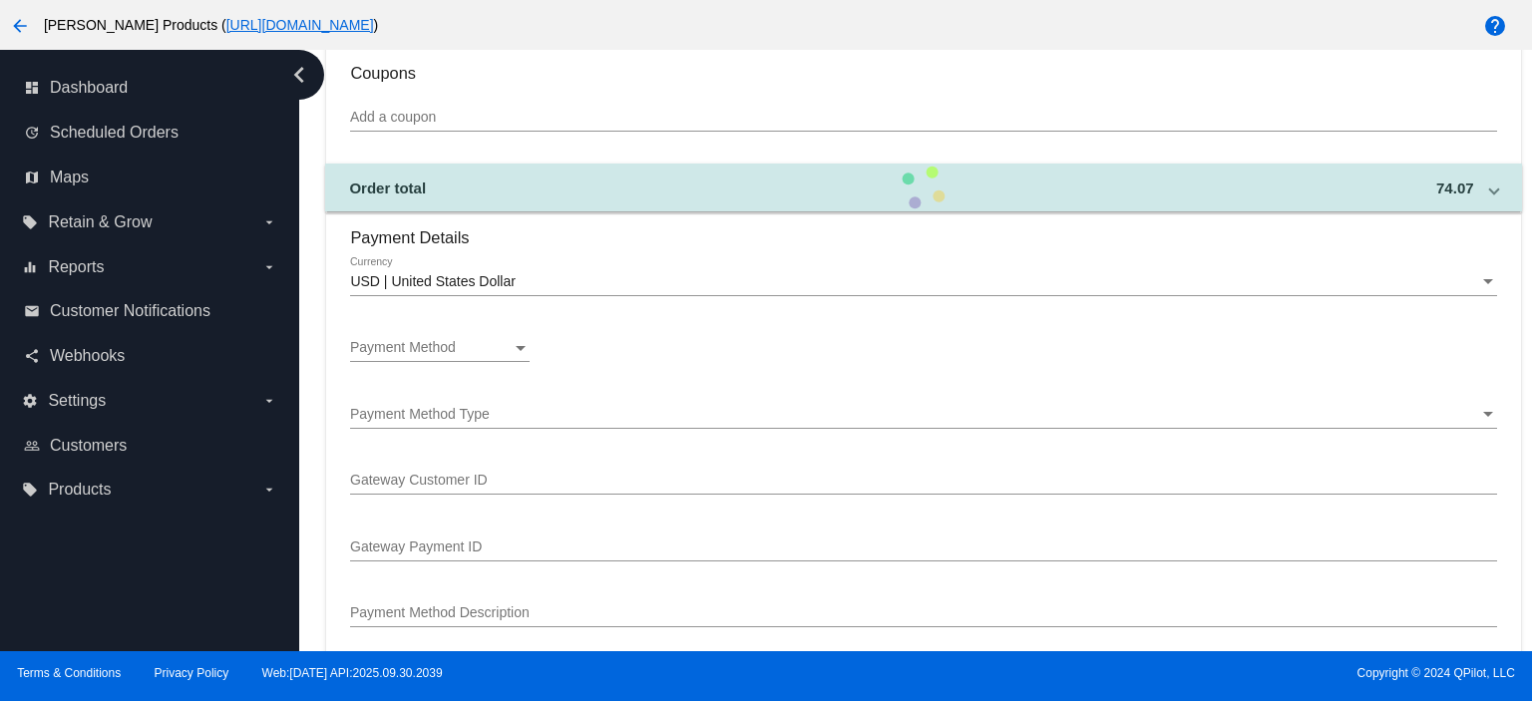
click at [399, 338] on div "Payment Method Payment Method" at bounding box center [439, 342] width 179 height 39
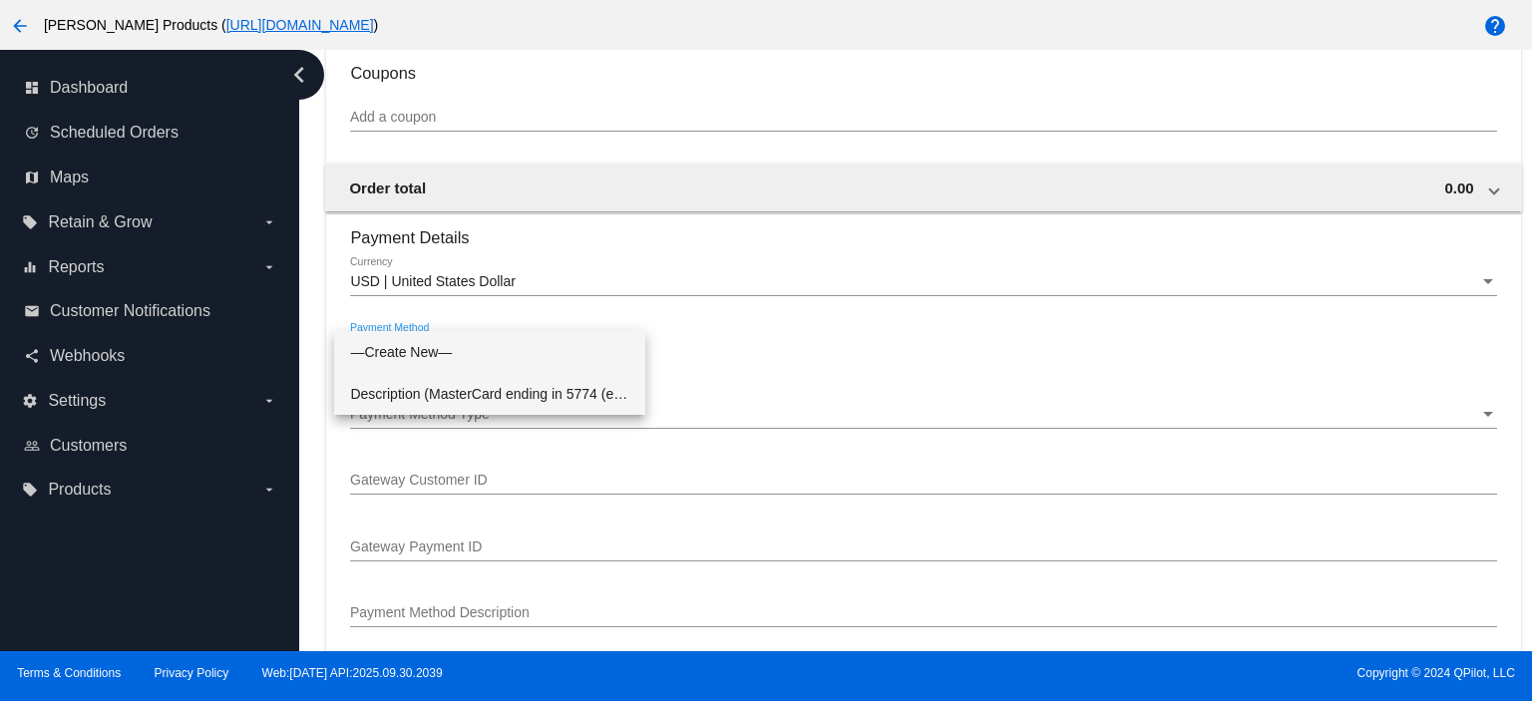
click at [440, 386] on span "Description (MasterCard ending in 5774 (expires [CREDIT_CARD_DATA])) GatewayCus…" at bounding box center [489, 394] width 279 height 42
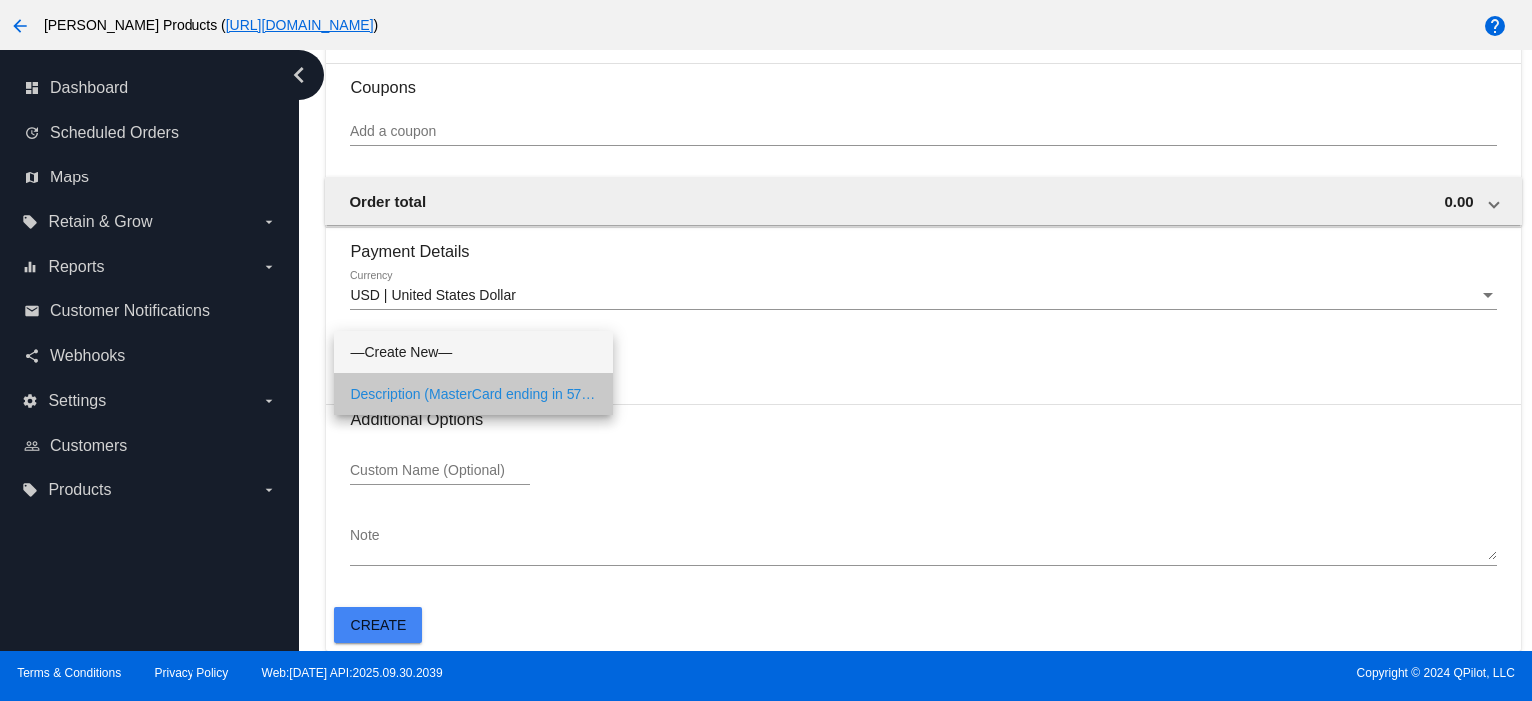
scroll to position [1320, 0]
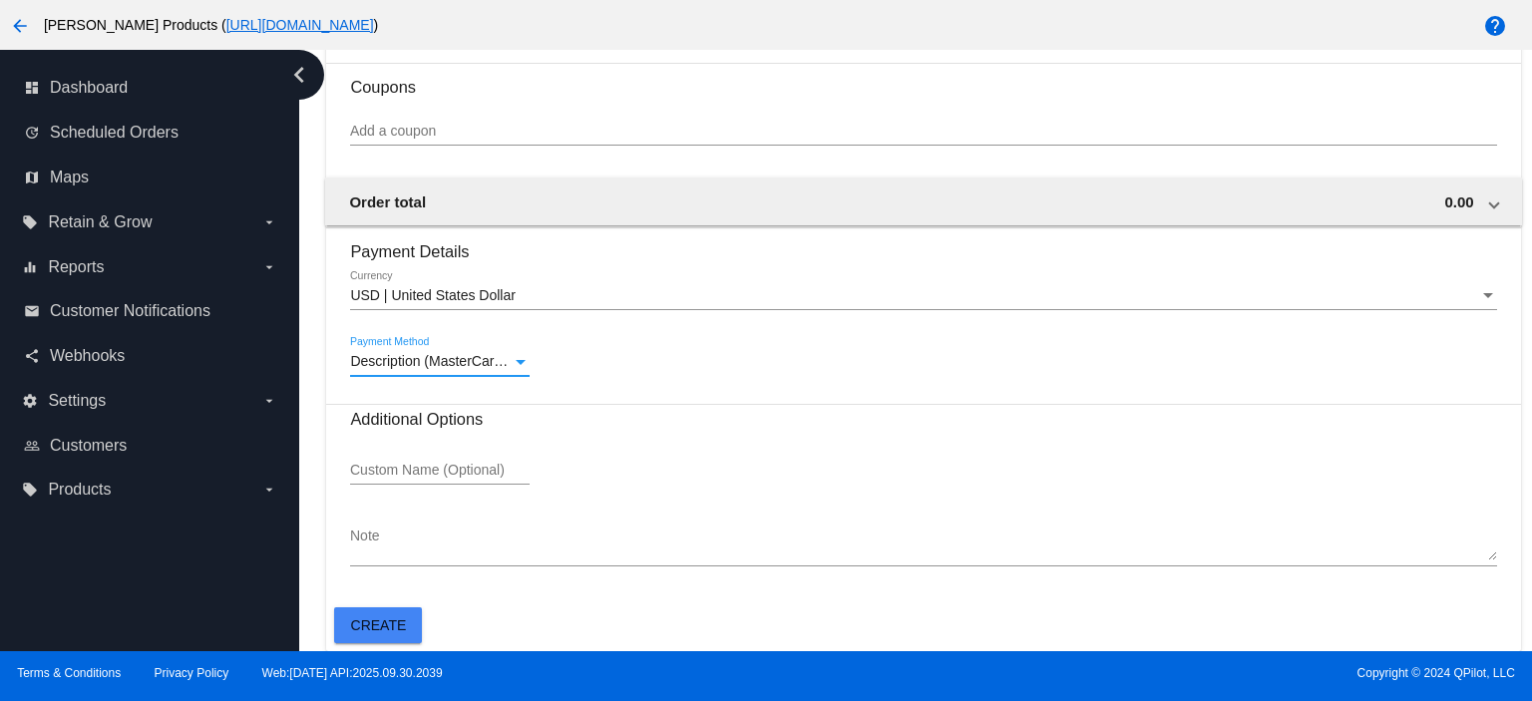
click at [378, 629] on span "Create" at bounding box center [379, 625] width 56 height 16
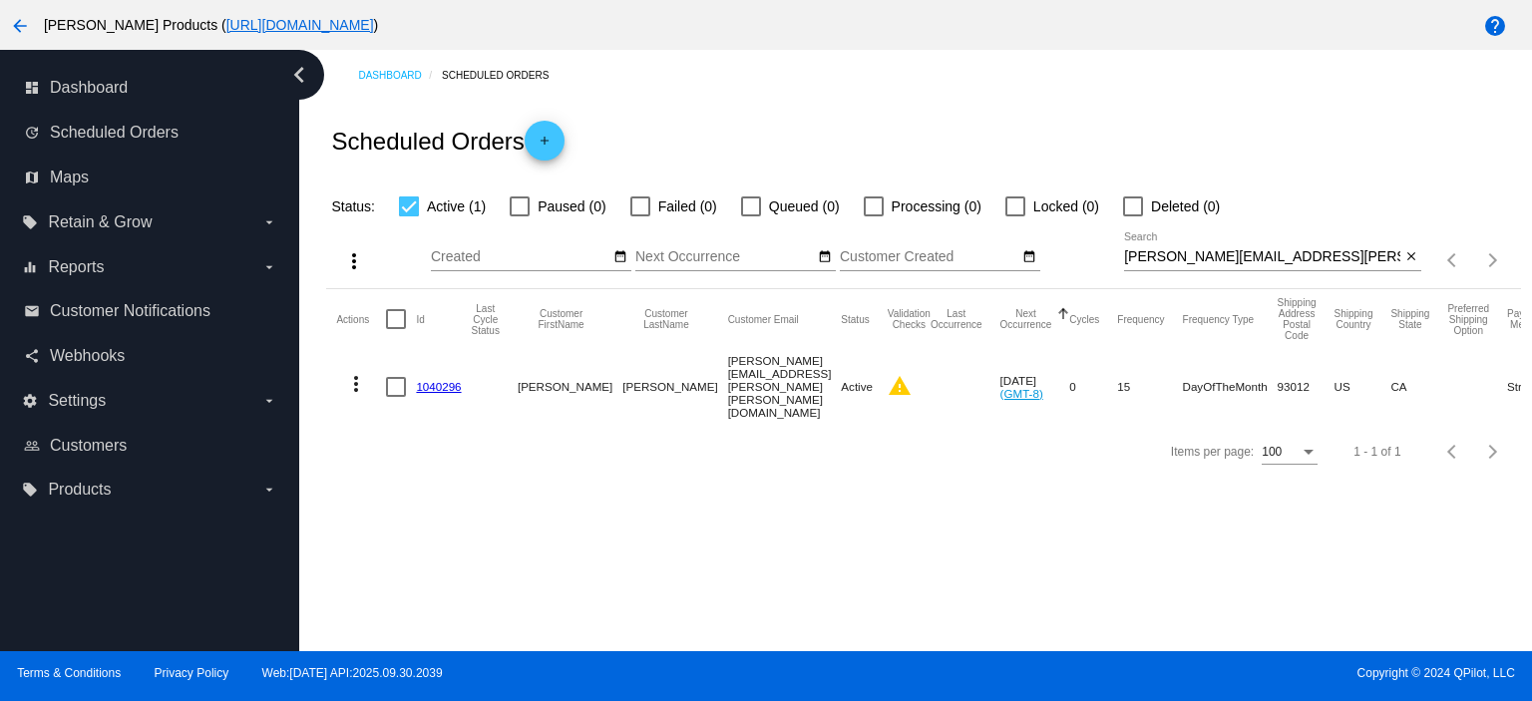
click at [455, 380] on link "1040296" at bounding box center [438, 386] width 45 height 13
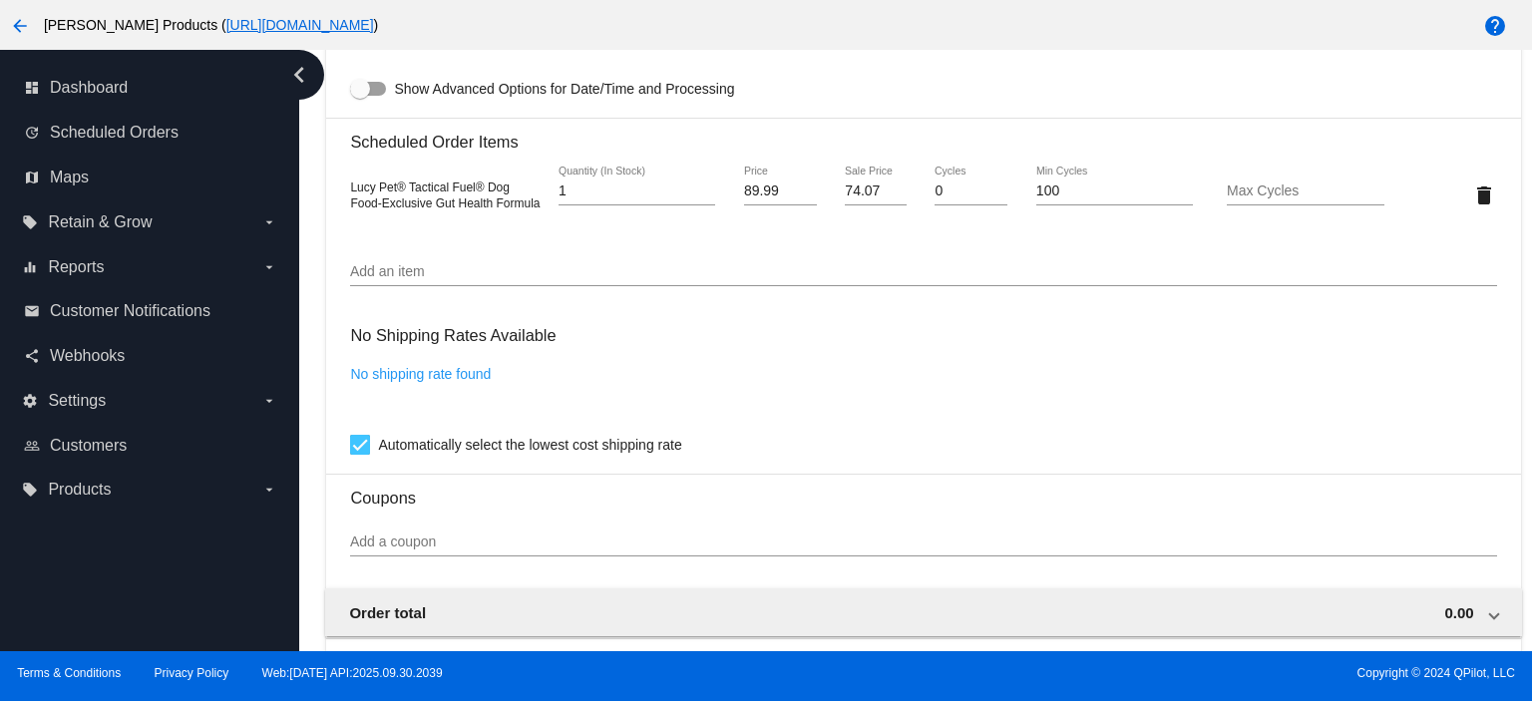
scroll to position [1197, 0]
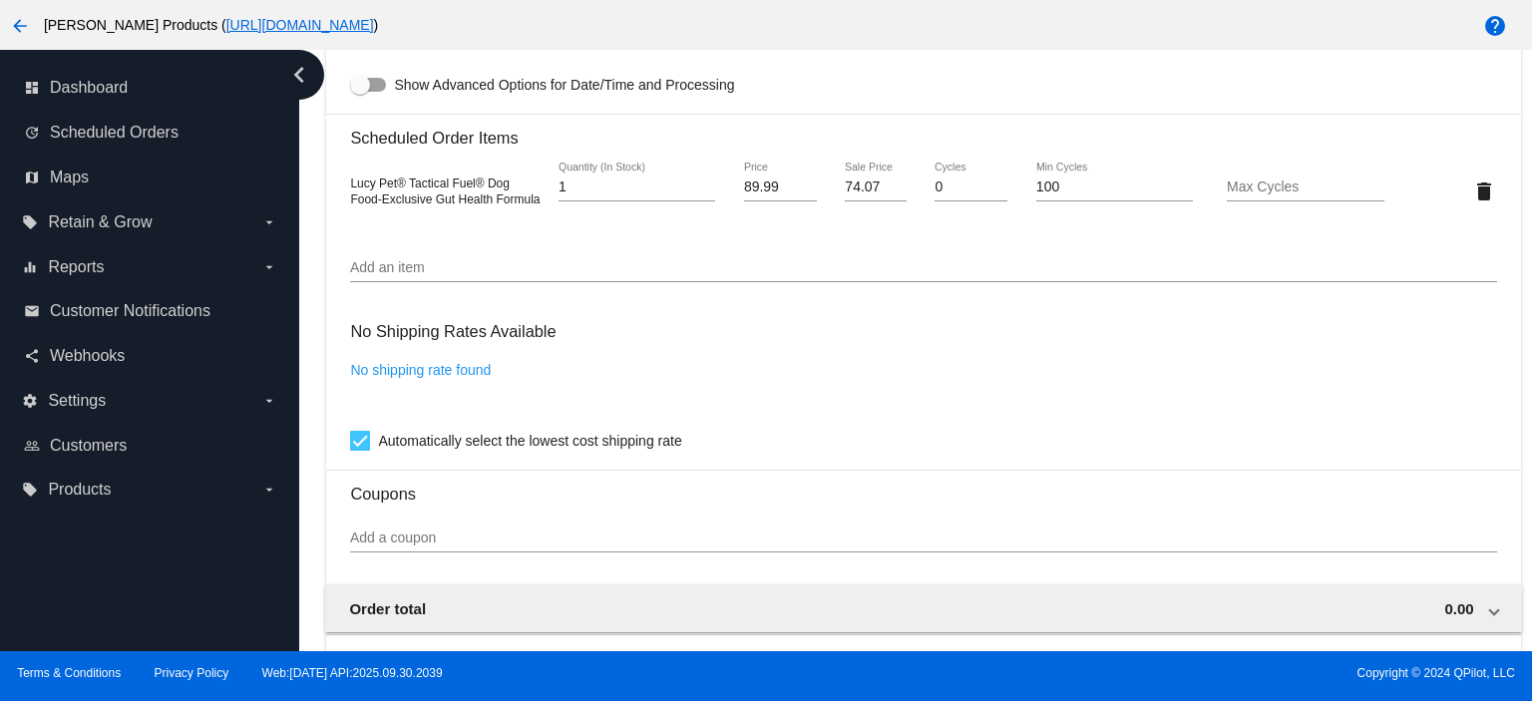
click at [388, 275] on input "Add an item" at bounding box center [923, 268] width 1146 height 16
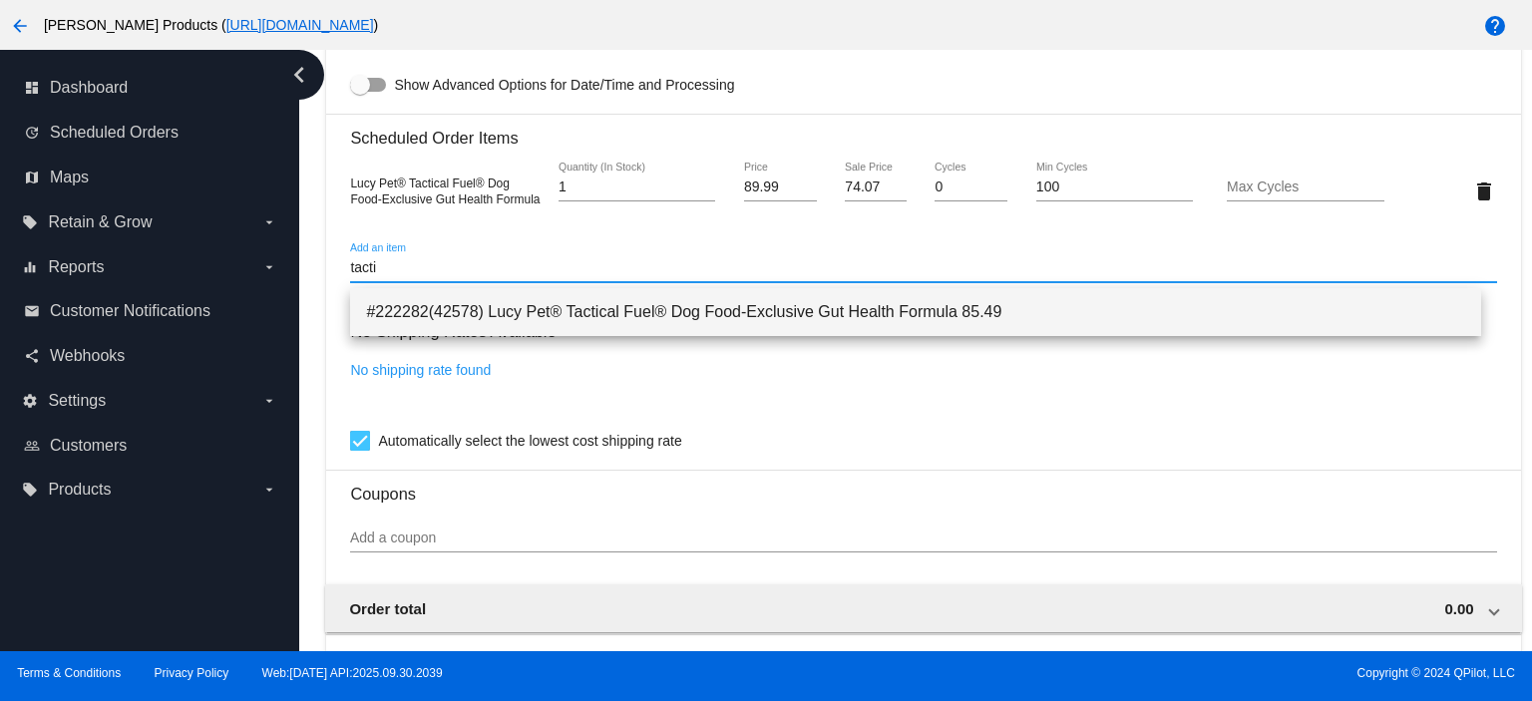
type input "tacti"
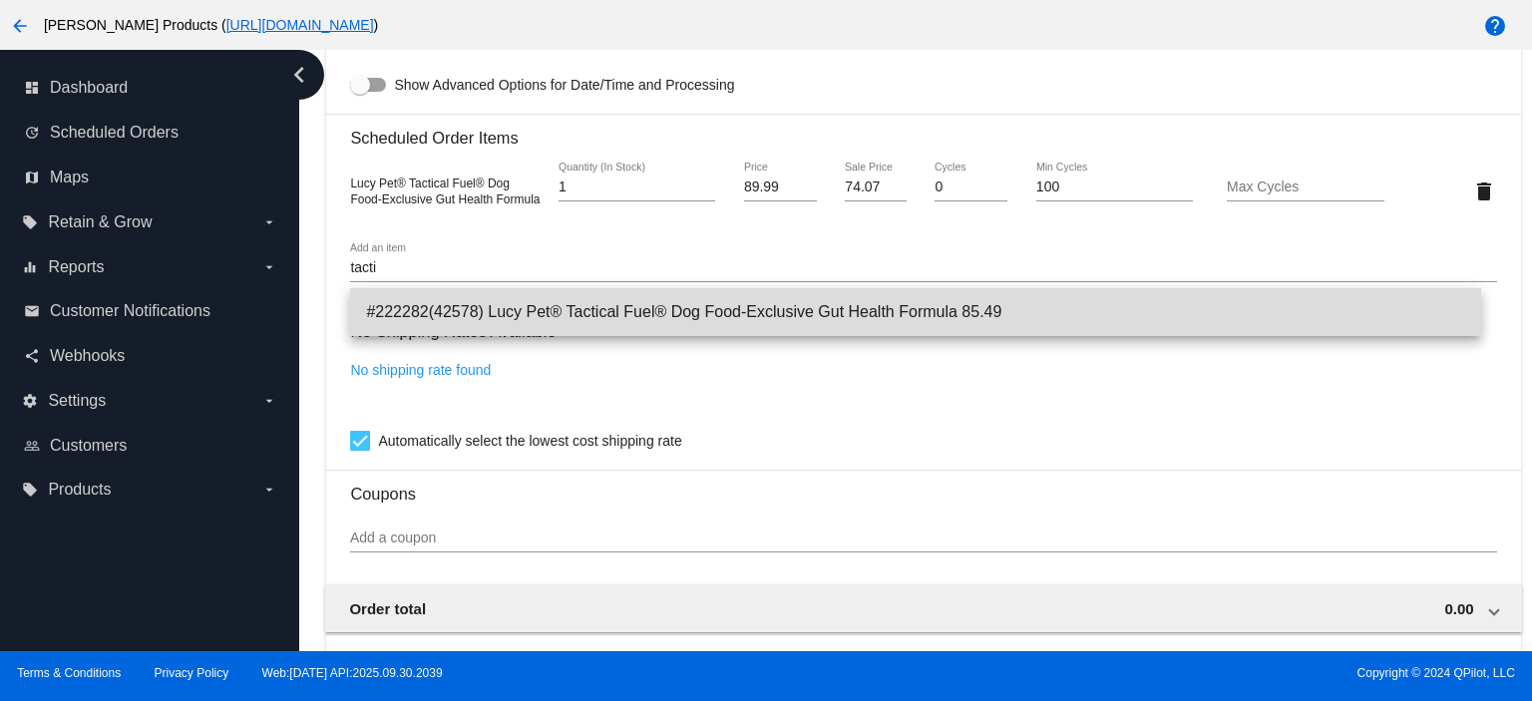
click at [463, 314] on span "#222282(42578) Lucy Pet® Tactical Fuel® Dog Food-Exclusive Gut Health Formula 8…" at bounding box center [915, 312] width 1099 height 48
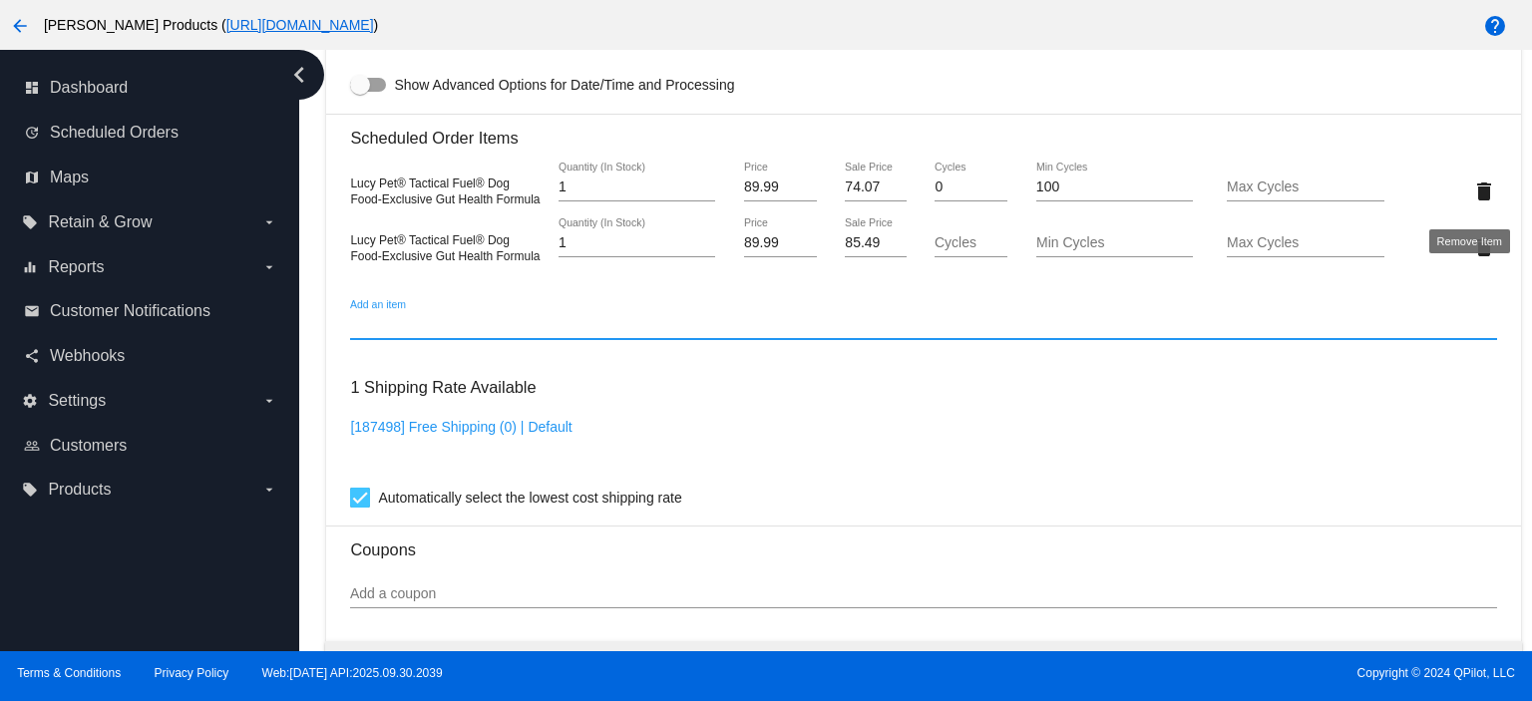
click at [1476, 194] on mat-icon "delete" at bounding box center [1484, 191] width 24 height 24
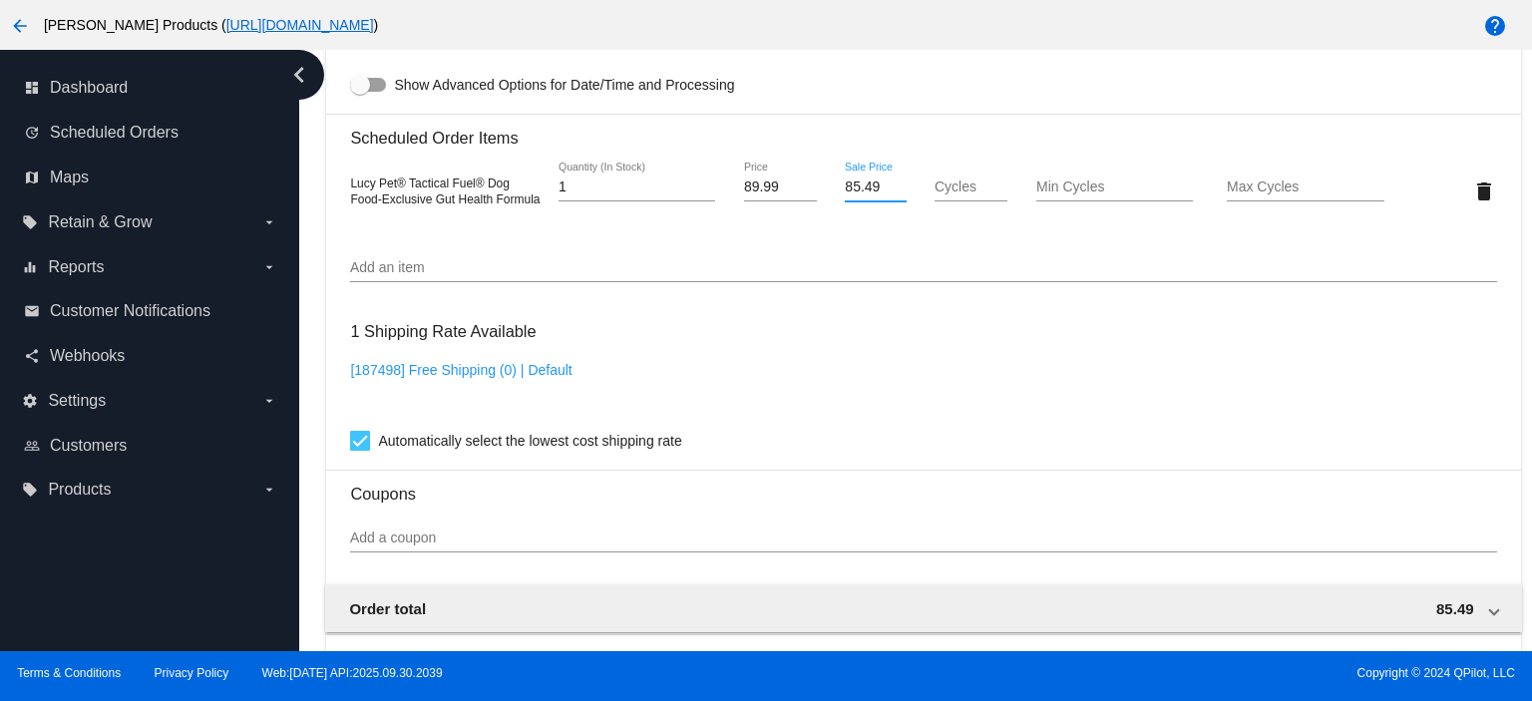
drag, startPoint x: 876, startPoint y: 195, endPoint x: 777, endPoint y: 194, distance: 99.7
click at [791, 194] on div "Lucy Pet® Tactical Fuel® Dog Food-Exclusive Gut Health Formula 1 Quantity (In S…" at bounding box center [923, 191] width 1146 height 57
type input "74.07"
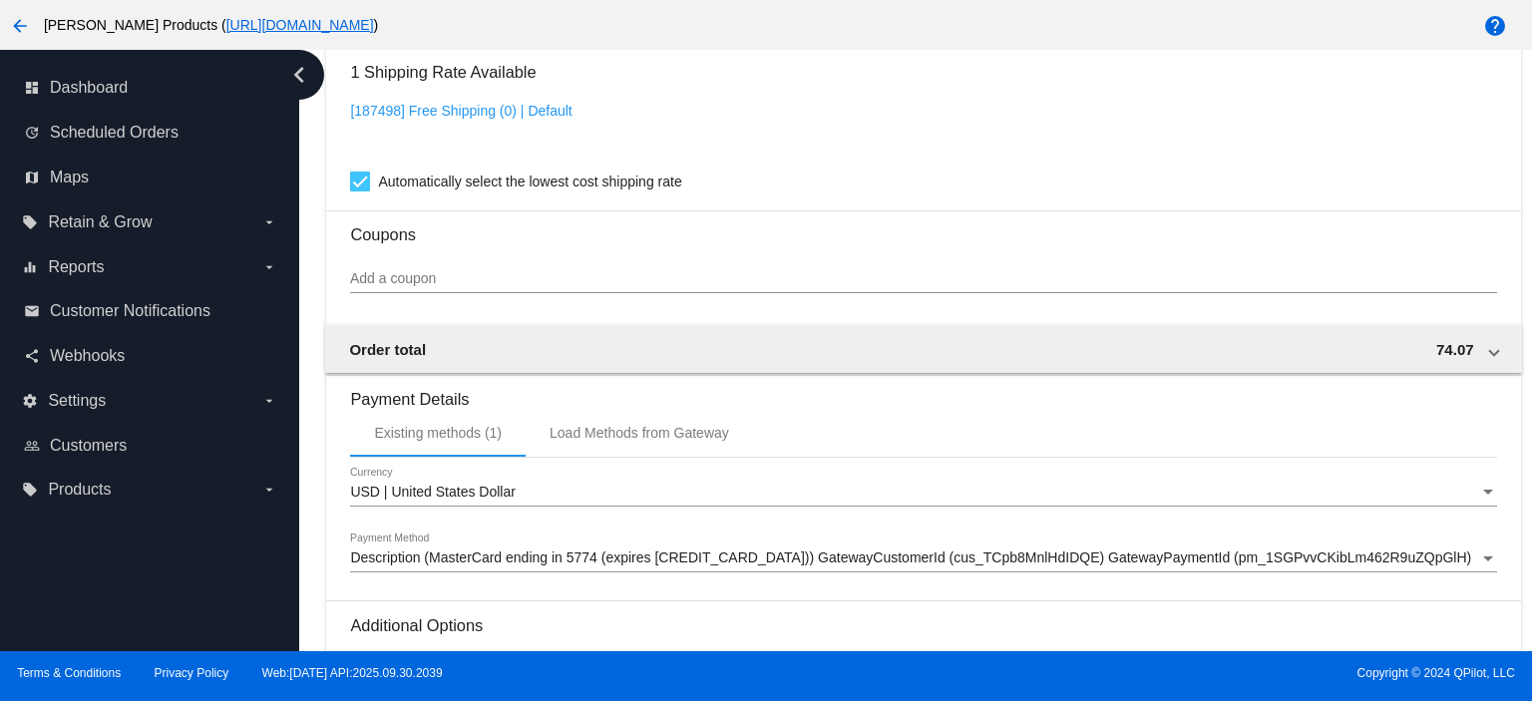
scroll to position [1462, 0]
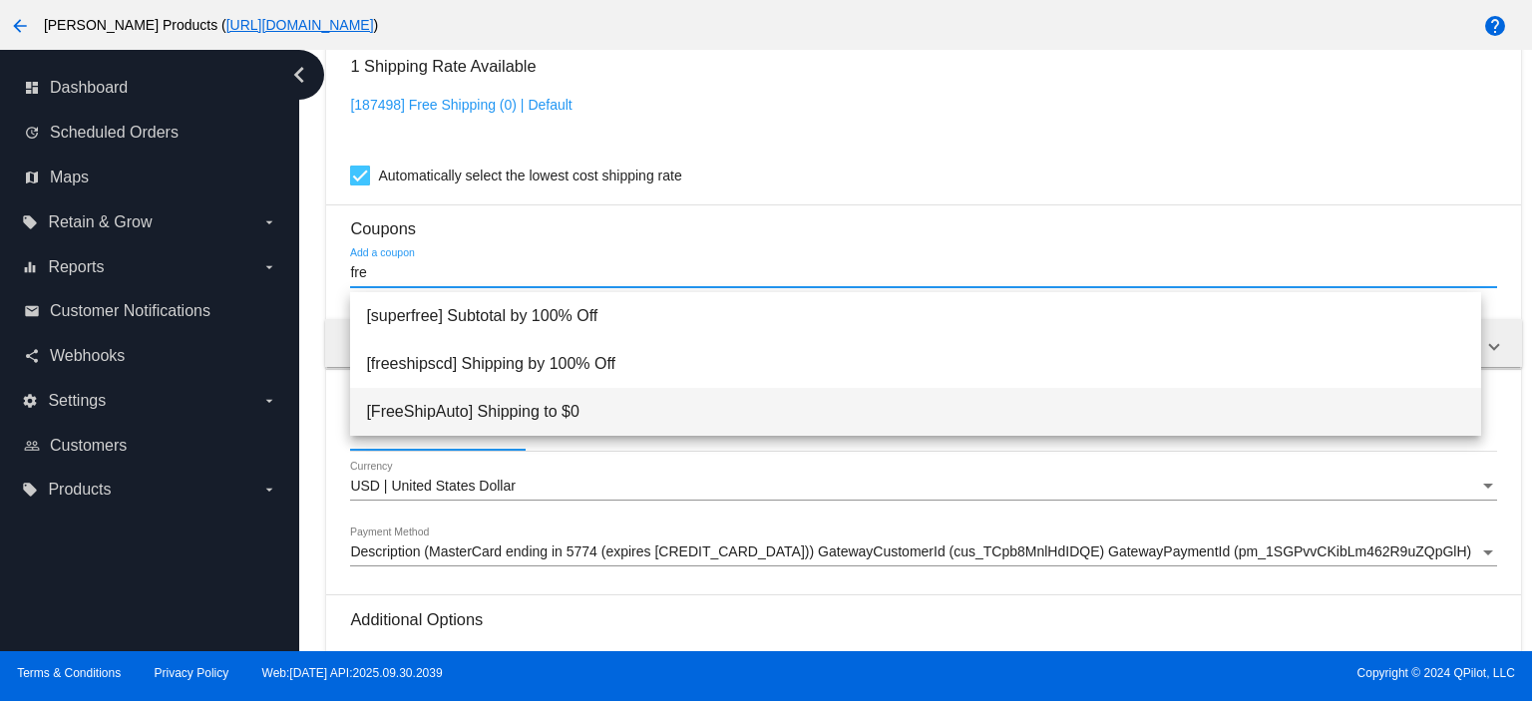
type input "fre"
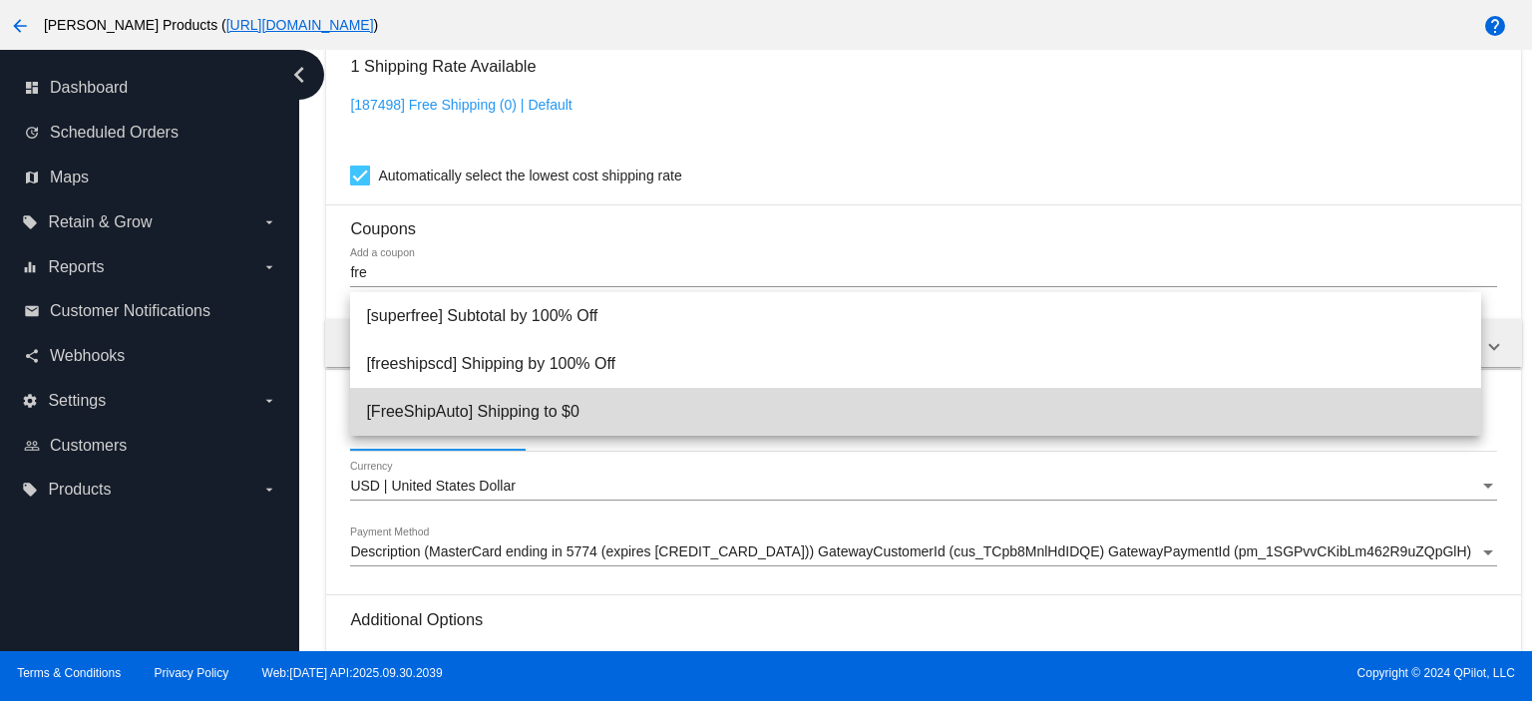
click at [420, 425] on span "[FreeShipAuto] Shipping to $0" at bounding box center [915, 412] width 1099 height 48
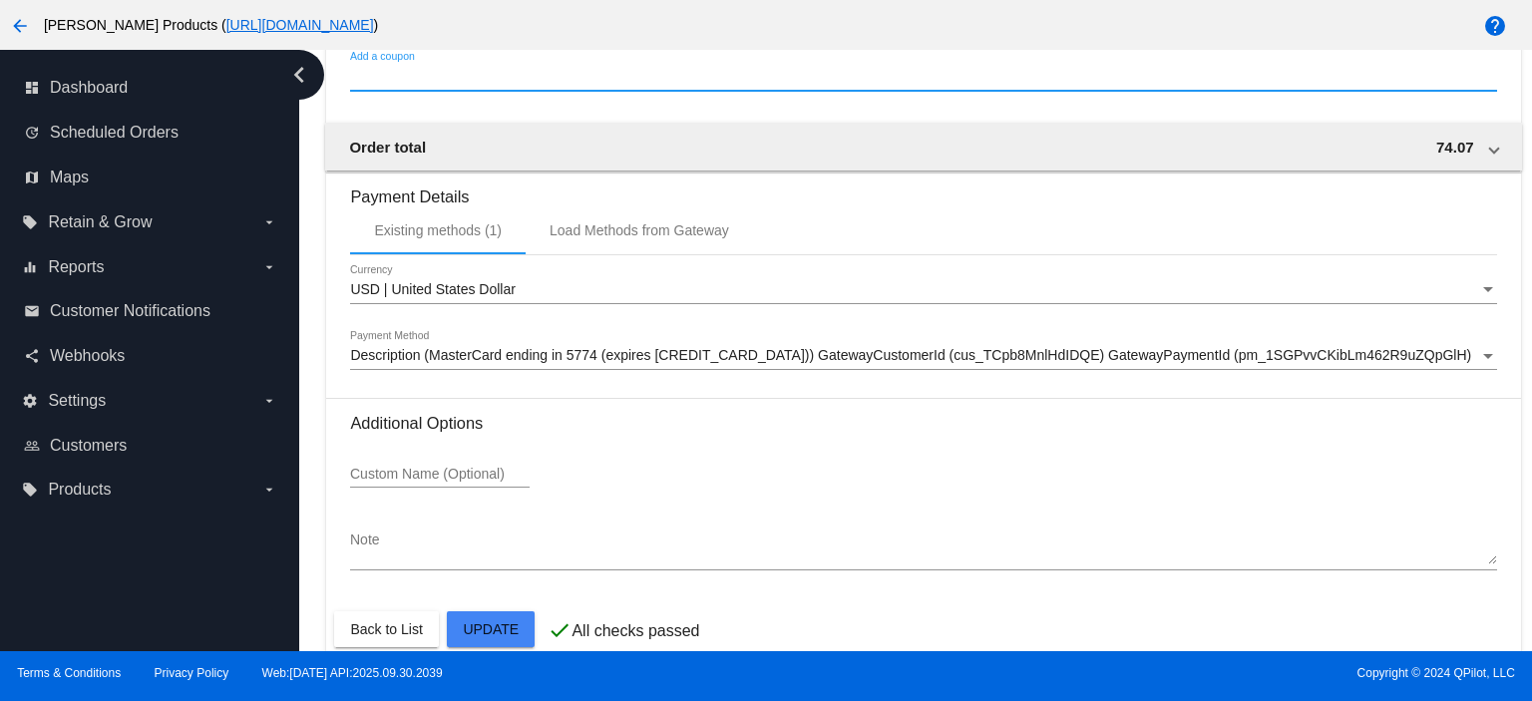
scroll to position [1595, 0]
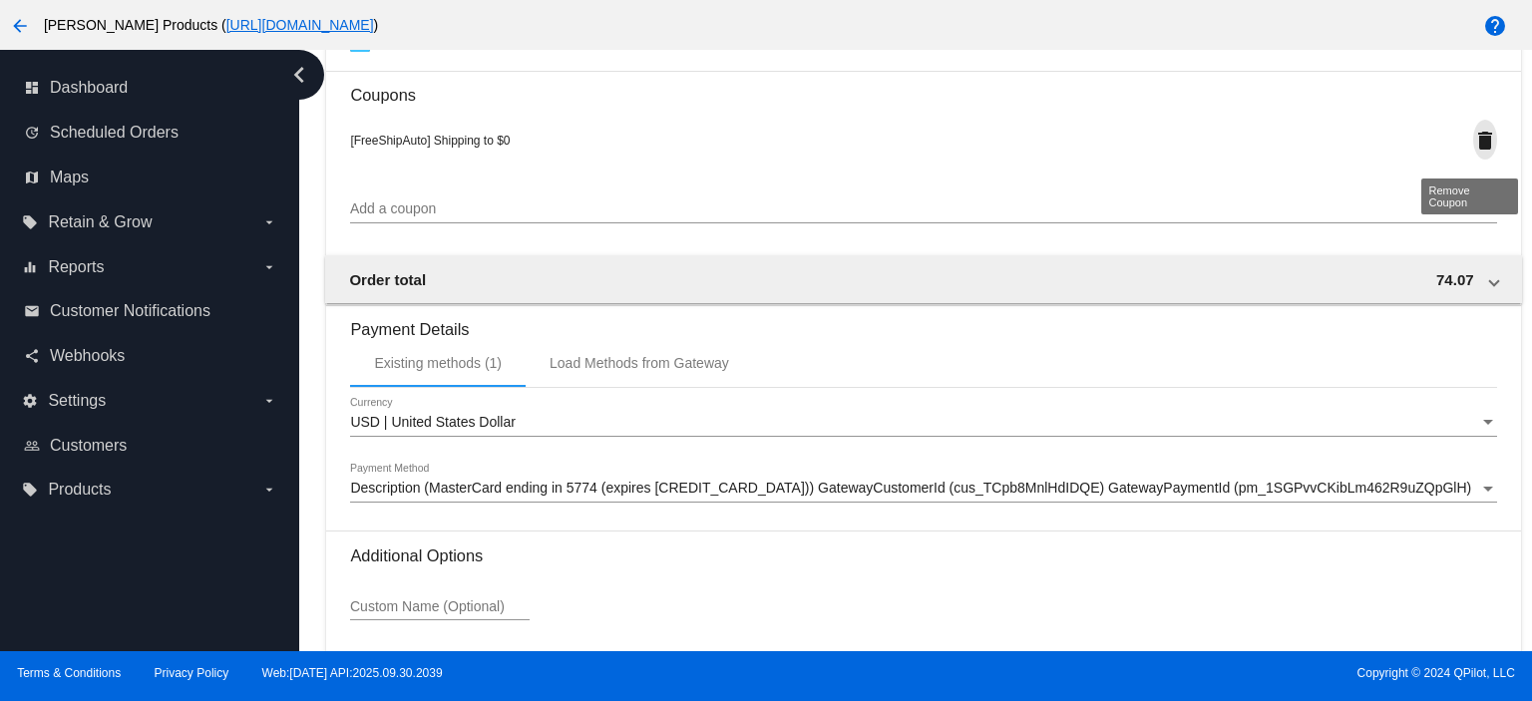
click at [1473, 143] on mat-icon "delete" at bounding box center [1485, 141] width 24 height 24
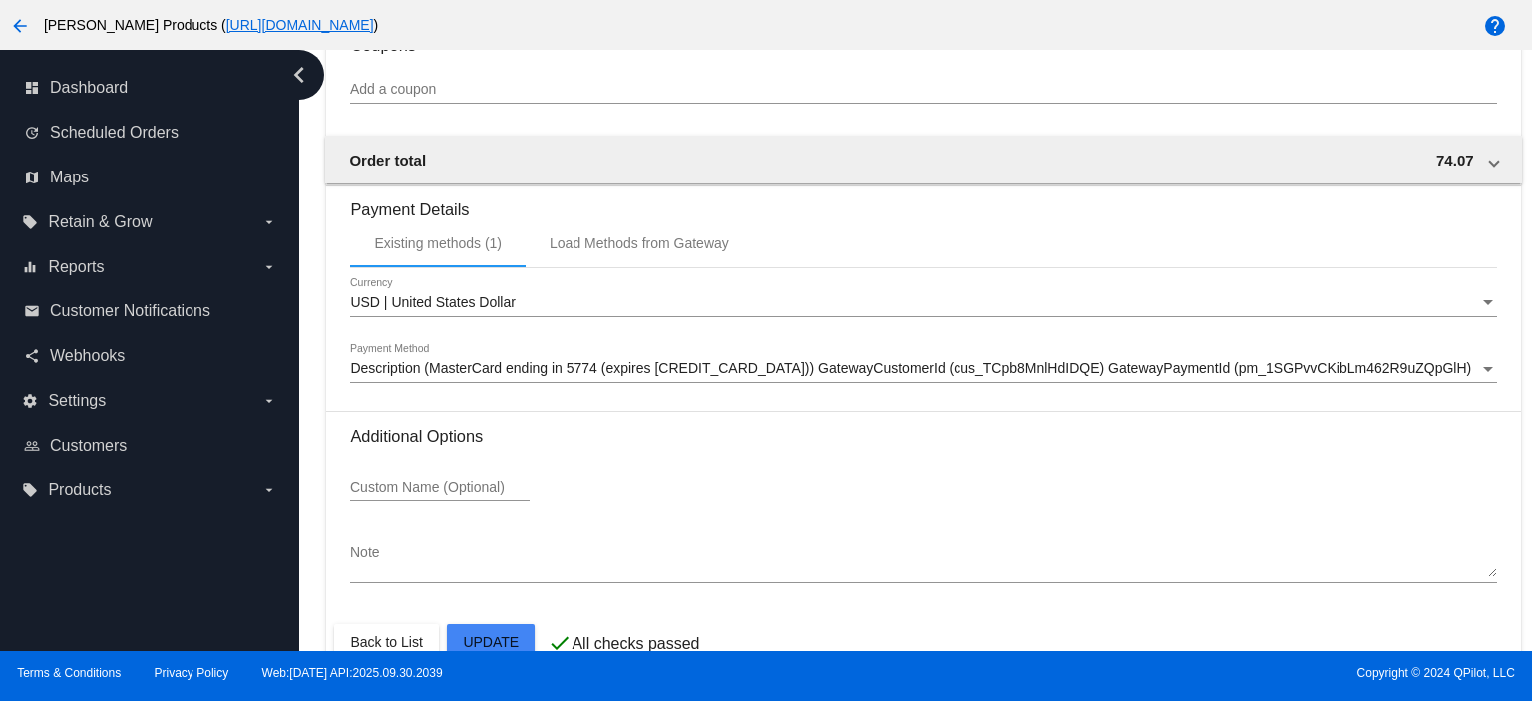
scroll to position [1692, 0]
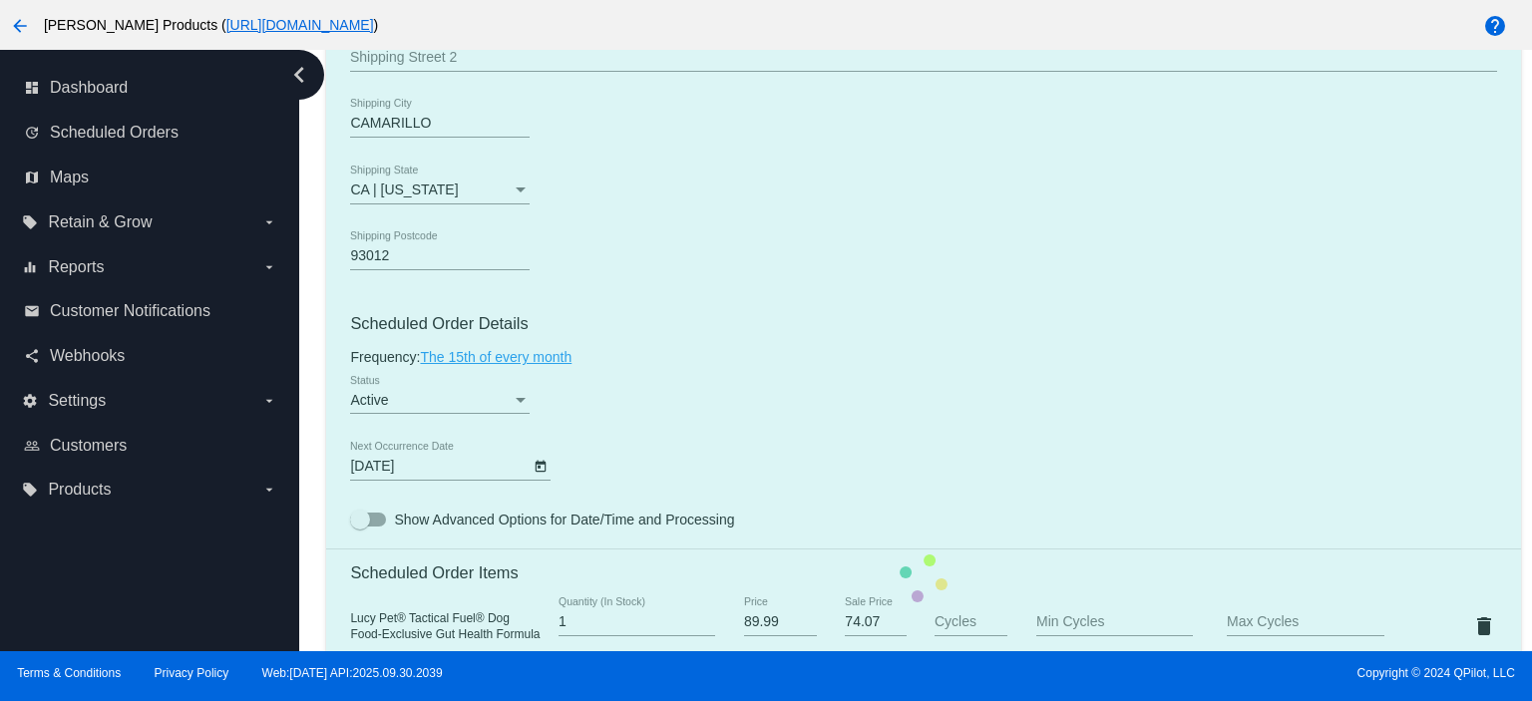
scroll to position [0, 0]
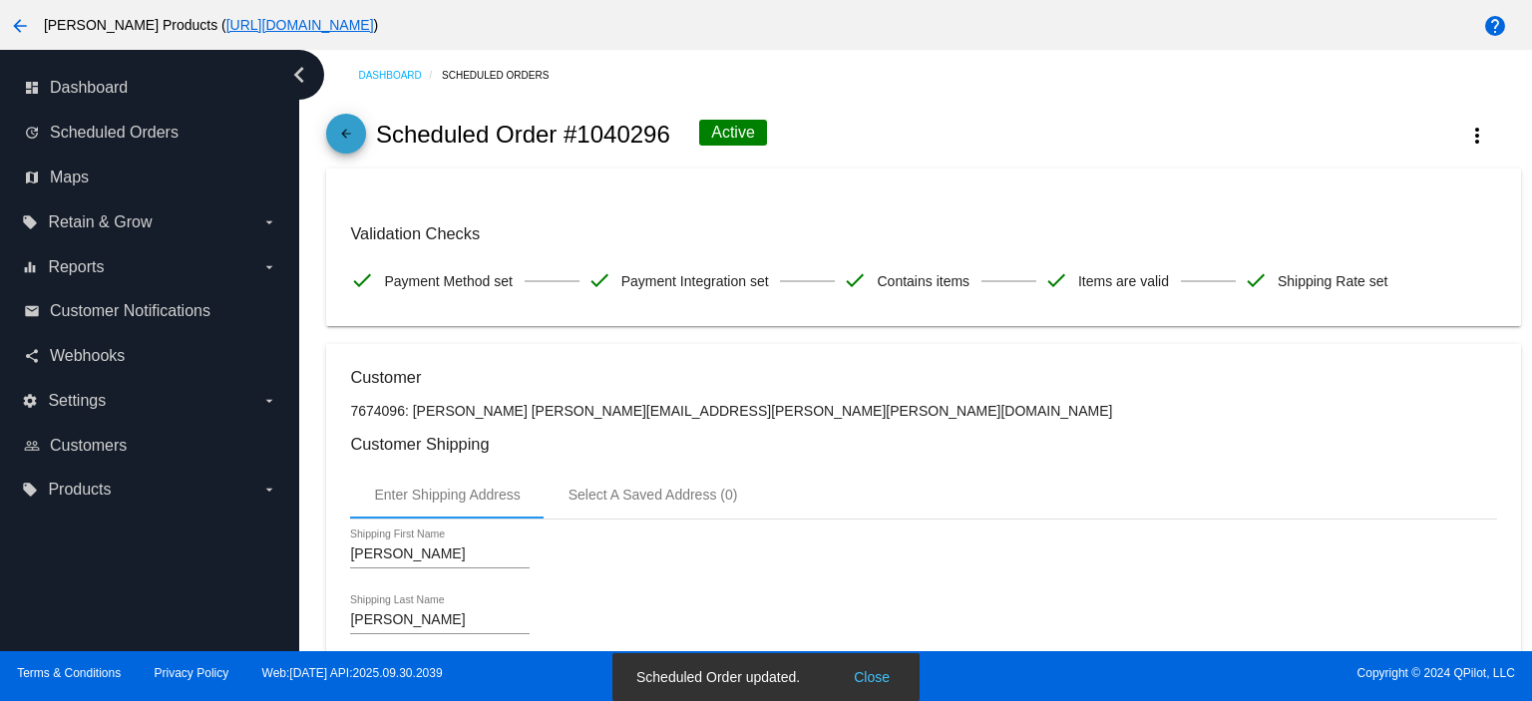
click at [349, 144] on mat-icon "arrow_back" at bounding box center [346, 139] width 24 height 24
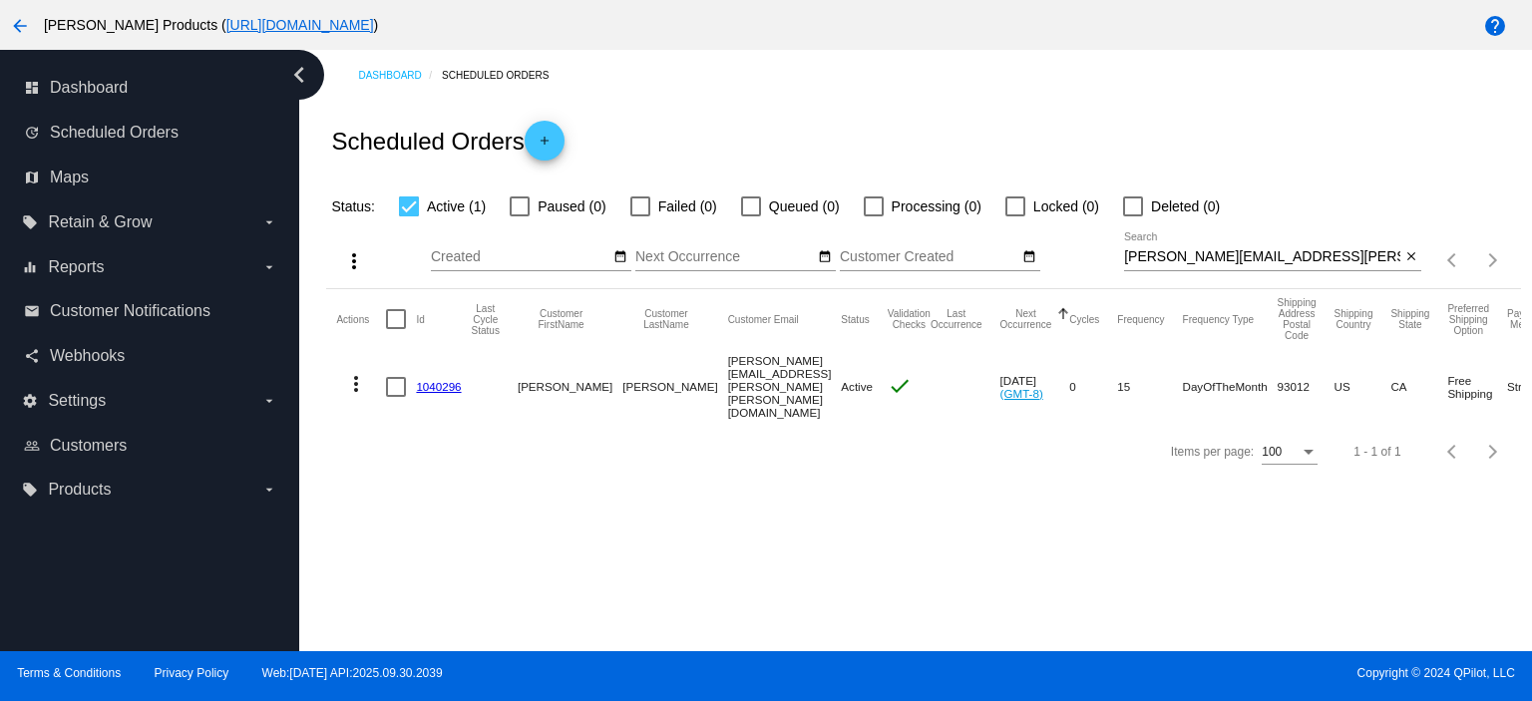
click at [1296, 246] on div "[PERSON_NAME][EMAIL_ADDRESS][PERSON_NAME][PERSON_NAME][DOMAIN_NAME] Search" at bounding box center [1262, 251] width 276 height 39
drag, startPoint x: 1294, startPoint y: 250, endPoint x: 1093, endPoint y: 281, distance: 203.8
click at [1093, 281] on div "more_vert Oct Jan Feb Mar [DATE]" at bounding box center [923, 253] width 1194 height 71
paste input "[EMAIL_ADDRESS][DOMAIN_NAME]"
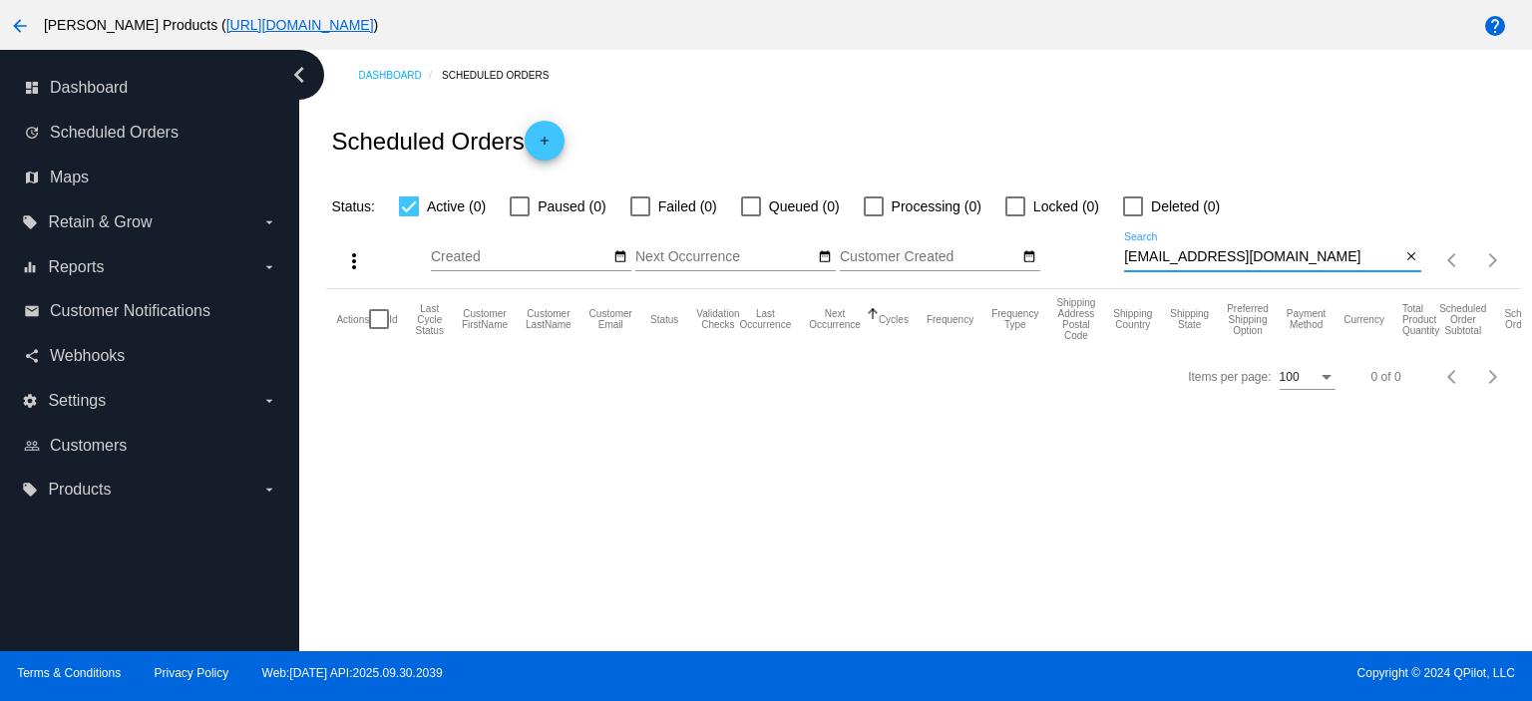
type input "[EMAIL_ADDRESS][DOMAIN_NAME]"
click at [548, 136] on mat-icon "add" at bounding box center [544, 146] width 24 height 24
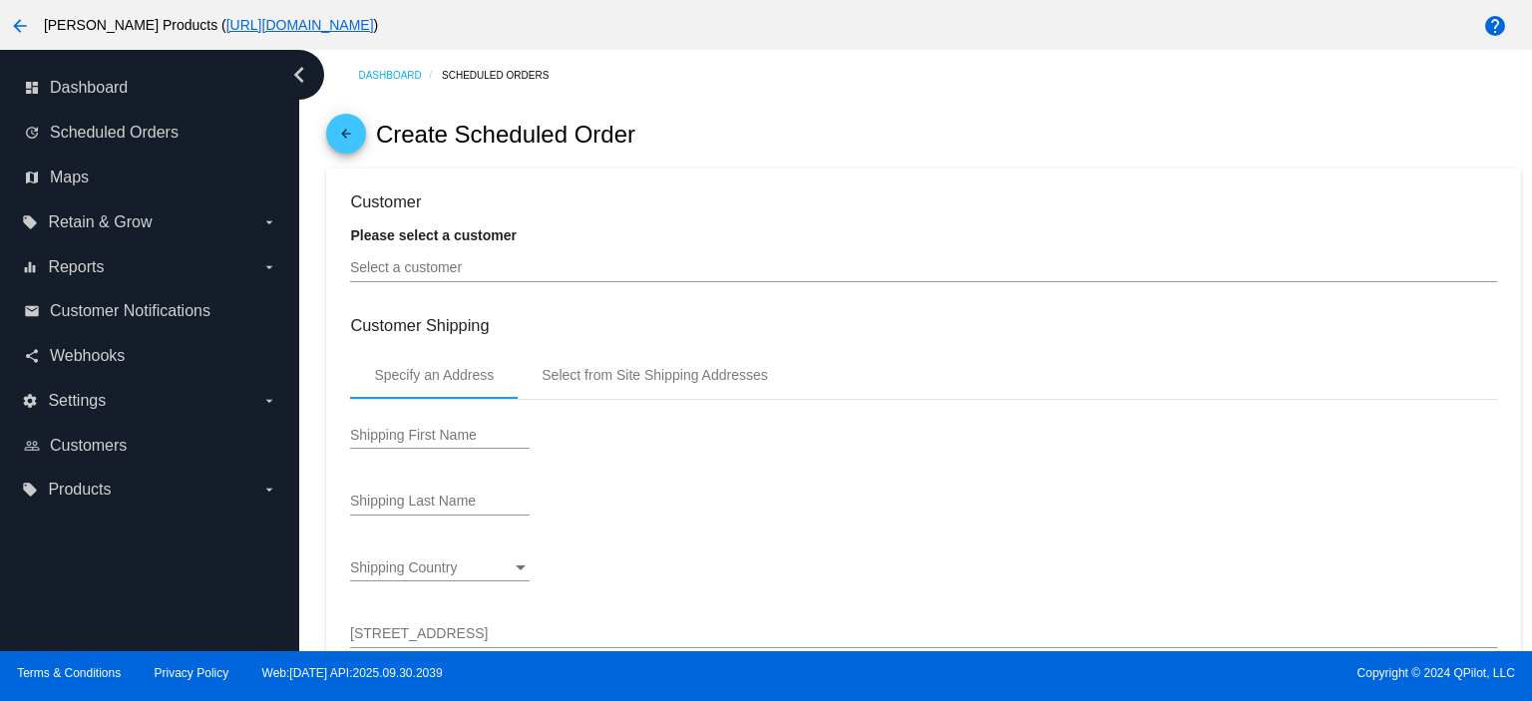
type input "[DATE]"
click at [411, 265] on input "Select a customer" at bounding box center [923, 268] width 1146 height 16
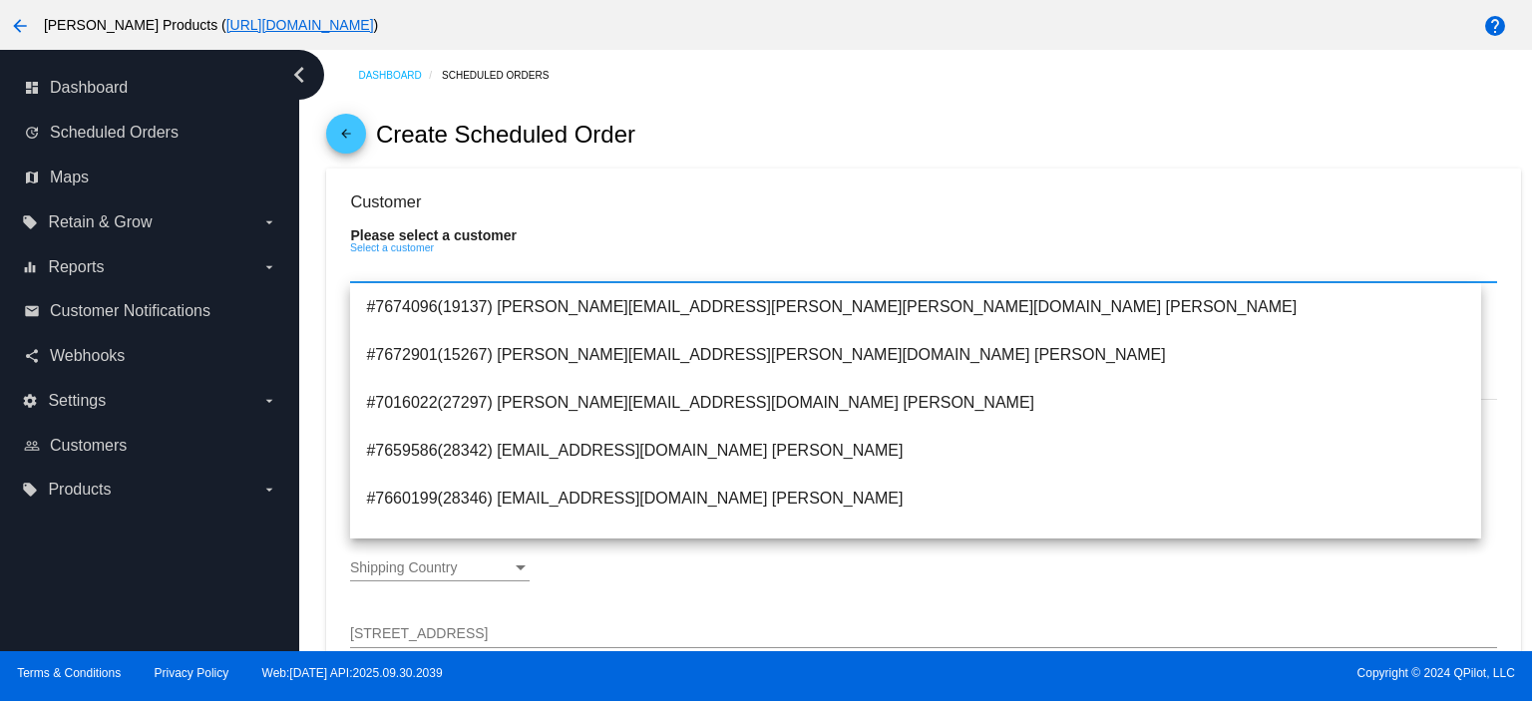
paste input "[EMAIL_ADDRESS][DOMAIN_NAME]"
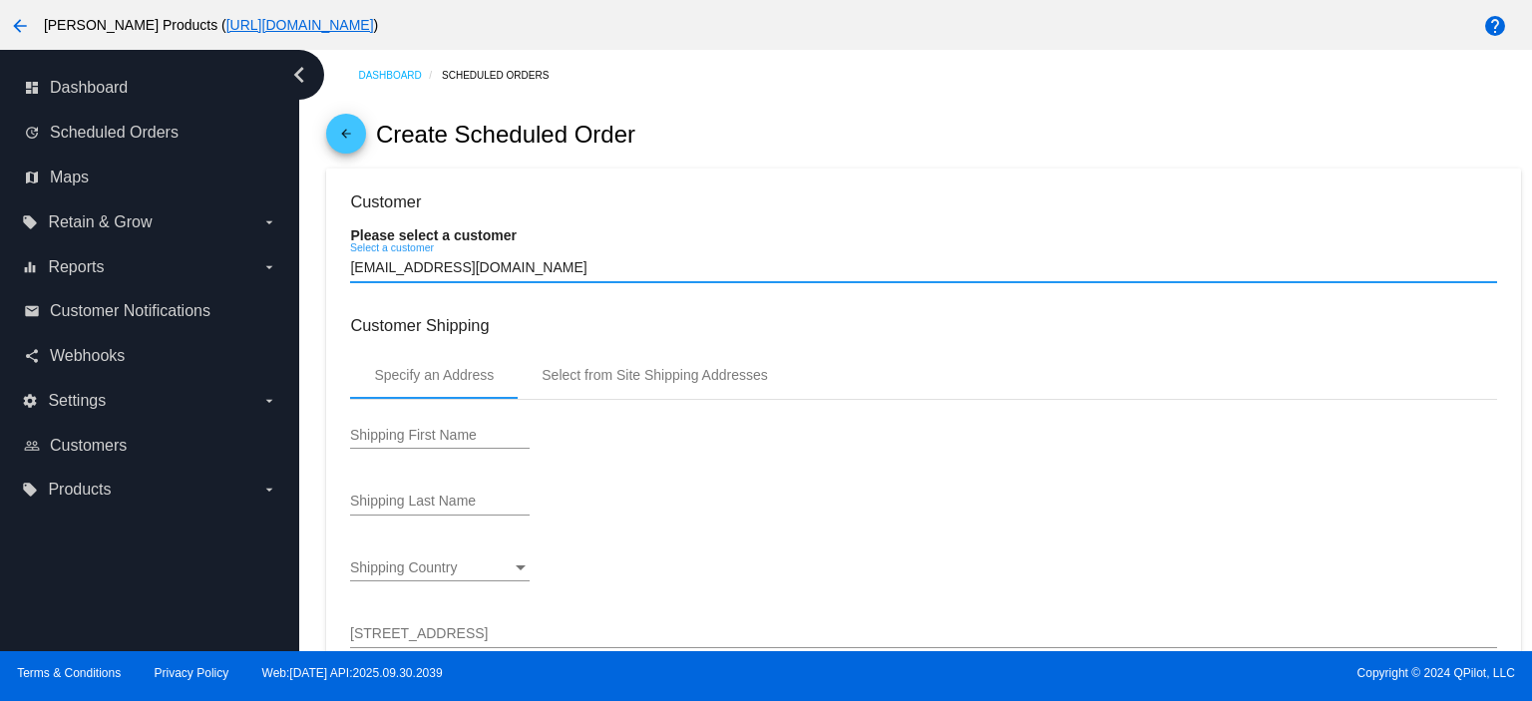
type input "[EMAIL_ADDRESS][DOMAIN_NAME]"
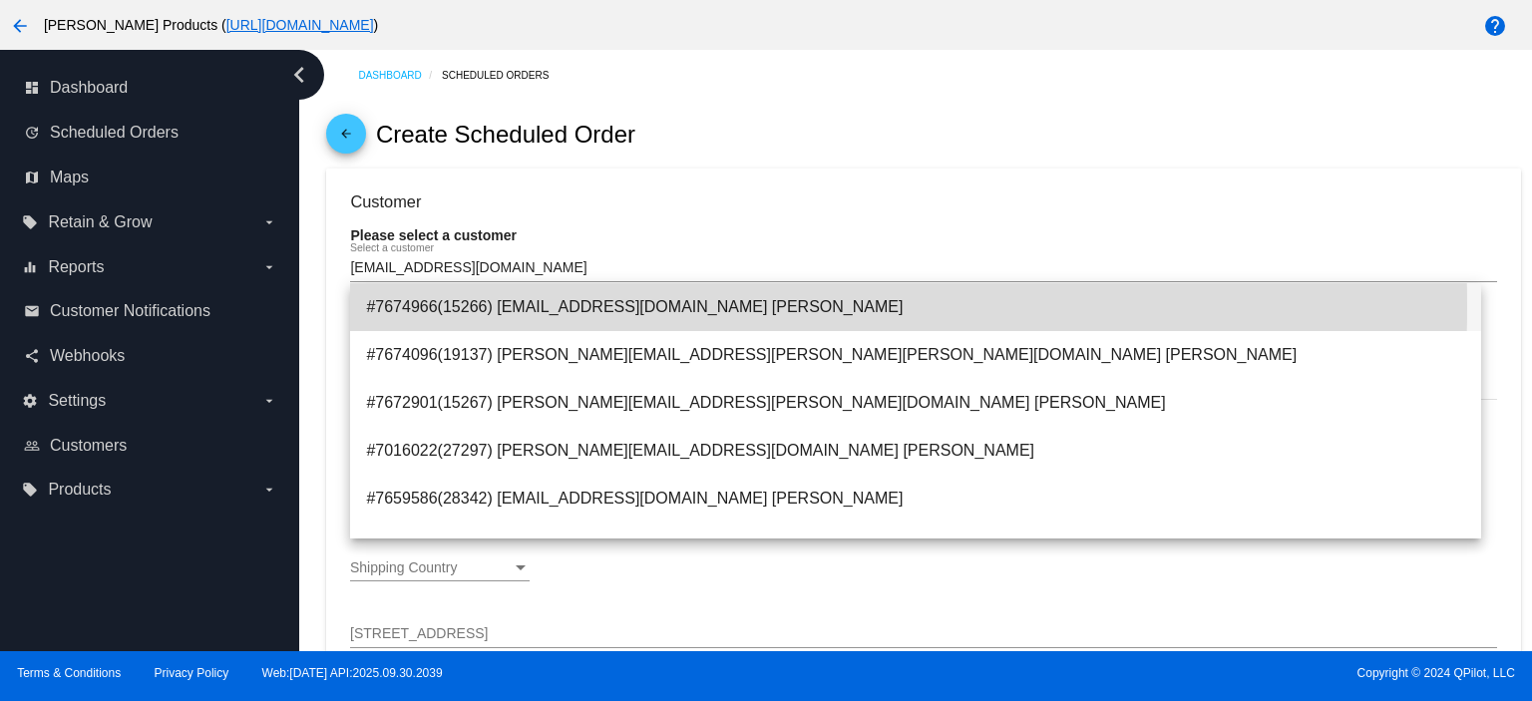
click at [558, 306] on span "#7674966(15266) [EMAIL_ADDRESS][DOMAIN_NAME] [PERSON_NAME]" at bounding box center [915, 307] width 1099 height 48
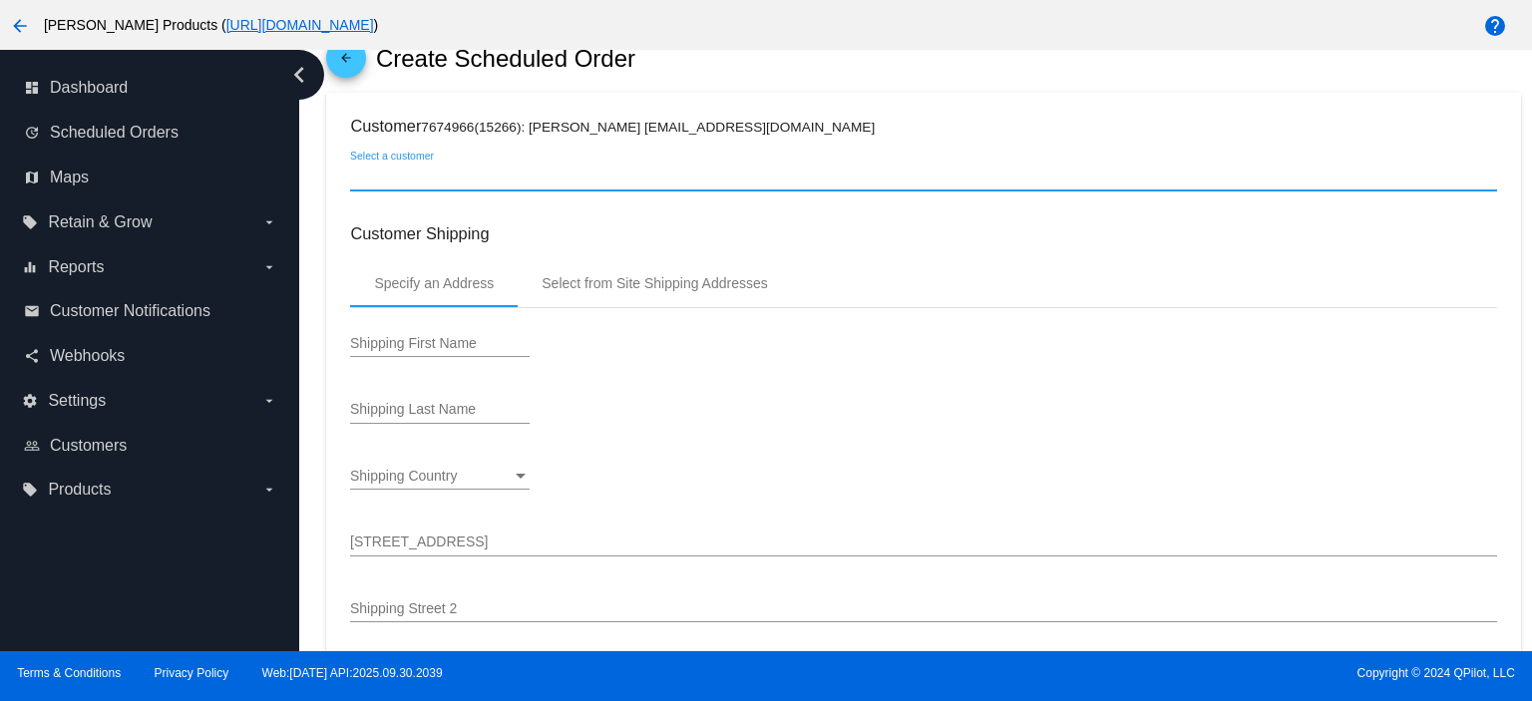
scroll to position [133, 0]
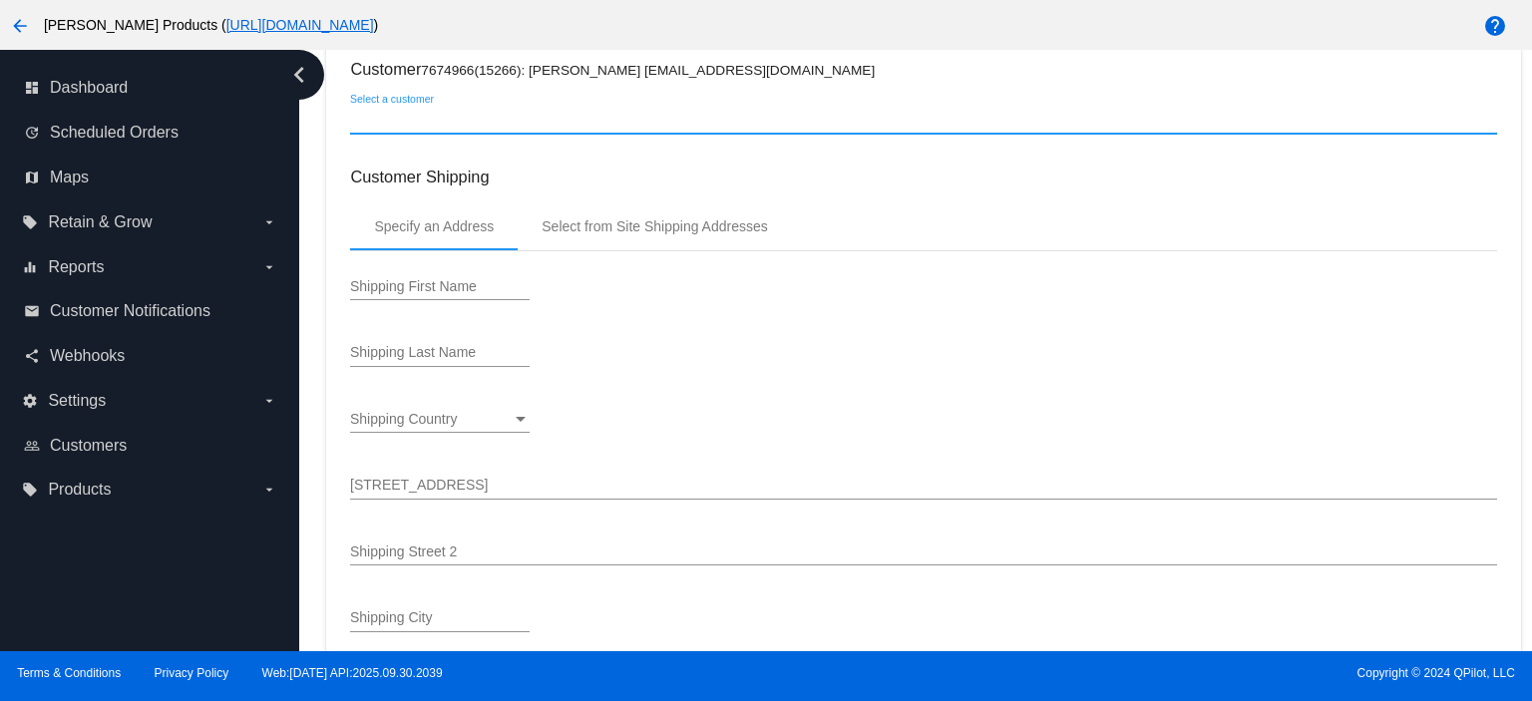
click at [370, 289] on input "Shipping First Name" at bounding box center [439, 287] width 179 height 16
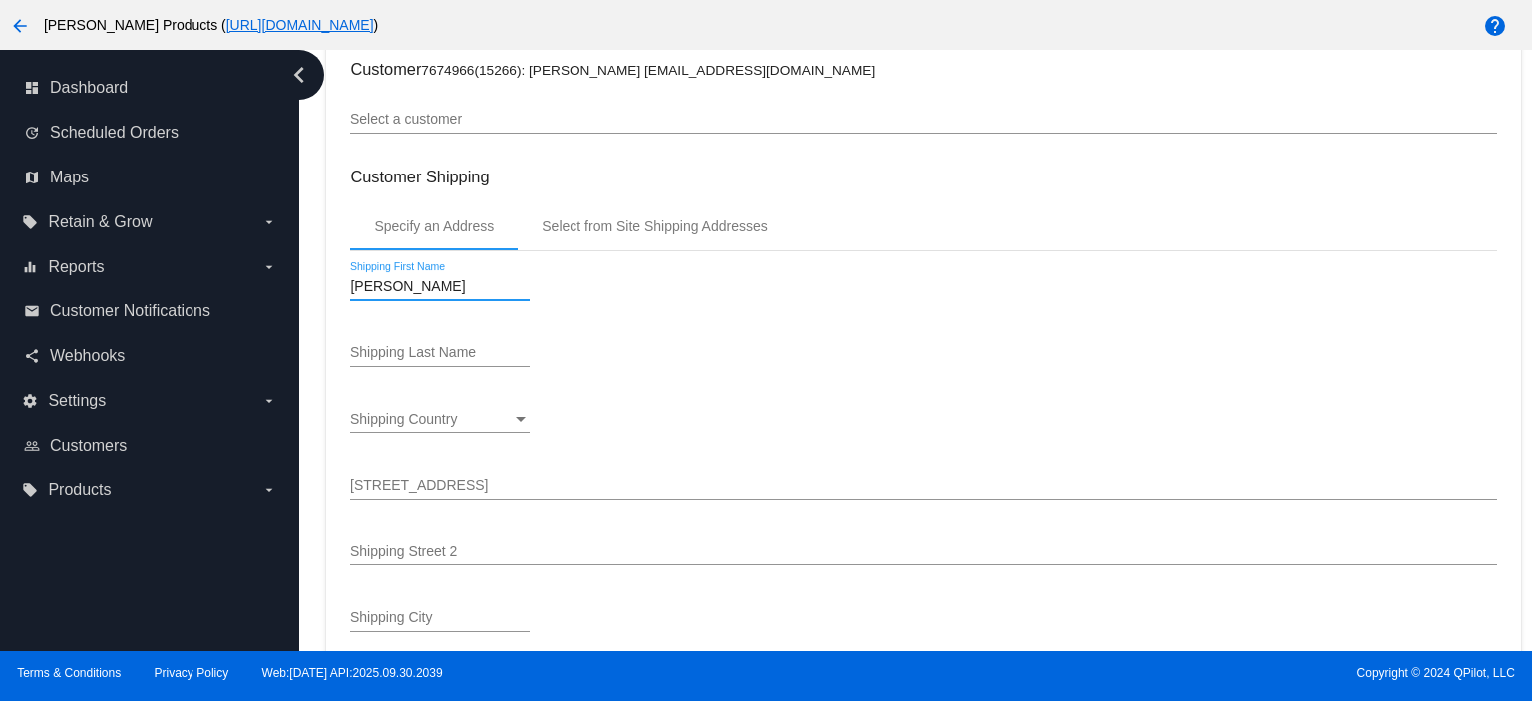
type input "[PERSON_NAME]"
click at [412, 422] on span "Shipping Country" at bounding box center [403, 419] width 107 height 16
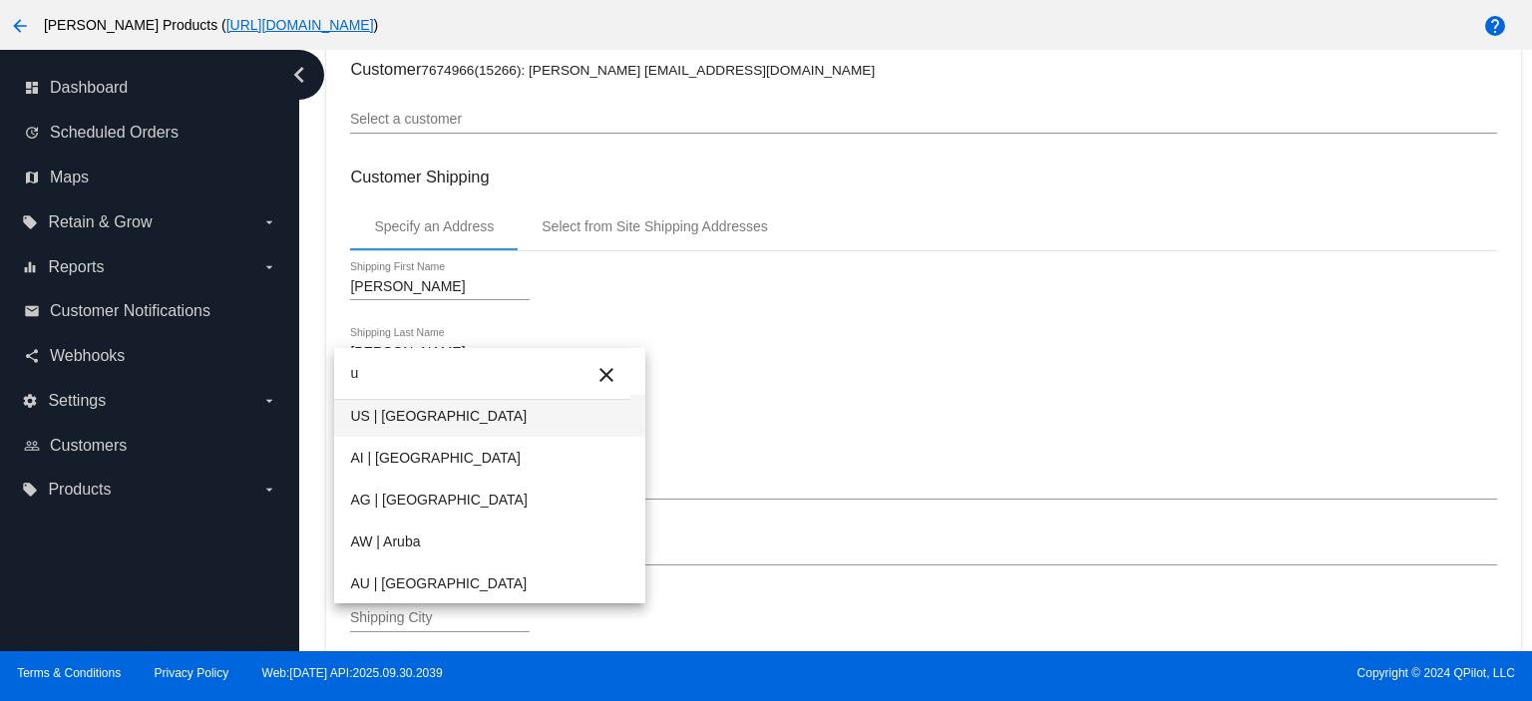
type input "u"
click at [412, 422] on span "US | [GEOGRAPHIC_DATA]" at bounding box center [489, 416] width 279 height 42
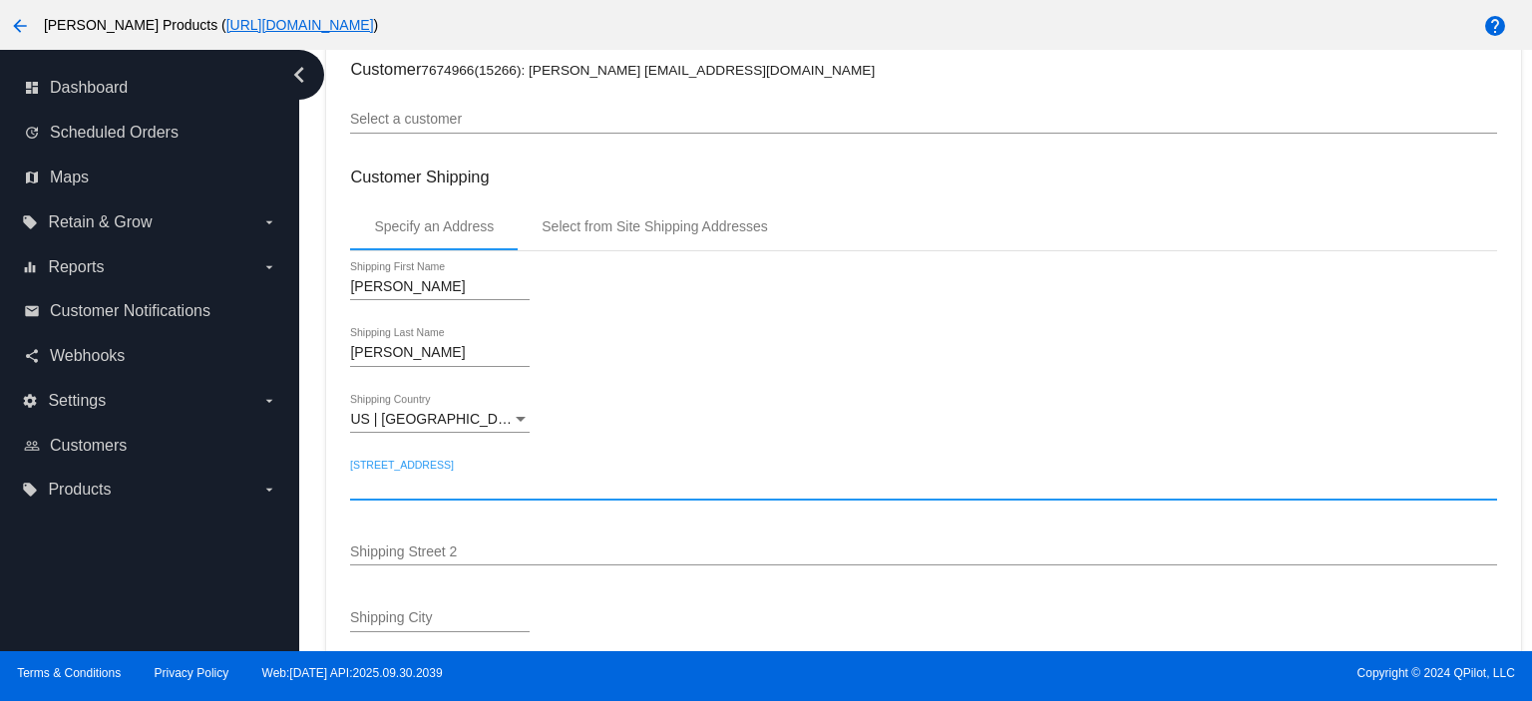
click at [387, 486] on input "[STREET_ADDRESS]" at bounding box center [923, 486] width 1146 height 16
paste input "[STREET_ADDRESS][PERSON_NAME]"
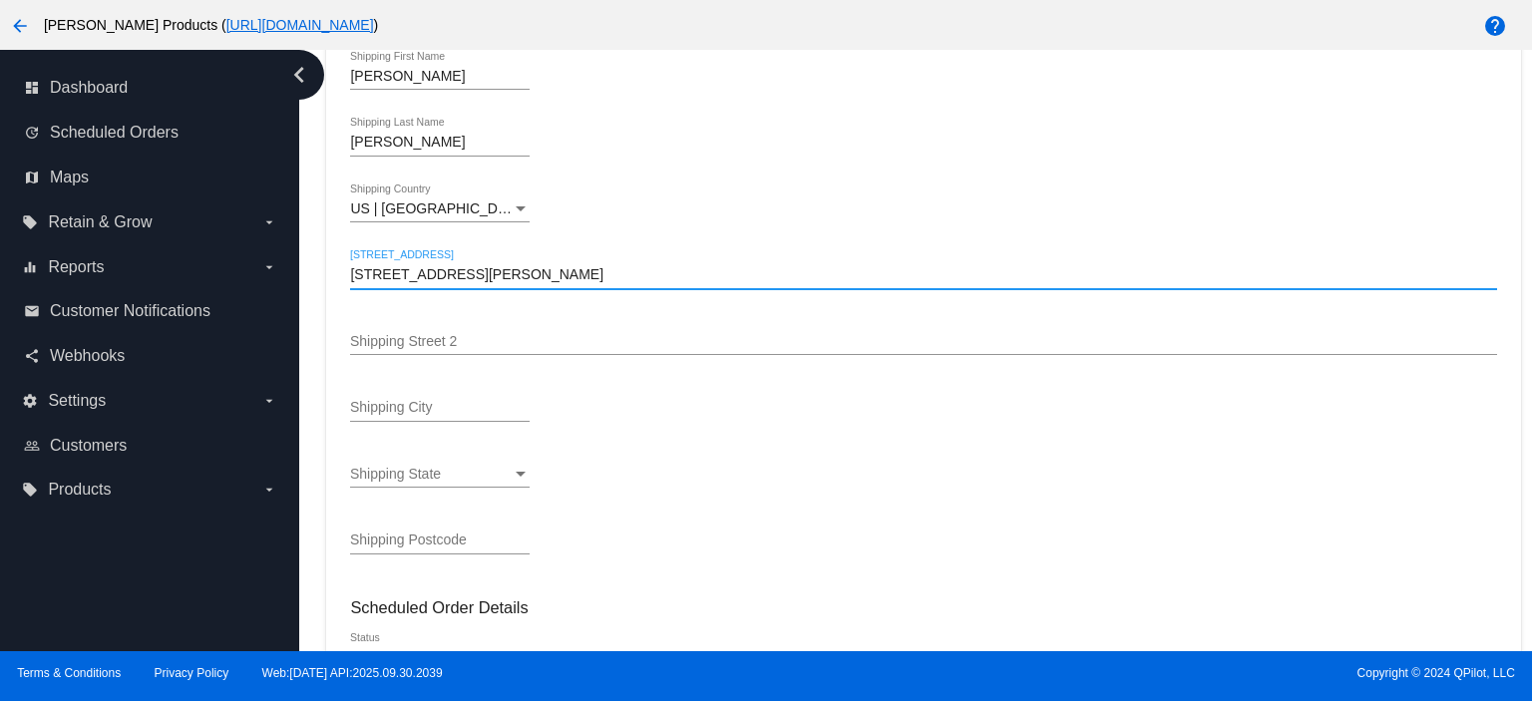
scroll to position [399, 0]
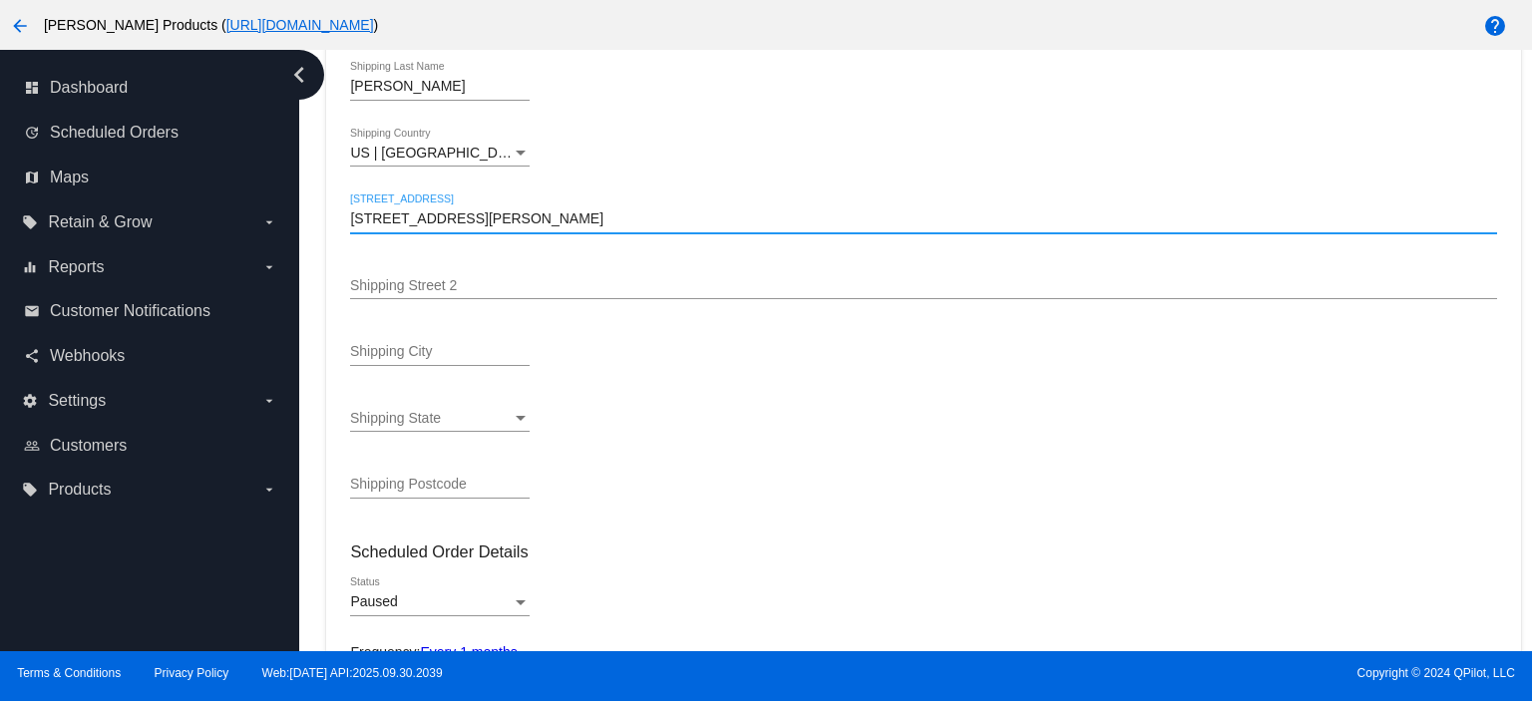
type input "[STREET_ADDRESS][PERSON_NAME]"
click at [364, 350] on input "Shipping City" at bounding box center [439, 352] width 179 height 16
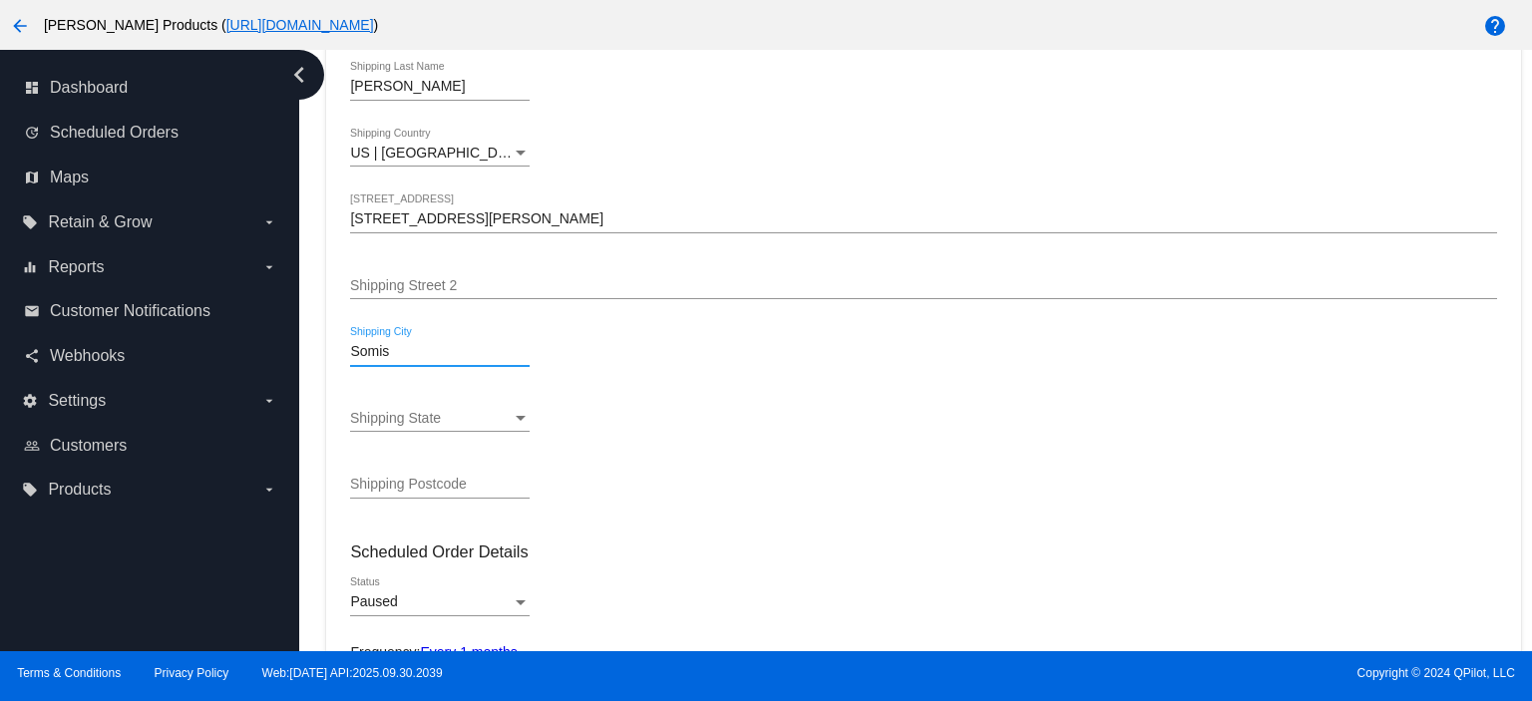
type input "Somis"
click at [356, 482] on input "Shipping Postcode" at bounding box center [439, 485] width 179 height 16
type input "93066"
click at [511, 217] on input "[STREET_ADDRESS][PERSON_NAME]" at bounding box center [923, 219] width 1146 height 16
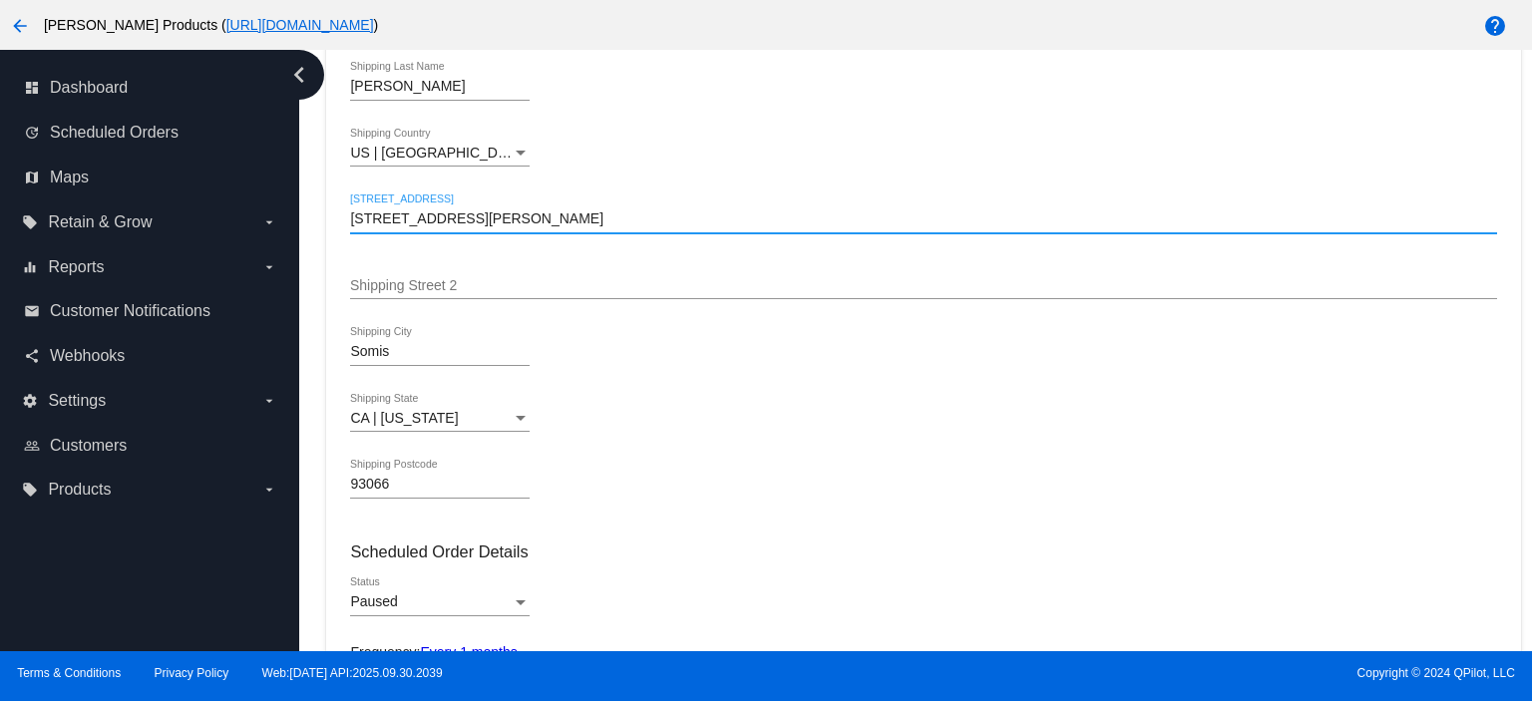
drag, startPoint x: 511, startPoint y: 217, endPoint x: 770, endPoint y: 238, distance: 260.1
click at [770, 237] on div "[STREET_ADDRESS][PERSON_NAME]" at bounding box center [923, 222] width 1146 height 57
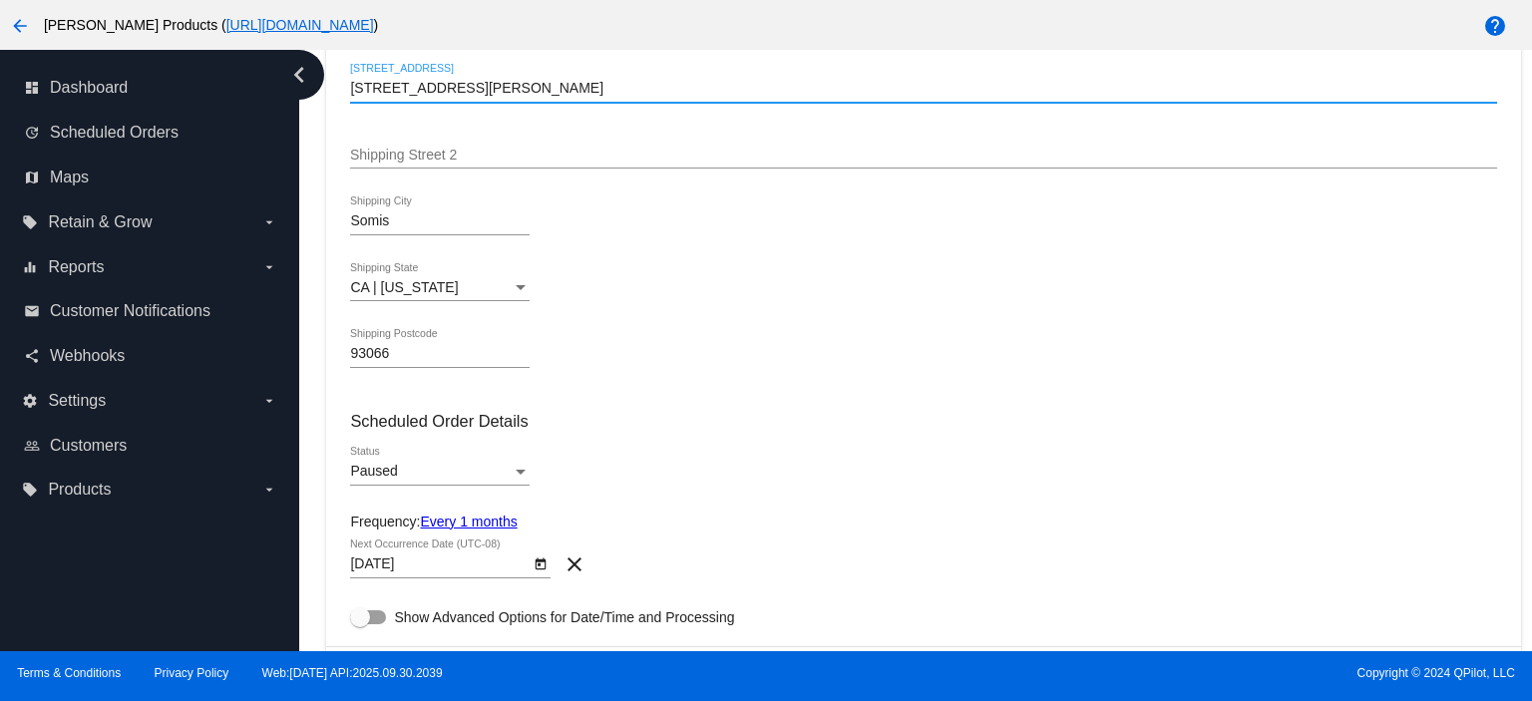
scroll to position [664, 0]
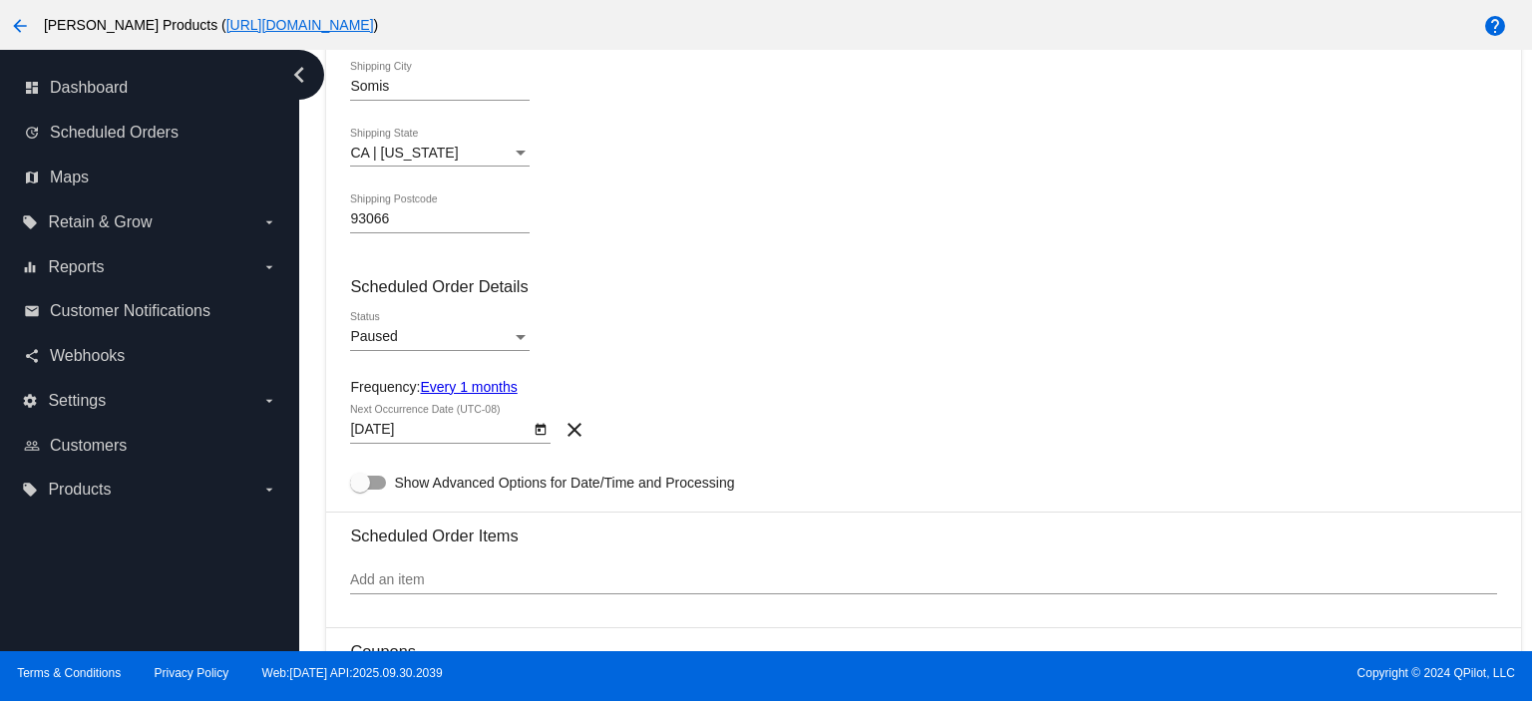
type input "[STREET_ADDRESS][PERSON_NAME]"
click at [403, 332] on div "Paused" at bounding box center [431, 337] width 162 height 16
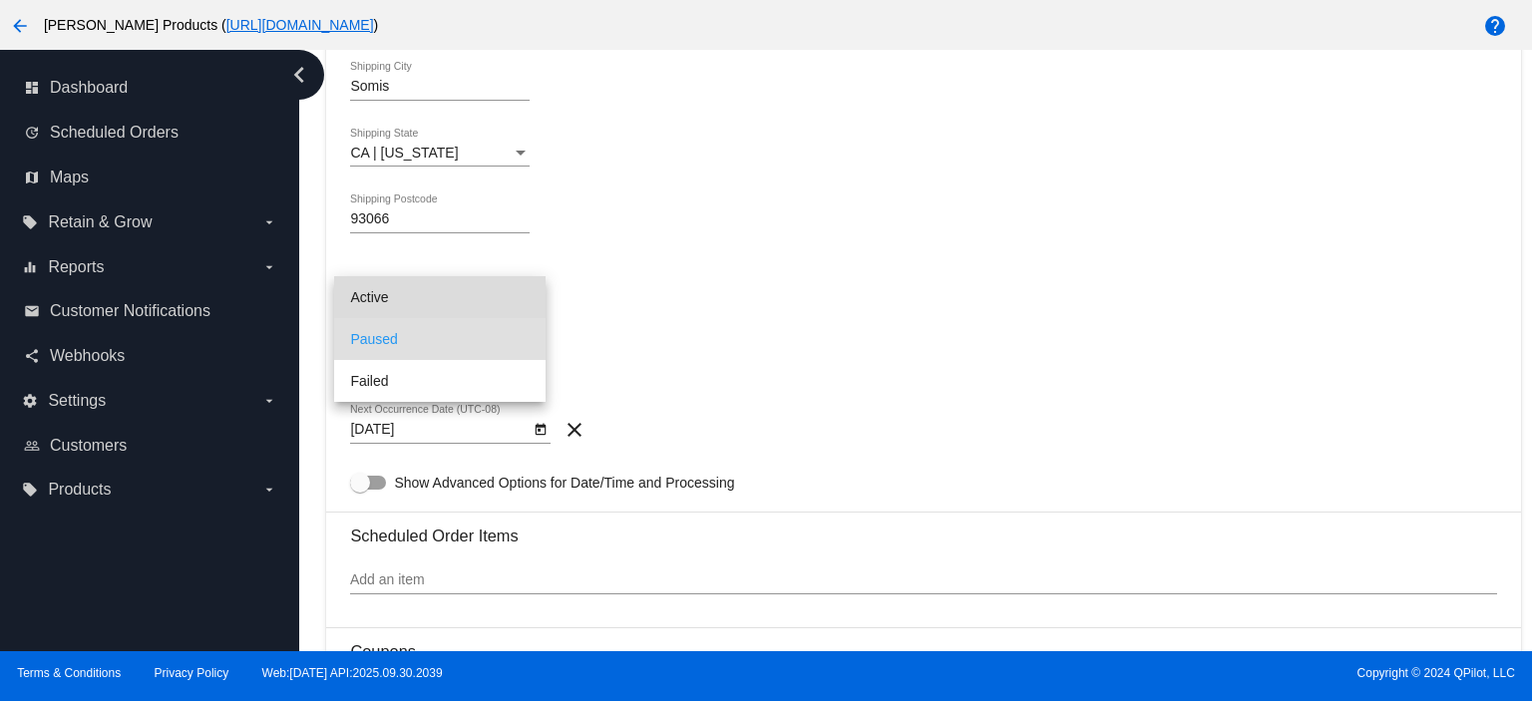
click at [400, 298] on span "Active" at bounding box center [439, 297] width 179 height 42
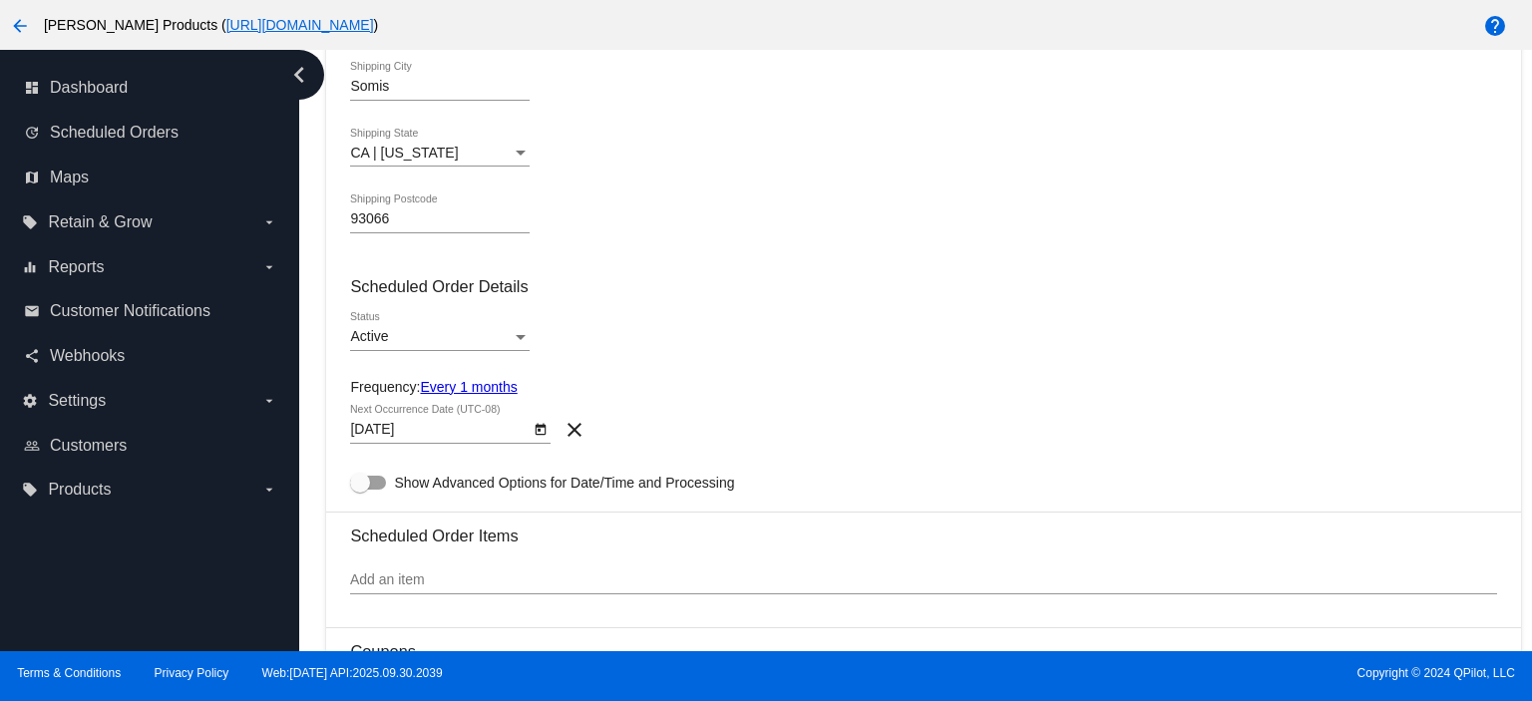
click at [465, 385] on link "Every 1 months" at bounding box center [468, 387] width 97 height 16
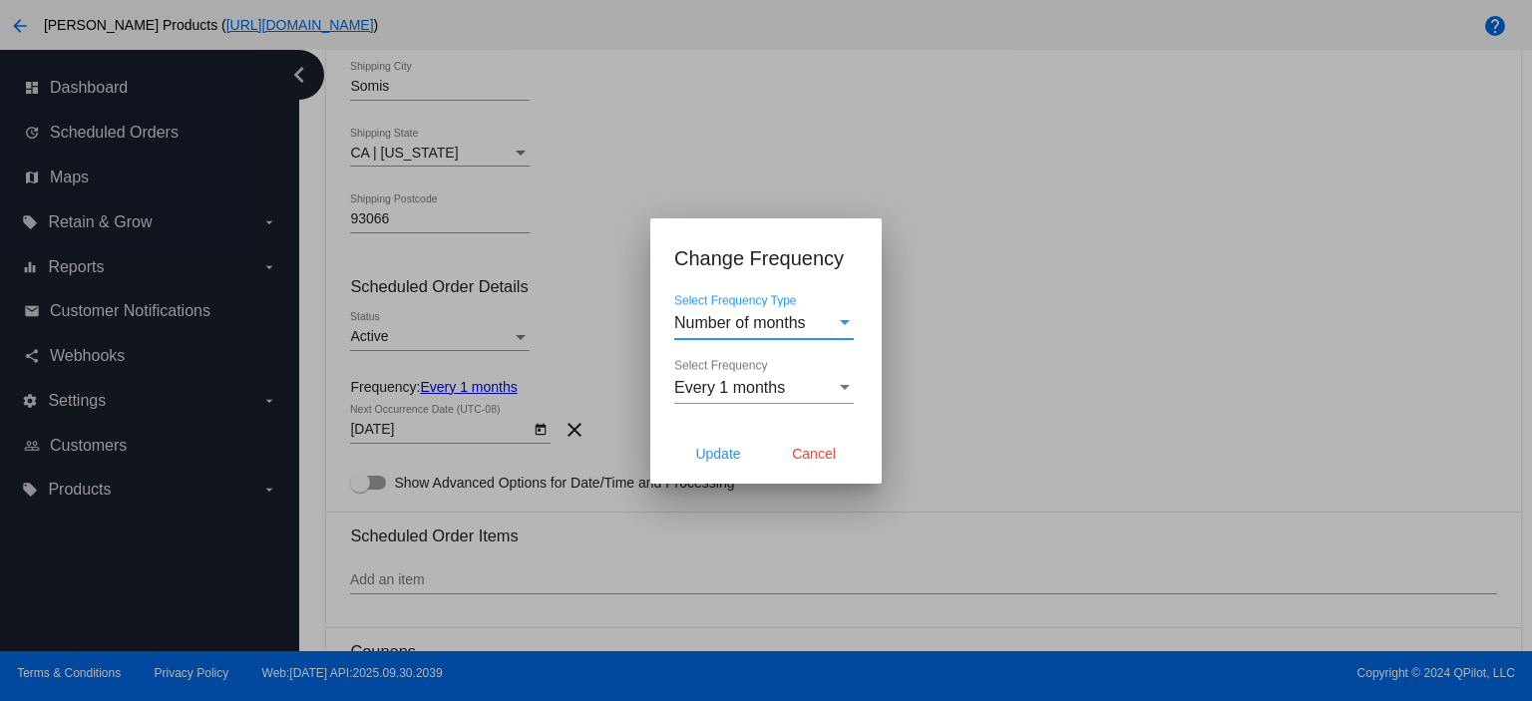
click at [734, 316] on span "Number of months" at bounding box center [740, 322] width 132 height 17
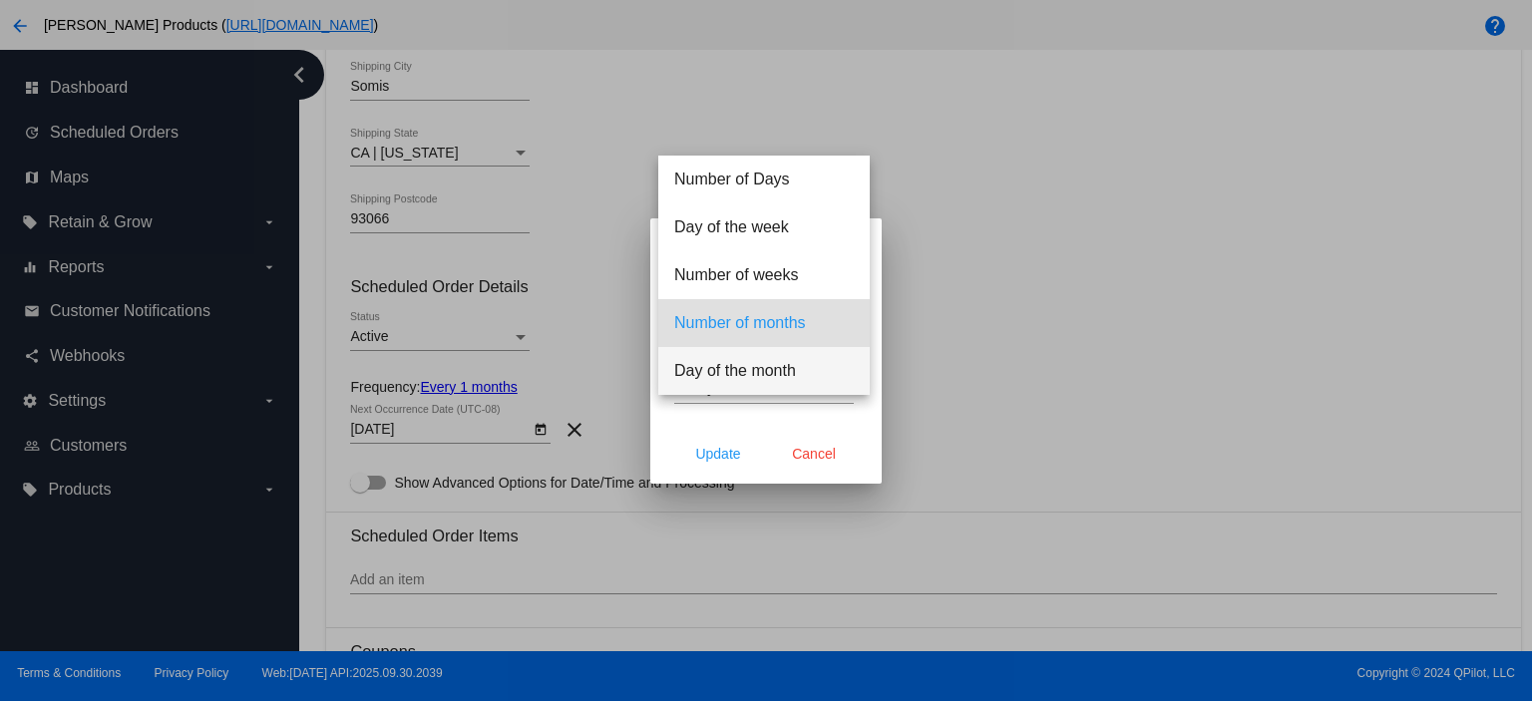
click at [730, 366] on span "Day of the month" at bounding box center [763, 371] width 179 height 48
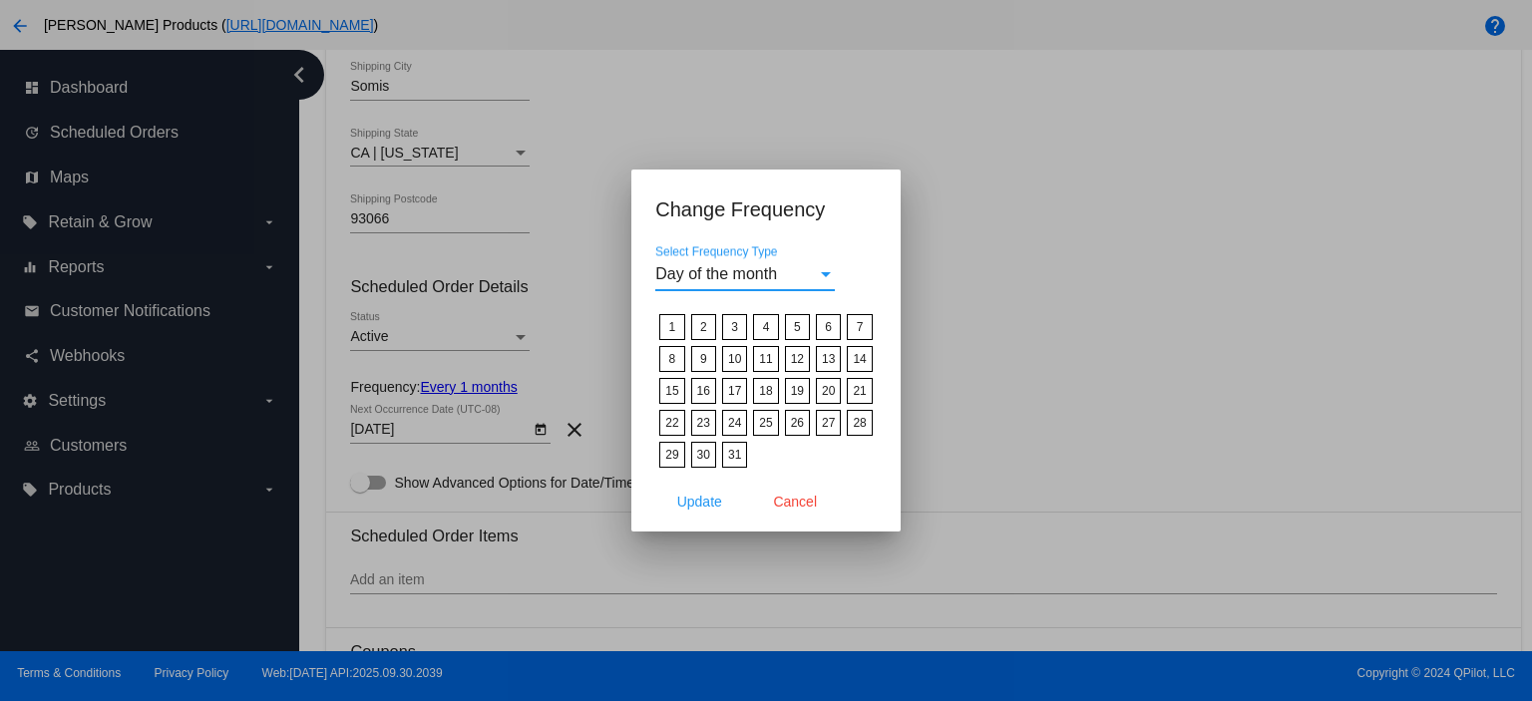
click at [671, 390] on label "15" at bounding box center [671, 391] width 25 height 26
click at [0, 0] on input "15" at bounding box center [0, 0] width 0 height 0
click at [705, 506] on button "Update" at bounding box center [699, 502] width 88 height 36
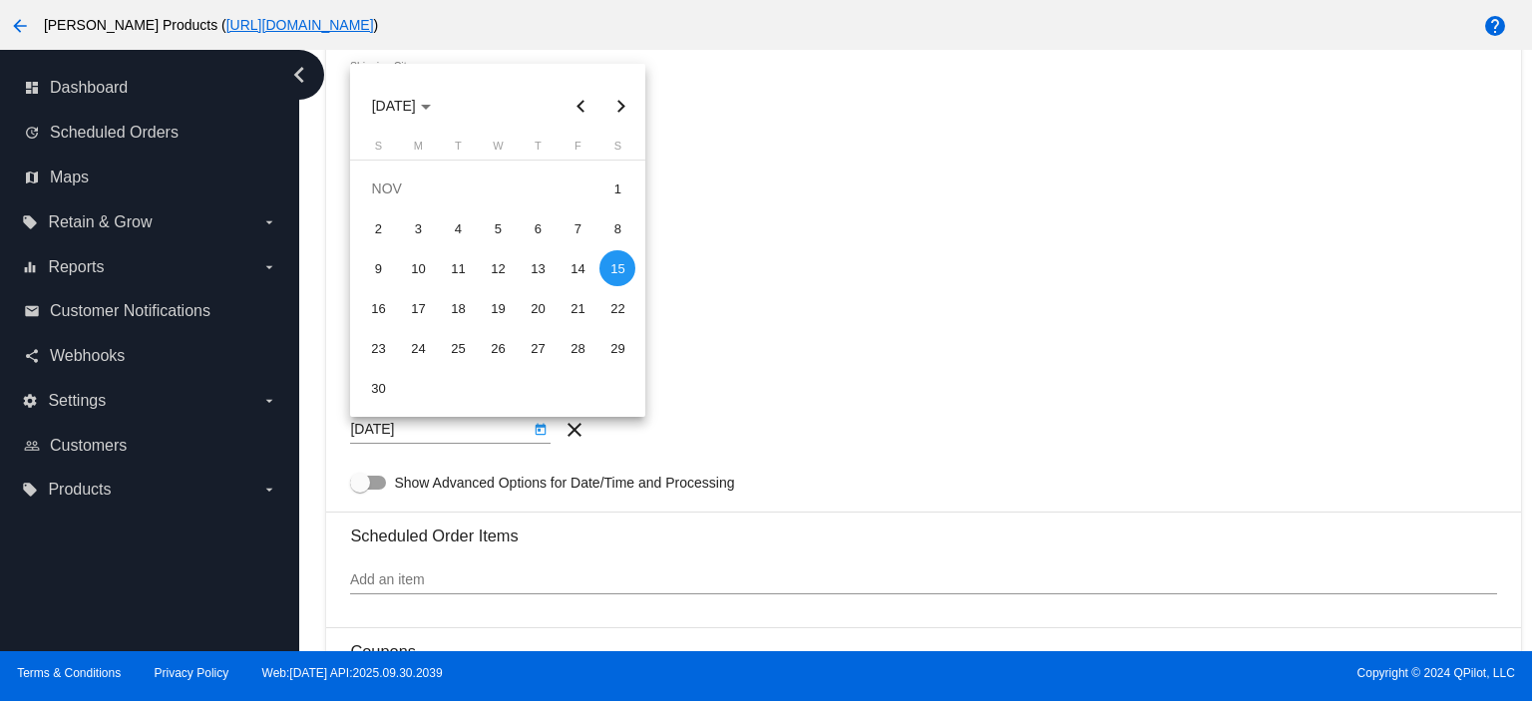
click at [430, 433] on body "arrow_back [PERSON_NAME] Products ( [URL][DOMAIN_NAME] ) help dashboard Dashboa…" at bounding box center [766, 350] width 1532 height 701
click at [574, 95] on button "Previous month" at bounding box center [580, 106] width 40 height 40
click at [495, 266] on div "15" at bounding box center [498, 268] width 36 height 36
type input "[DATE]"
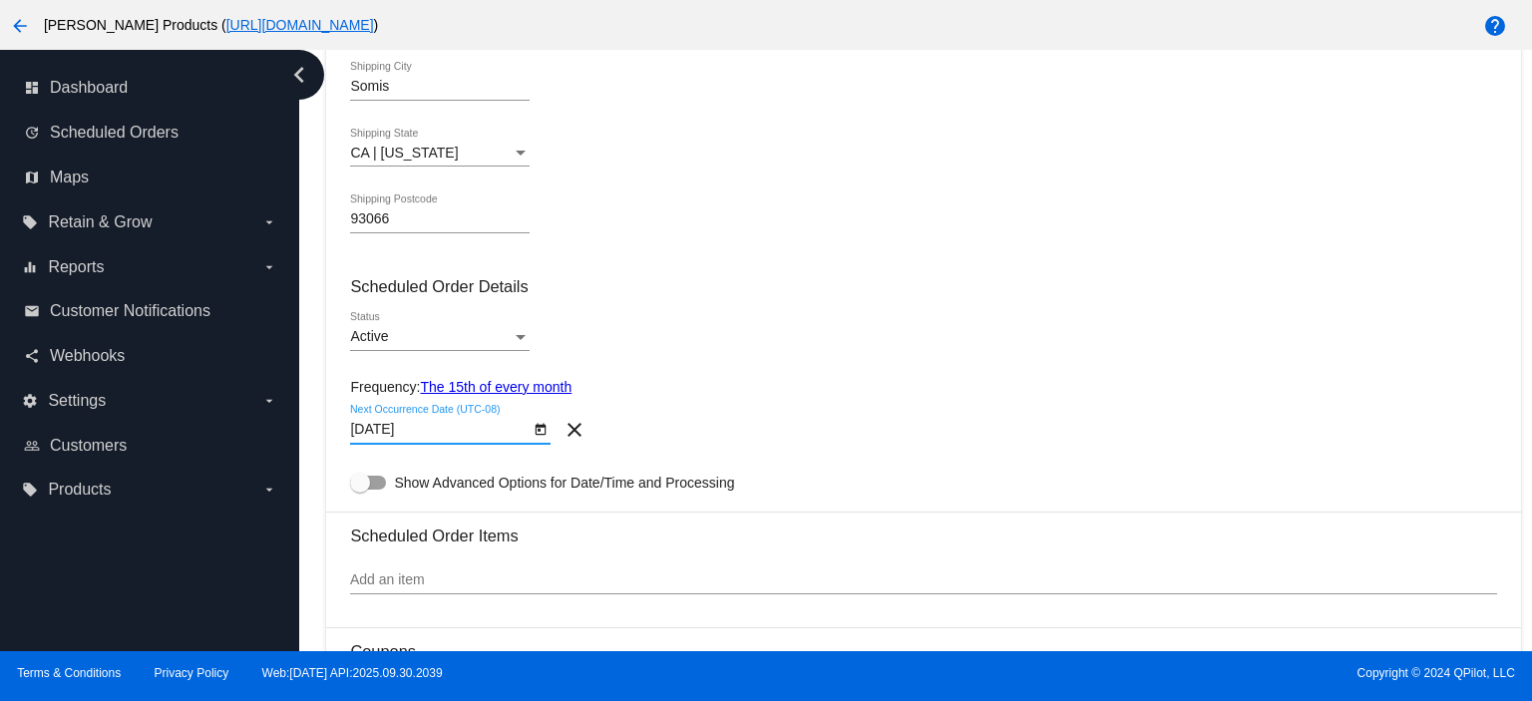
scroll to position [930, 0]
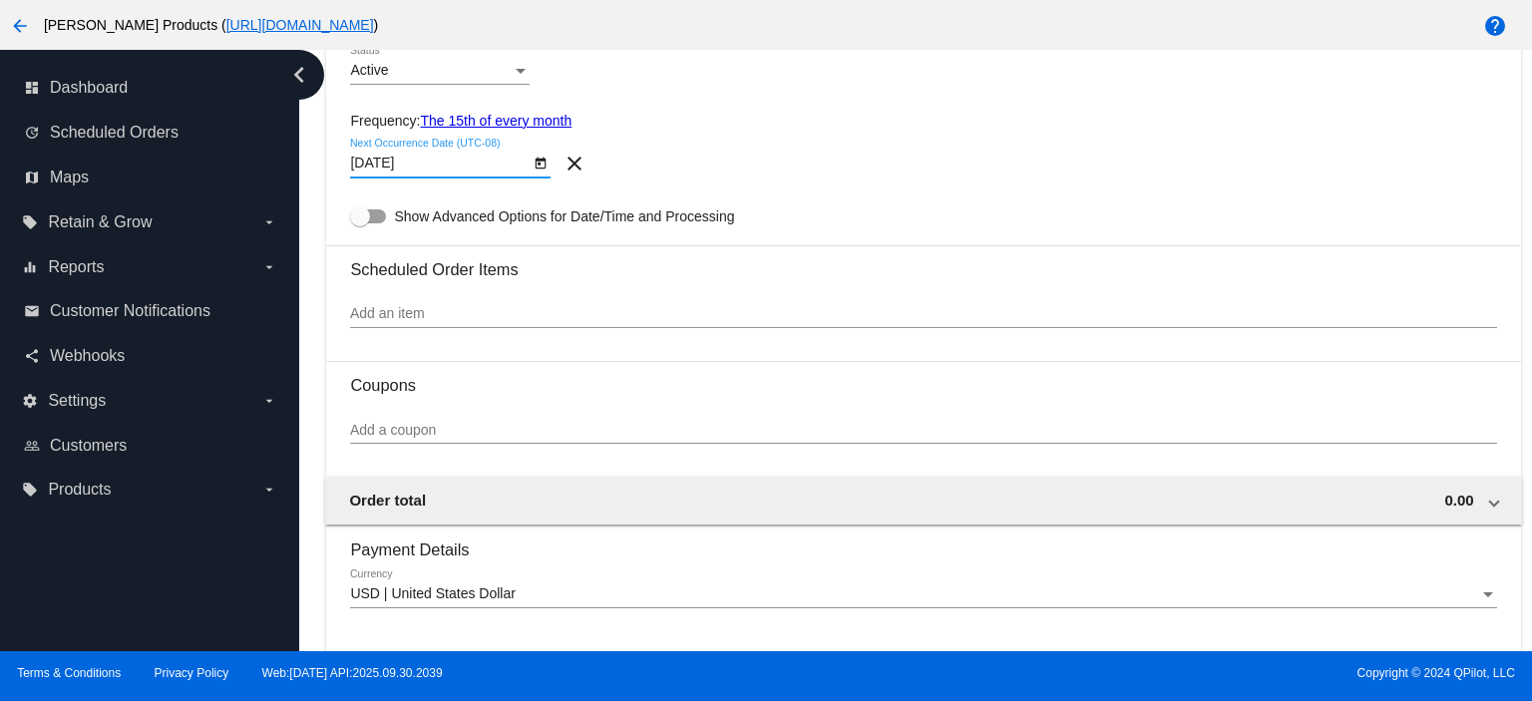
click at [379, 309] on input "Add an item" at bounding box center [923, 314] width 1146 height 16
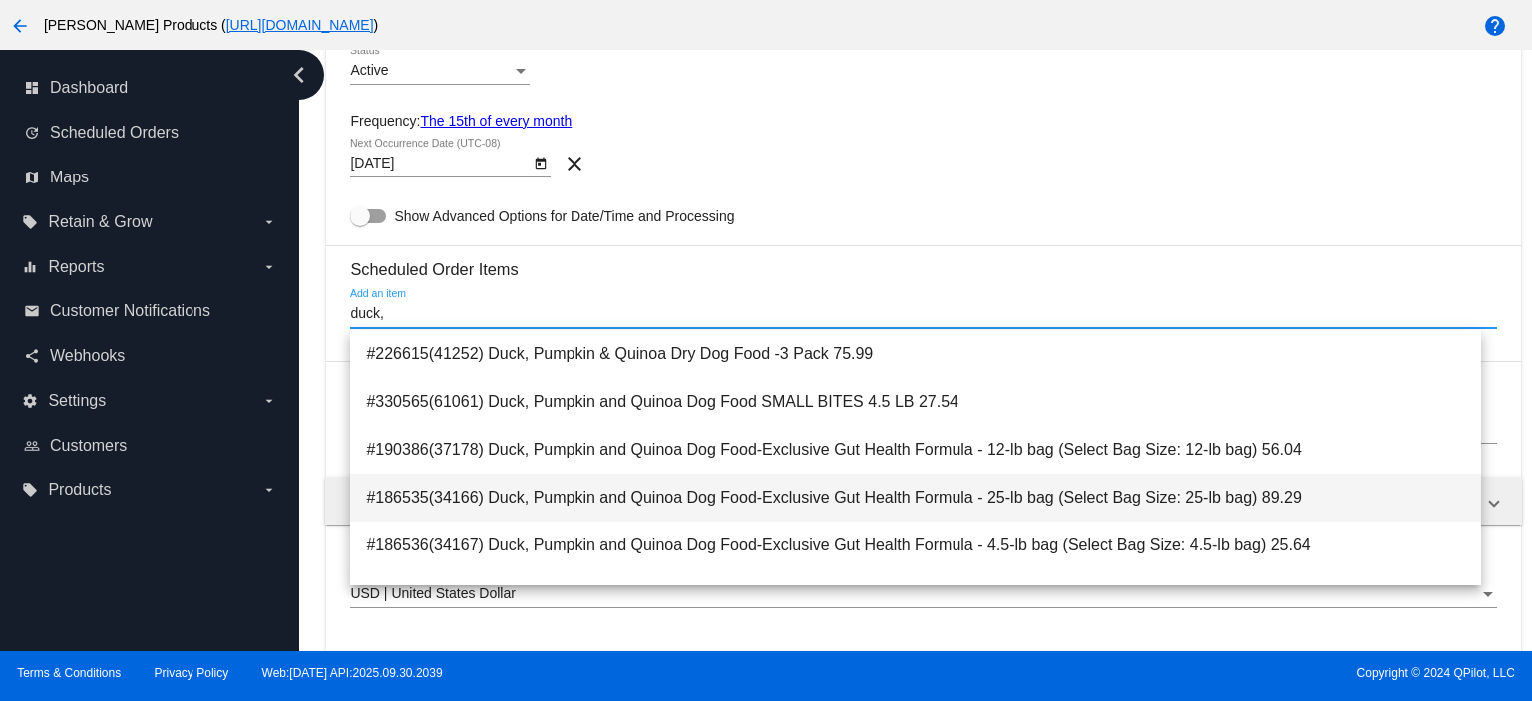
type input "duck,"
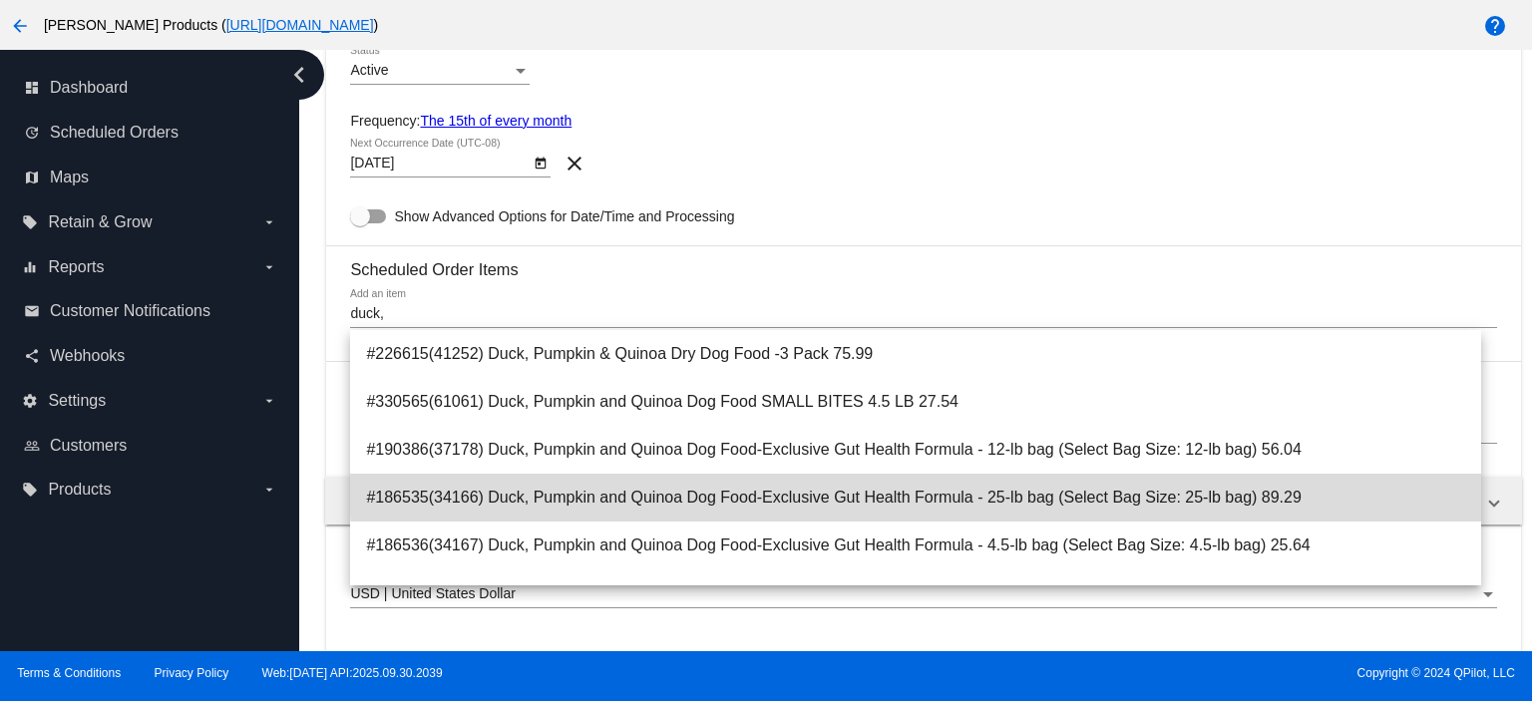
click at [934, 480] on span "#186535(34166) Duck, Pumpkin and Quinoa Dog Food-Exclusive Gut Health Formula -…" at bounding box center [915, 498] width 1099 height 48
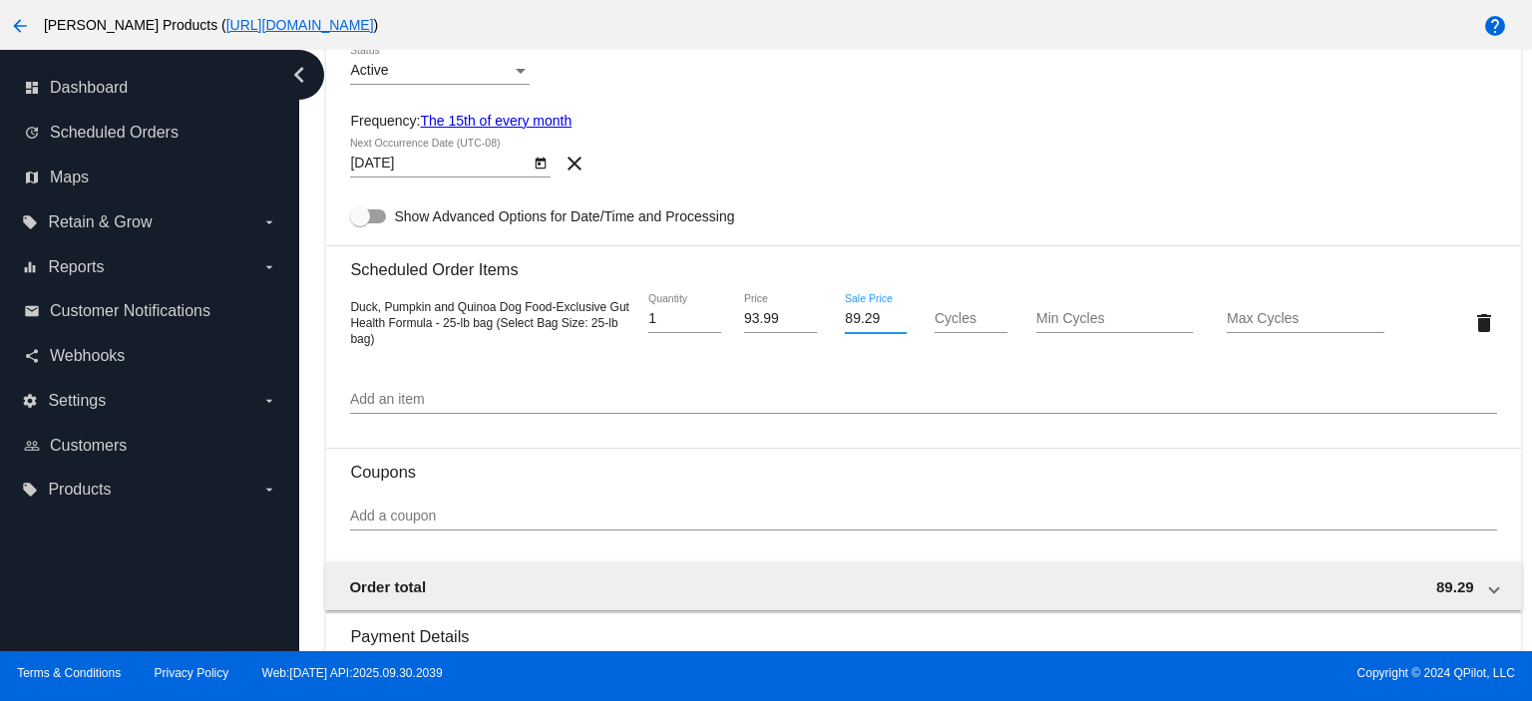
drag, startPoint x: 882, startPoint y: 322, endPoint x: 828, endPoint y: 324, distance: 54.9
click at [828, 324] on div "89.29 Sale Price" at bounding box center [876, 322] width 96 height 57
type input "79.98"
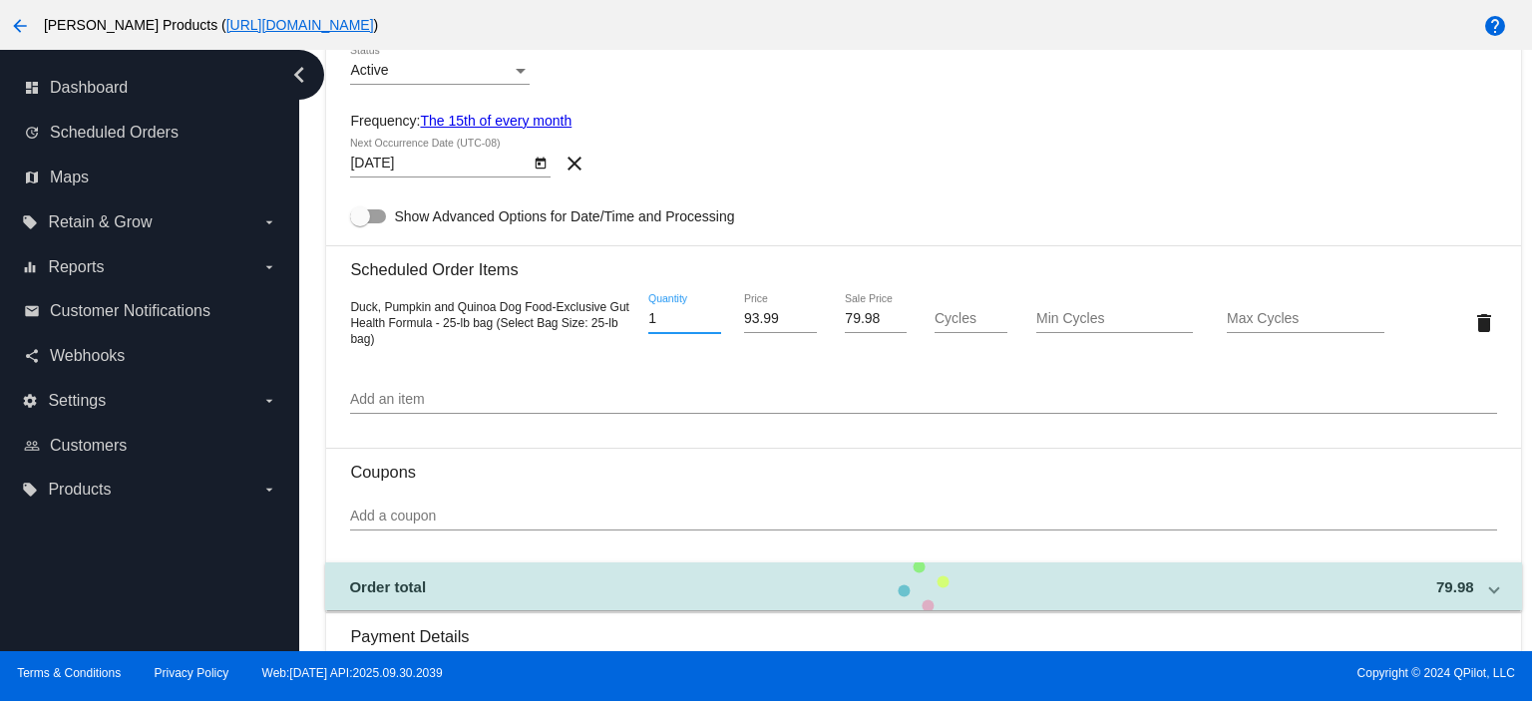
drag, startPoint x: 657, startPoint y: 314, endPoint x: 637, endPoint y: 323, distance: 21.9
click at [639, 324] on div "1 Quantity" at bounding box center [685, 322] width 96 height 57
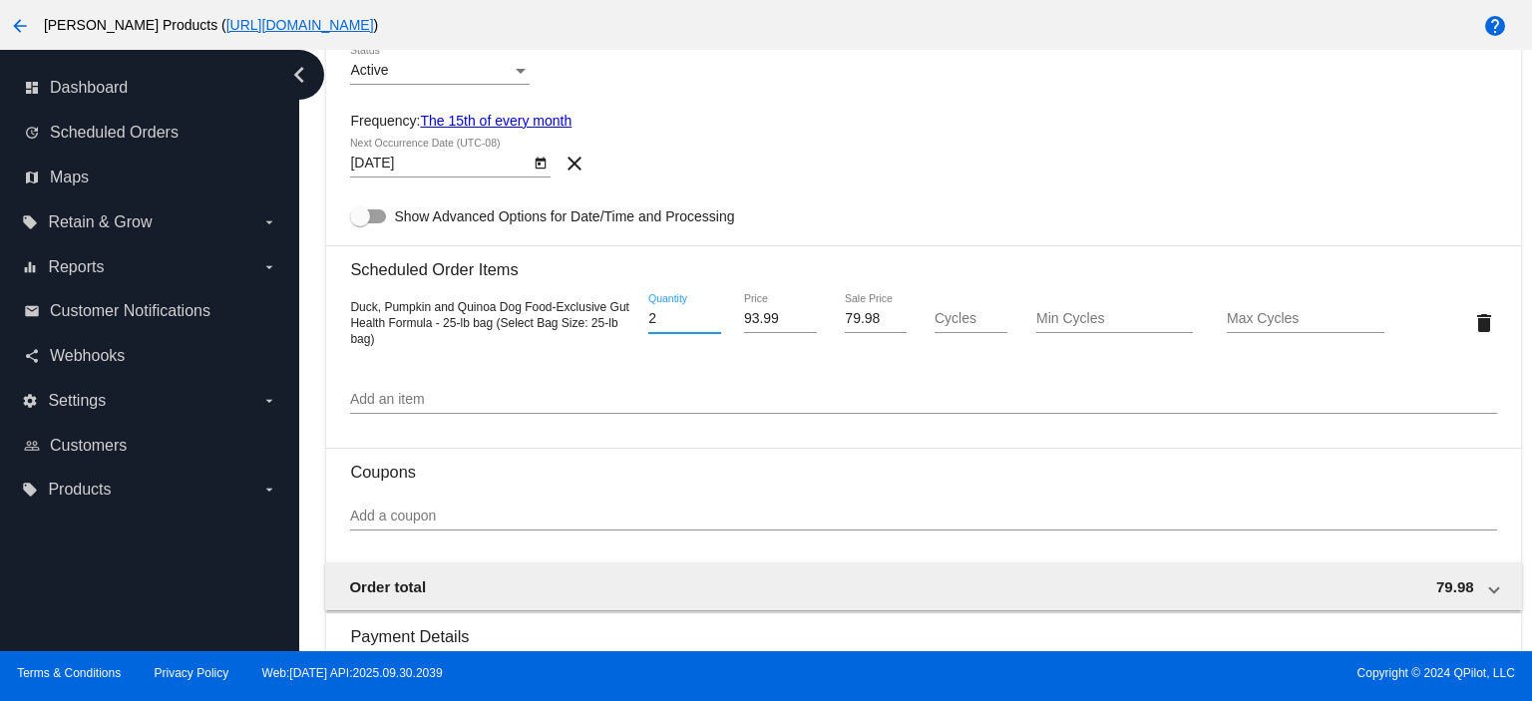
type input "2"
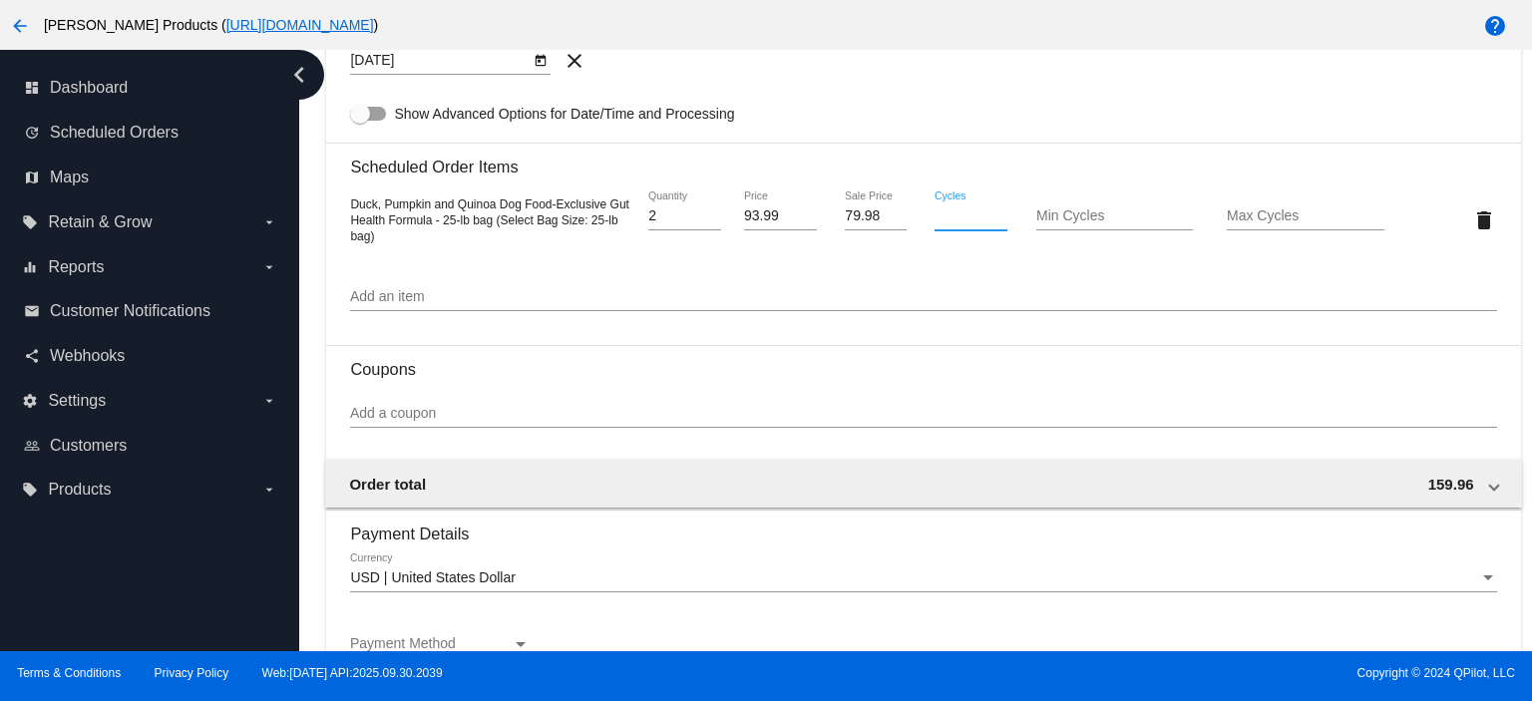
scroll to position [1197, 0]
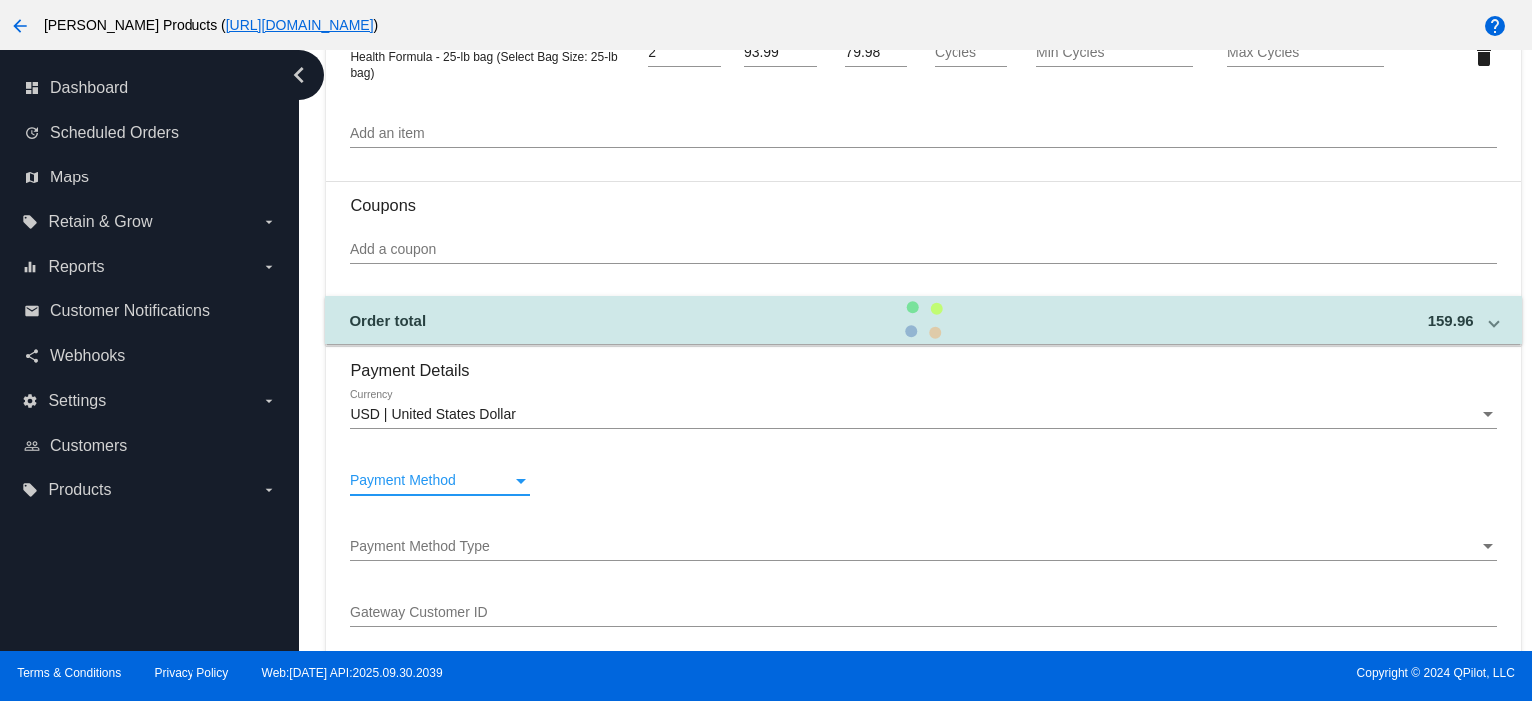
click at [458, 482] on div "Payment Method" at bounding box center [431, 481] width 162 height 16
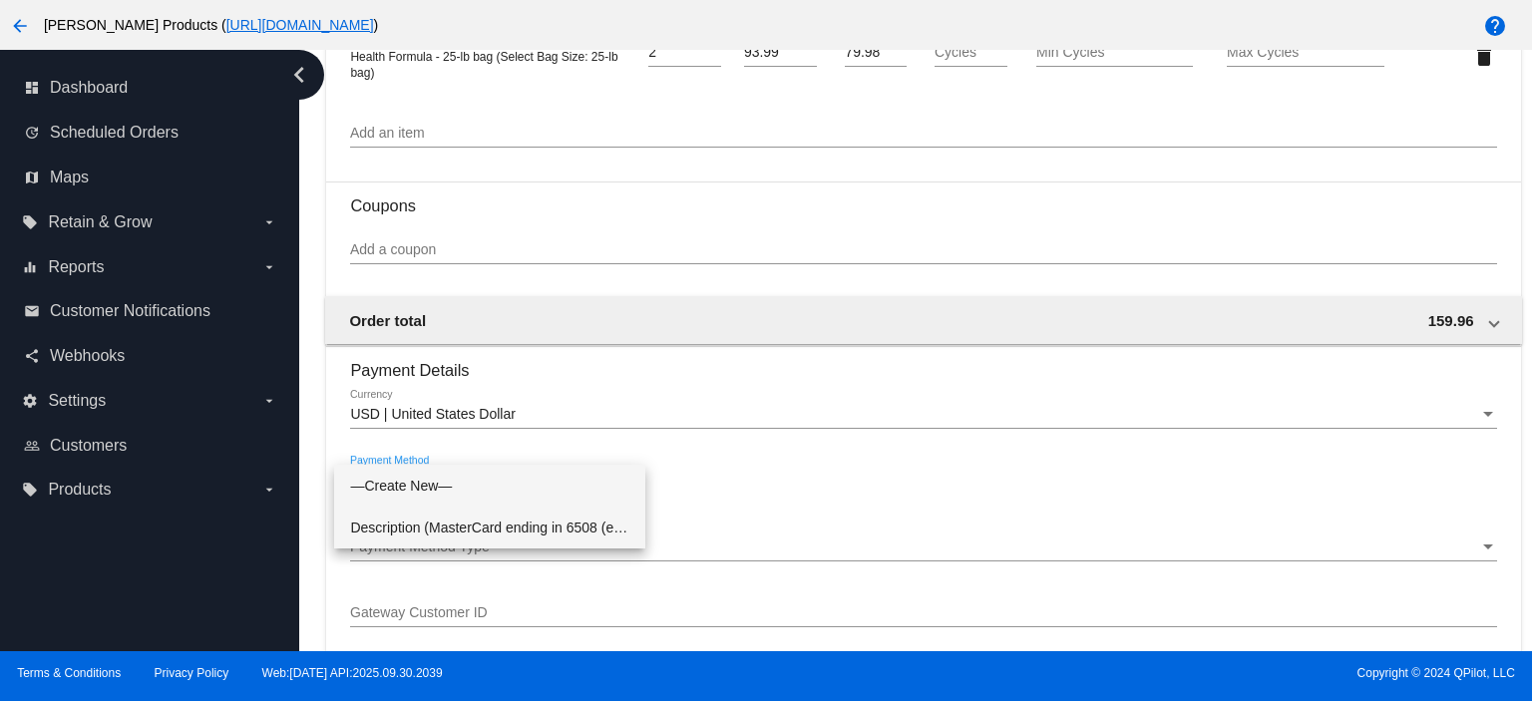
click at [454, 514] on span "Description (MasterCard ending in 6508 (expires [CREDIT_CARD_DATA])) GatewayCus…" at bounding box center [489, 528] width 279 height 42
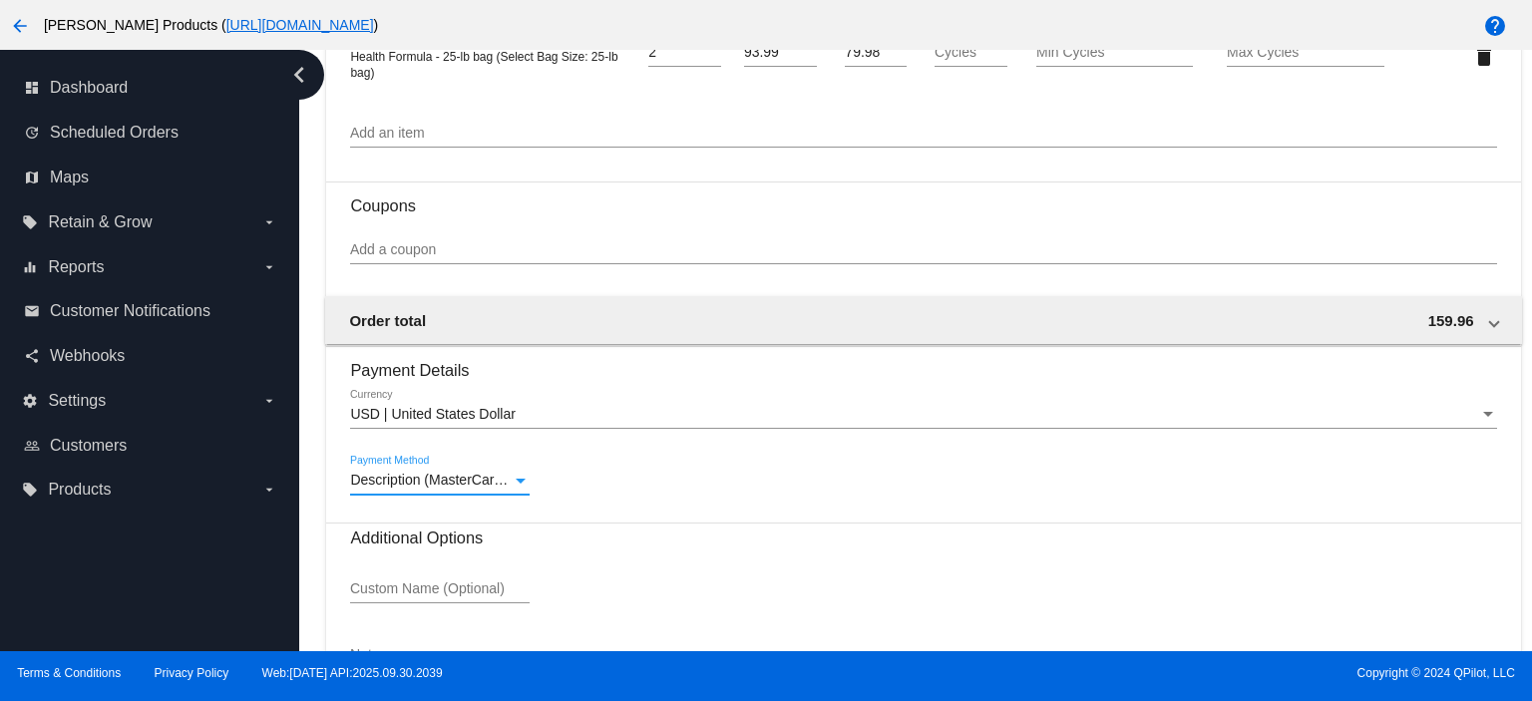
scroll to position [1320, 0]
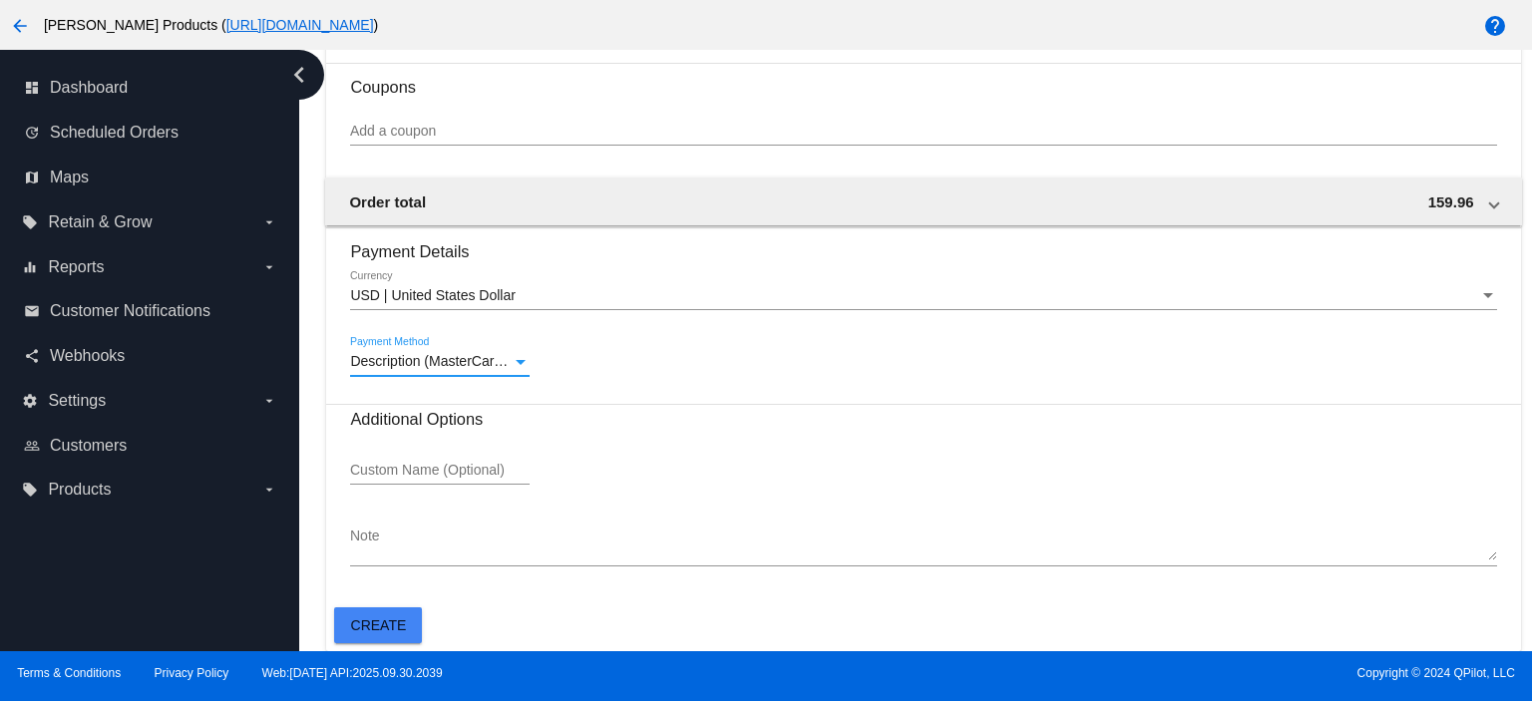
drag, startPoint x: 409, startPoint y: 625, endPoint x: 391, endPoint y: 623, distance: 18.1
click at [408, 625] on button "Create" at bounding box center [378, 625] width 88 height 36
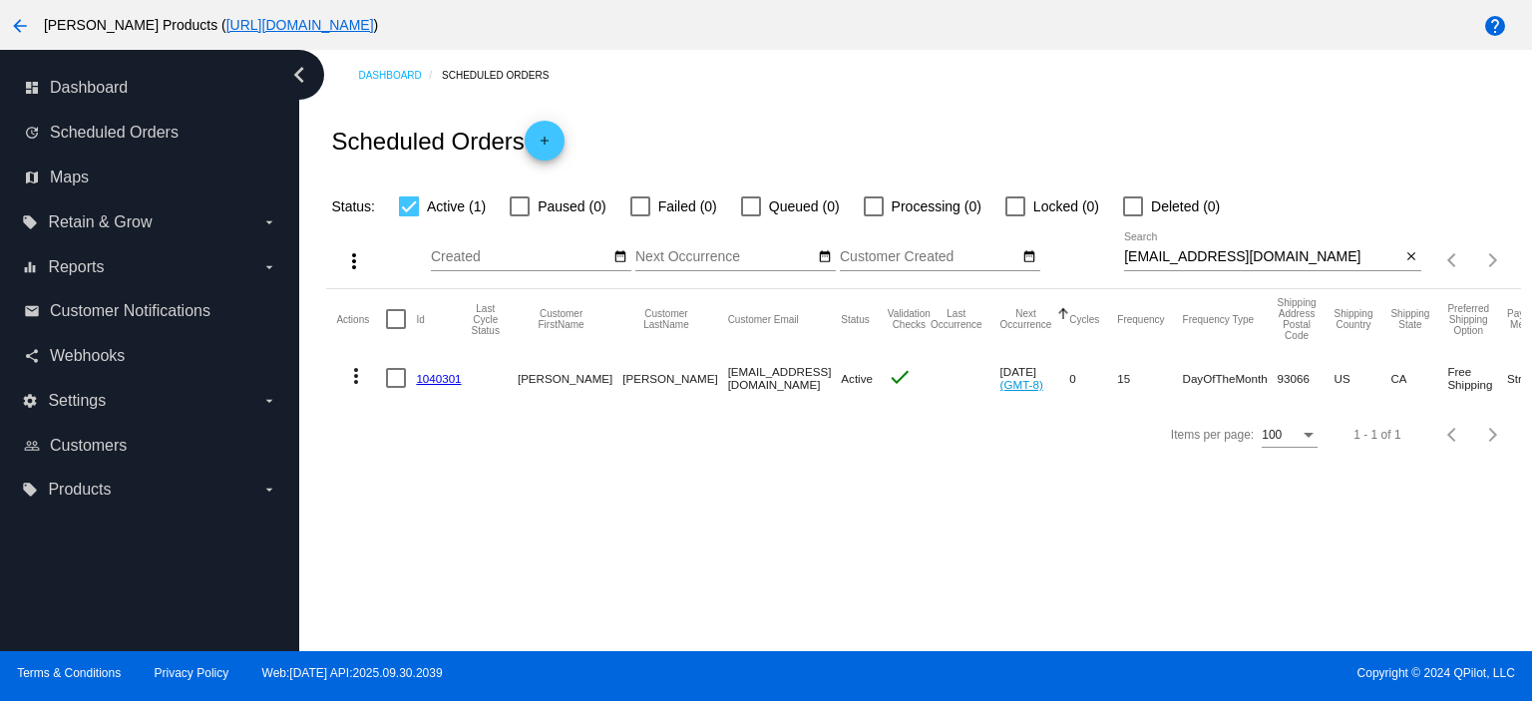
click at [431, 377] on link "1040301" at bounding box center [438, 378] width 45 height 13
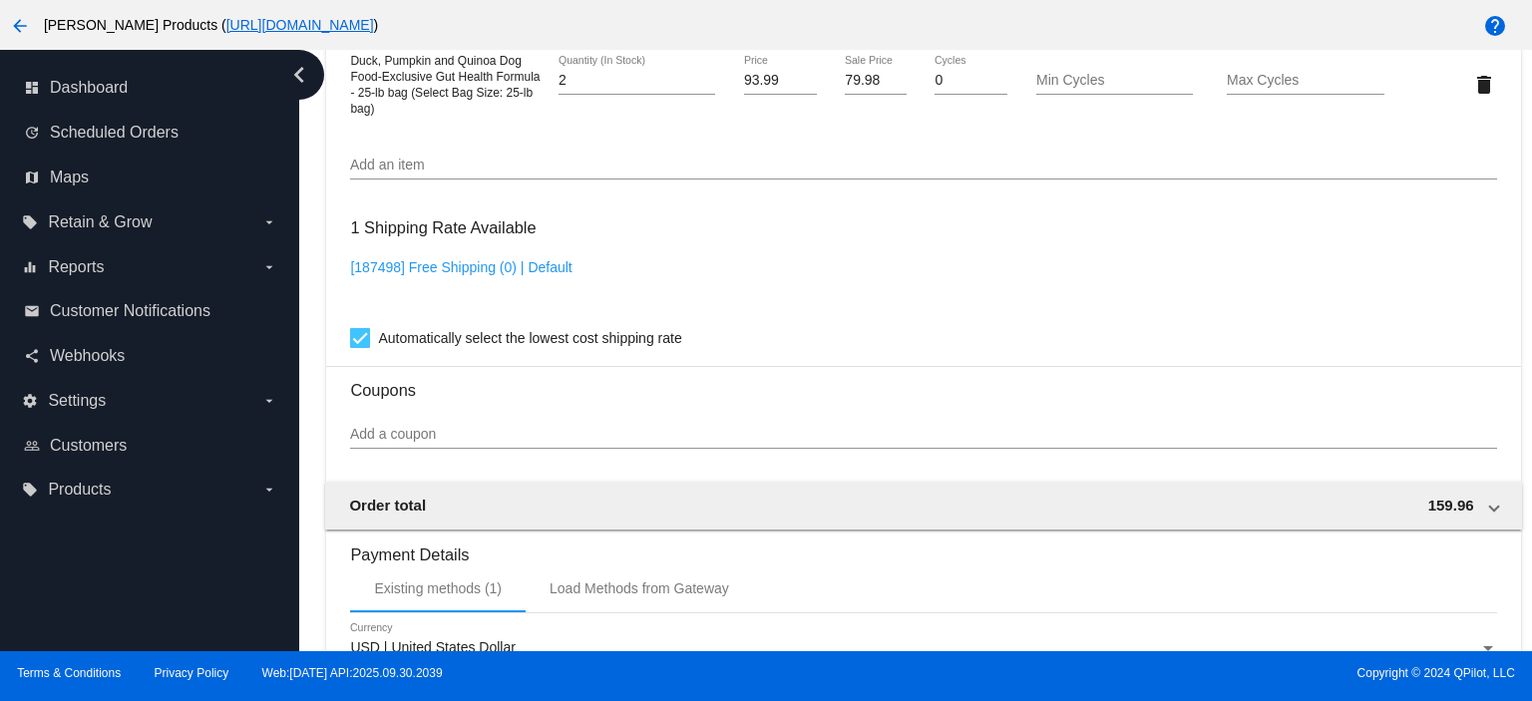
scroll to position [1329, 0]
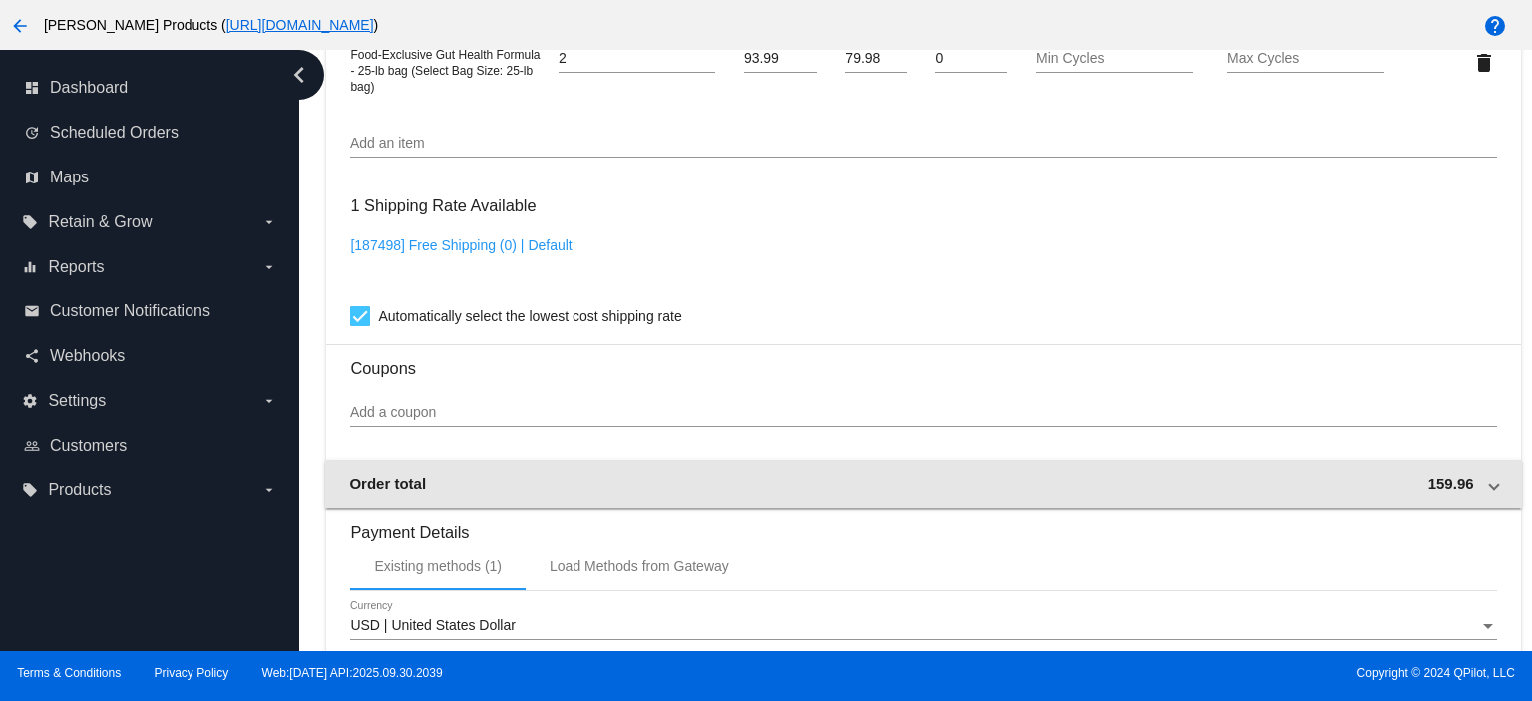
click at [1084, 481] on mat-expansion-panel-header "Order total 159.96" at bounding box center [923, 484] width 1196 height 48
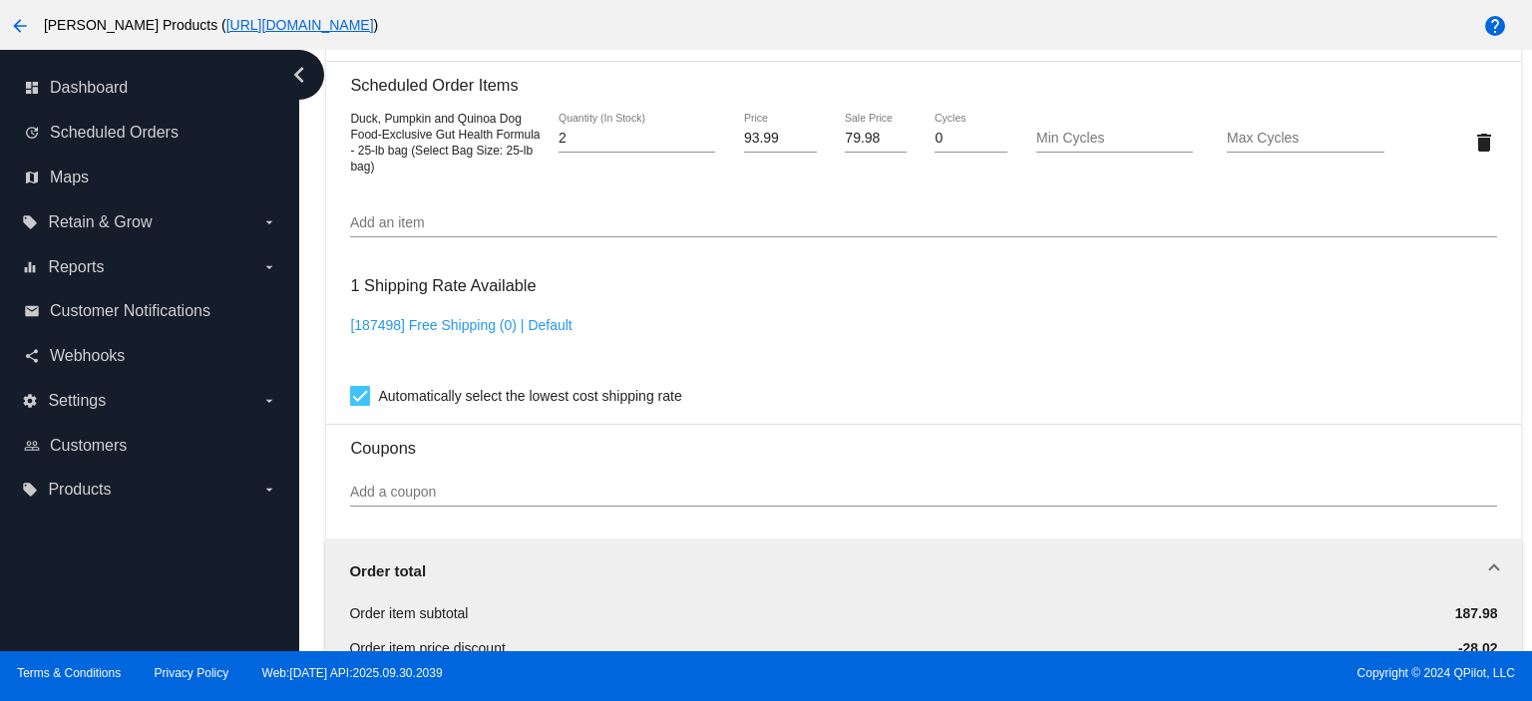
scroll to position [1197, 0]
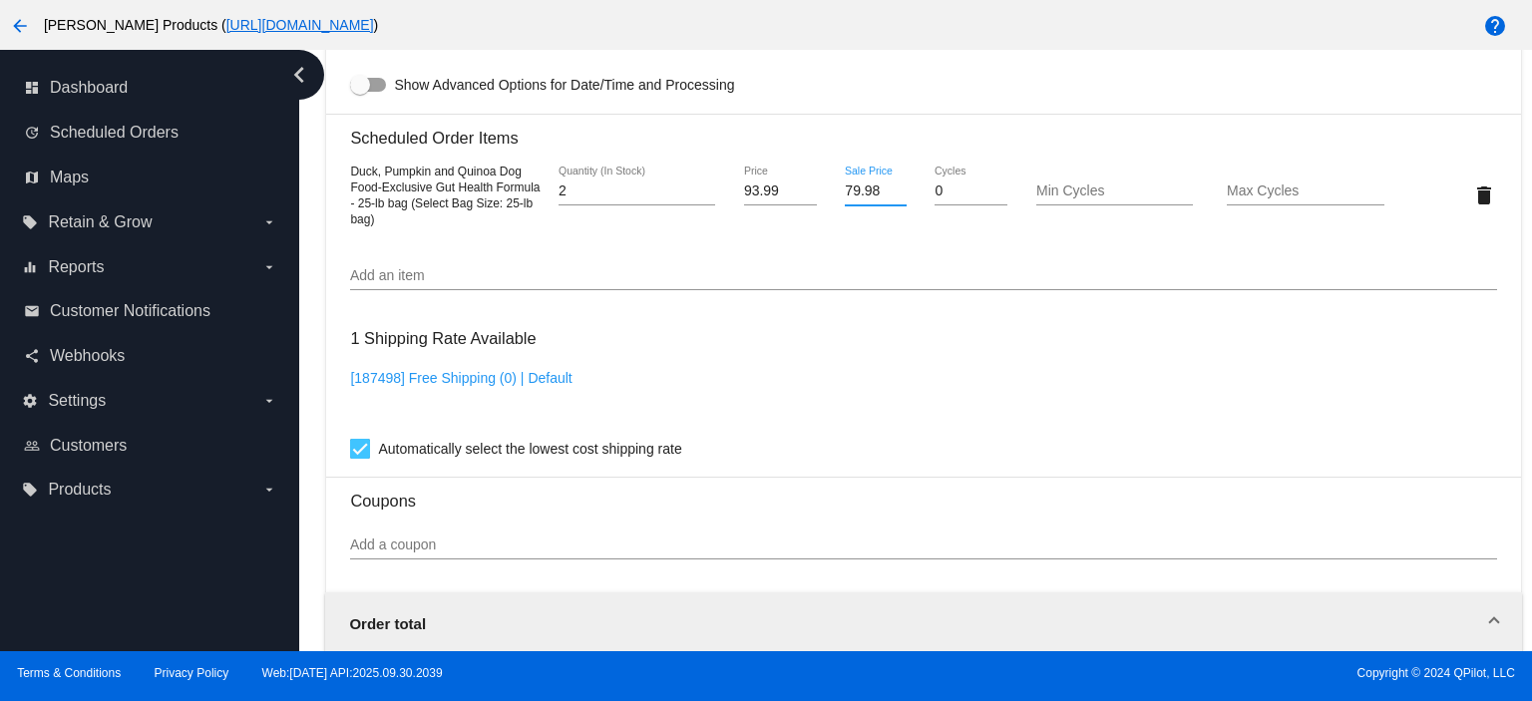
drag, startPoint x: 877, startPoint y: 194, endPoint x: 746, endPoint y: 207, distance: 132.3
click at [772, 206] on div "Duck, Pumpkin and Quinoa Dog Food-Exclusive Gut Health Formula - 25-lb bag (Sel…" at bounding box center [923, 195] width 1146 height 64
type input "72.26"
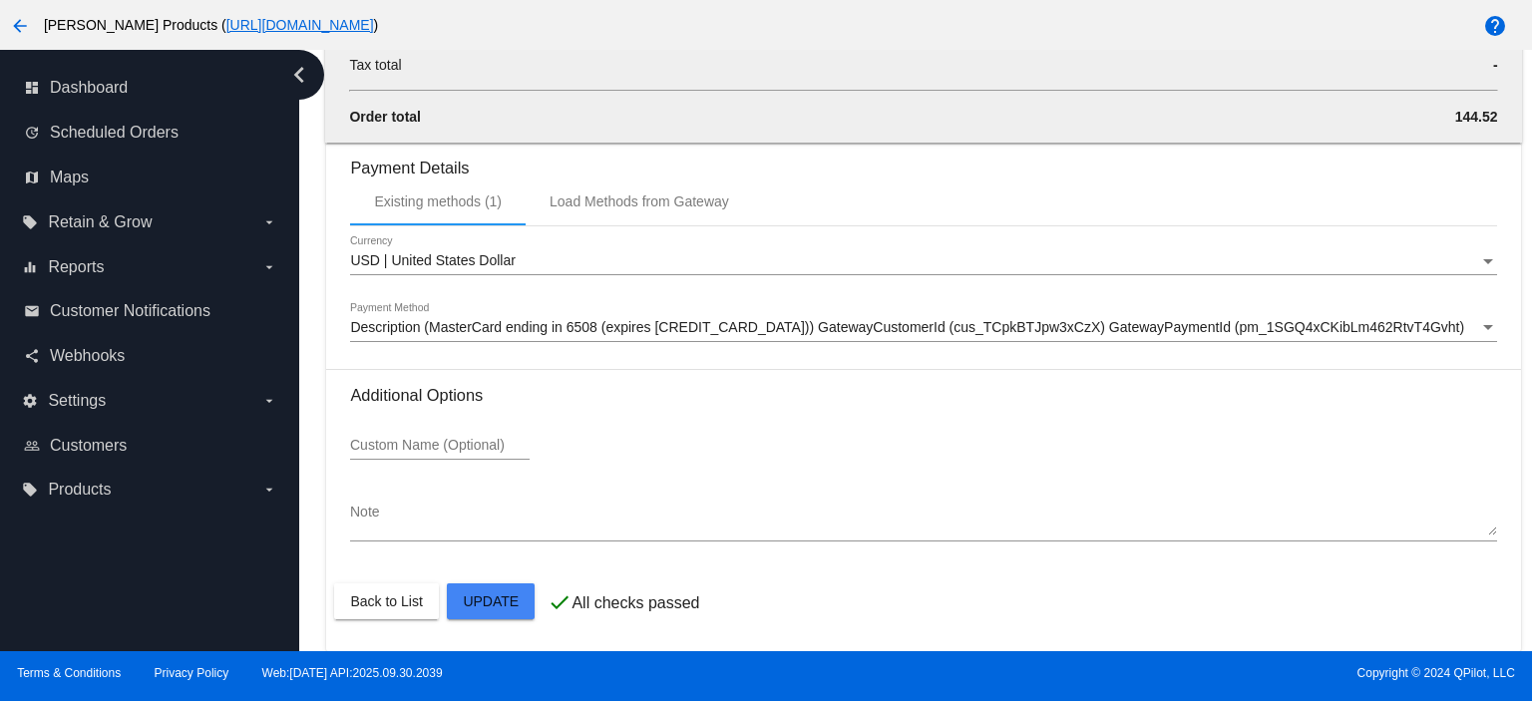
scroll to position [2014, 0]
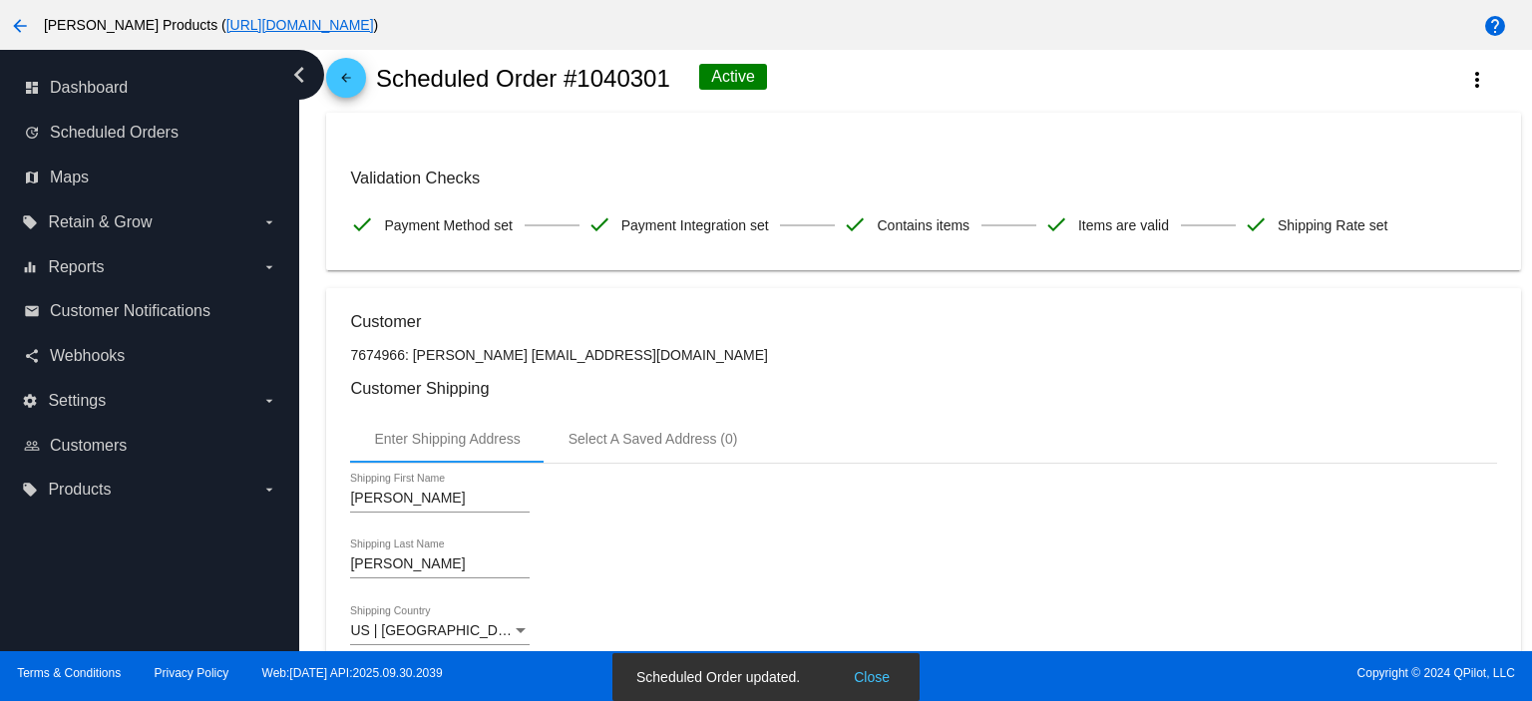
scroll to position [0, 0]
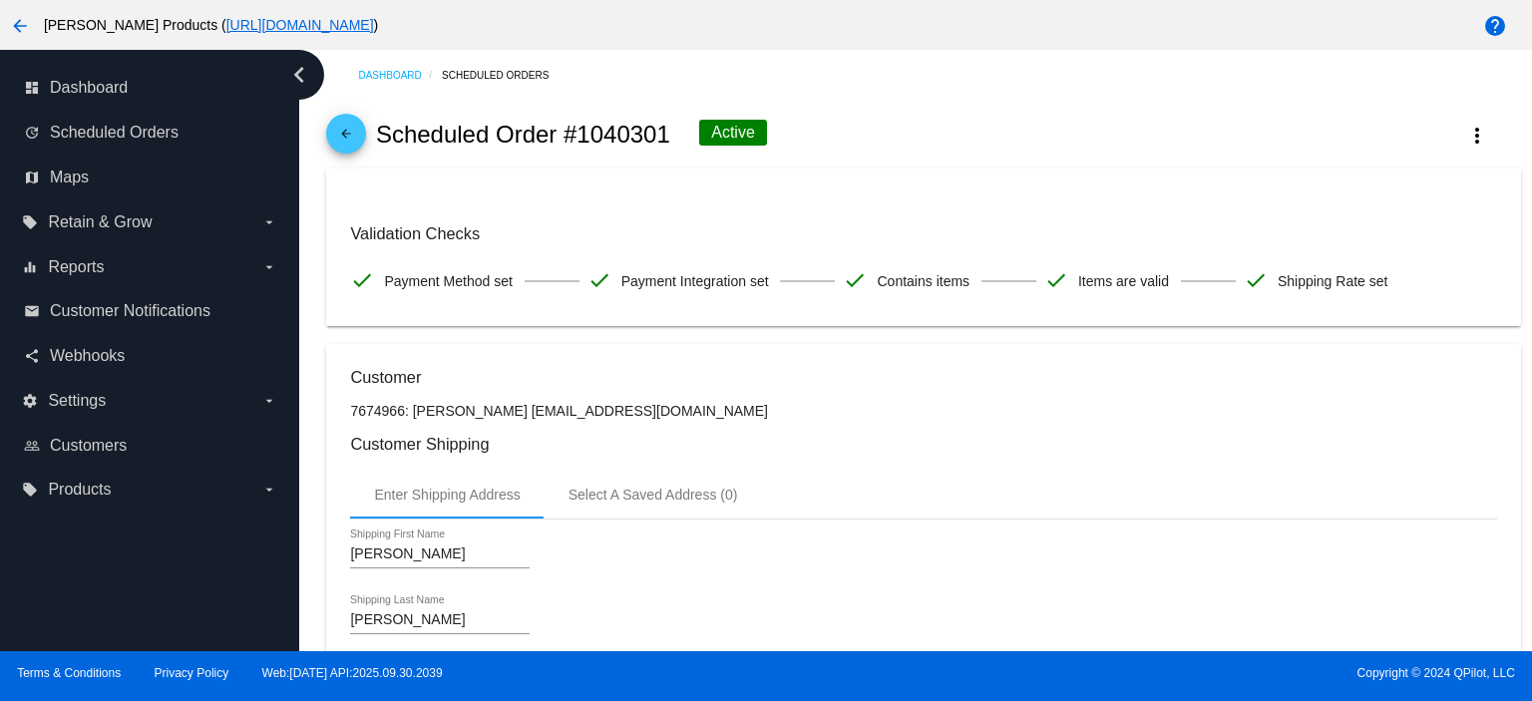
type input "100"
click at [351, 134] on mat-icon "arrow_back" at bounding box center [346, 139] width 24 height 24
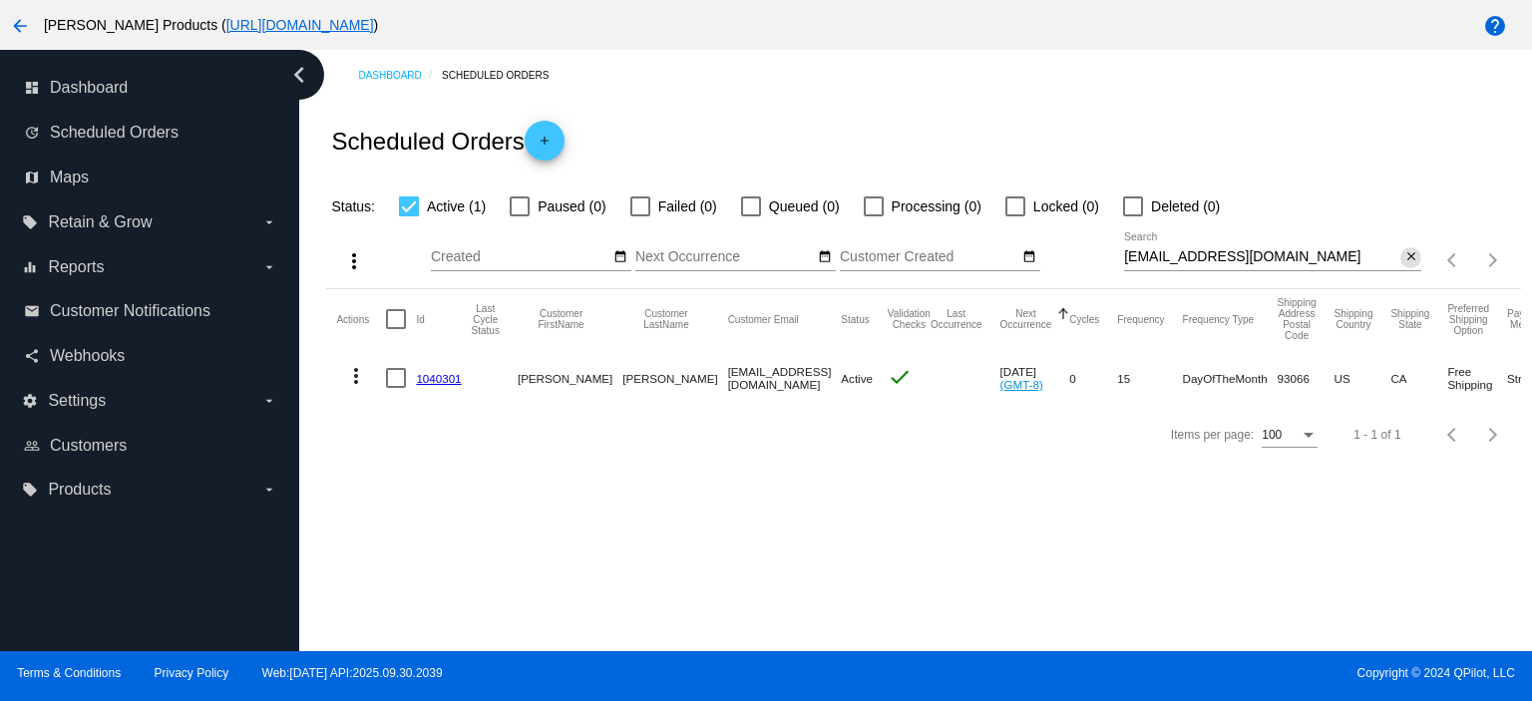
click at [1407, 260] on mat-icon "close" at bounding box center [1411, 257] width 14 height 16
